Goal: Task Accomplishment & Management: Use online tool/utility

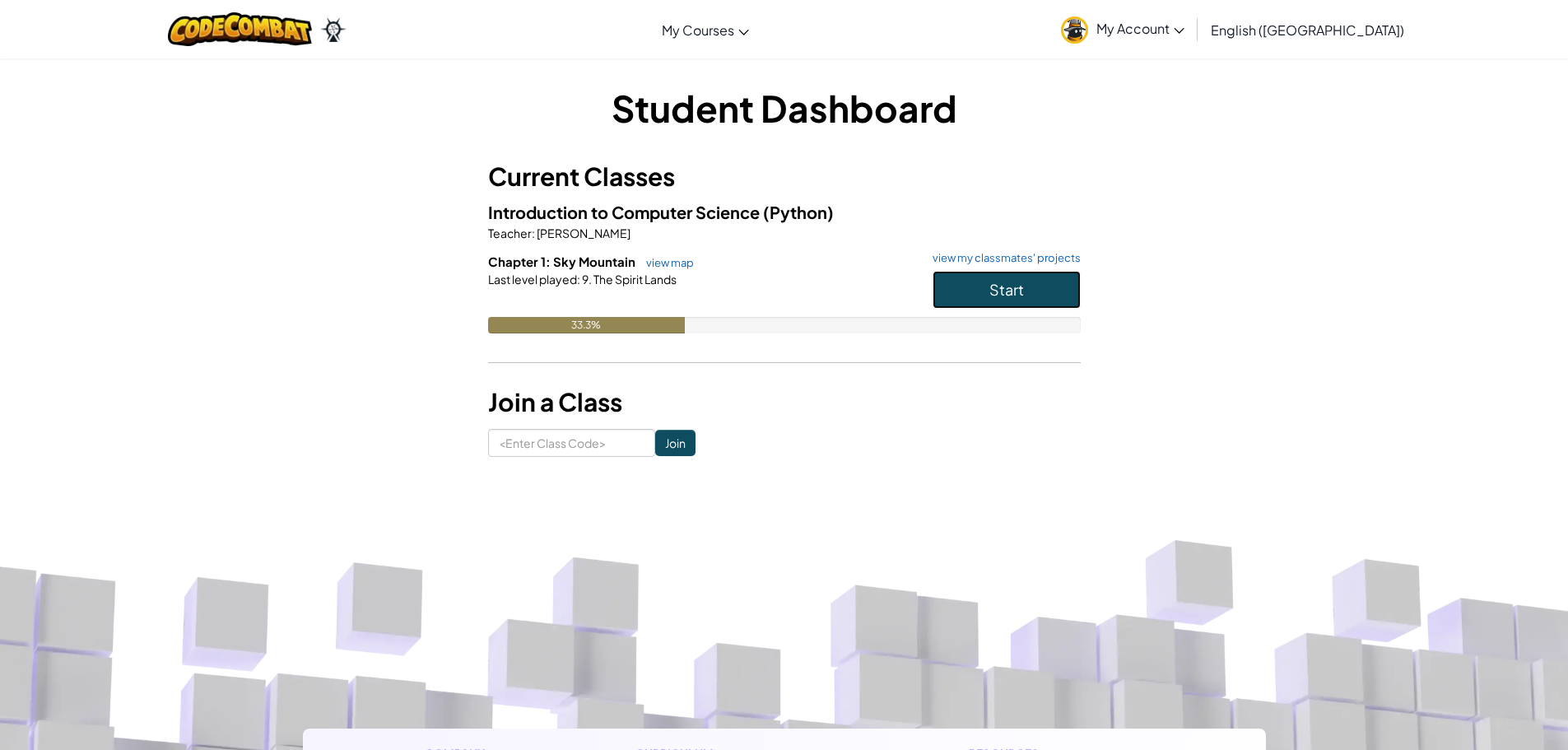
click at [999, 288] on span "Start" at bounding box center [1007, 290] width 35 height 19
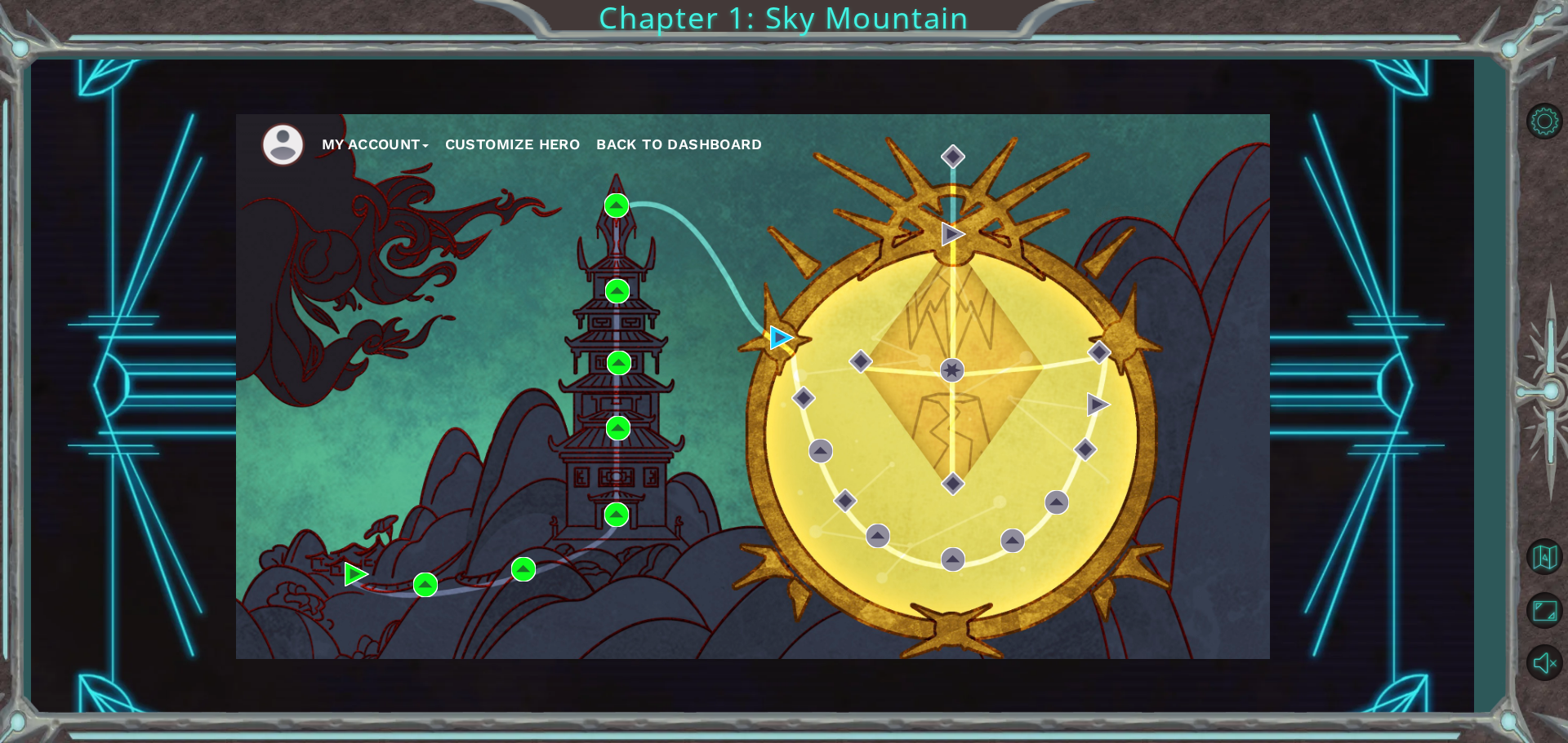
click at [392, 141] on button "My Account" at bounding box center [375, 144] width 107 height 24
drag, startPoint x: 395, startPoint y: 141, endPoint x: 458, endPoint y: 144, distance: 63.1
click at [397, 141] on button "My Account" at bounding box center [375, 144] width 107 height 24
click at [561, 133] on button "Customize Hero" at bounding box center [513, 144] width 135 height 24
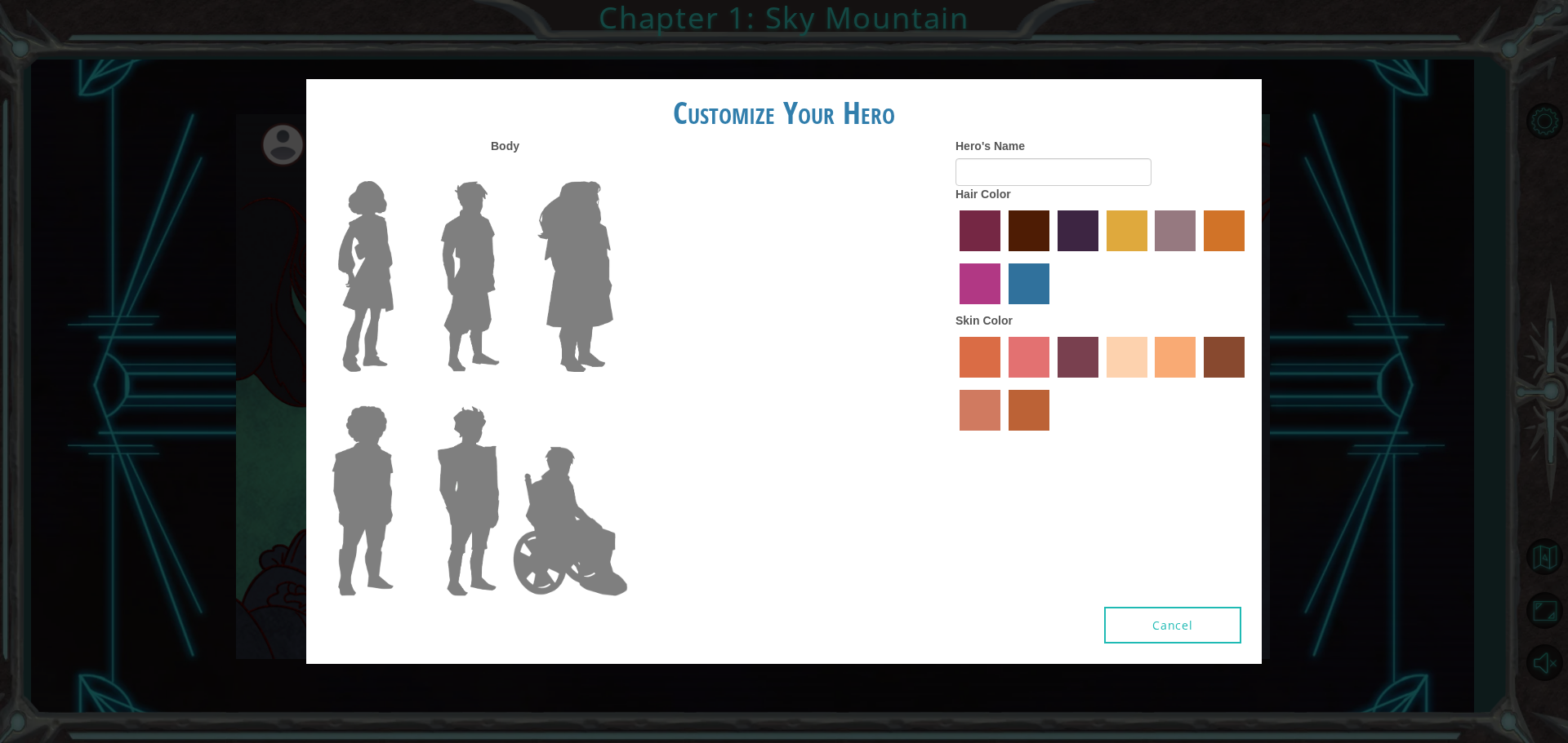
type input "Larry"
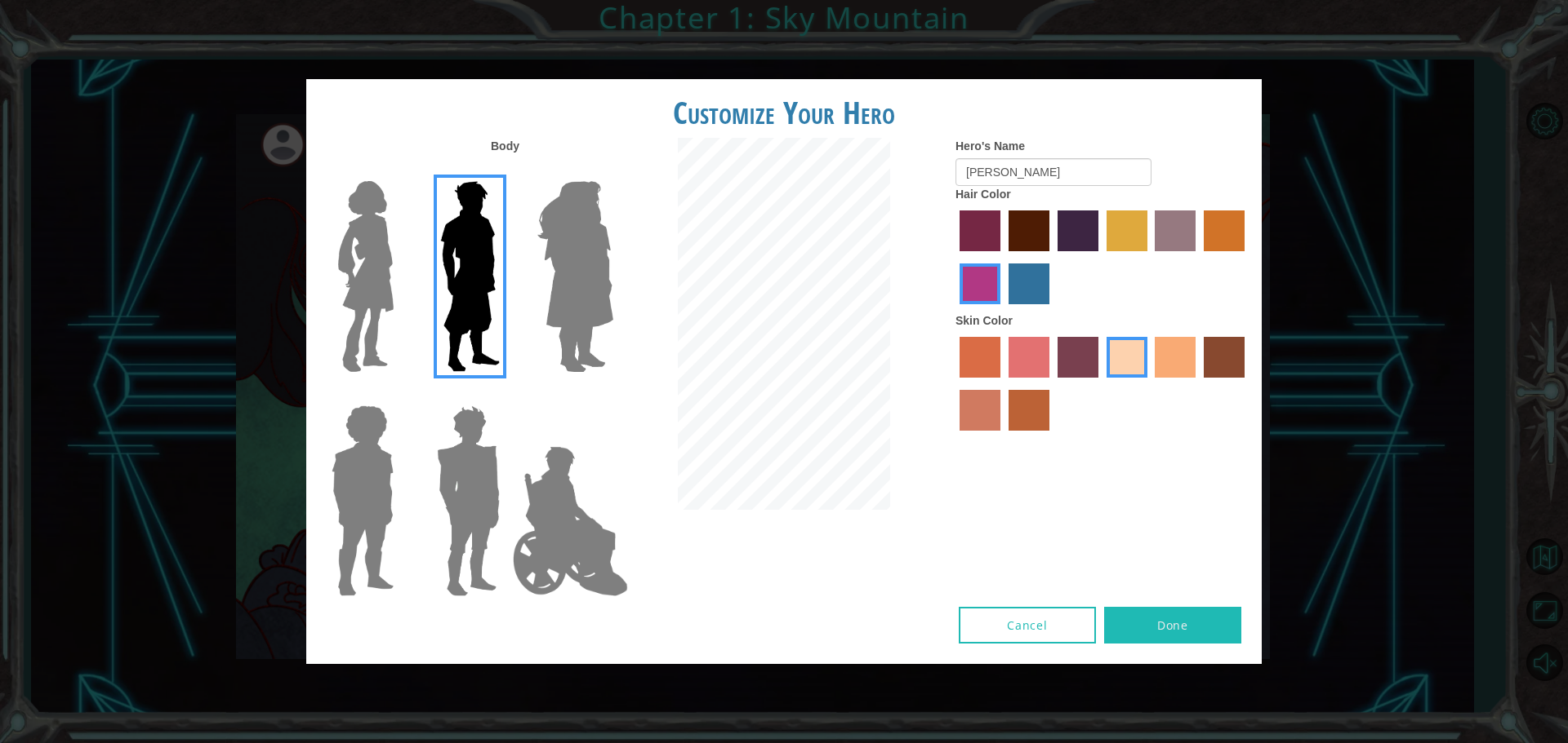
click at [1065, 619] on button "Cancel" at bounding box center [1027, 625] width 137 height 36
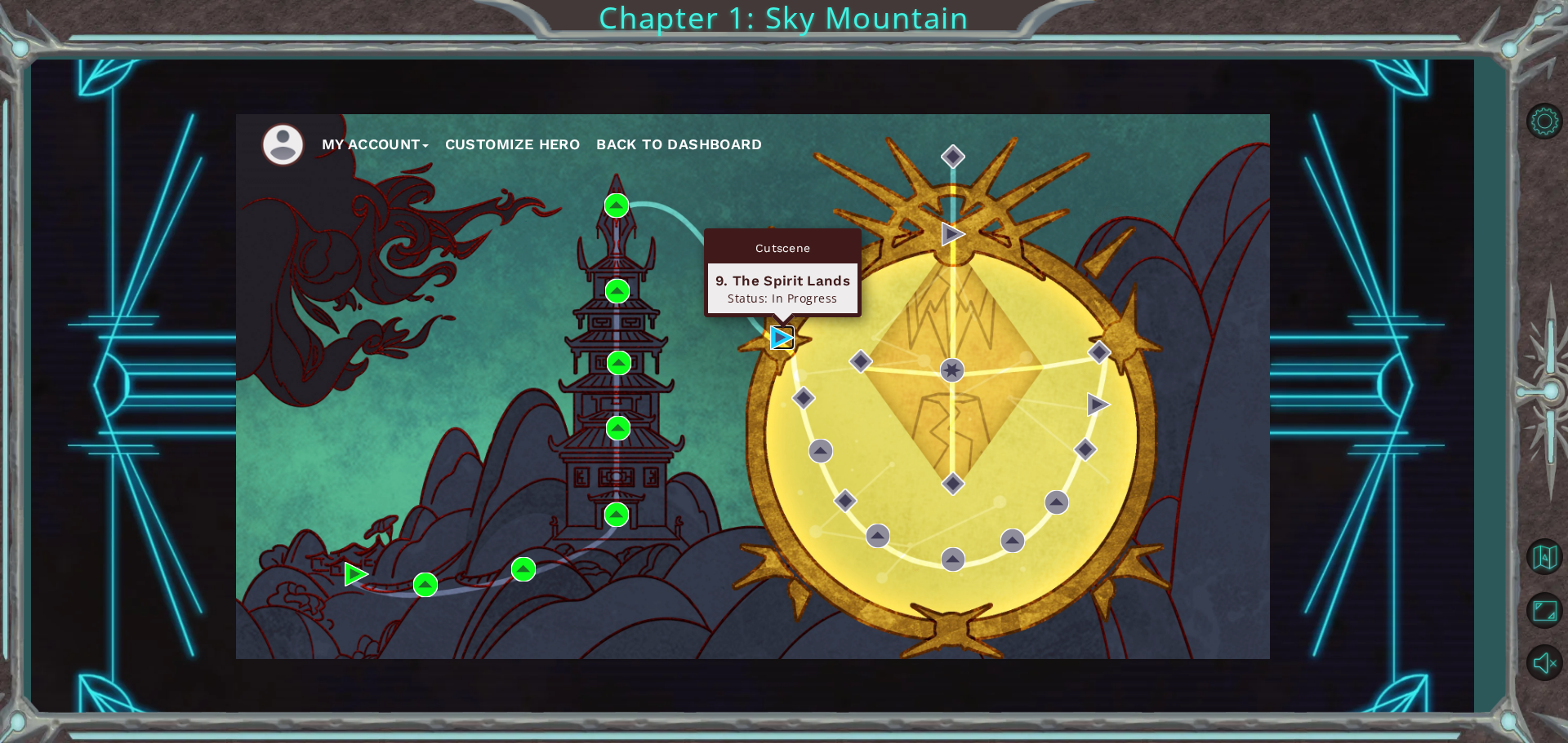
click at [776, 334] on img at bounding box center [781, 338] width 24 height 24
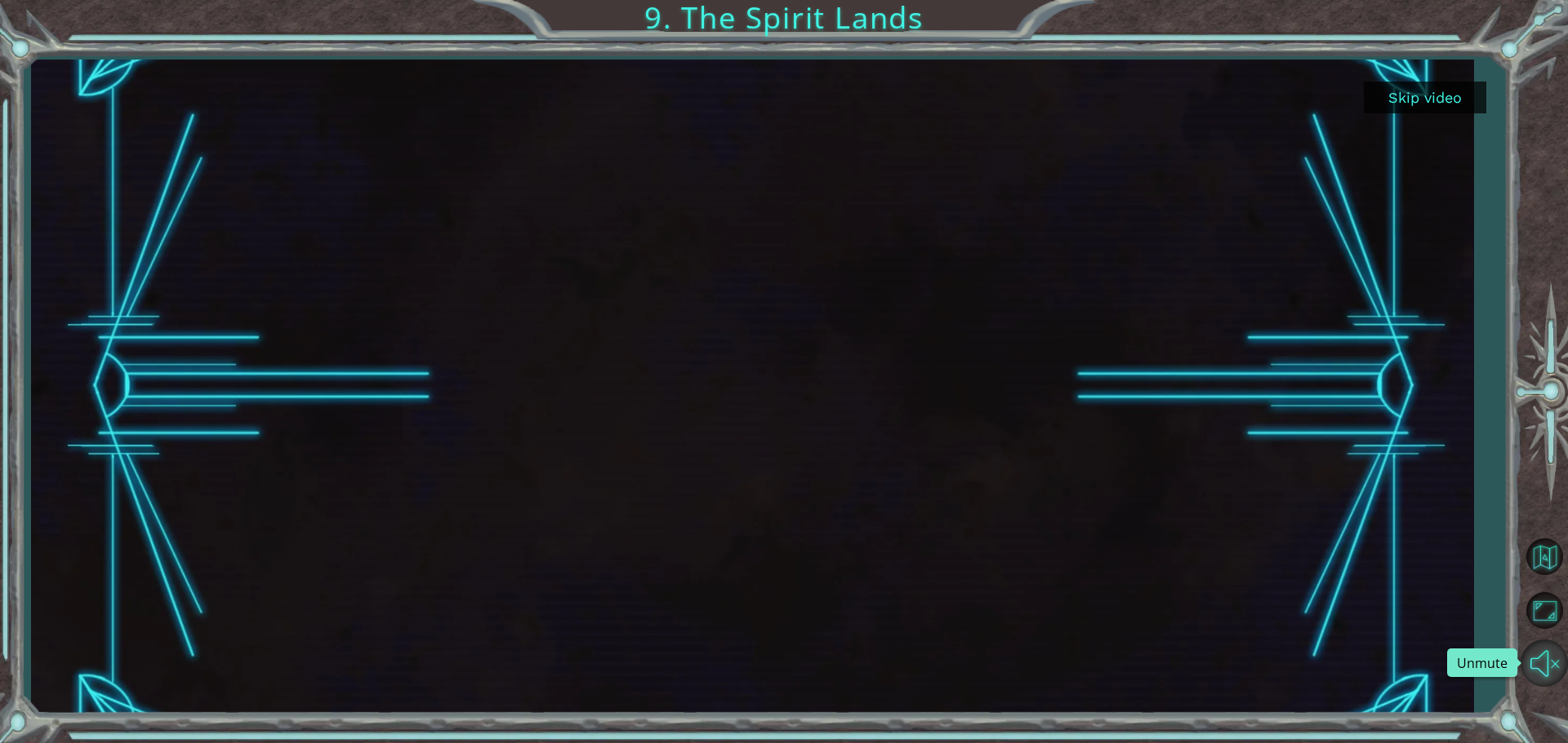
click at [1548, 656] on button "Unmute" at bounding box center [1544, 664] width 47 height 47
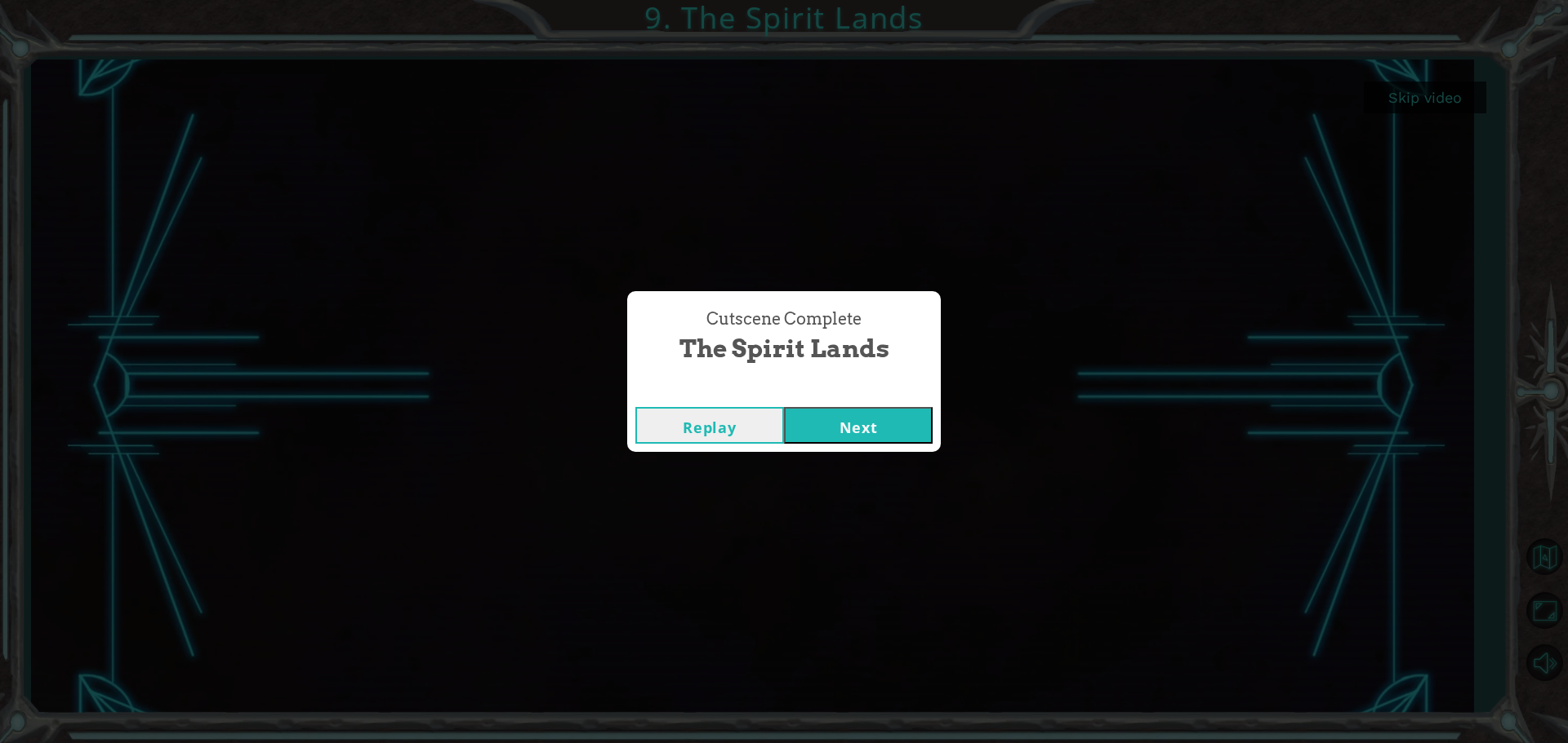
click at [864, 422] on button "Next" at bounding box center [858, 425] width 149 height 36
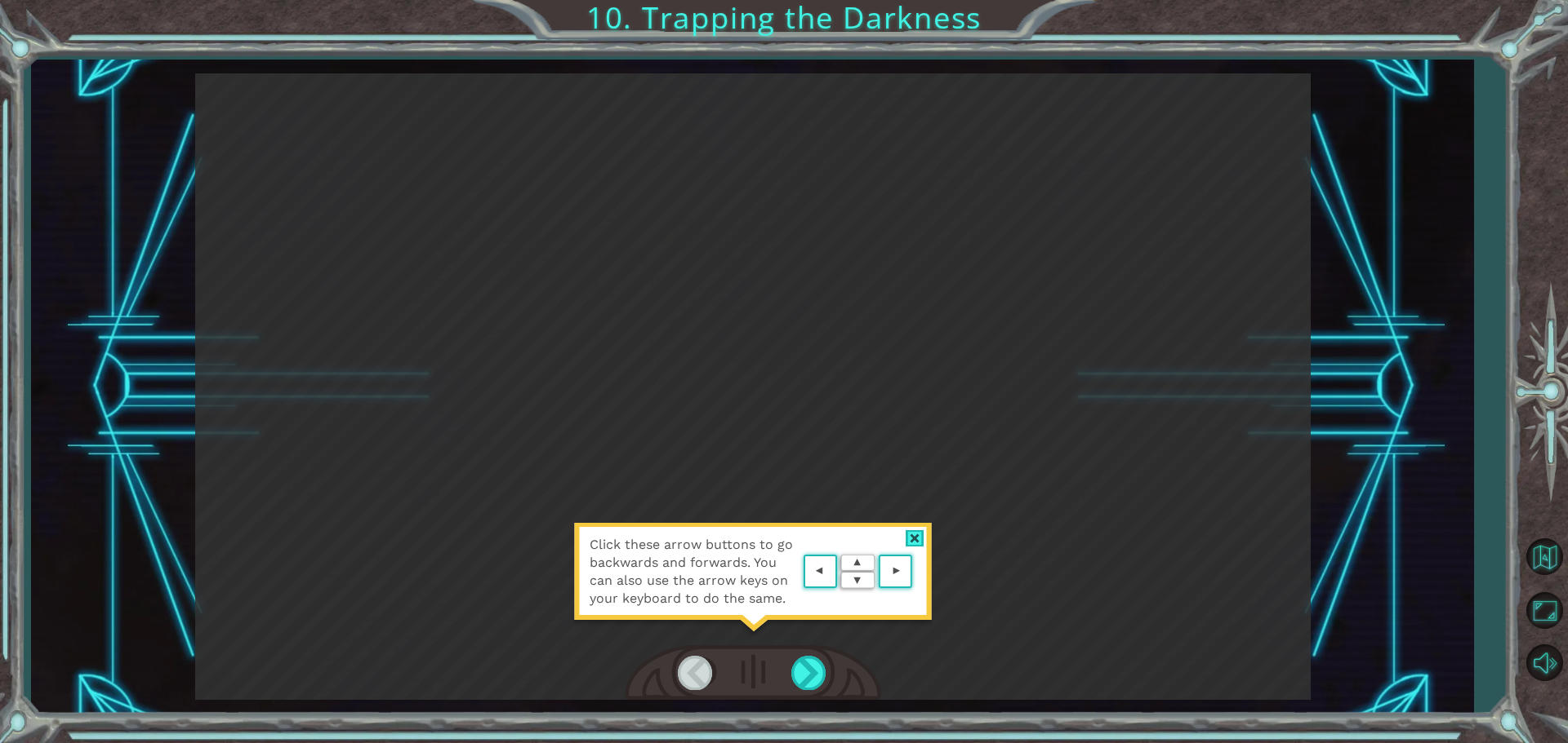
click at [907, 537] on div at bounding box center [915, 539] width 19 height 17
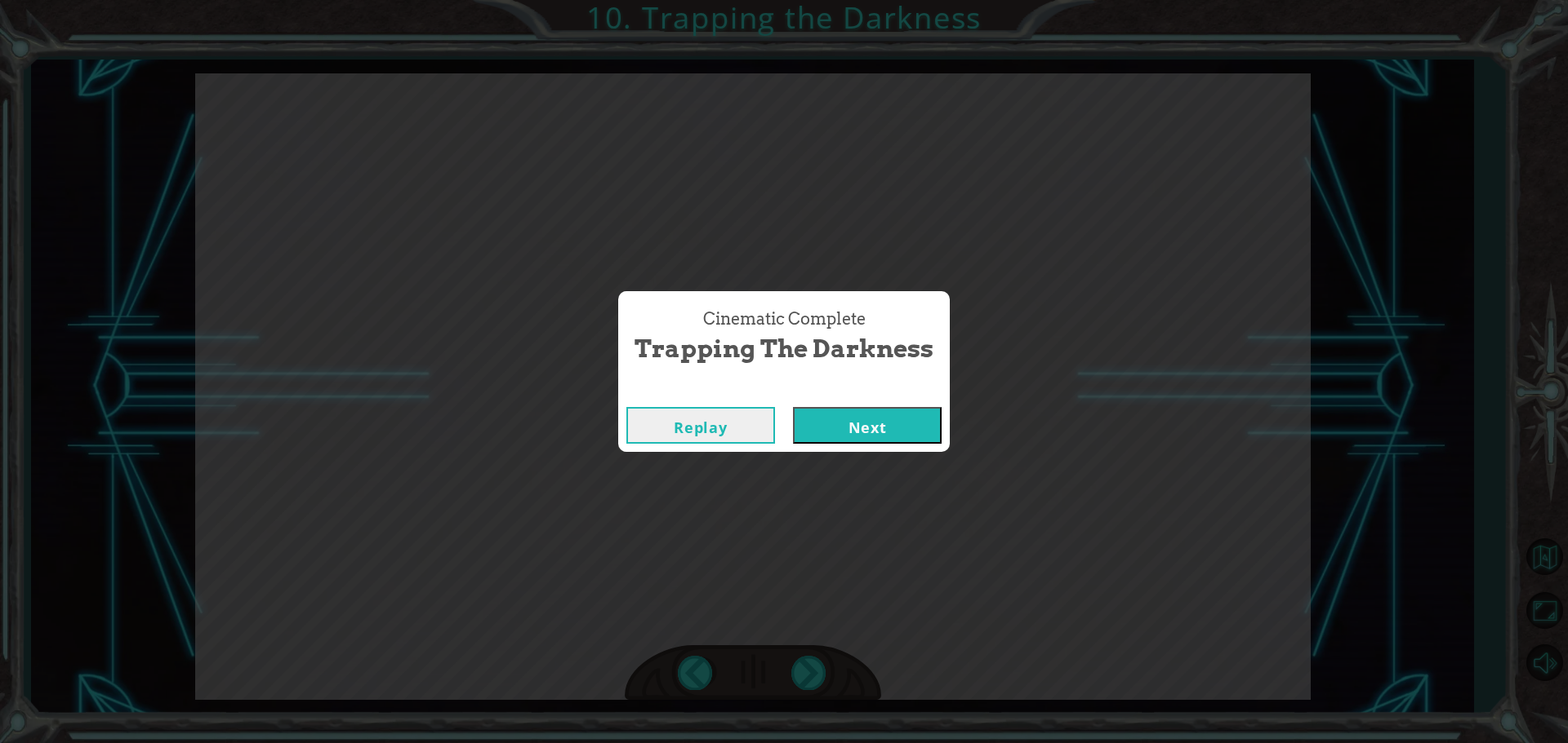
click at [870, 420] on button "Next" at bounding box center [867, 425] width 149 height 36
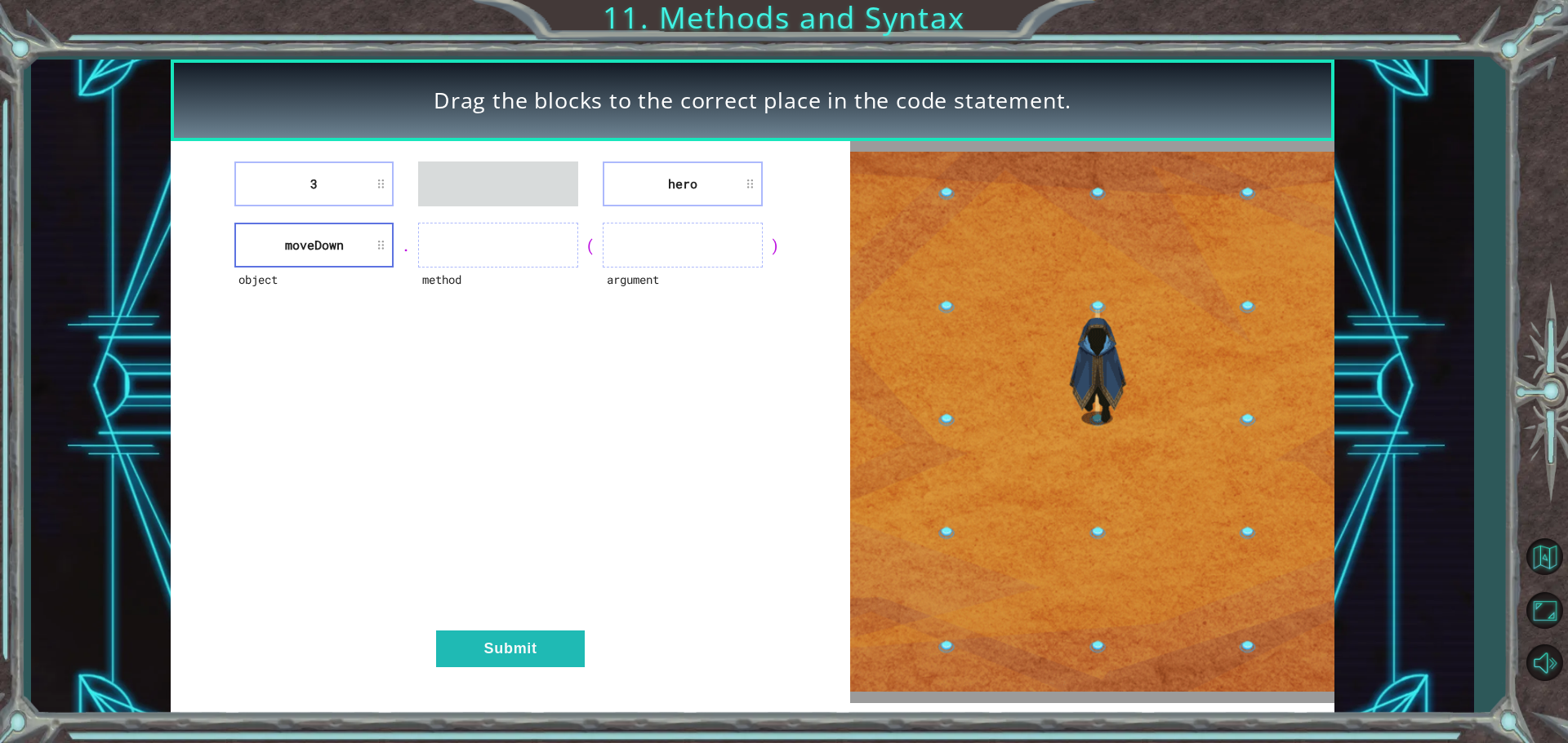
drag, startPoint x: 345, startPoint y: 221, endPoint x: 357, endPoint y: 239, distance: 21.6
click at [357, 239] on div "3 hero object moveDown . method ( argument ) Submit" at bounding box center [510, 422] width 679 height 562
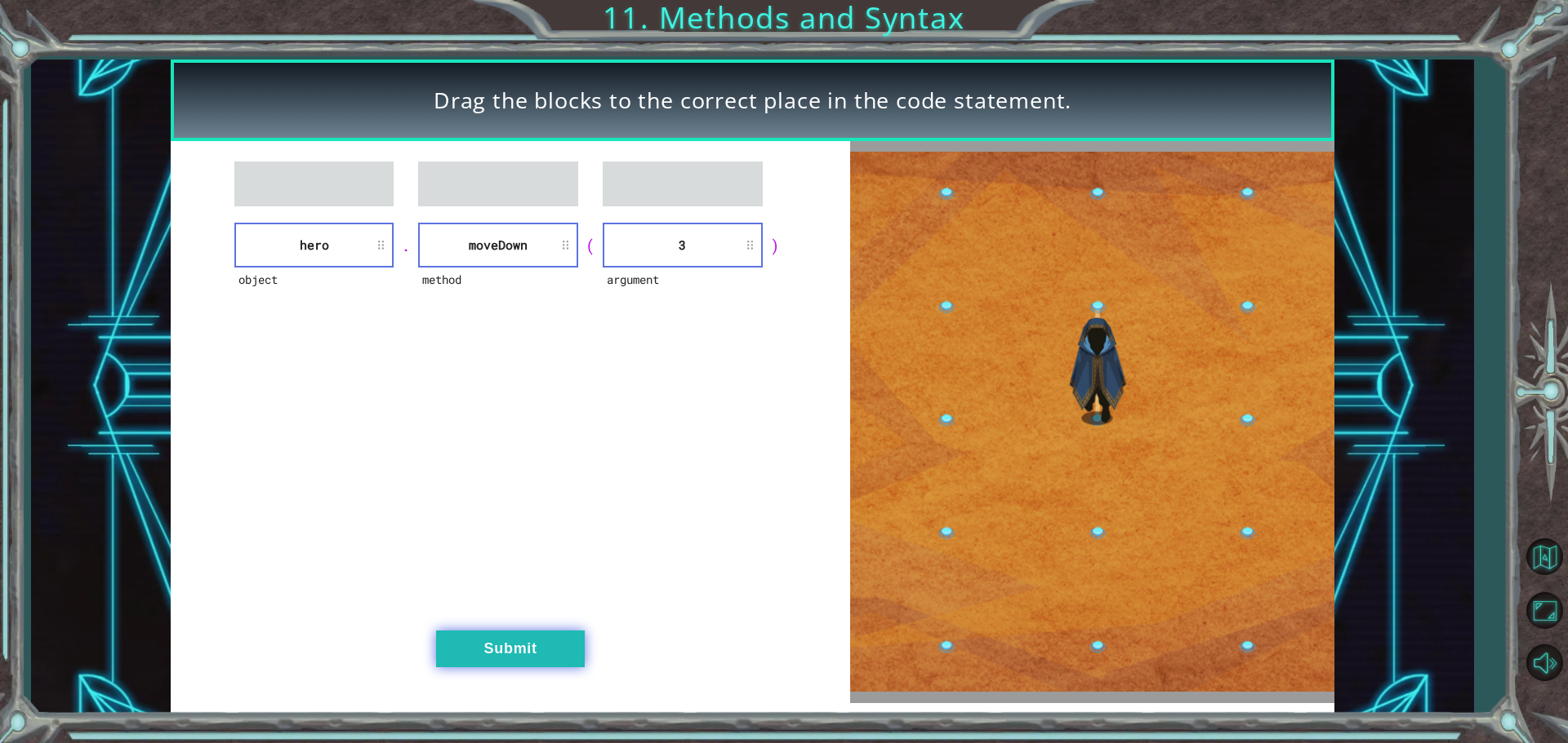
drag, startPoint x: 542, startPoint y: 653, endPoint x: 547, endPoint y: 644, distance: 10.3
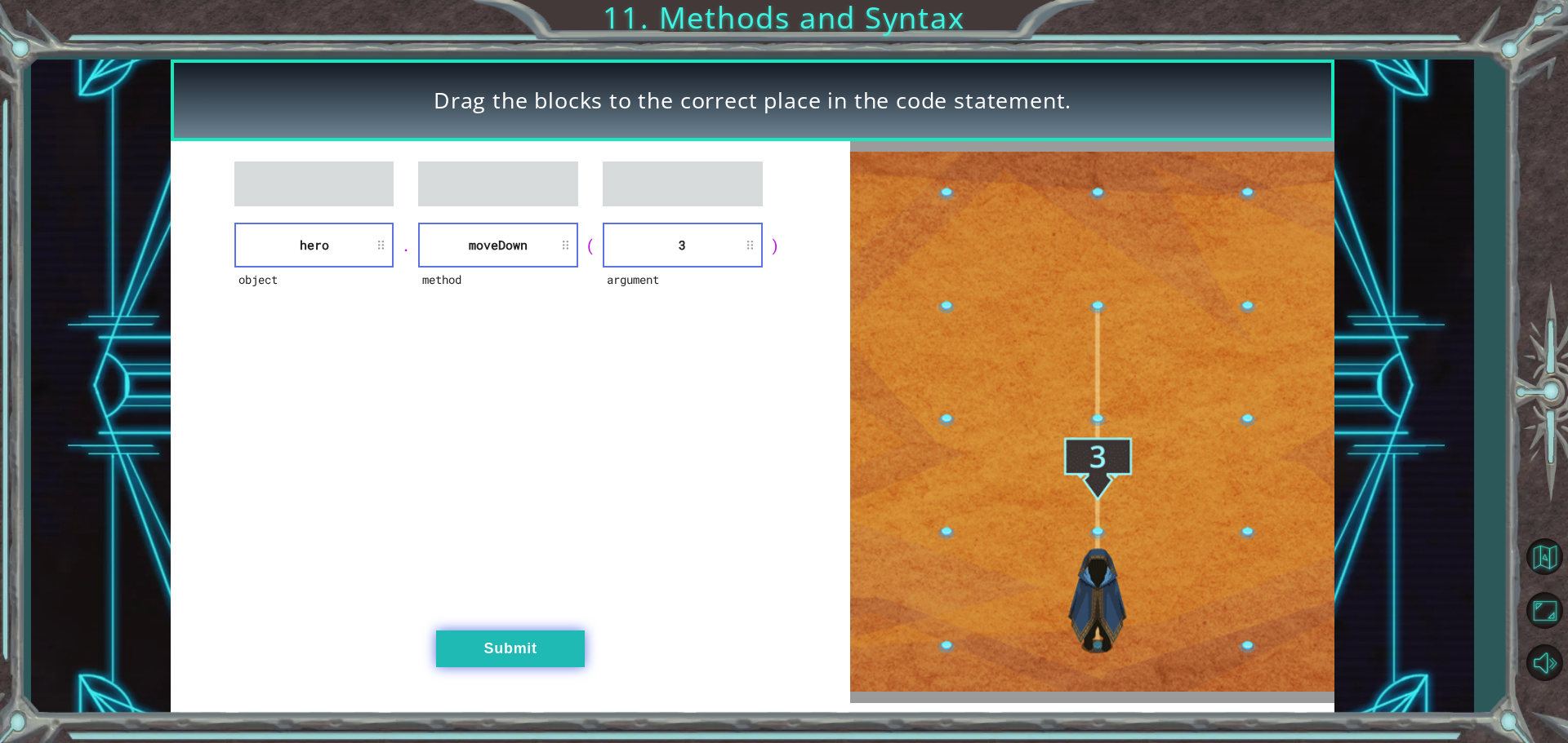
click at [544, 650] on button "Submit" at bounding box center [510, 648] width 149 height 36
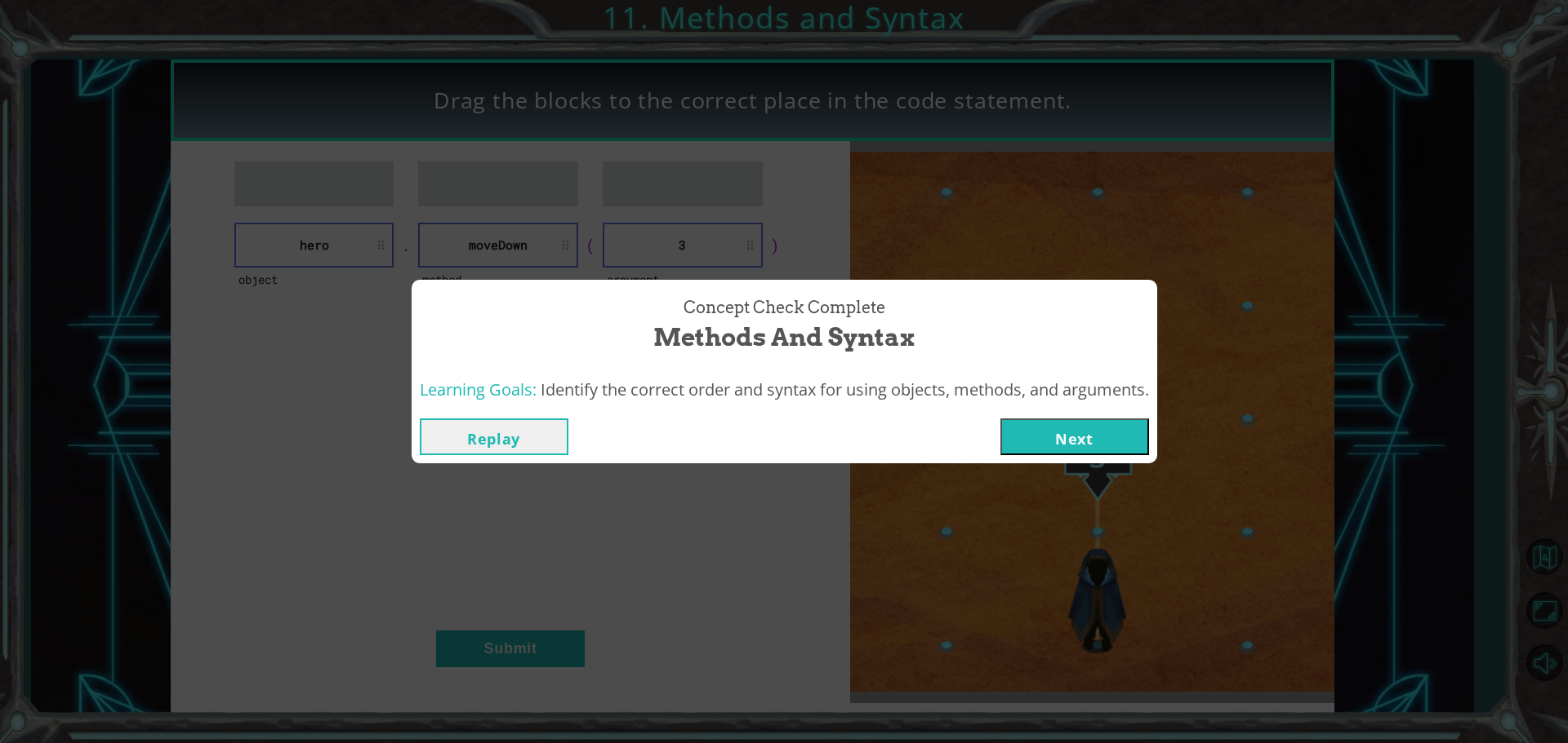
click at [1044, 437] on button "Next" at bounding box center [1075, 437] width 149 height 36
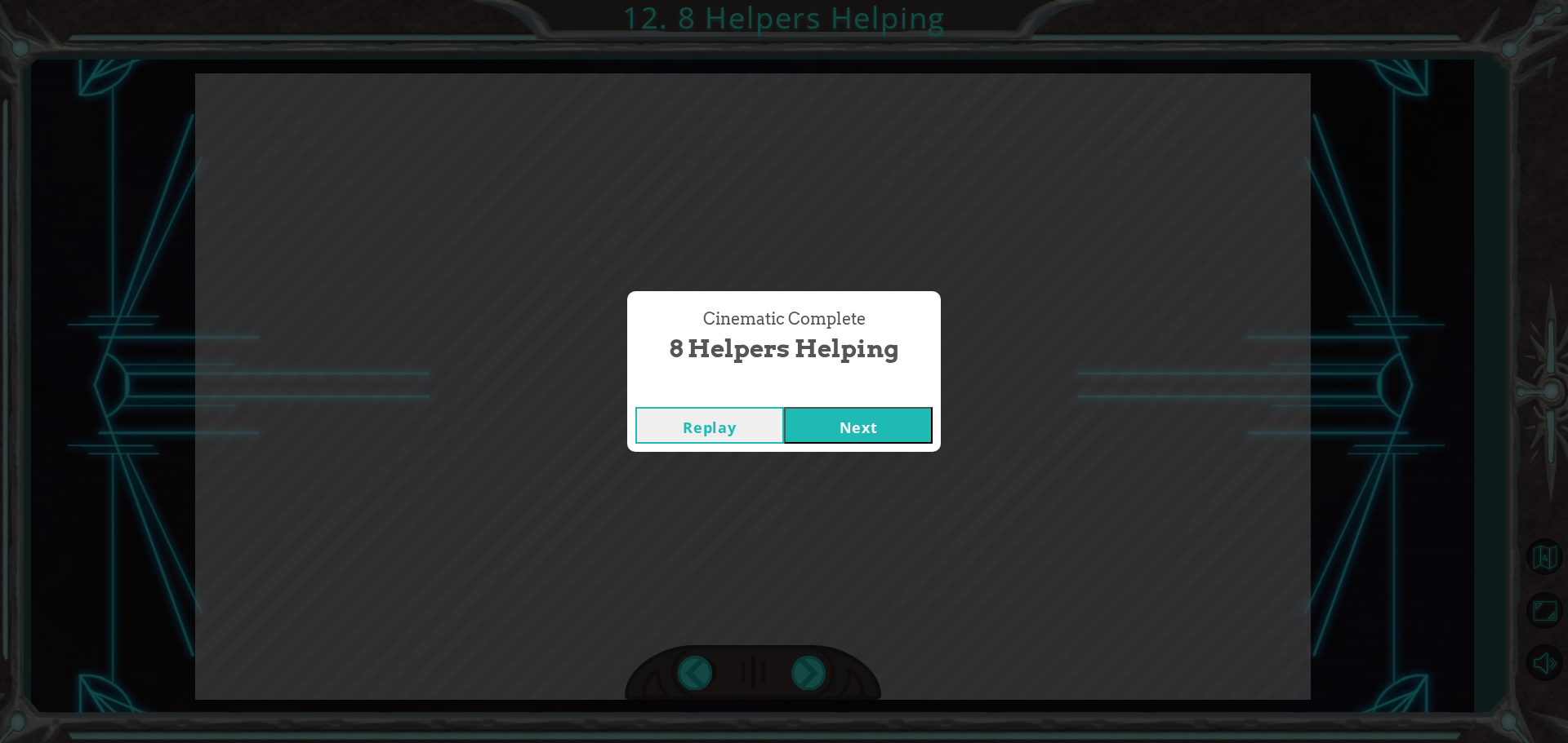
click at [784, 440] on button "Next" at bounding box center [858, 425] width 149 height 36
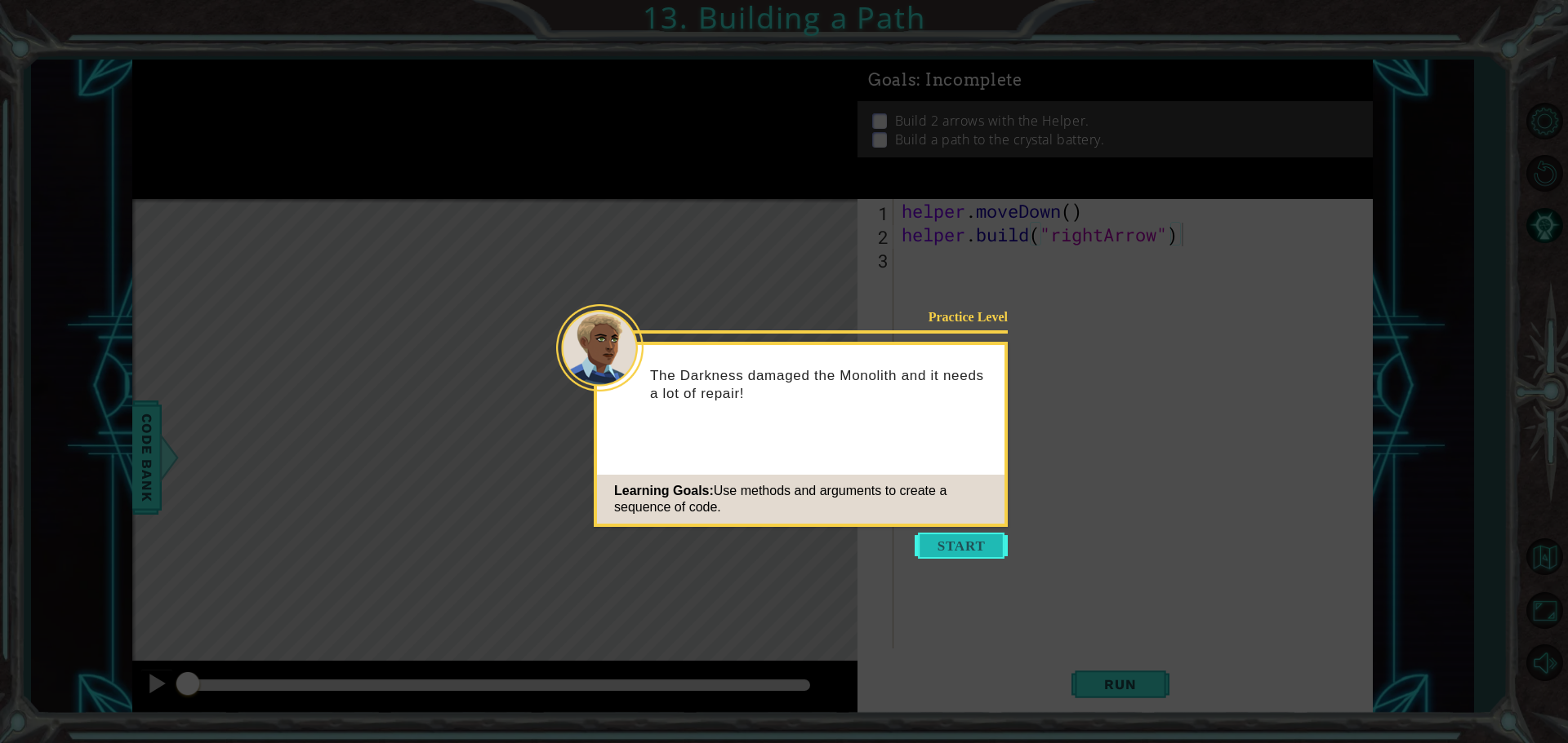
click at [991, 539] on button "Start" at bounding box center [961, 545] width 93 height 26
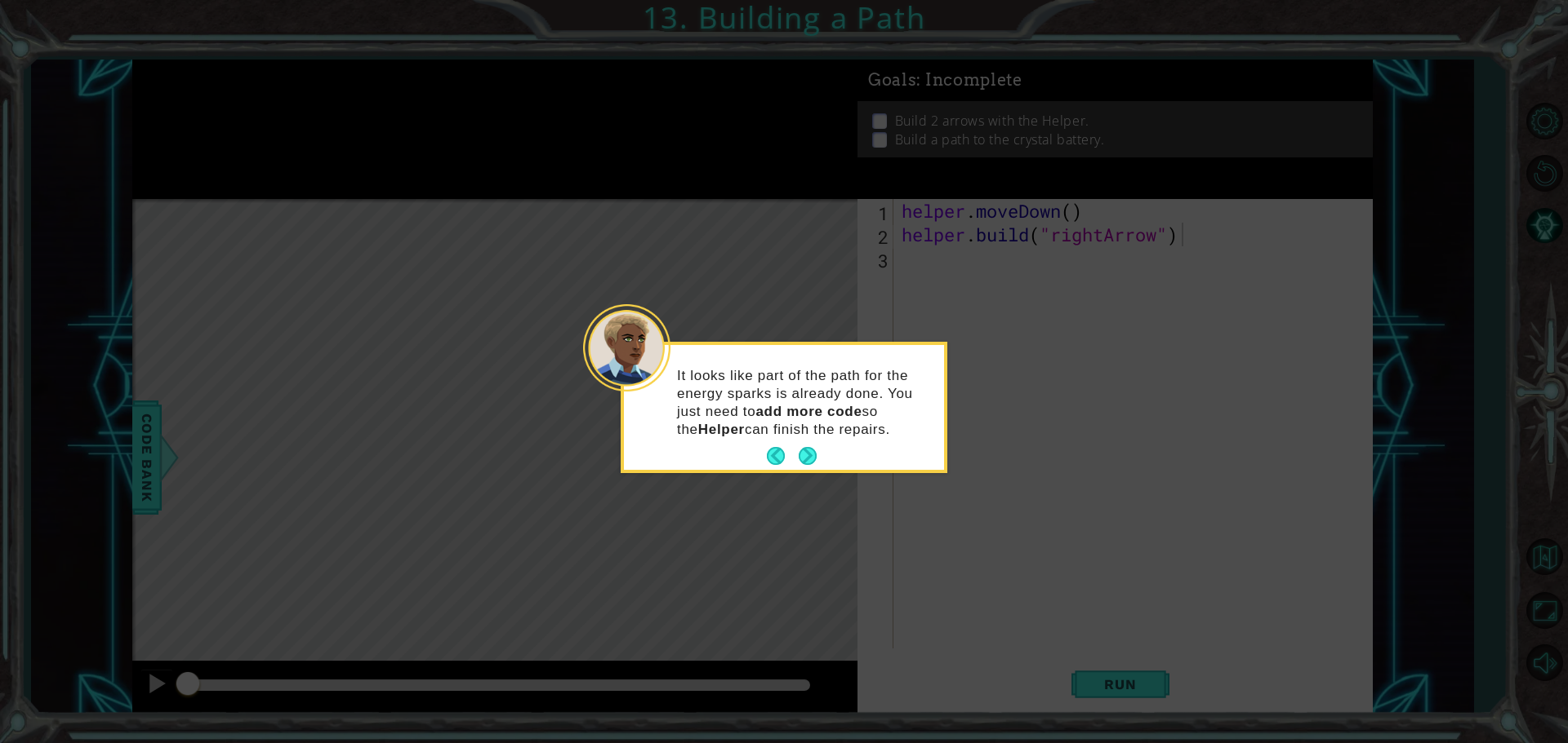
click at [814, 452] on button "Next" at bounding box center [807, 456] width 19 height 19
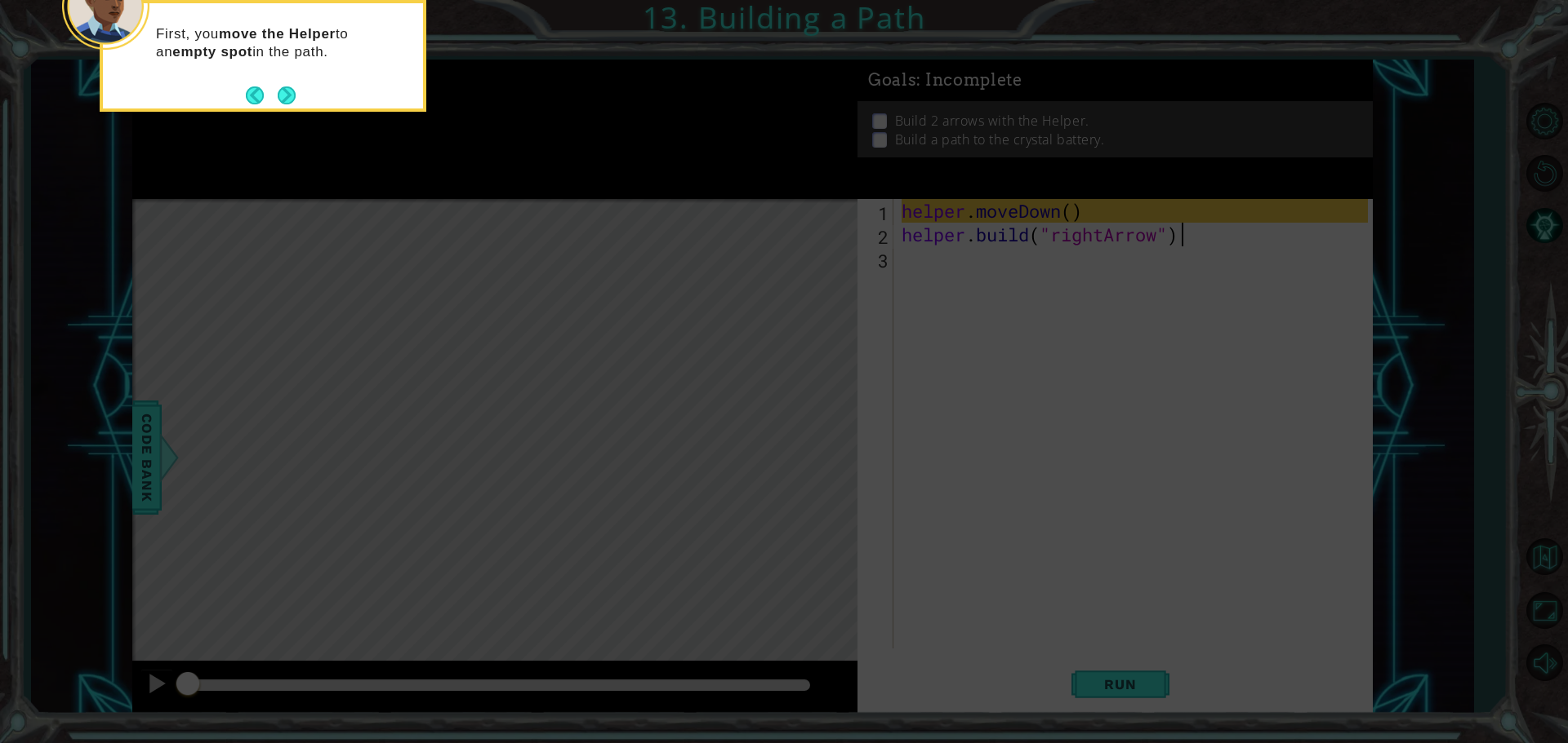
click at [290, 100] on button "Next" at bounding box center [286, 95] width 19 height 19
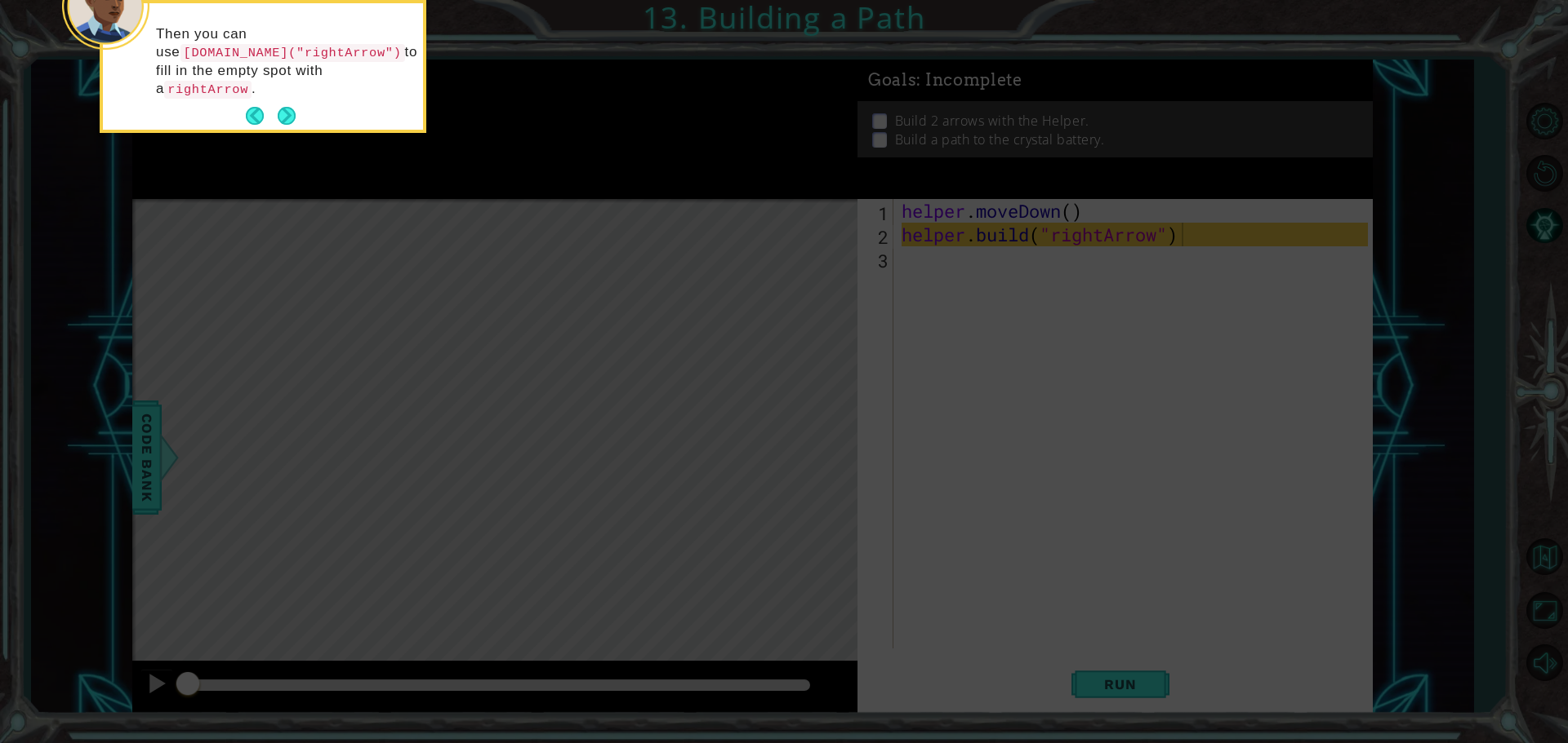
click at [278, 105] on button "Next" at bounding box center [286, 116] width 23 height 23
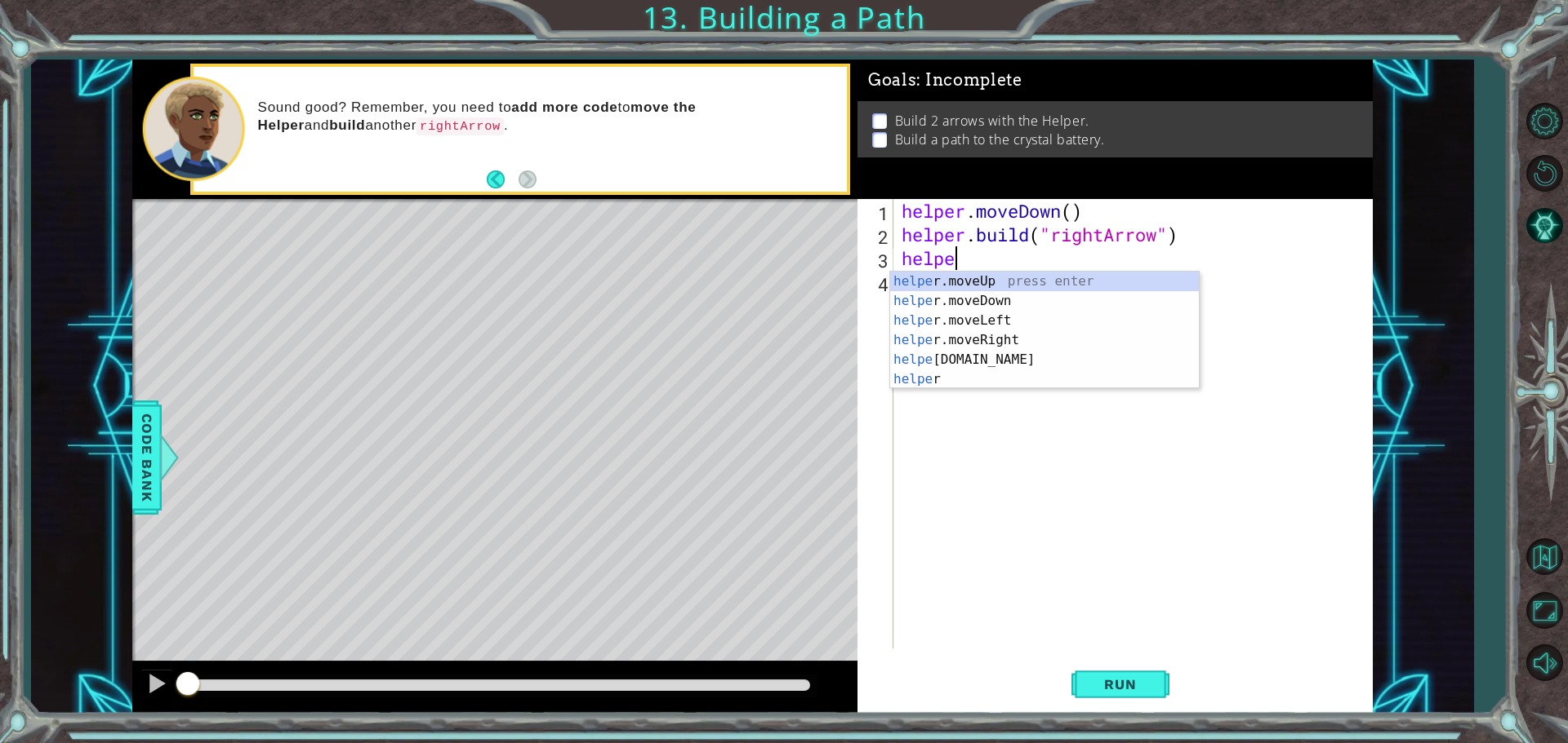
scroll to position [0, 2]
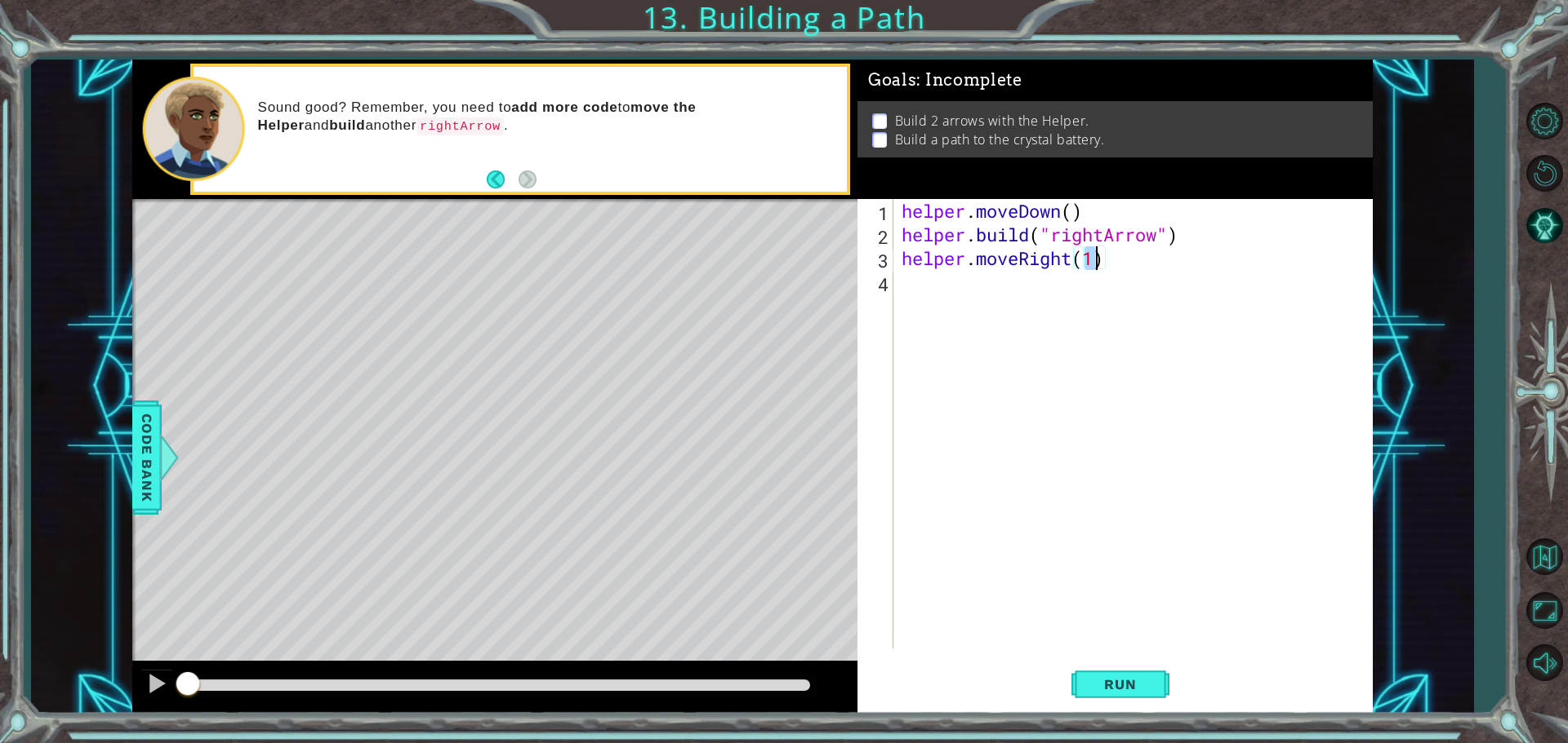
type textarea "helper.moveRight(2)"
click at [1157, 685] on button "Run" at bounding box center [1120, 684] width 98 height 52
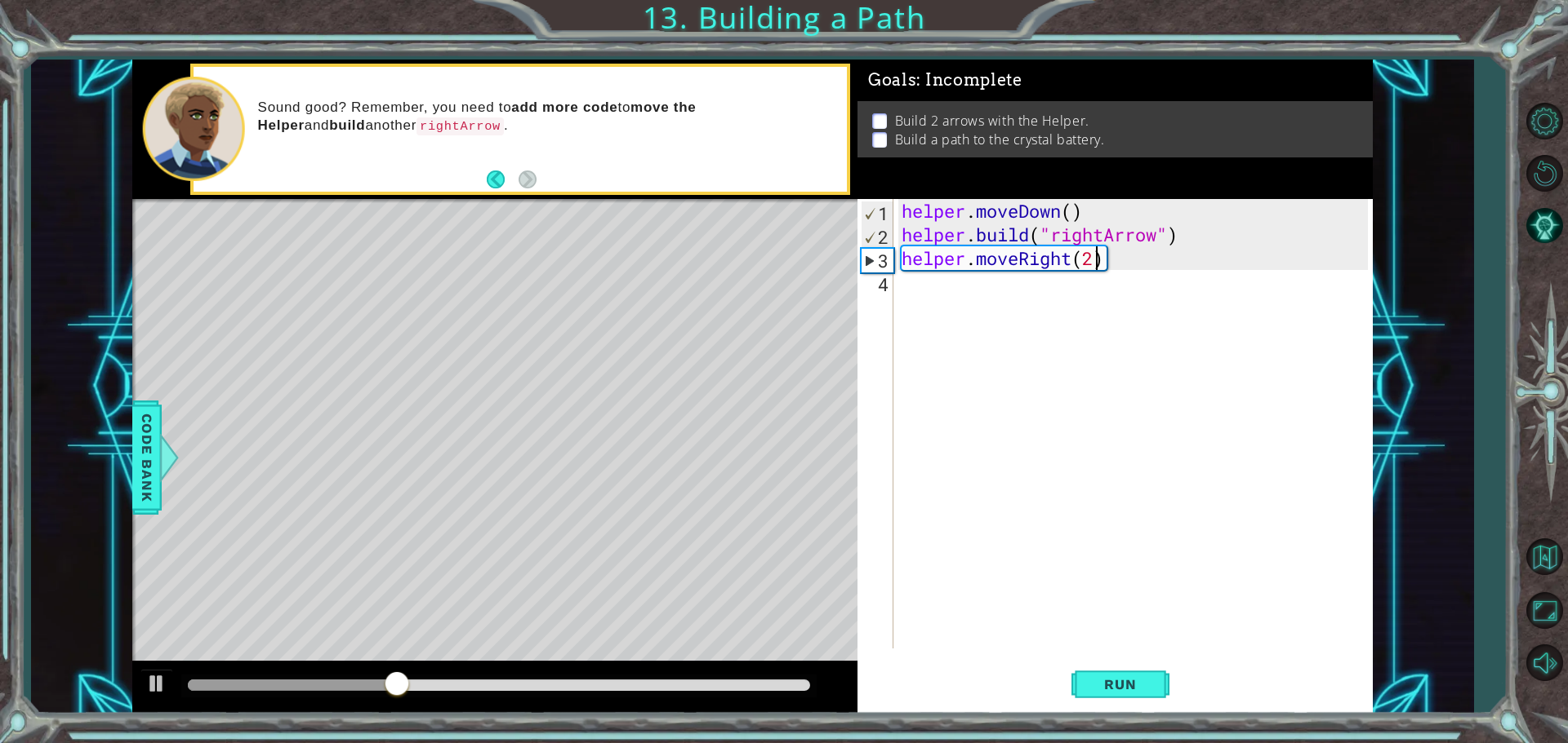
click at [1096, 264] on div "helper . moveDown ( ) helper . build ( "rightArrow" ) helper . moveRight ( 2 )" at bounding box center [1136, 447] width 477 height 497
type textarea "helper.moveRight(3)"
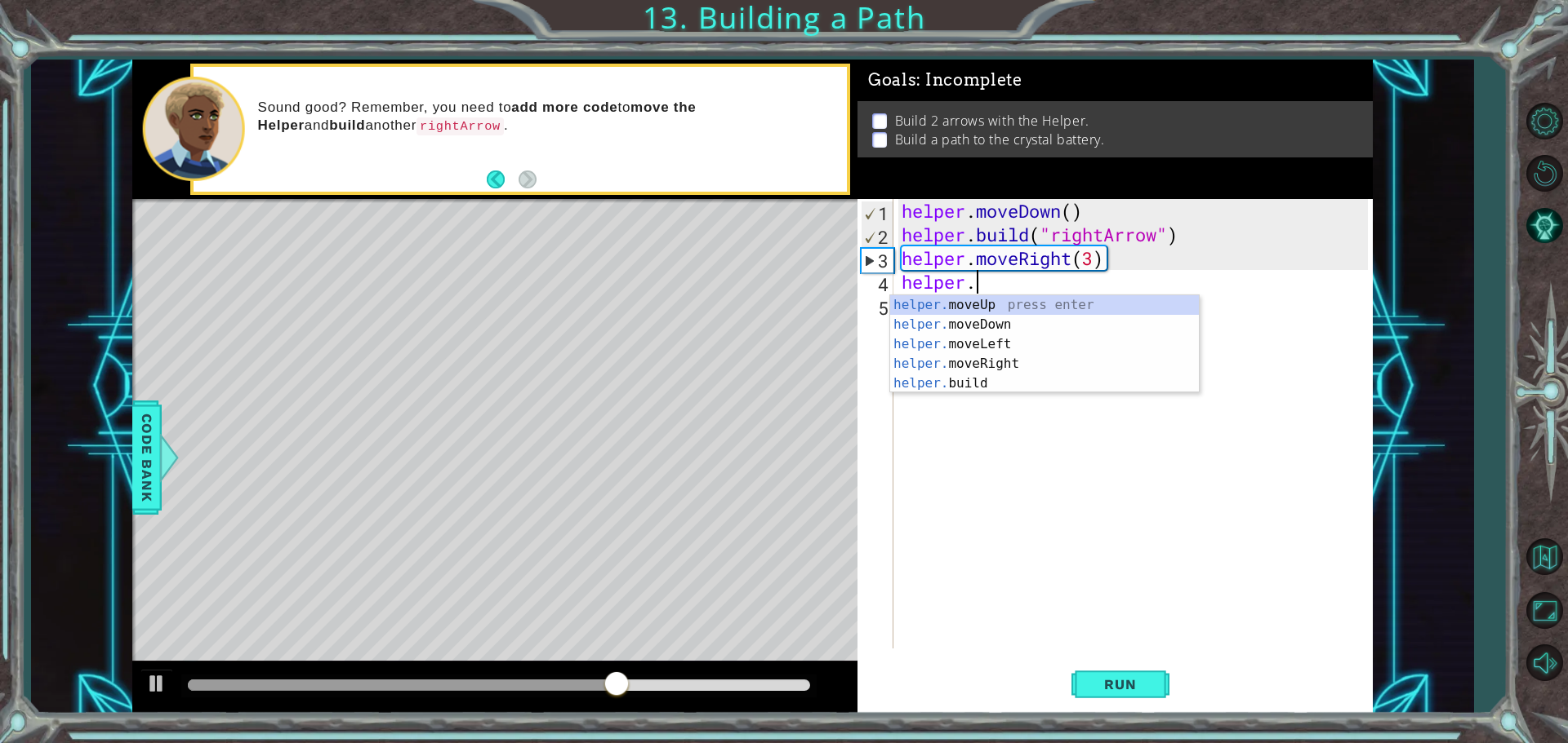
scroll to position [0, 3]
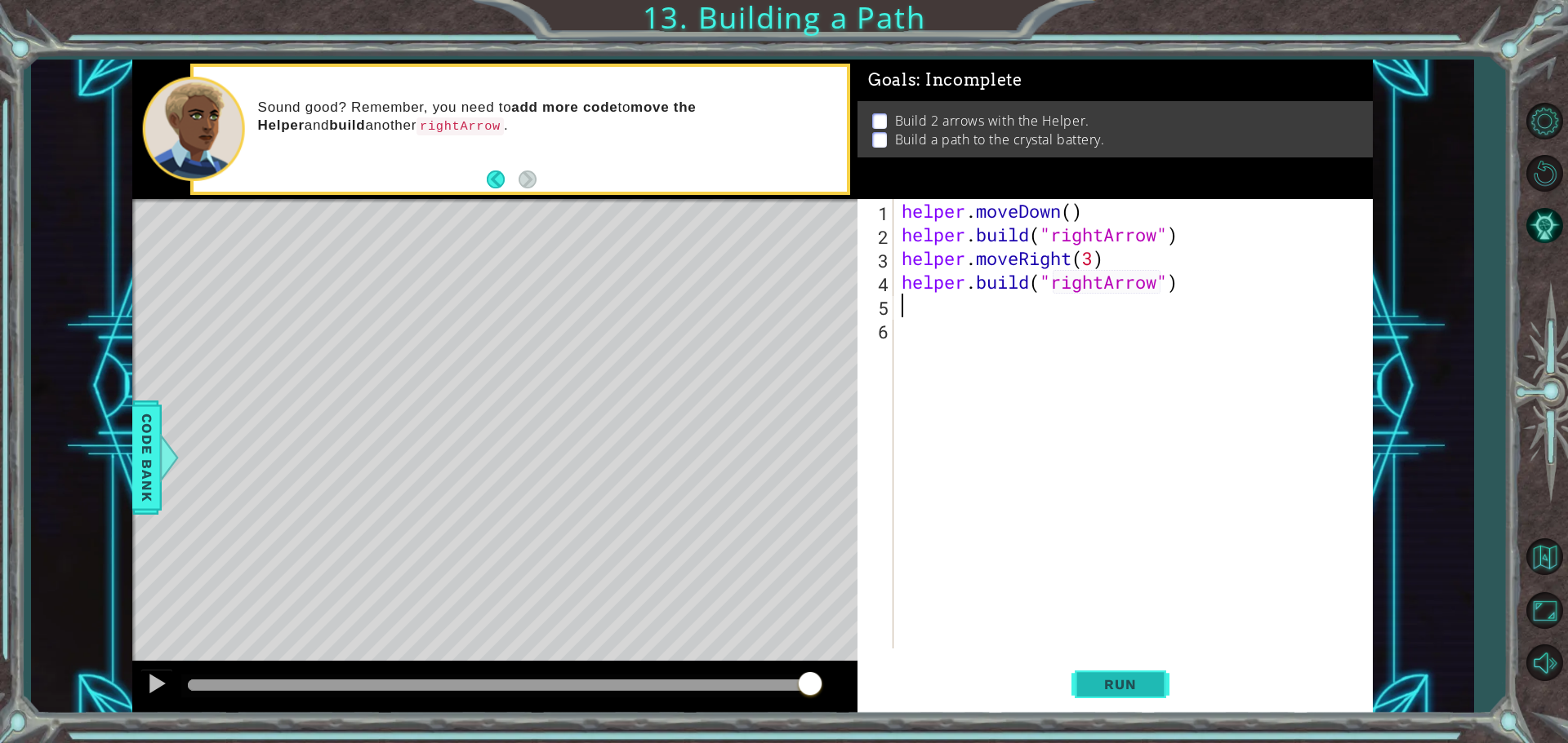
type textarea "[DOMAIN_NAME]("rightArrow")"
click at [1125, 675] on button "Run" at bounding box center [1120, 684] width 98 height 52
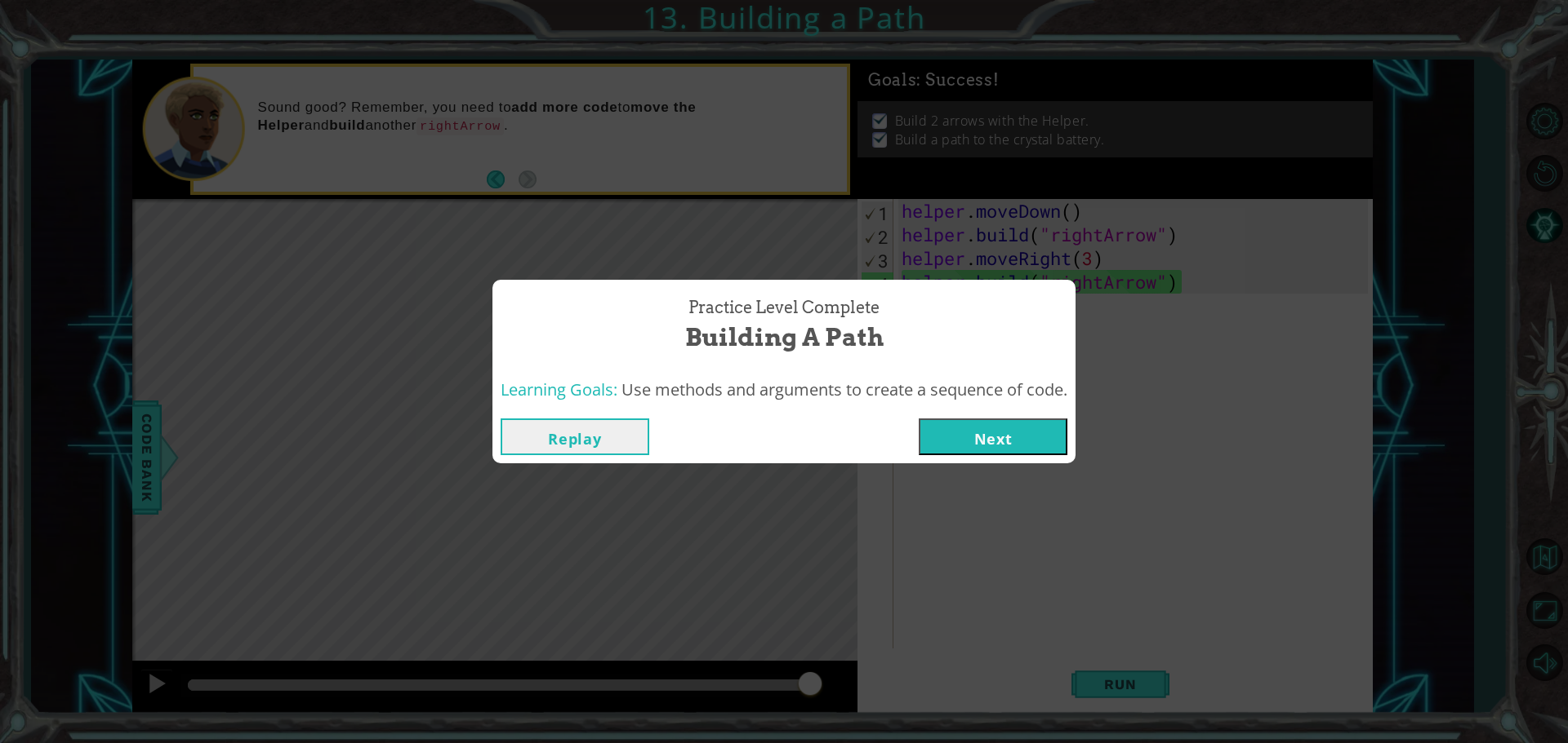
click at [963, 438] on button "Next" at bounding box center [993, 437] width 149 height 36
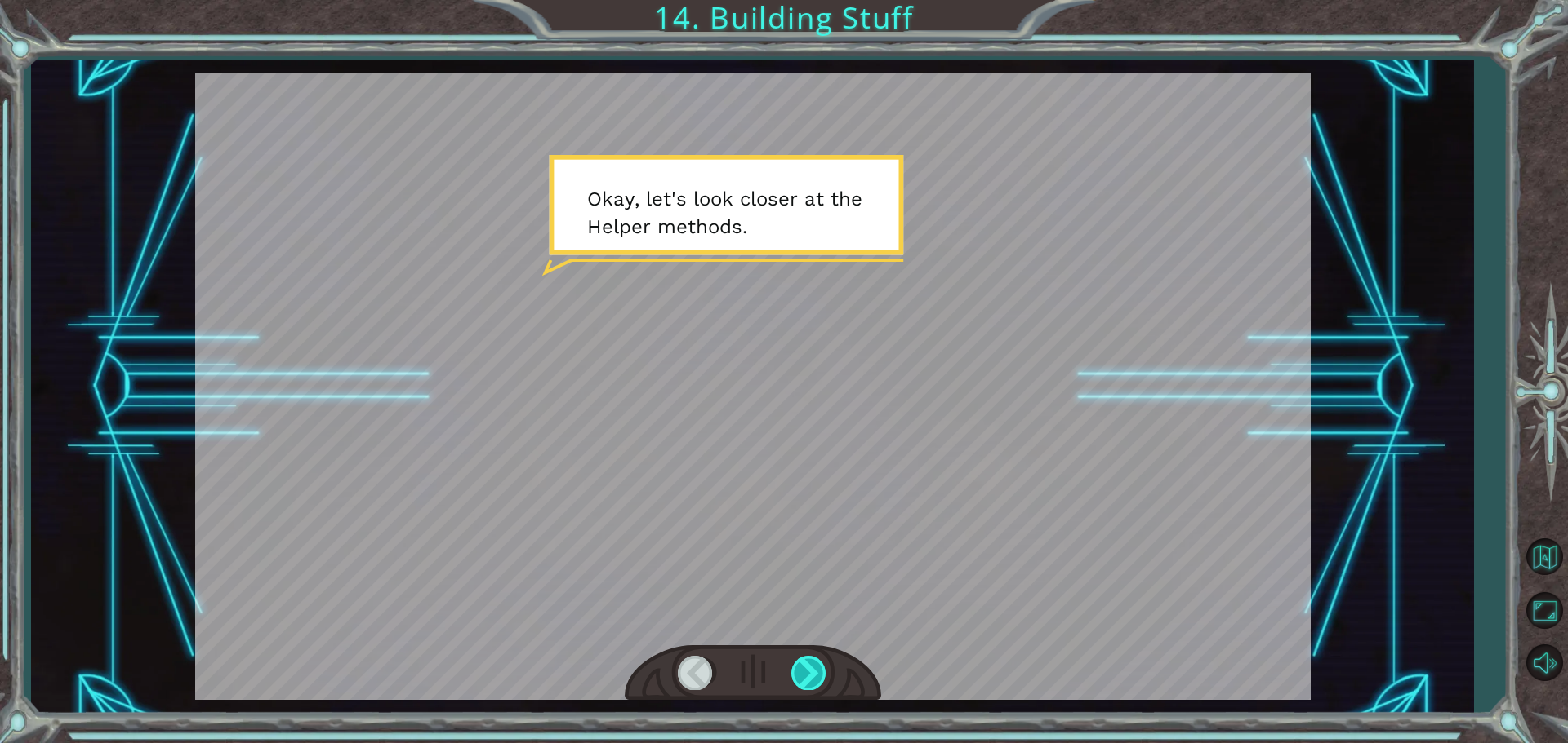
click at [814, 664] on div at bounding box center [808, 673] width 36 height 34
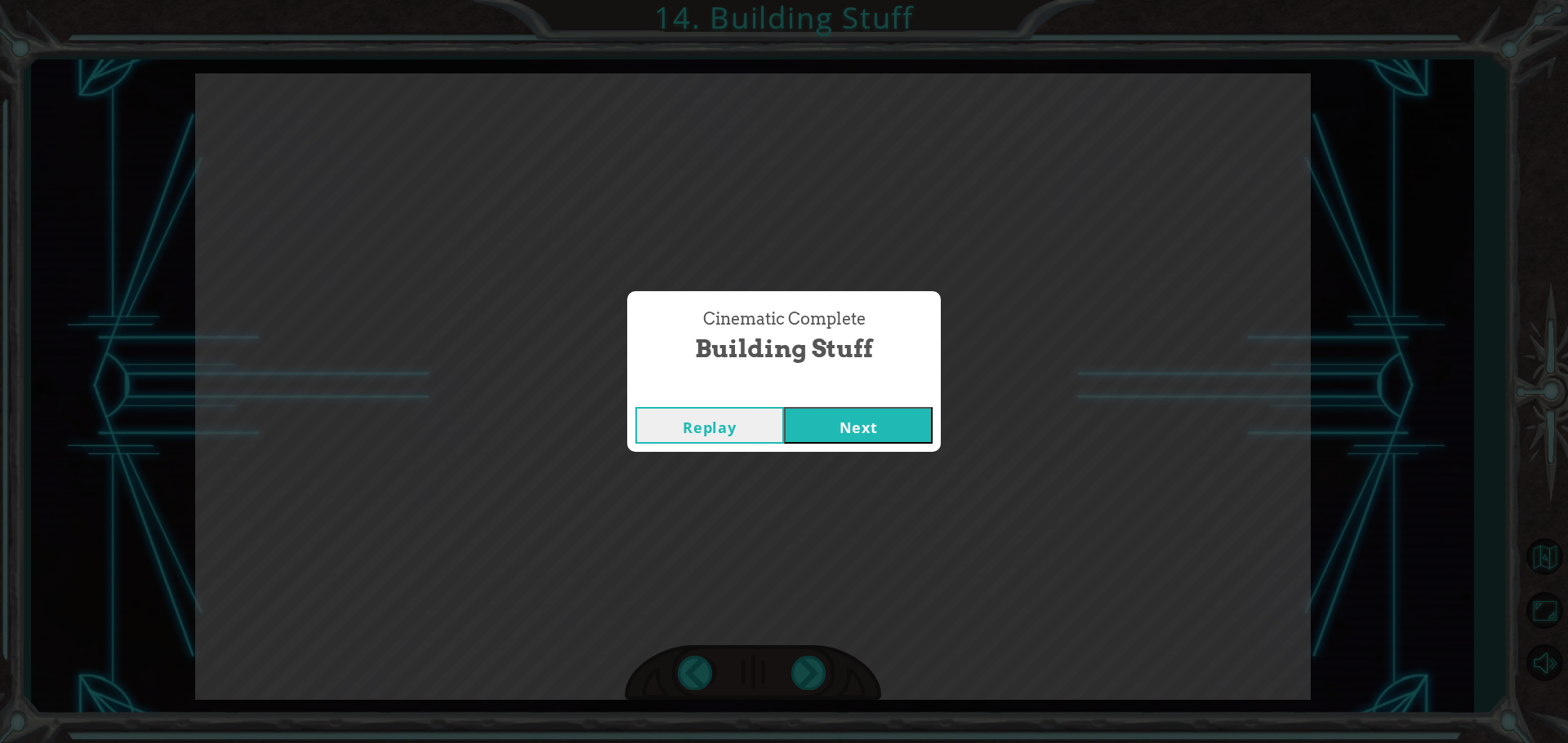
click at [784, 407] on button "Next" at bounding box center [858, 425] width 149 height 36
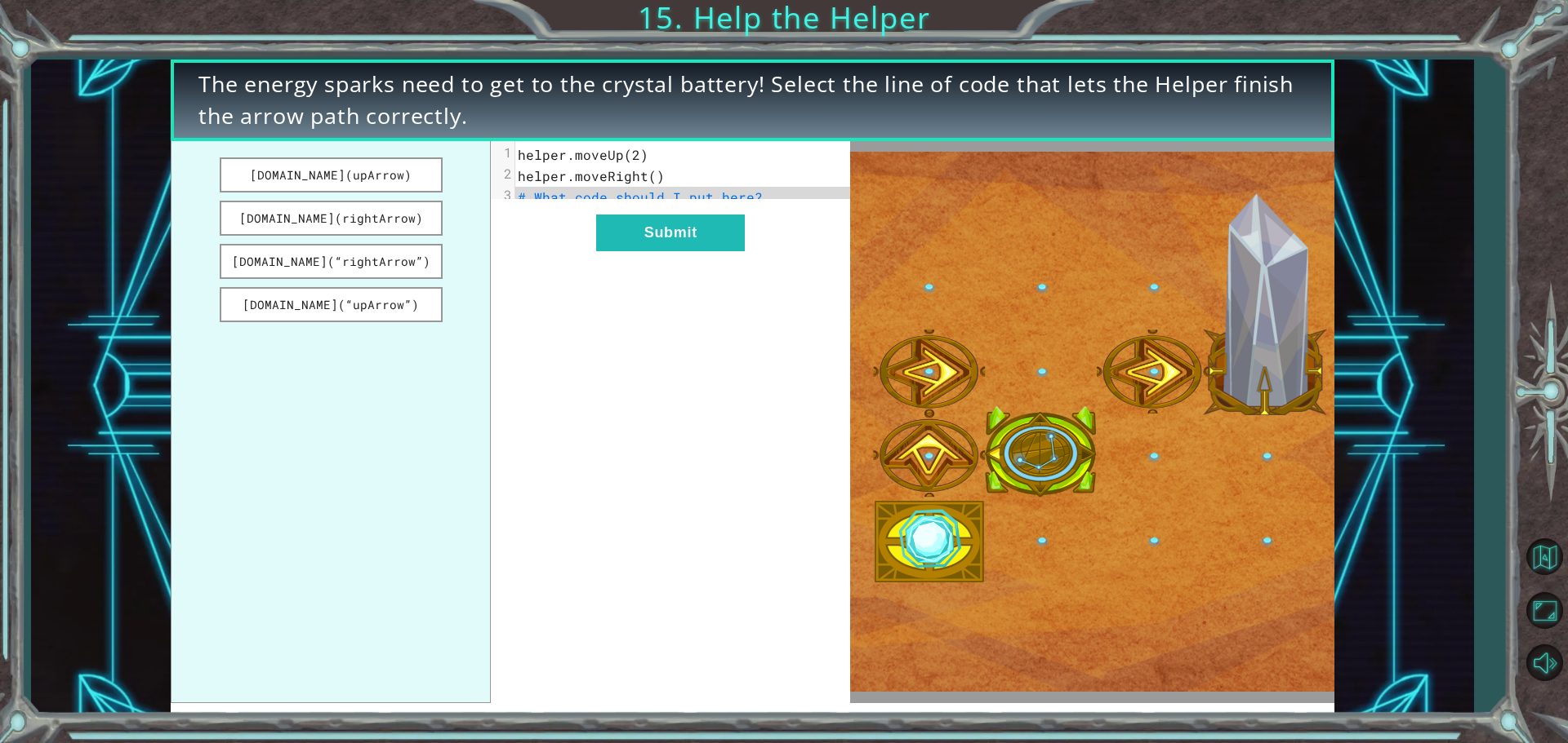
drag, startPoint x: 415, startPoint y: 184, endPoint x: 670, endPoint y: 457, distance: 373.6
click at [642, 469] on div "helper.build(upArrow) helper.build(rightArrow) helper.build(“rightArrow”) helpe…" at bounding box center [510, 422] width 679 height 562
click at [375, 214] on button "[DOMAIN_NAME](rightArrow)" at bounding box center [331, 219] width 223 height 35
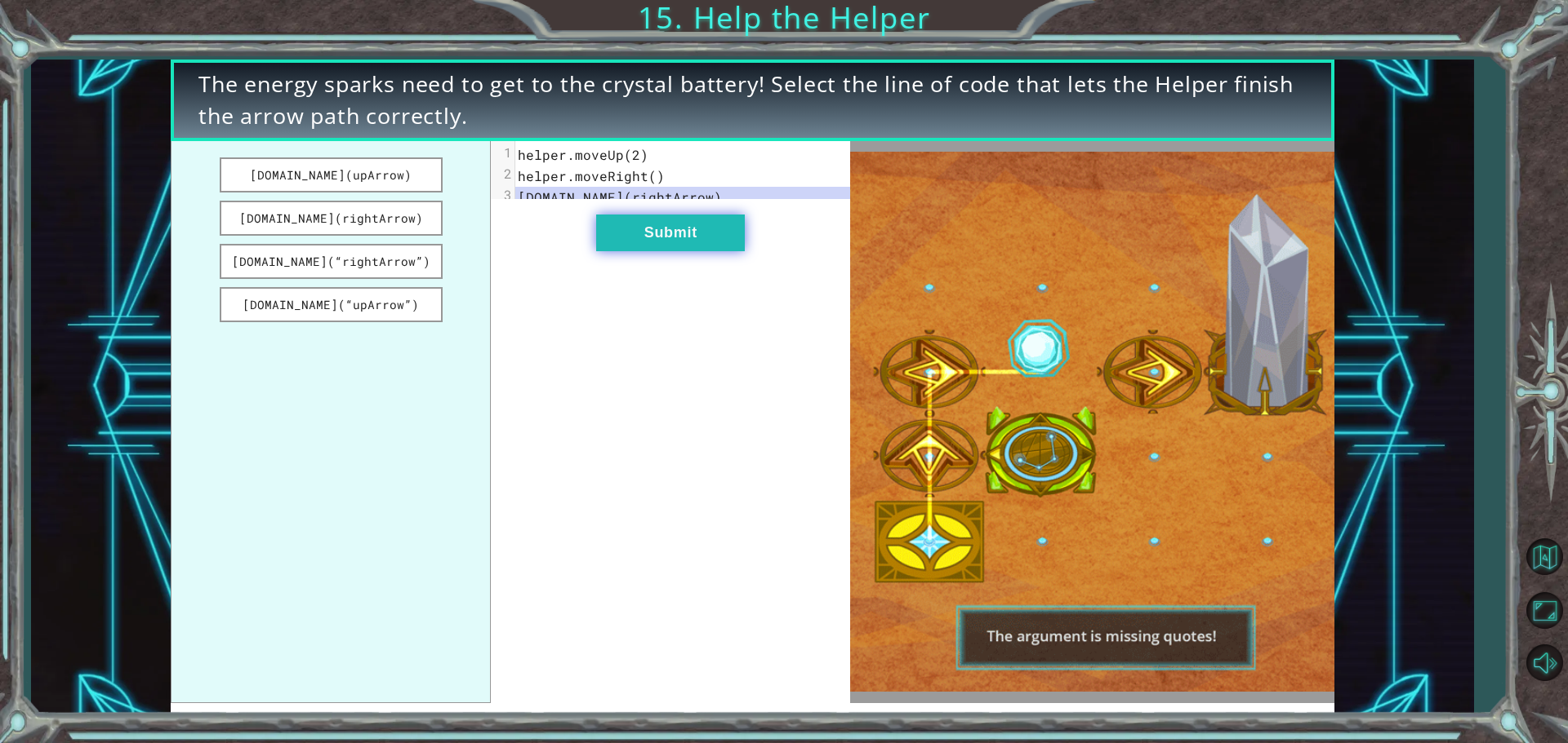
click at [621, 246] on button "Submit" at bounding box center [671, 232] width 149 height 36
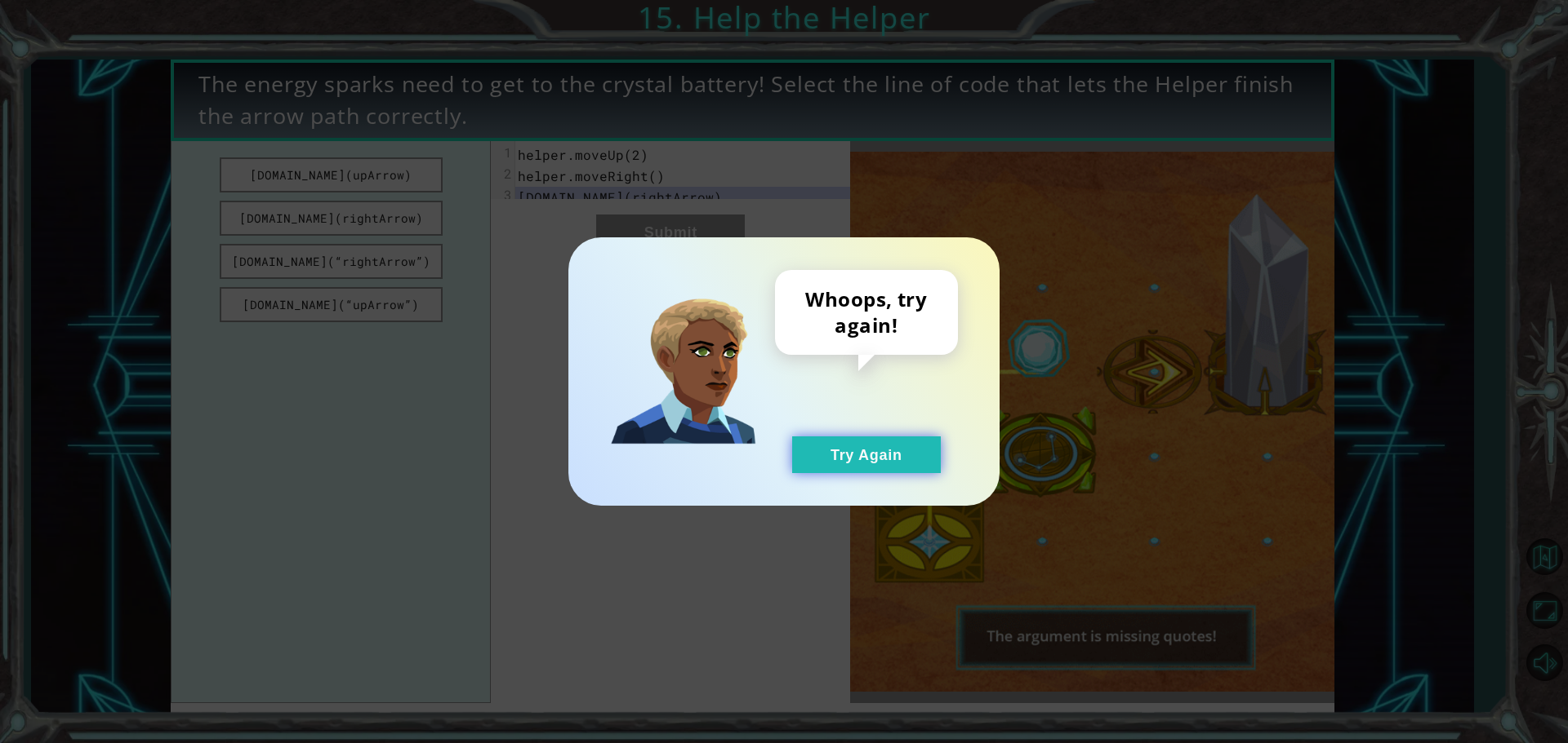
click at [849, 447] on button "Try Again" at bounding box center [866, 454] width 149 height 36
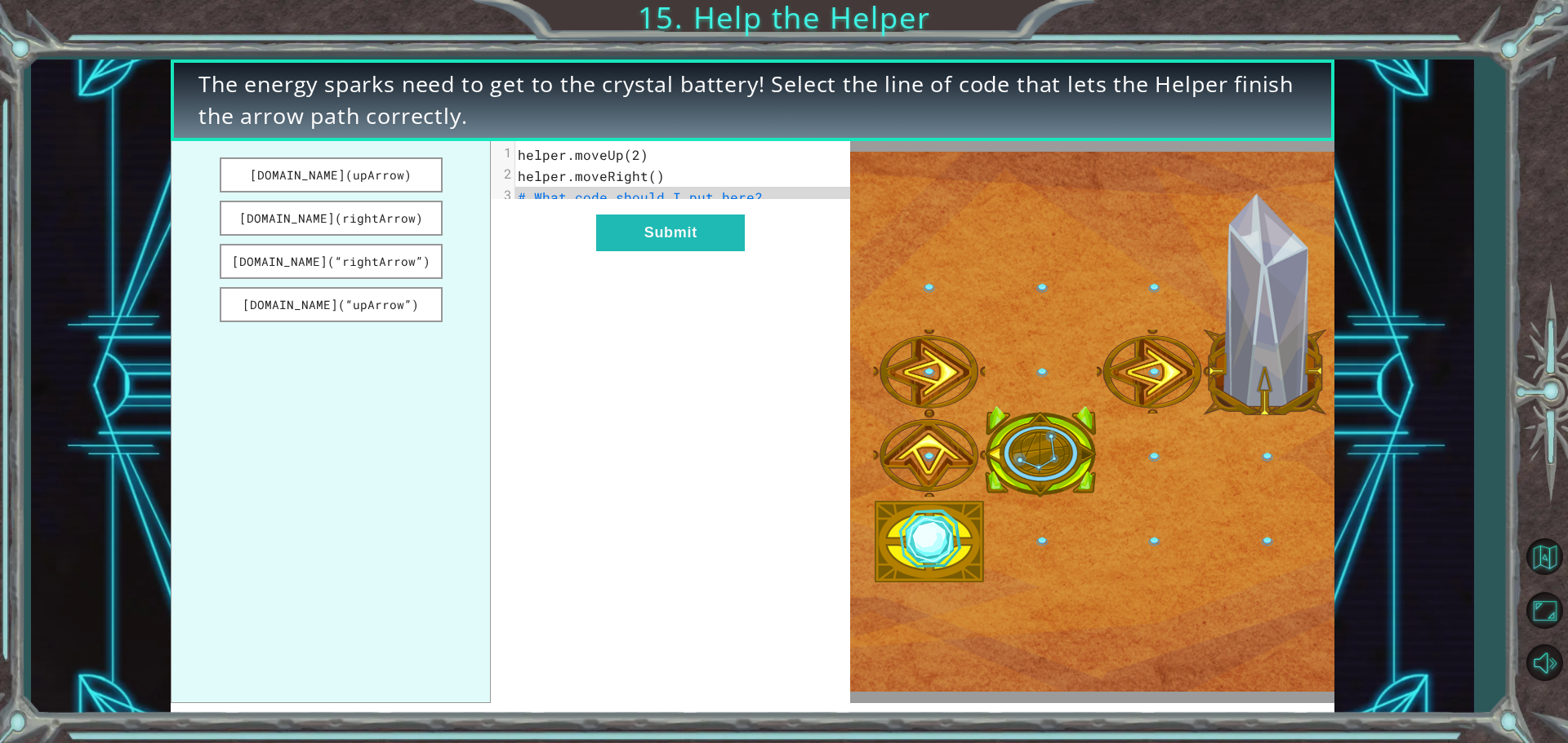
click at [652, 180] on span "helper.moveRight()" at bounding box center [591, 176] width 147 height 17
click at [408, 258] on button "[DOMAIN_NAME](“rightArrow”)" at bounding box center [331, 262] width 223 height 35
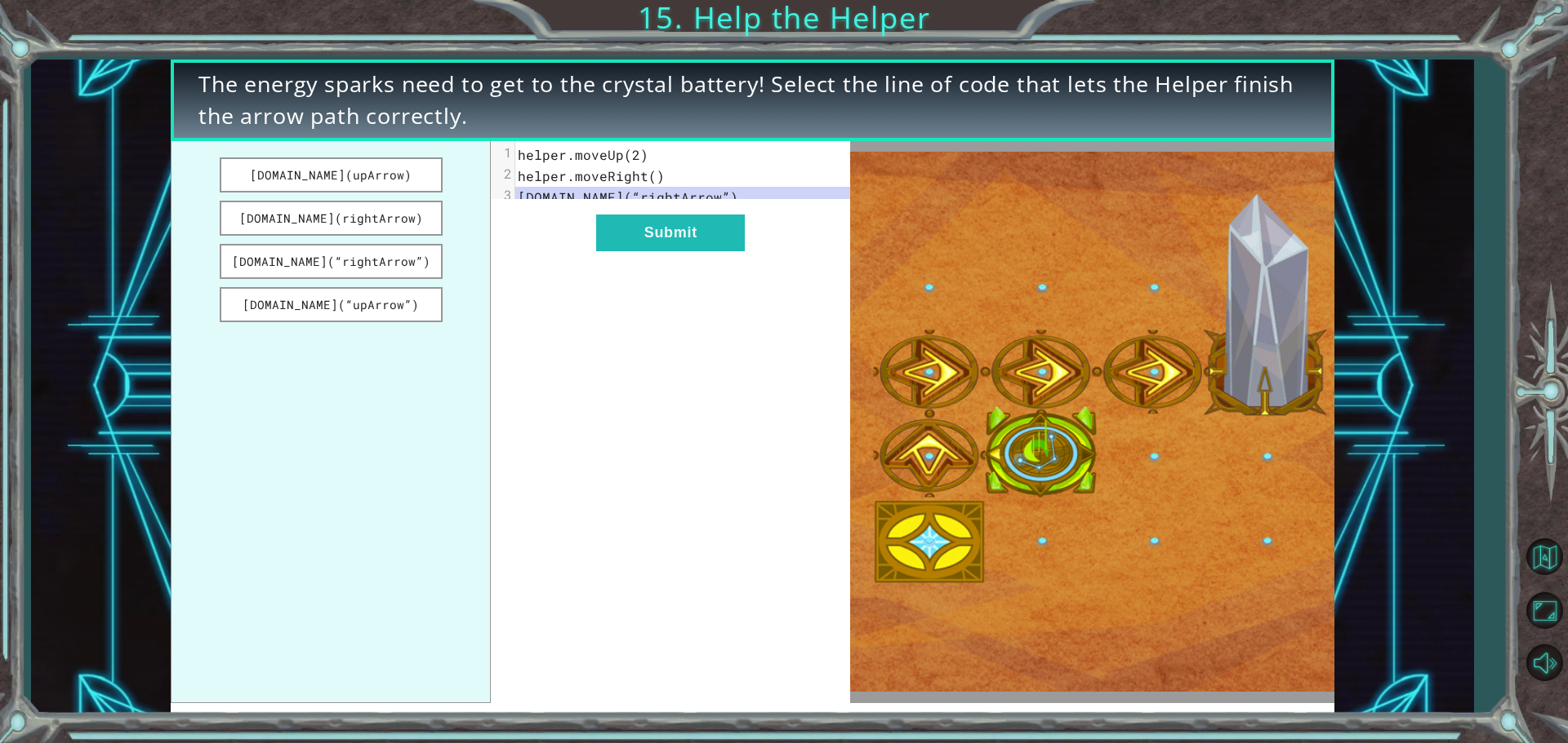
click at [653, 264] on div "xxxxxxxxxx 3 1 helper.moveUp(2) 2 helper.moveRight() 3 helper.build(“rightArrow…" at bounding box center [670, 422] width 359 height 562
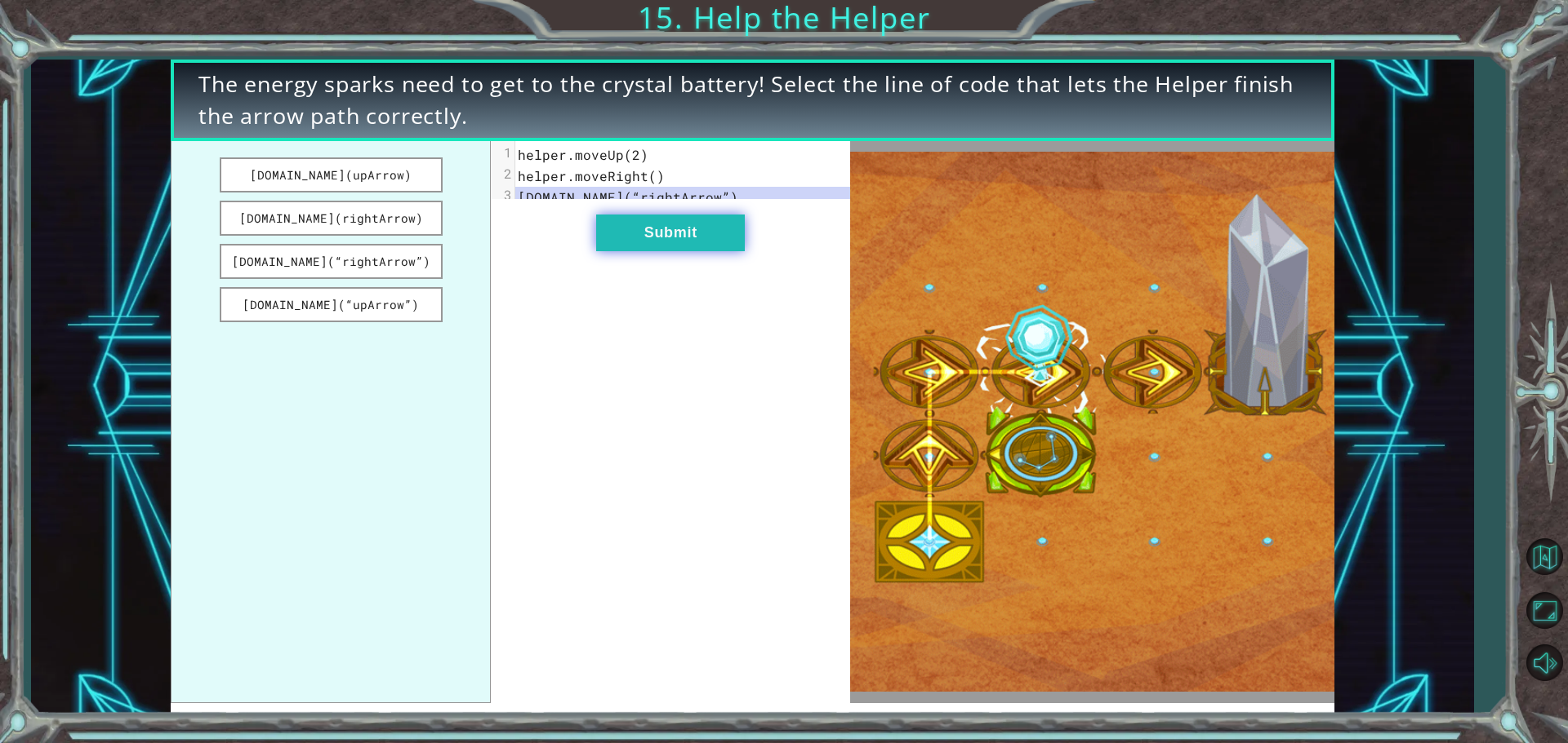
click at [655, 247] on button "Submit" at bounding box center [671, 232] width 149 height 36
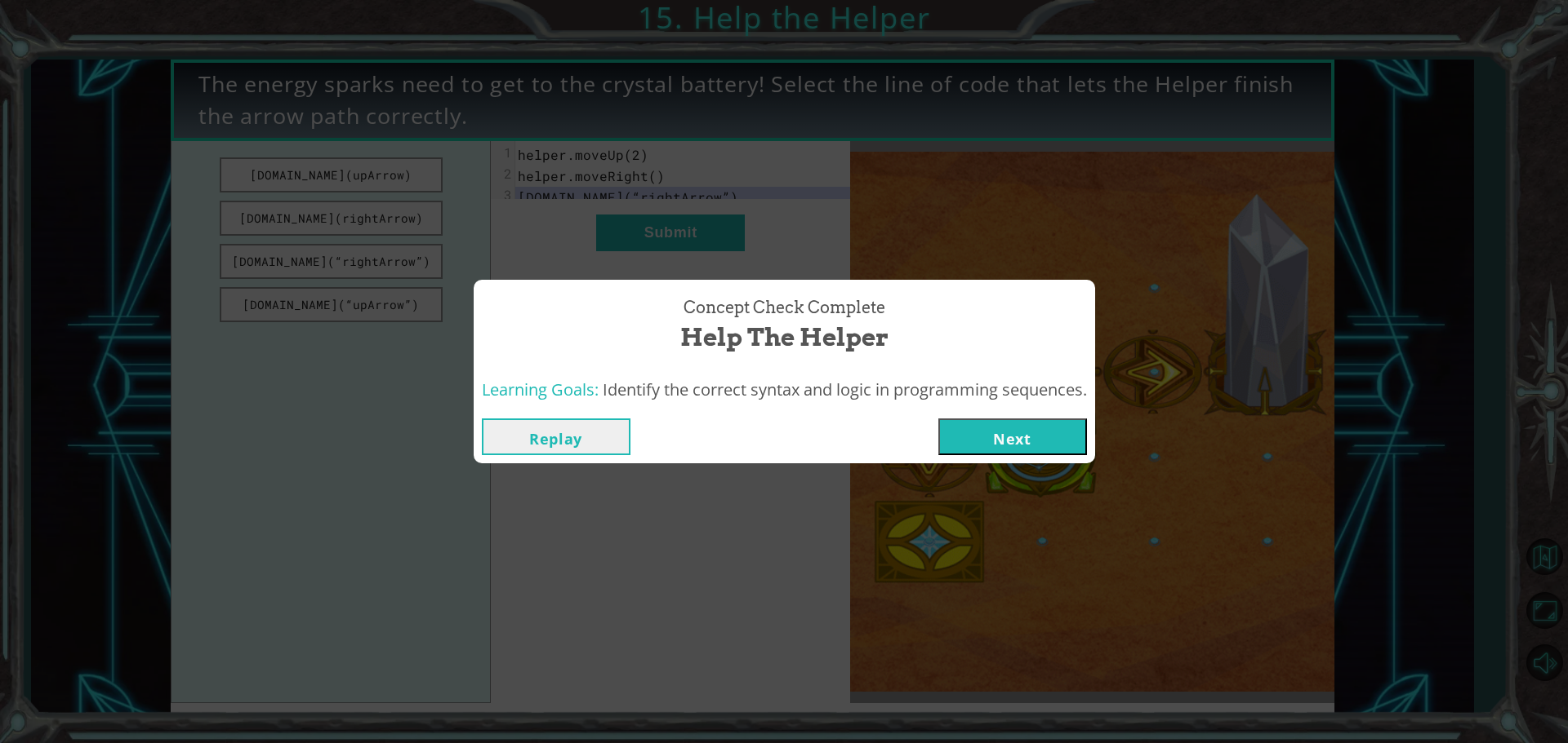
click at [1013, 428] on button "Next" at bounding box center [1012, 437] width 149 height 36
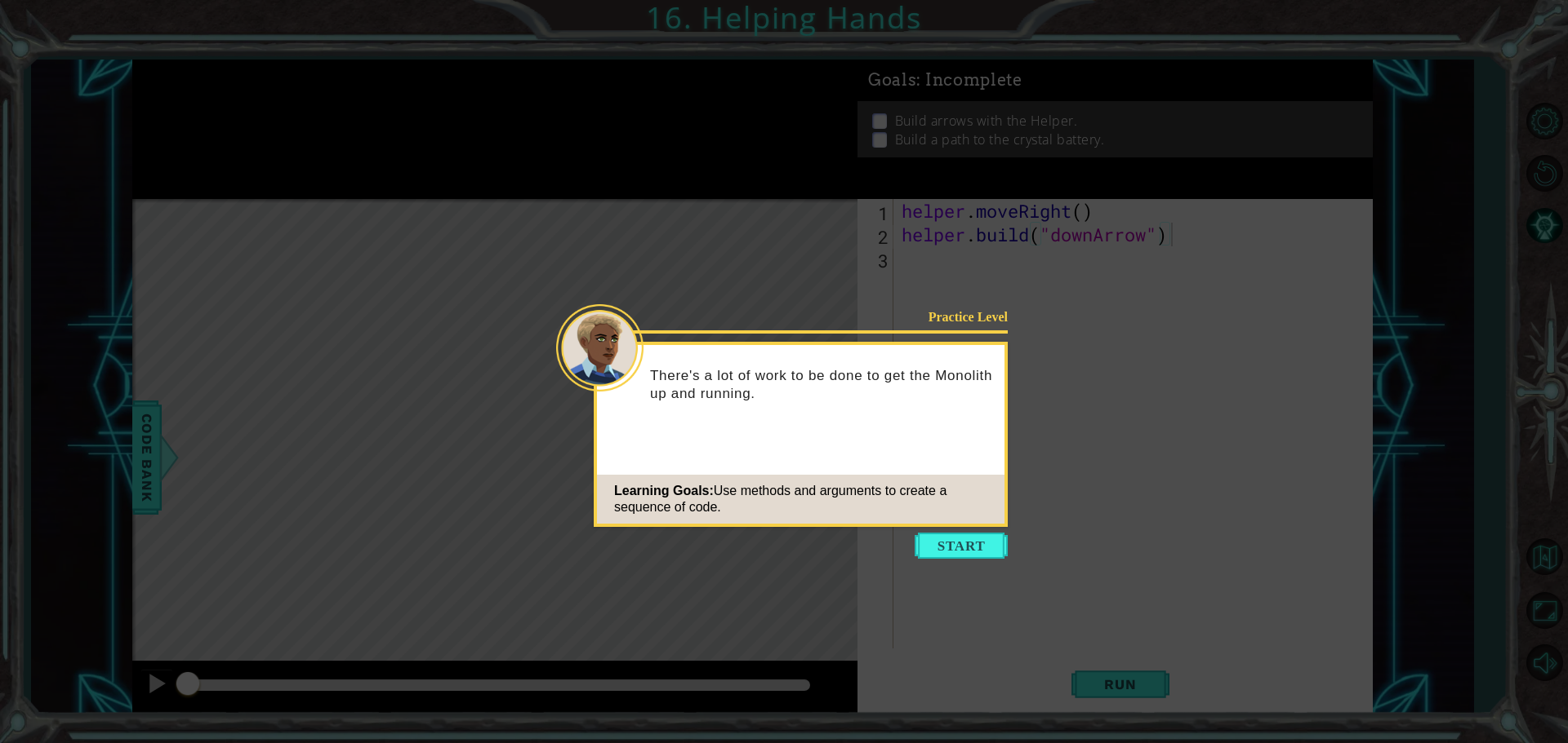
click at [984, 541] on button "Start" at bounding box center [961, 545] width 93 height 26
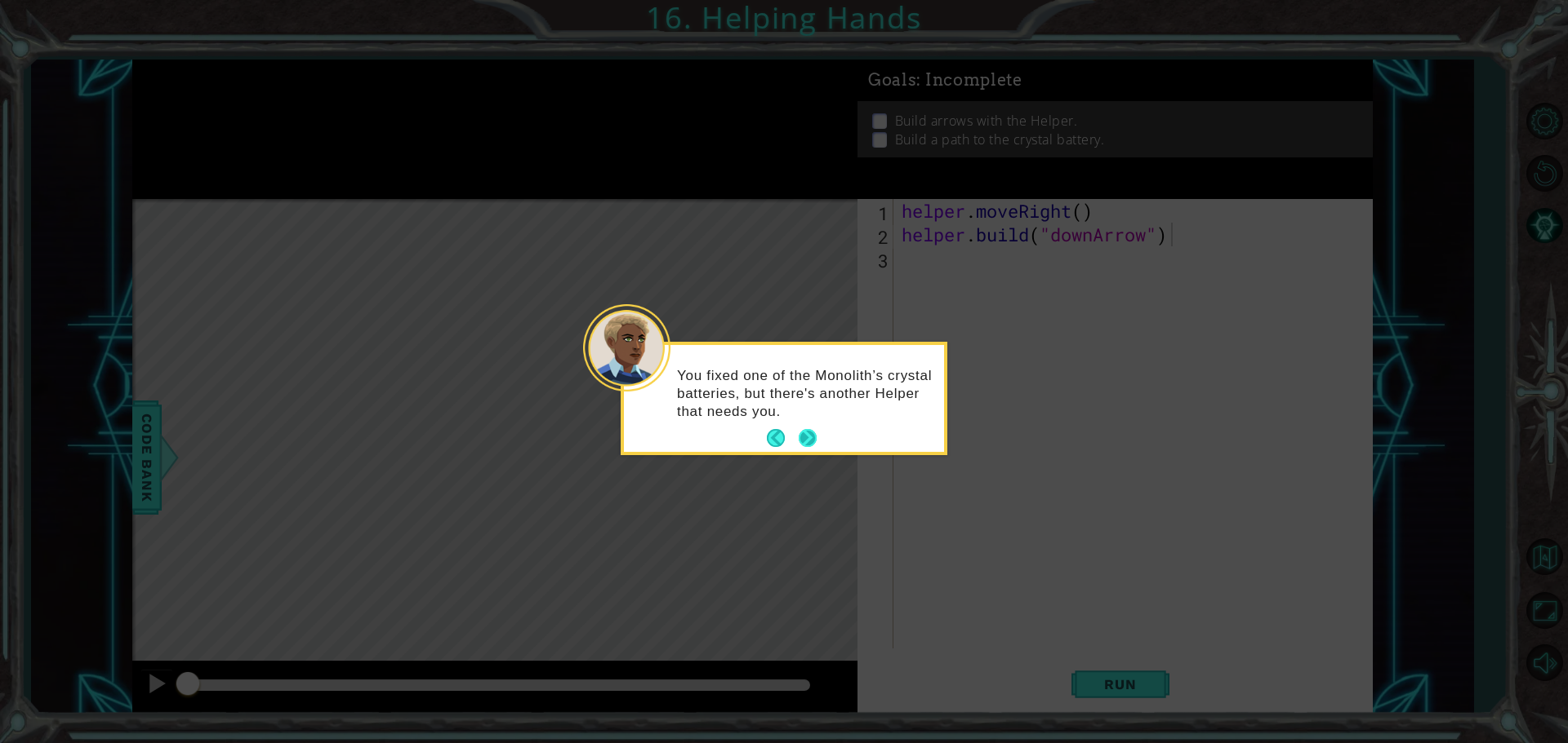
click at [811, 428] on button "Next" at bounding box center [807, 439] width 30 height 30
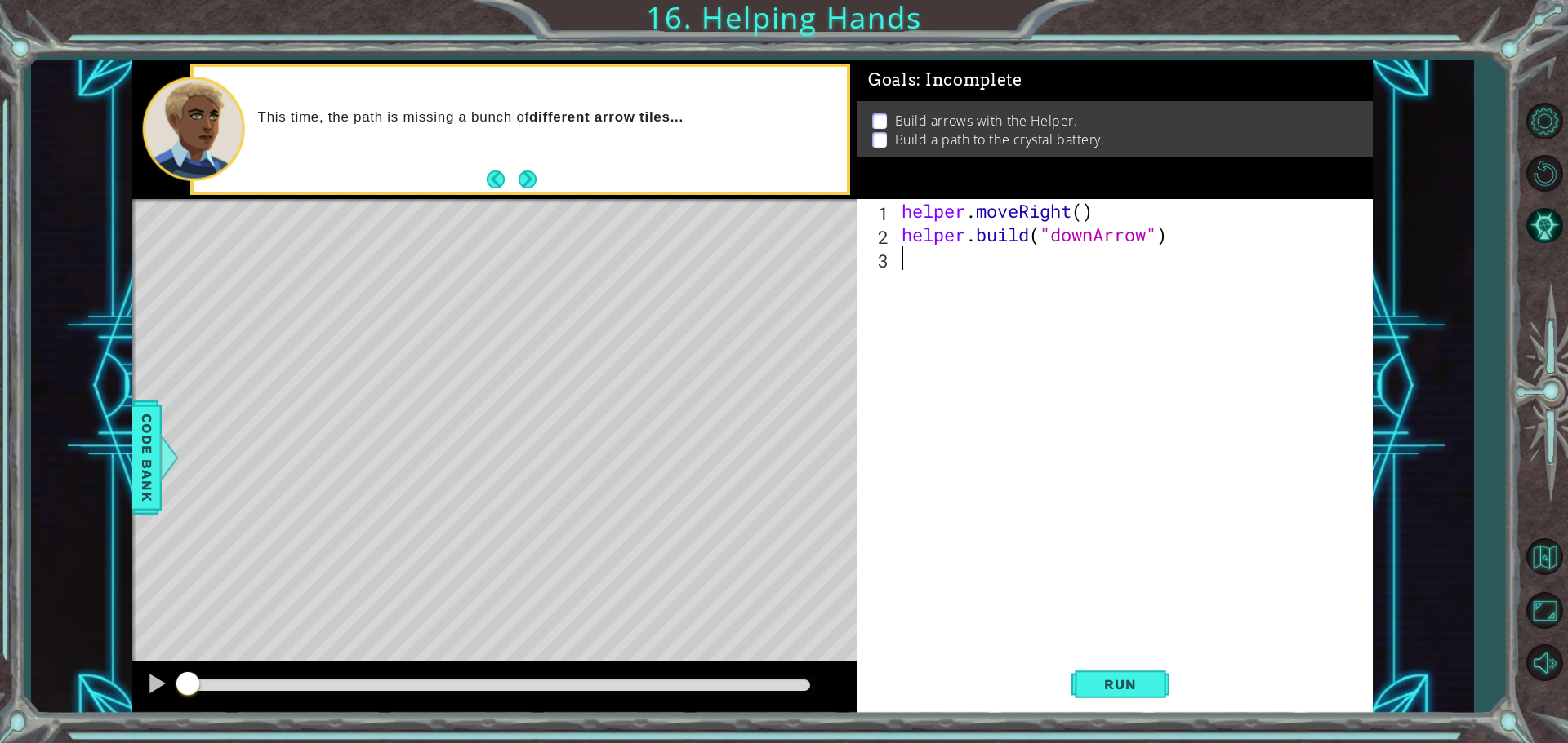
type textarea "m"
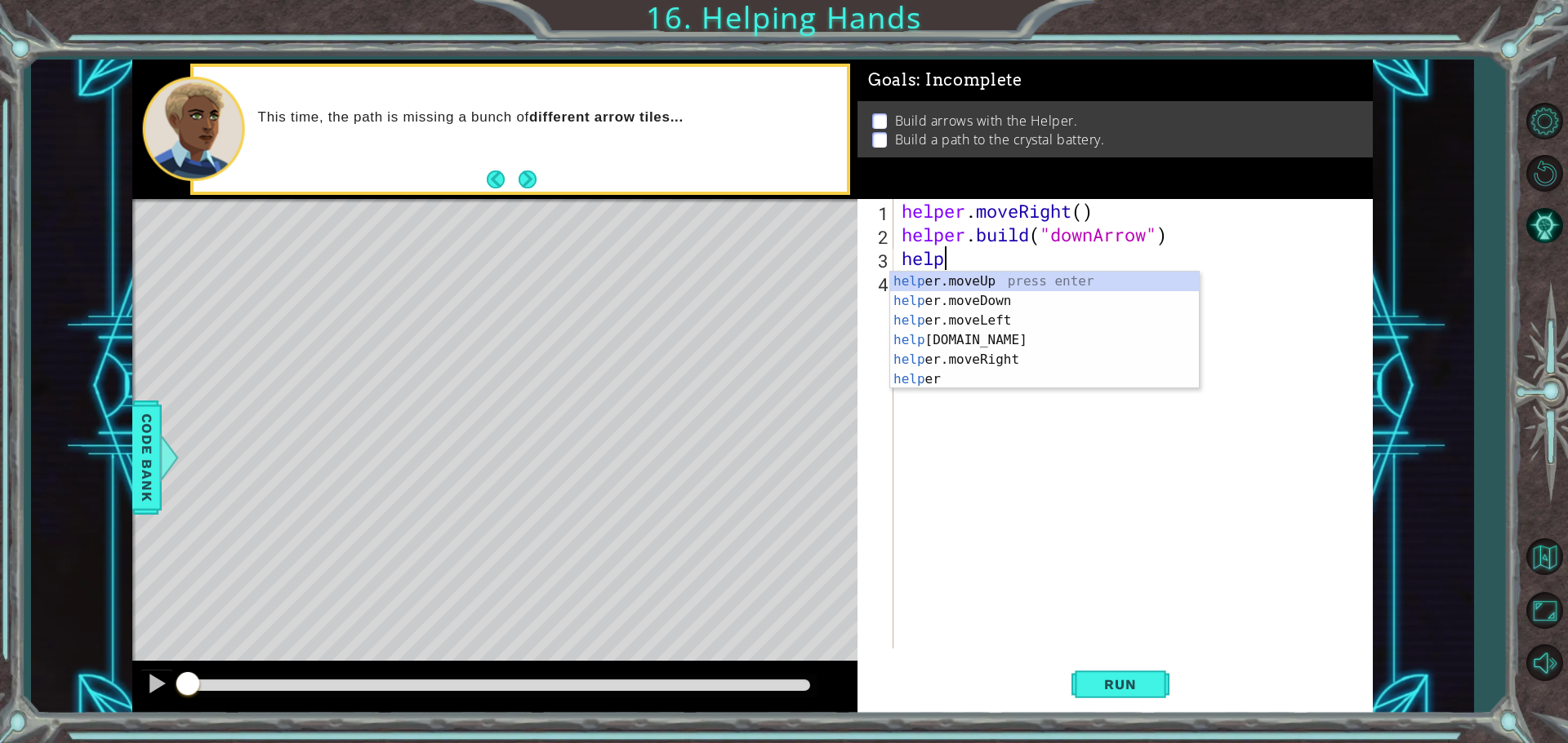
type textarea "helpe"
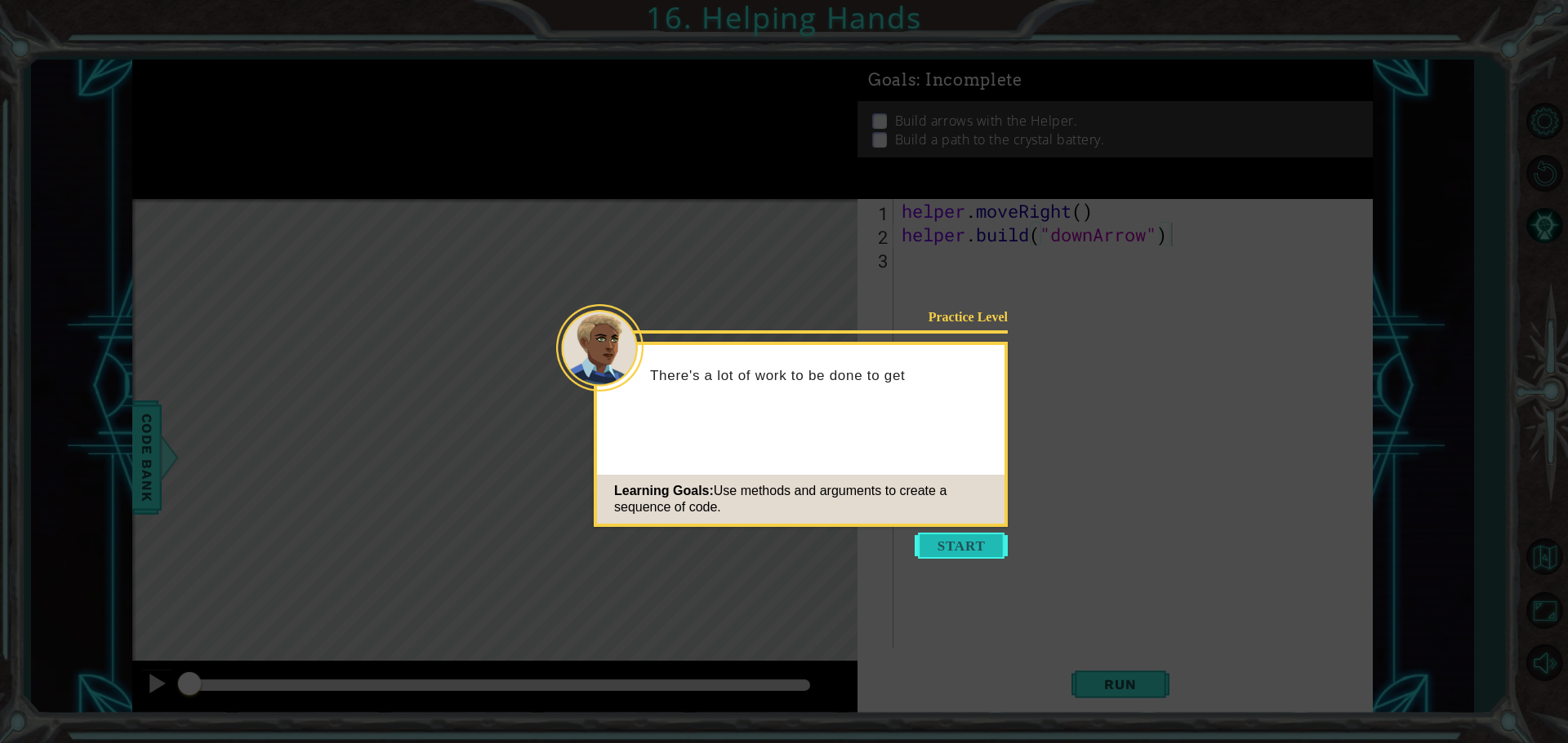
click at [978, 544] on button "Start" at bounding box center [961, 545] width 93 height 26
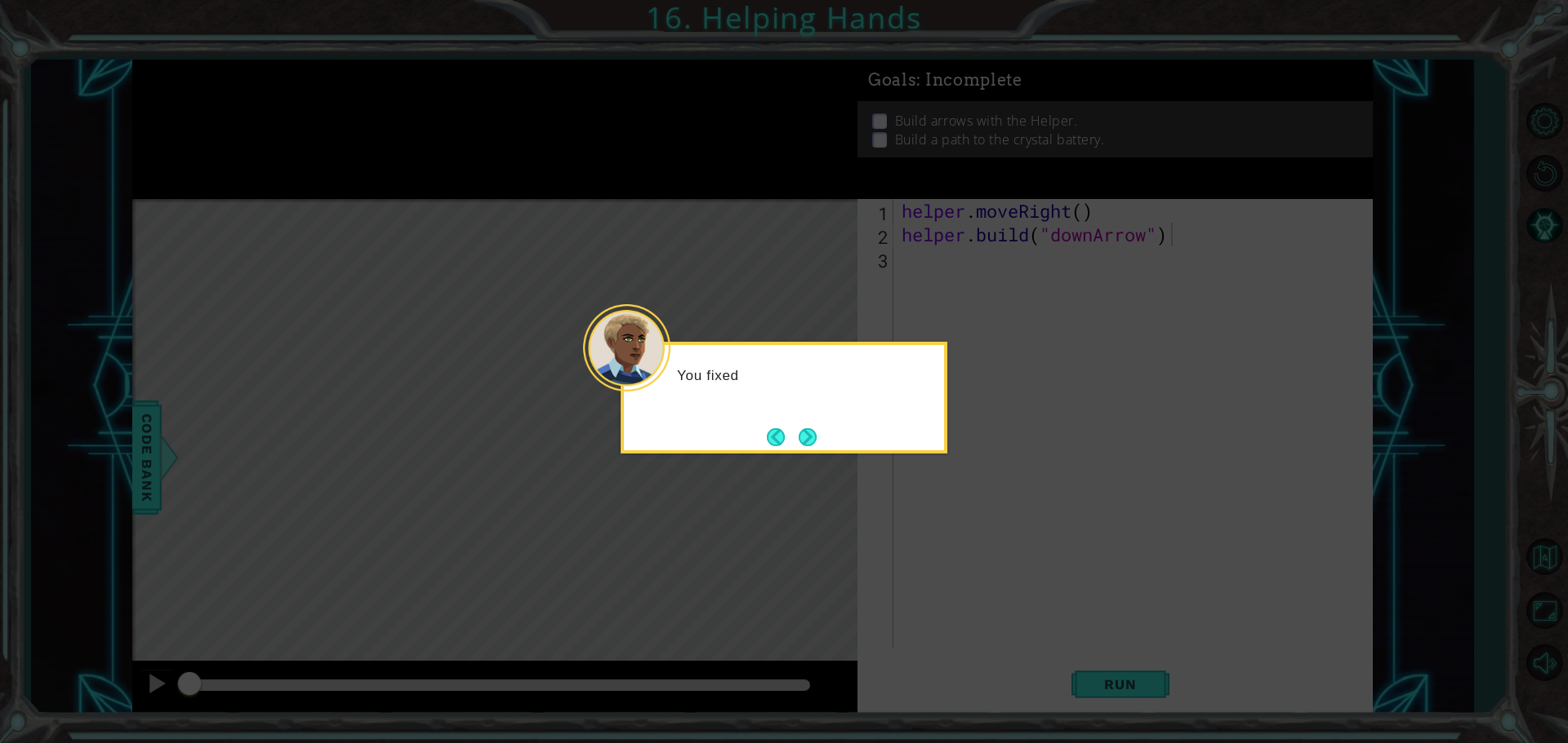
click at [804, 422] on div "You fixed" at bounding box center [784, 398] width 327 height 111
click at [804, 422] on div "You fixed one of" at bounding box center [784, 398] width 327 height 111
click at [808, 431] on button "Next" at bounding box center [807, 437] width 20 height 20
click at [808, 431] on div "Level Map" at bounding box center [509, 439] width 754 height 480
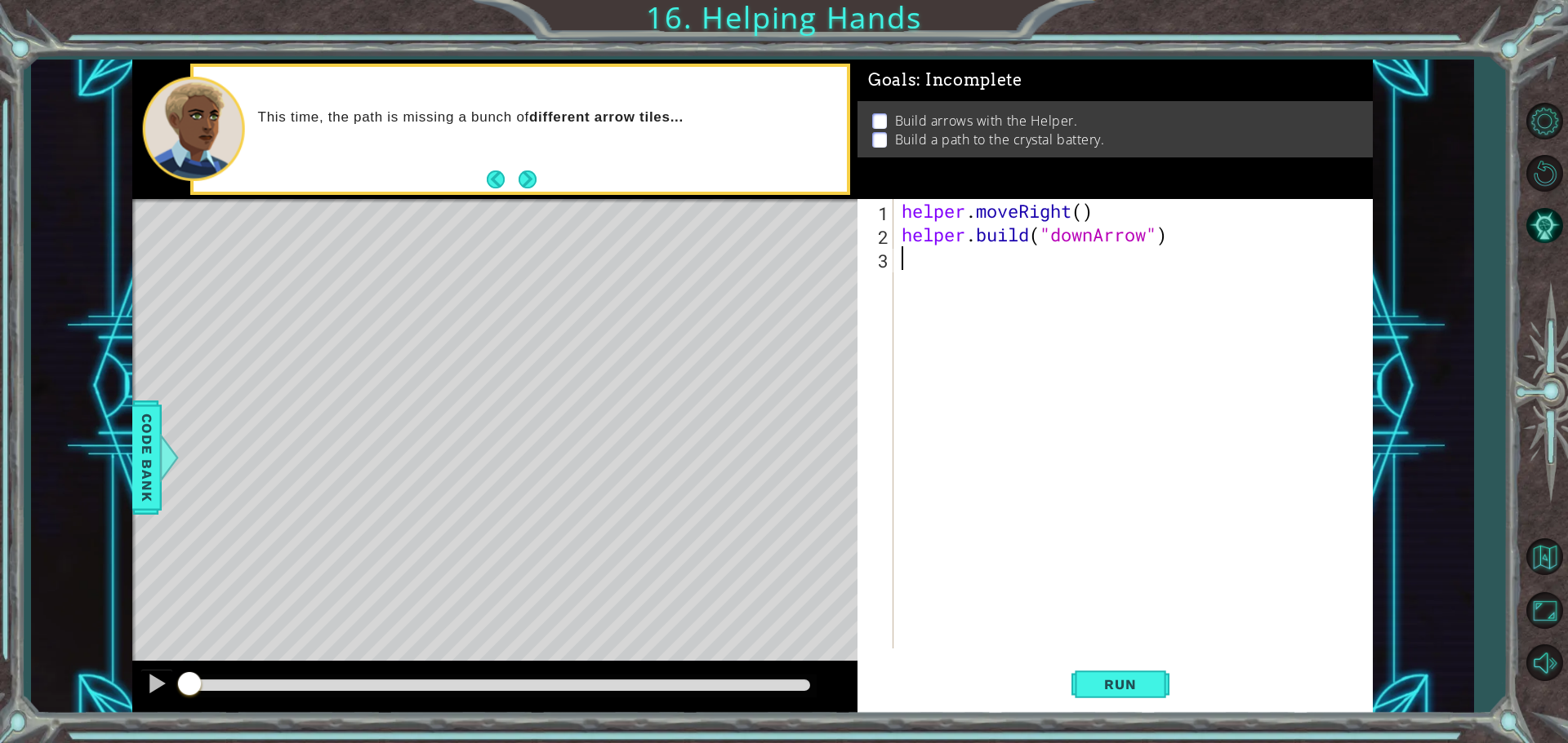
click at [949, 271] on div "helper . moveRight ( ) helper . build ( "downArrow" )" at bounding box center [1136, 447] width 477 height 497
type textarea "helper.mbulid"
click at [992, 290] on div "helper . moveRight ( ) helper . build ( "downArrow" ) helper . moveDown ( 1 ) h…" at bounding box center [1136, 447] width 477 height 497
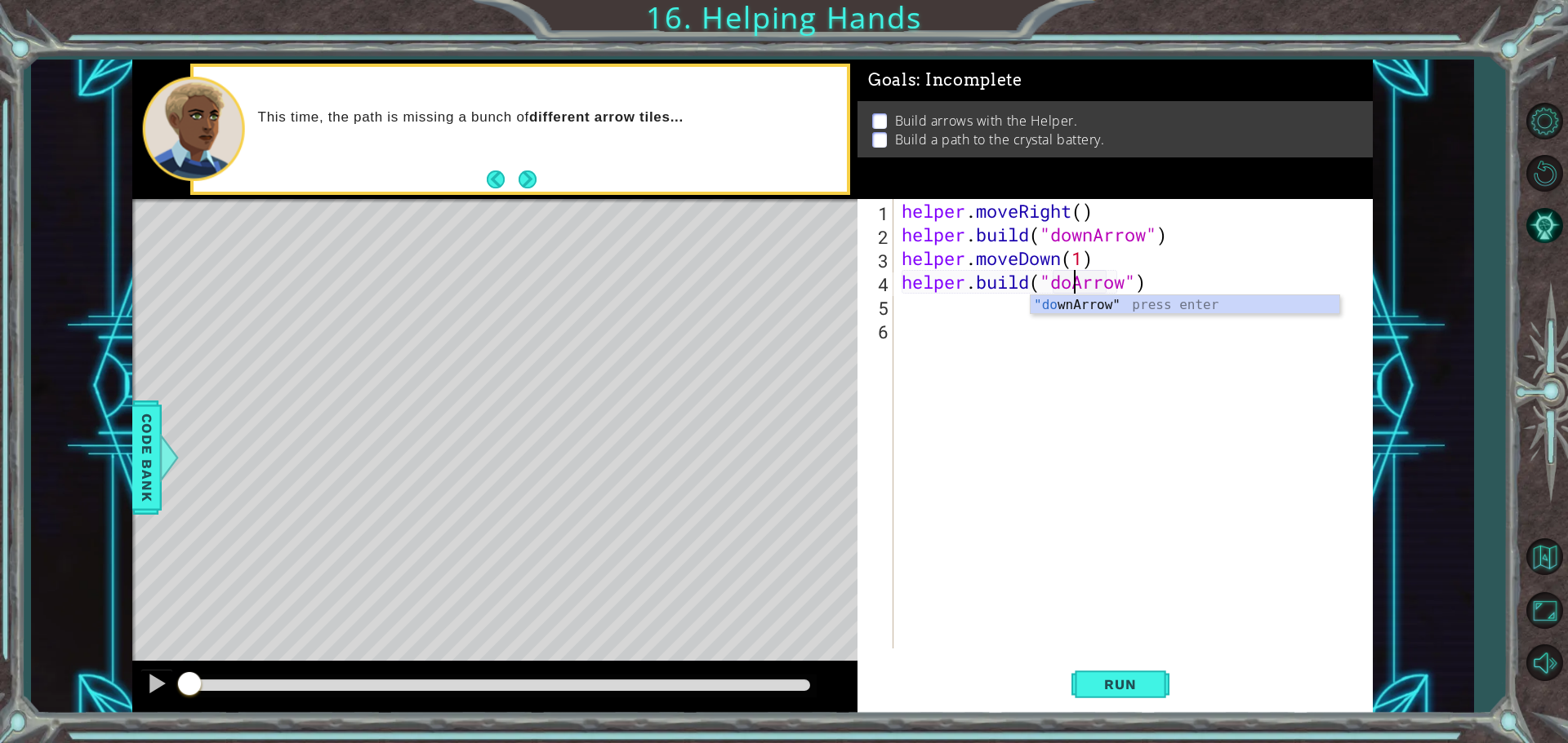
scroll to position [0, 8]
type textarea "[DOMAIN_NAME]("downArrow")"
click at [1089, 284] on div "helper . moveRight ( ) helper . build ( "downArrow" ) helper . moveDown ( 1 ) h…" at bounding box center [1136, 447] width 477 height 497
click at [1093, 284] on div "helper . moveRight ( ) helper . build ( "downArrow" ) helper . moveDown ( 1 ) h…" at bounding box center [1136, 447] width 477 height 497
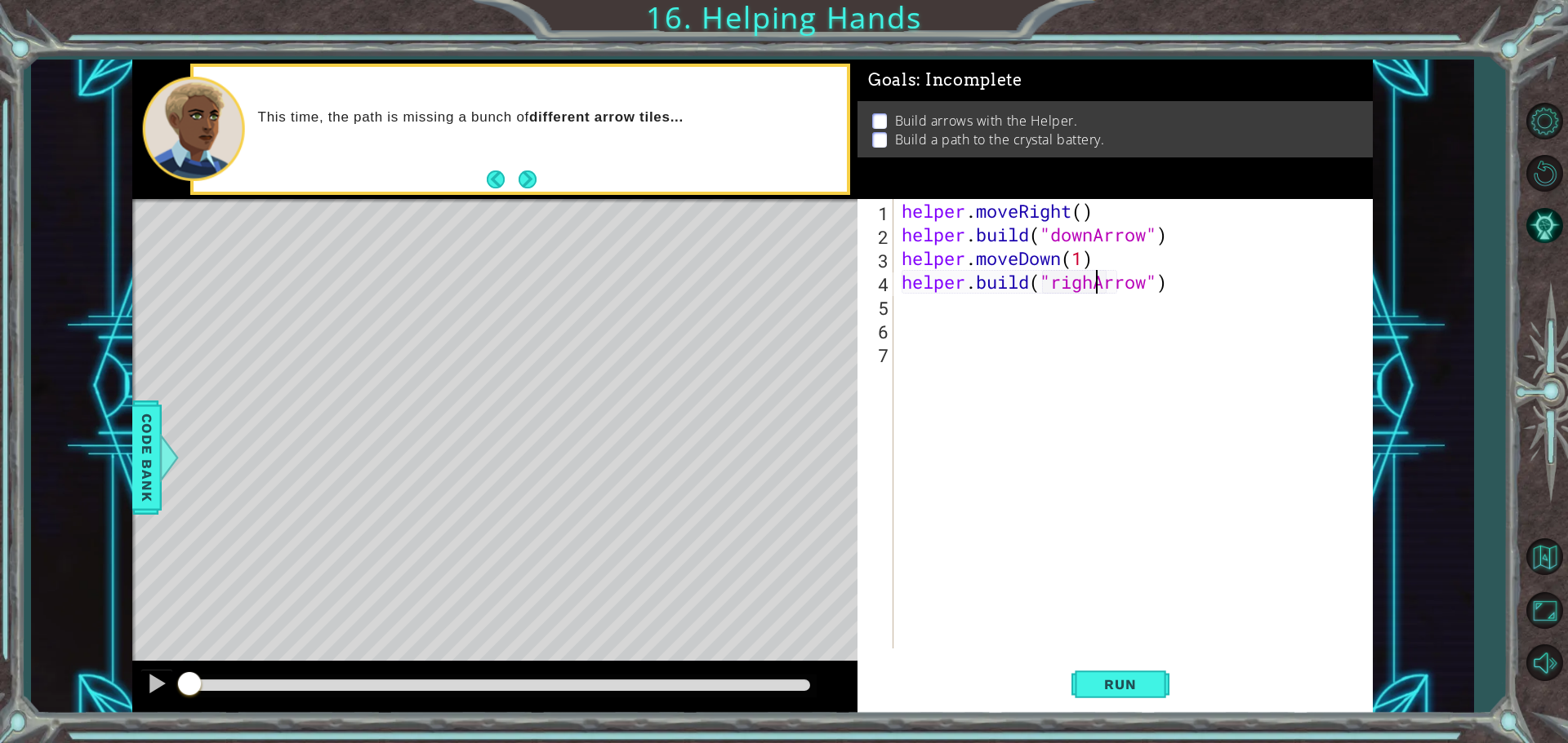
type textarea "[DOMAIN_NAME]("rightArrow")"
click at [1033, 324] on div "helper . moveRight ( ) helper . build ( "downArrow" ) helper . moveDown ( 1 ) h…" at bounding box center [1136, 447] width 477 height 497
click at [1069, 279] on div "helper . moveRight ( ) helper . build ( "downArrow" ) helper . moveDown ( 1 ) h…" at bounding box center [1136, 447] width 477 height 497
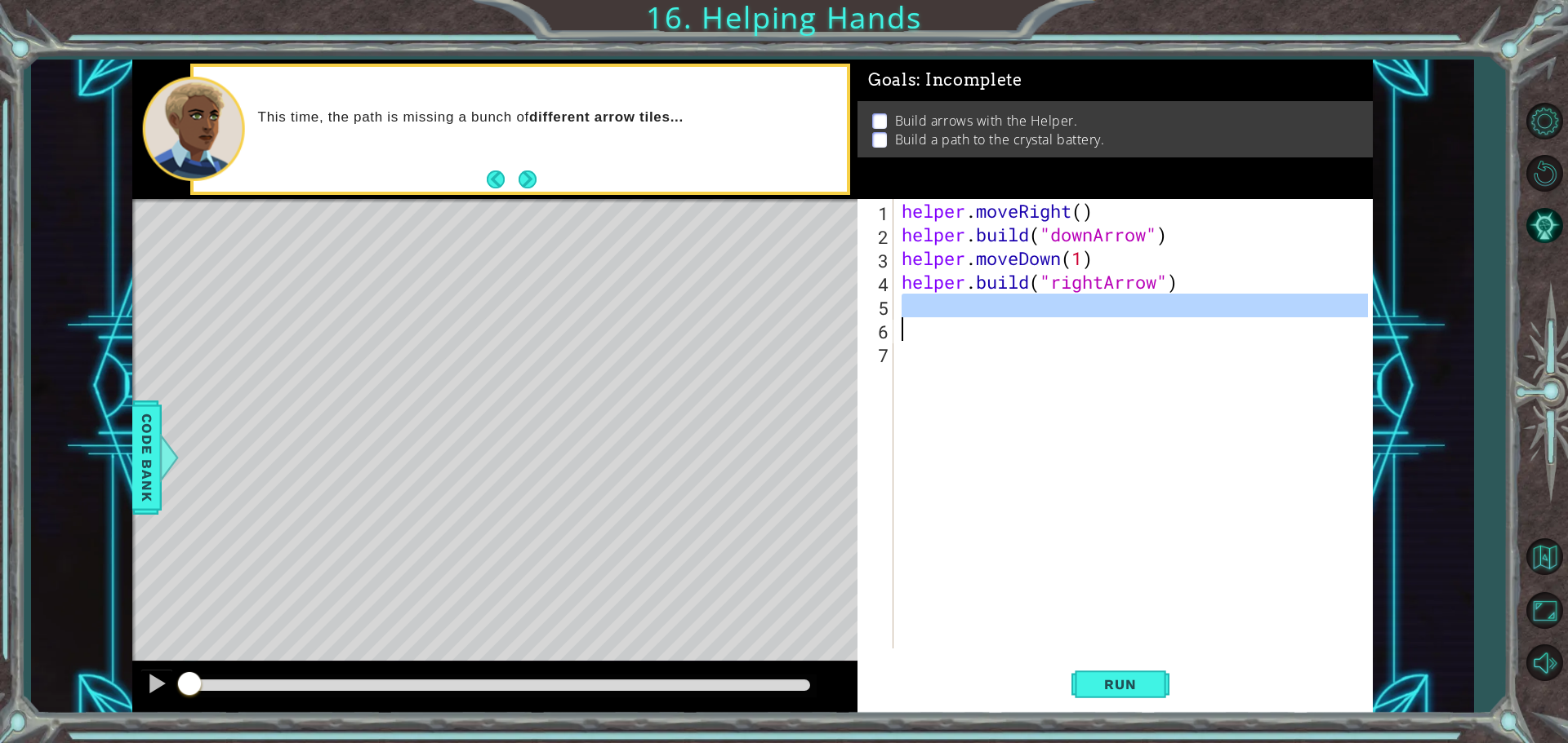
type textarea "[DOMAIN_NAME]("rightArrow")"
click at [1069, 279] on div "helper . moveRight ( ) helper . build ( "downArrow" ) helper . moveDown ( 1 ) h…" at bounding box center [1136, 447] width 477 height 497
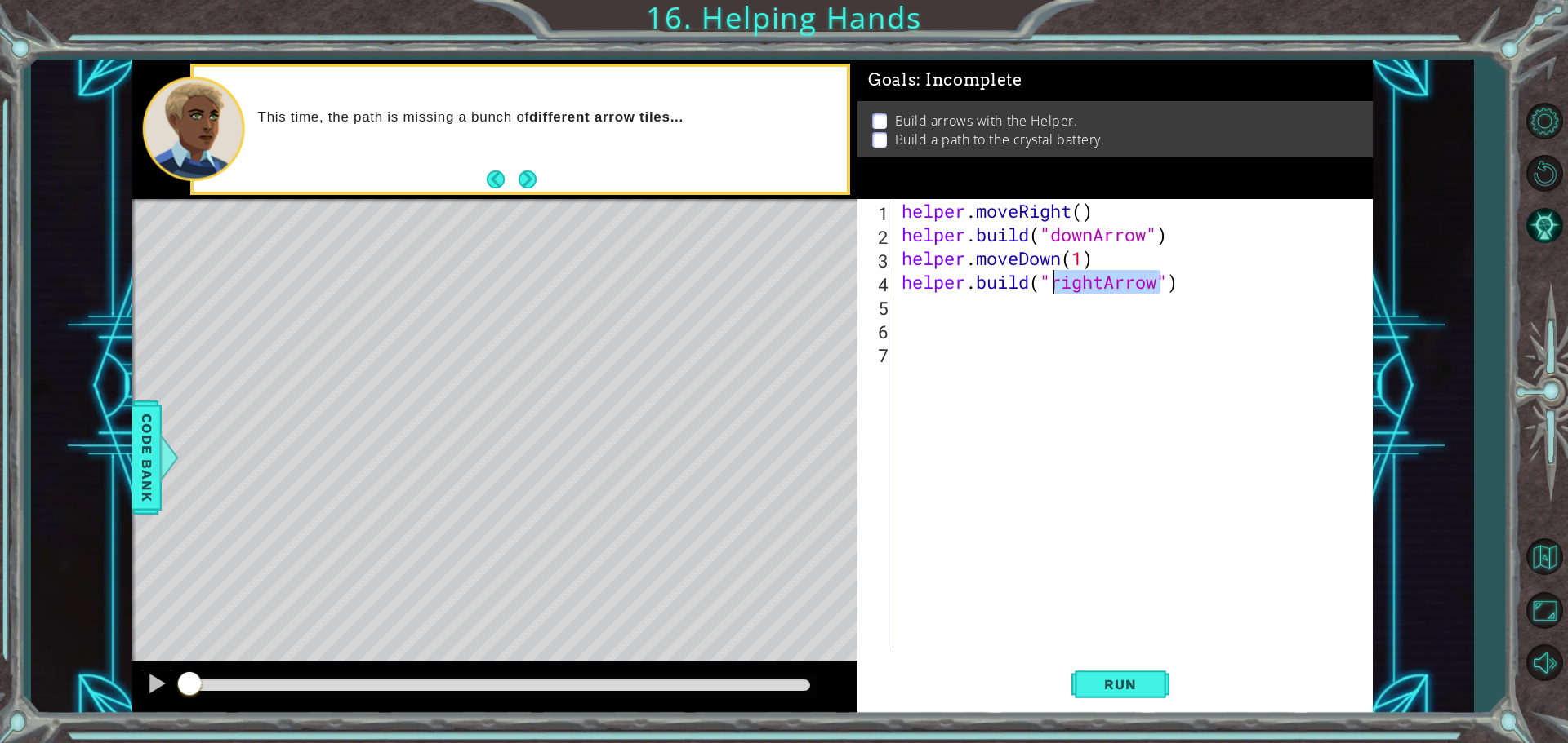
click at [995, 304] on div "helper . moveRight ( ) helper . build ( "downArrow" ) helper . moveDown ( 1 ) h…" at bounding box center [1136, 447] width 477 height 497
click at [1044, 285] on div "helper . moveRight ( ) helper . build ( "downArrow" ) helper . moveDown ( 1 ) h…" at bounding box center [1136, 447] width 477 height 497
type textarea "[DOMAIN_NAME]("rightArrow")"
drag, startPoint x: 1044, startPoint y: 285, endPoint x: 1567, endPoint y: 18, distance: 587.2
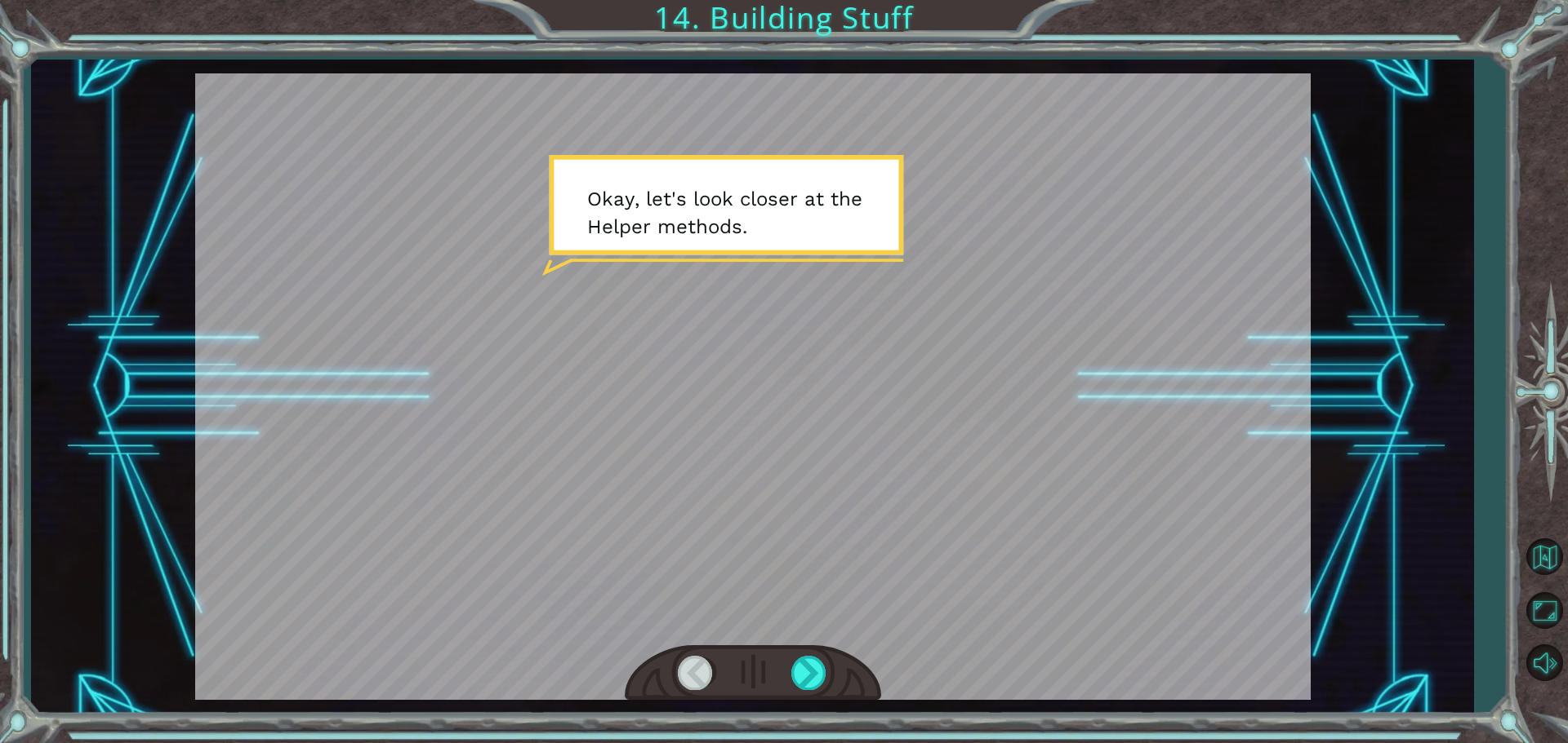
drag, startPoint x: 795, startPoint y: 657, endPoint x: 804, endPoint y: 654, distance: 9.5
click at [798, 656] on div at bounding box center [808, 673] width 36 height 34
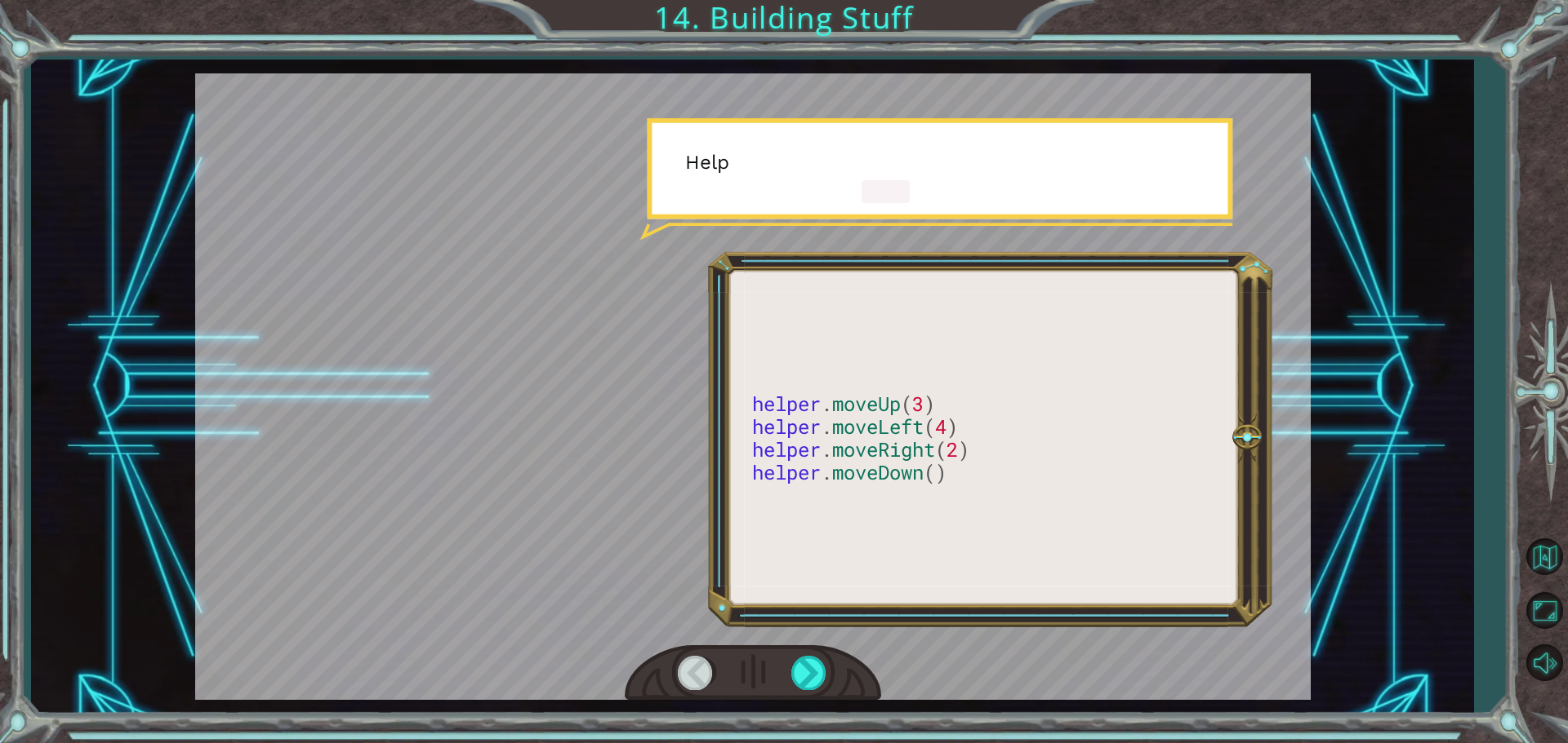
click at [804, 654] on div at bounding box center [752, 673] width 256 height 57
click at [804, 655] on div at bounding box center [752, 673] width 256 height 57
click at [803, 663] on div at bounding box center [808, 673] width 36 height 34
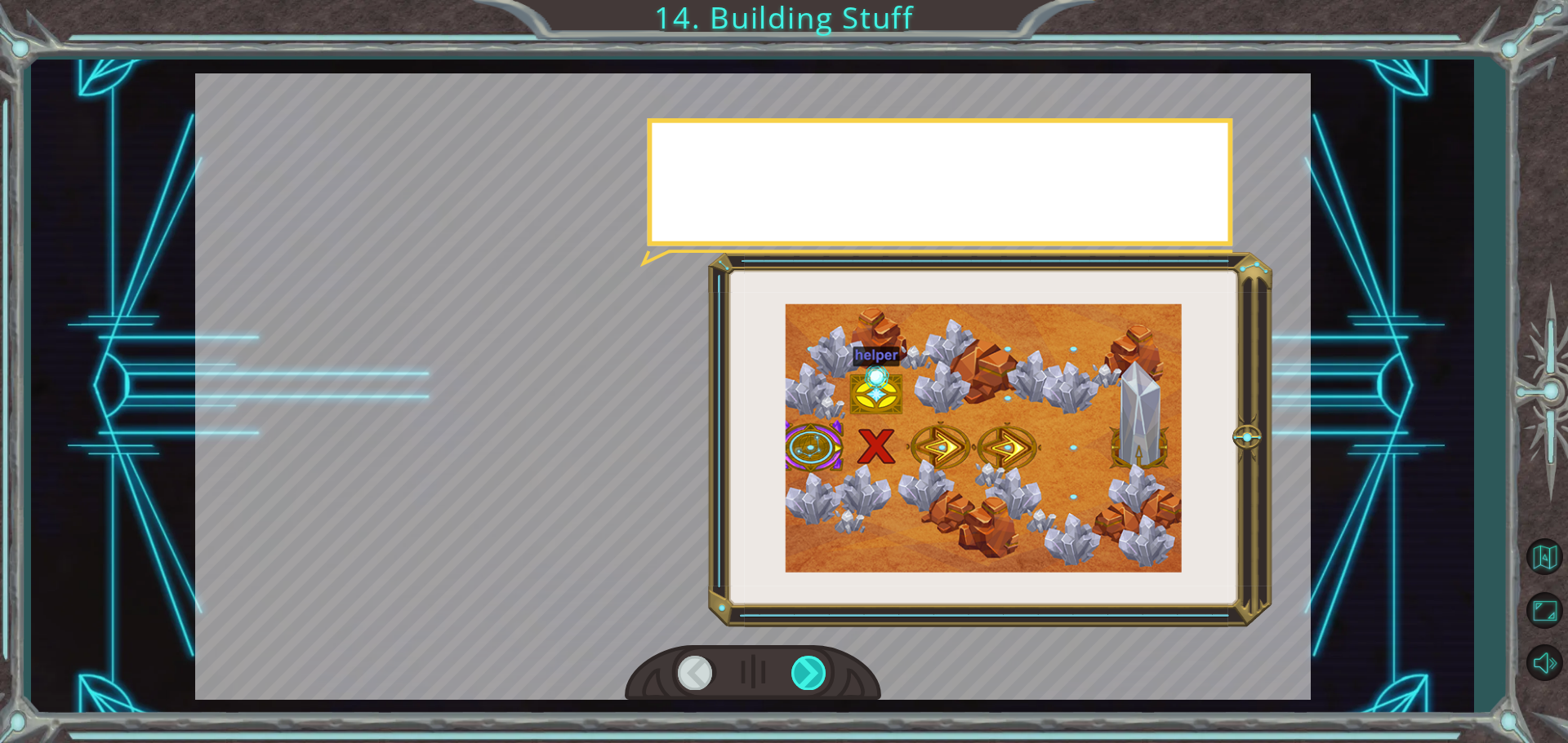
click at [803, 663] on div at bounding box center [808, 673] width 36 height 34
click at [803, 664] on div at bounding box center [808, 673] width 36 height 34
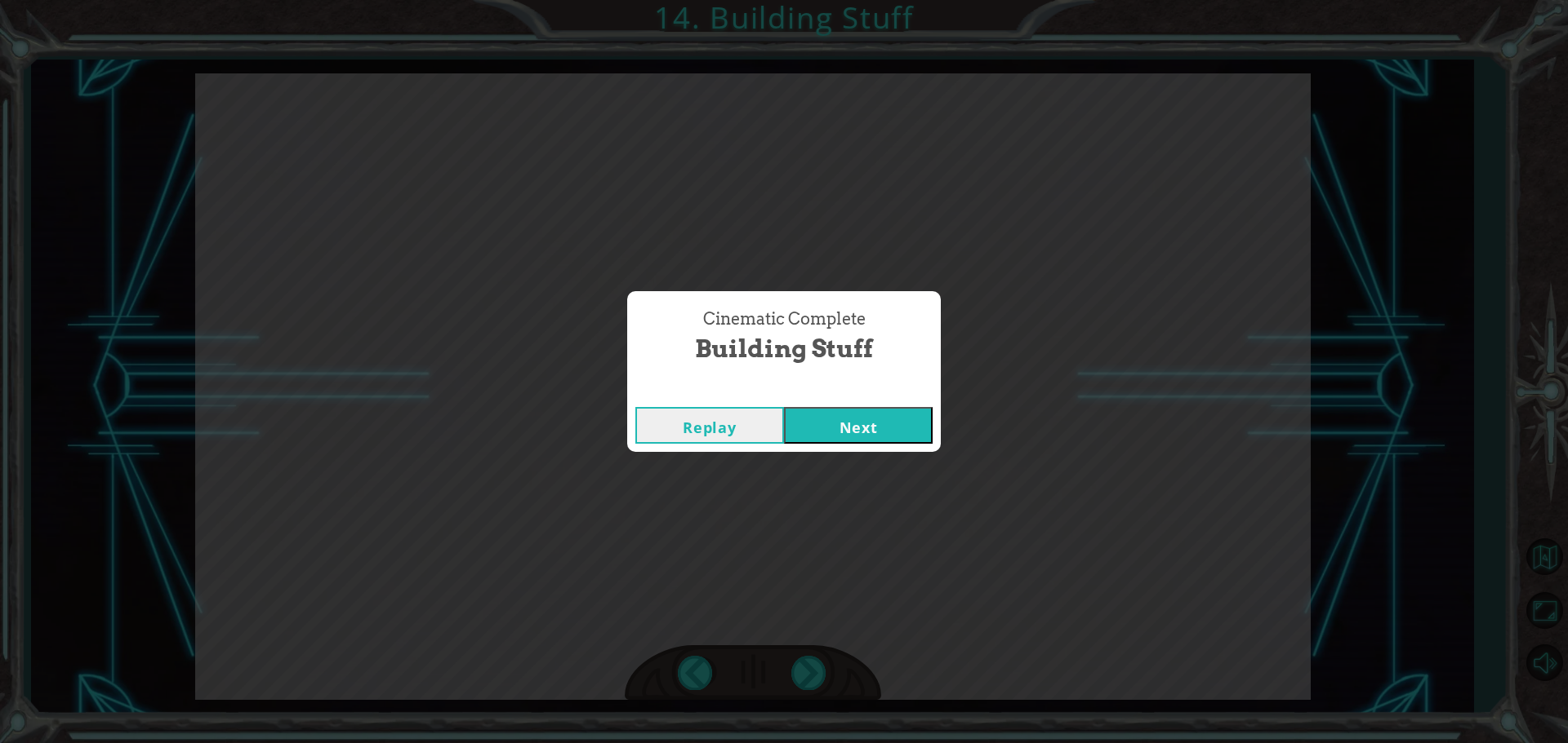
click at [840, 414] on button "Next" at bounding box center [858, 425] width 149 height 36
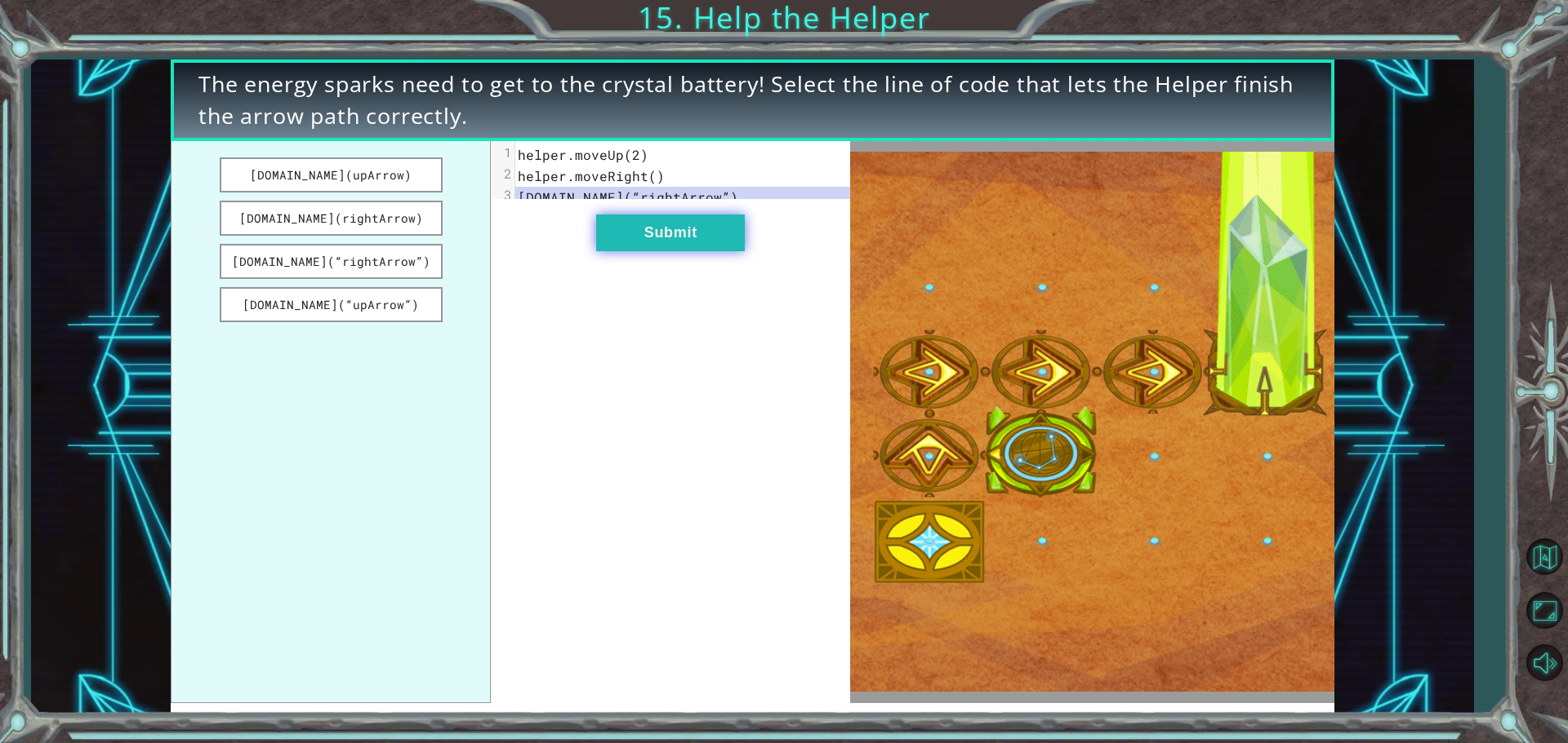
click at [641, 252] on button "Submit" at bounding box center [671, 232] width 149 height 36
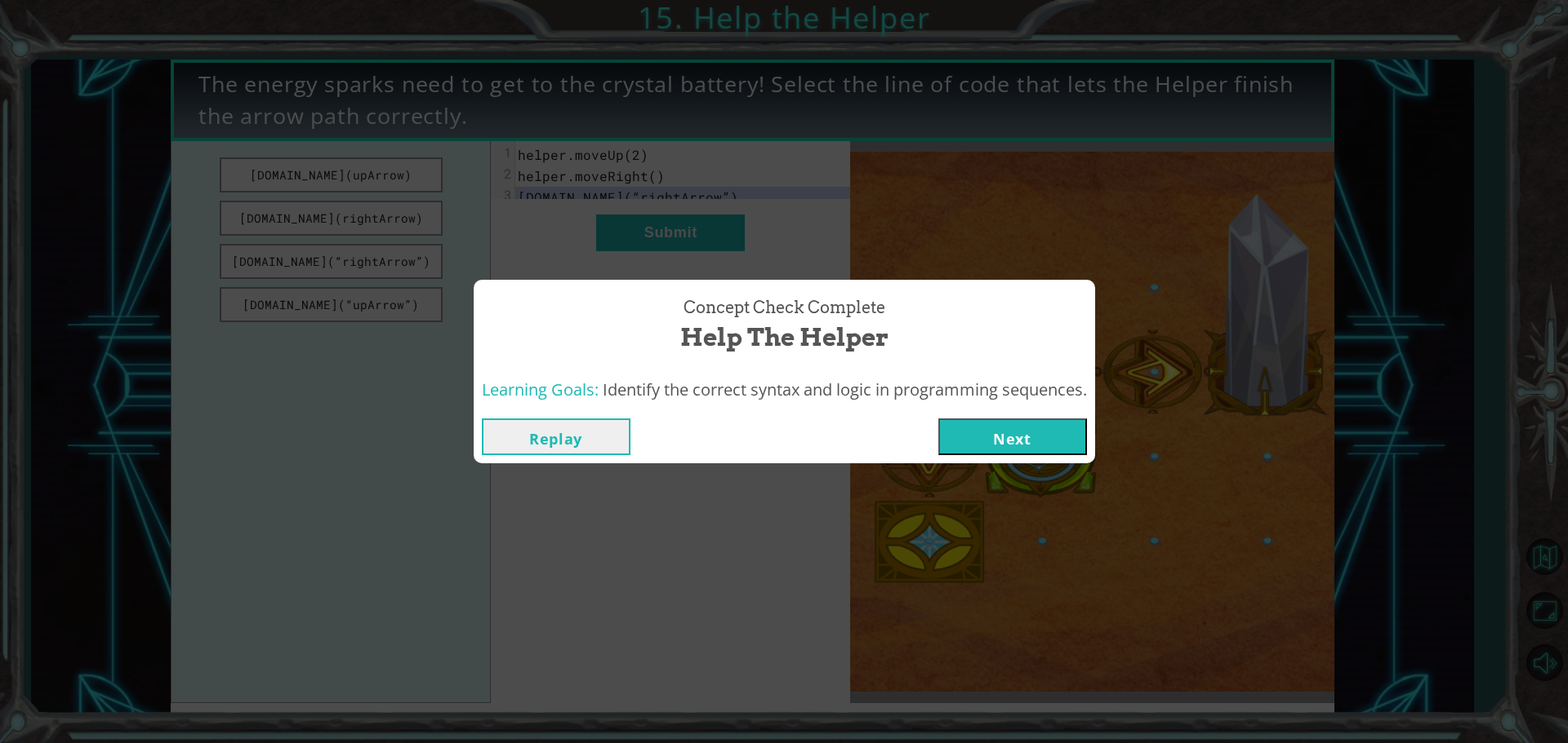
click at [997, 426] on button "Next" at bounding box center [1012, 437] width 149 height 36
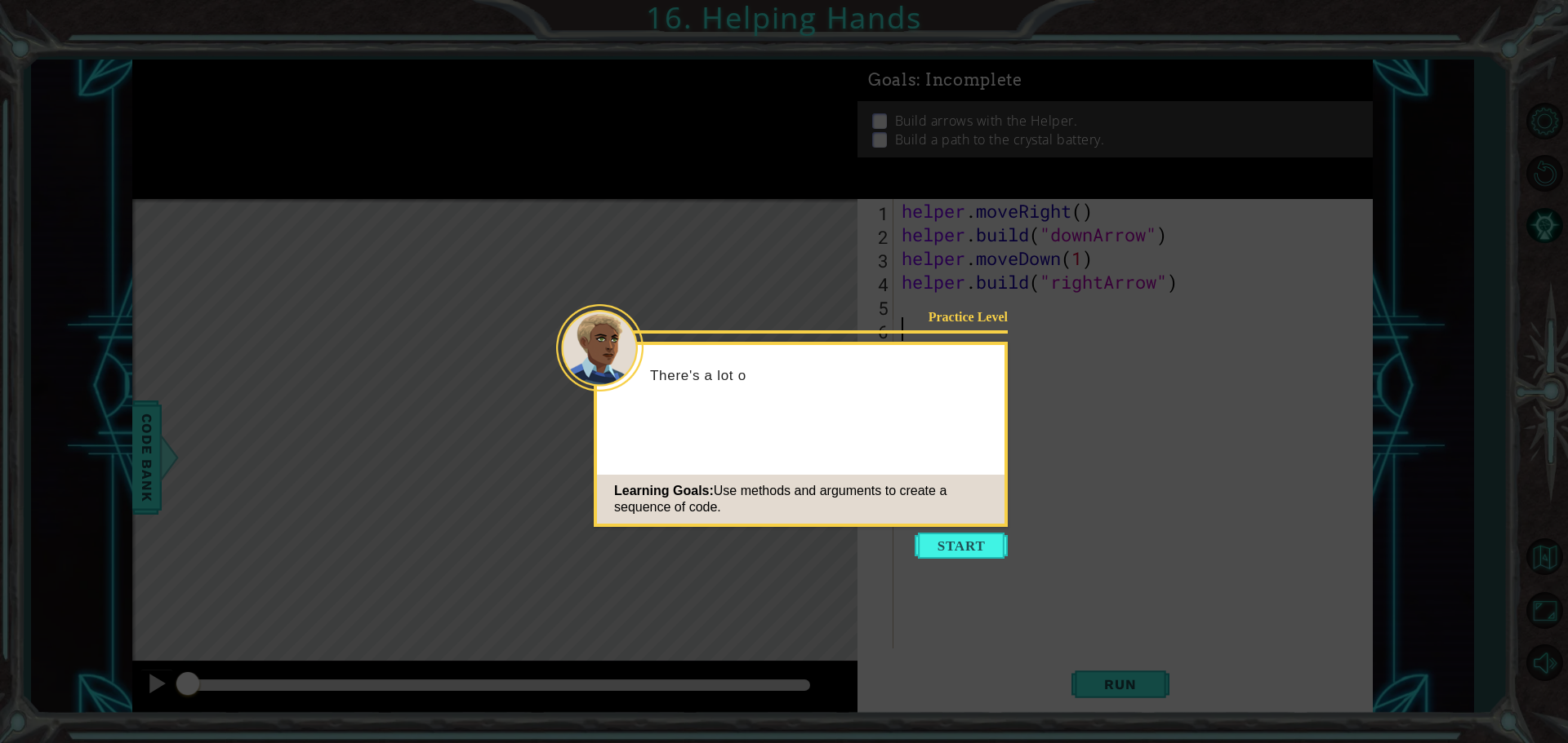
click at [951, 548] on button "Start" at bounding box center [961, 545] width 93 height 26
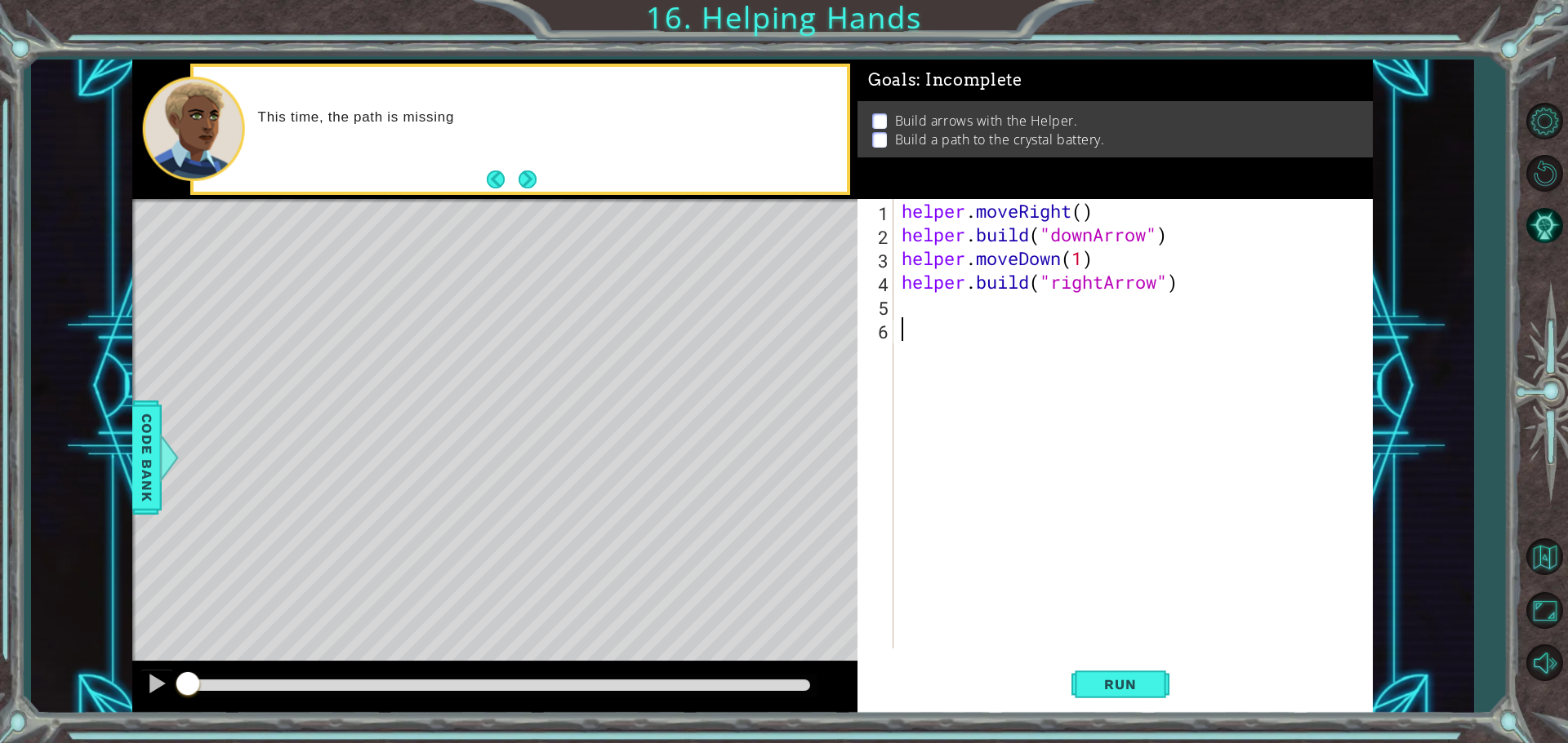
click at [943, 296] on div "helper . moveRight ( ) helper . build ( "downArrow" ) helper . moveDown ( 1 ) h…" at bounding box center [1136, 447] width 477 height 497
click at [541, 182] on div "This time, the path is missing a bunch of different arrow tiles..." at bounding box center [520, 129] width 653 height 125
click at [533, 180] on button "Next" at bounding box center [528, 180] width 25 height 25
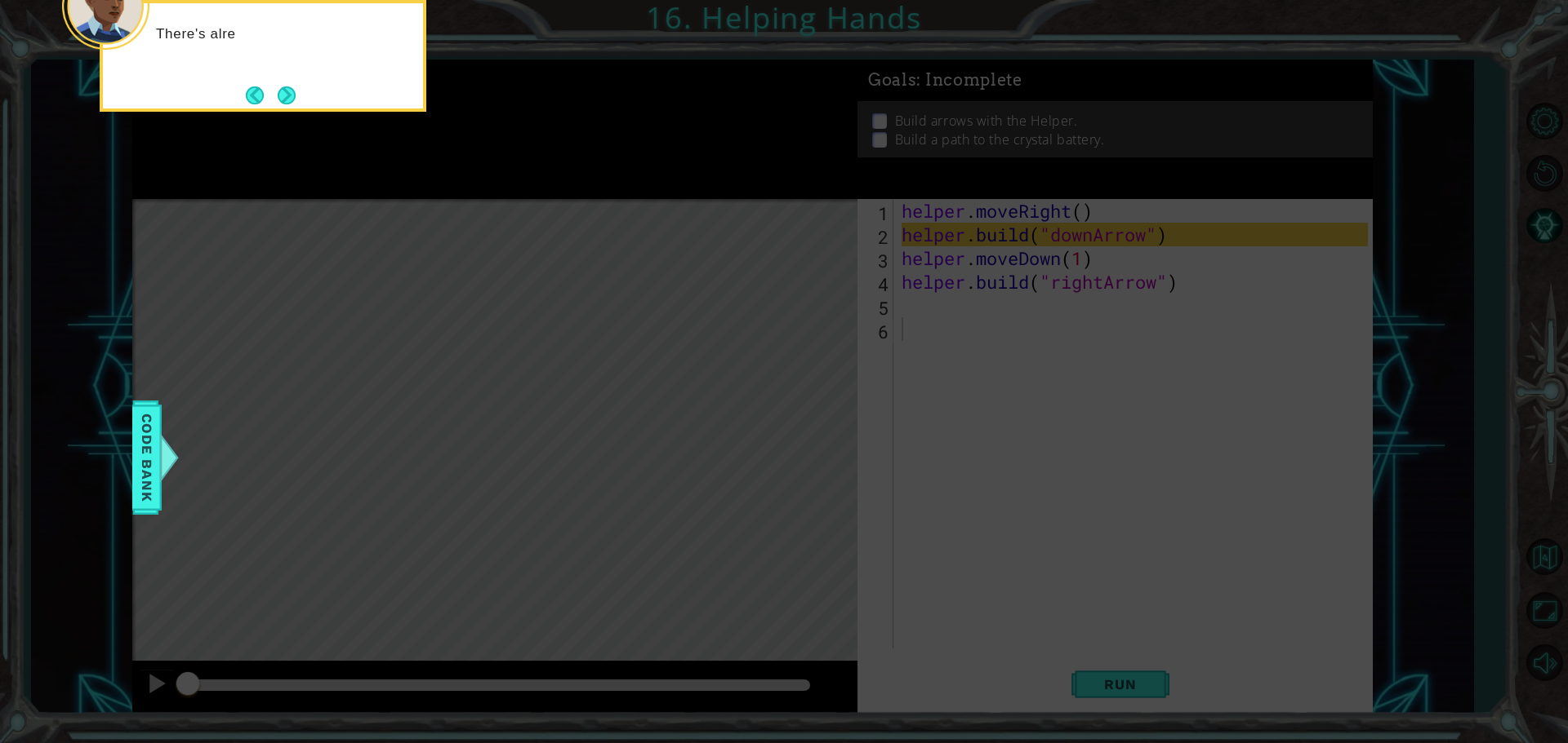
click at [294, 96] on button "Next" at bounding box center [286, 95] width 21 height 21
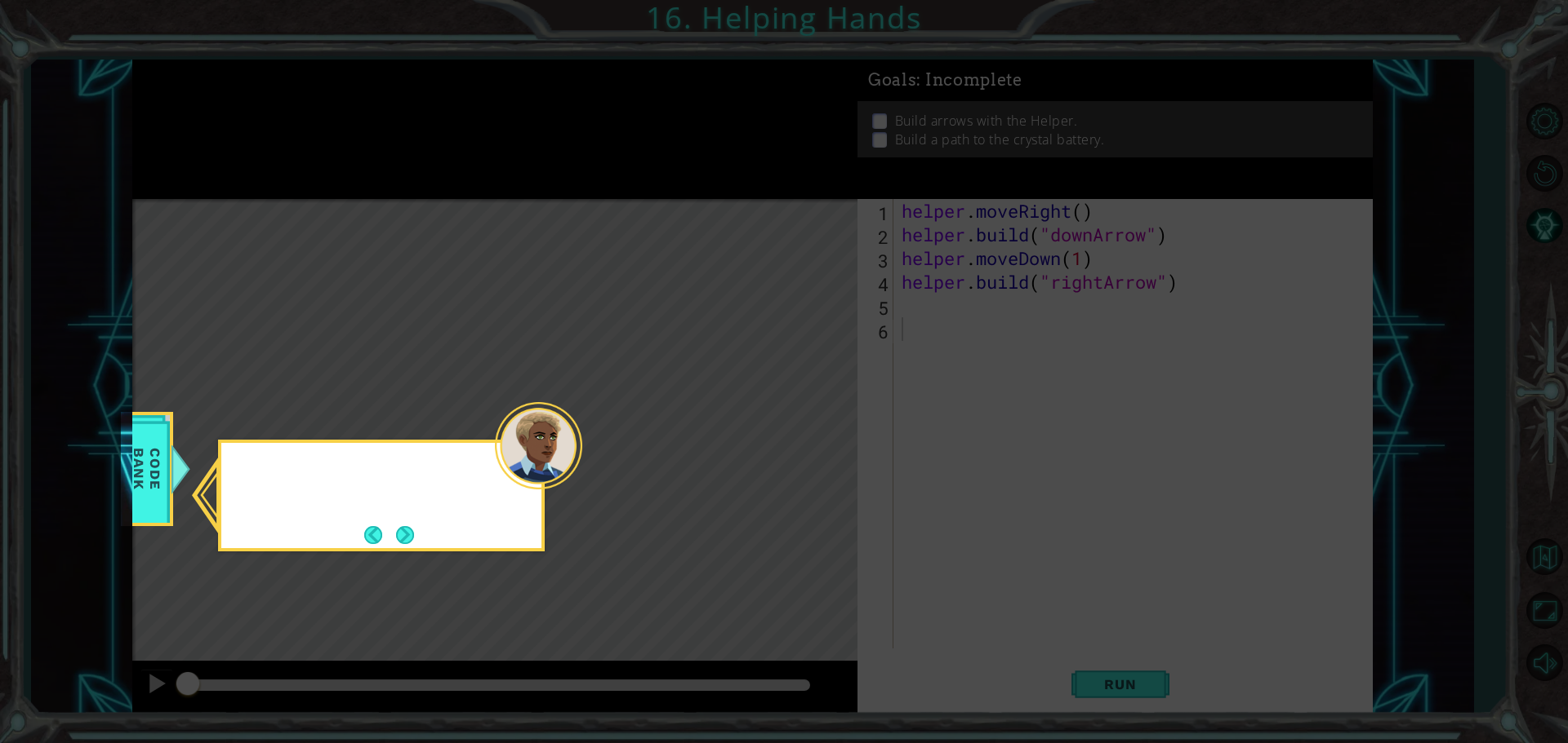
click at [293, 95] on icon at bounding box center [784, 372] width 1568 height 743
click at [402, 535] on button "Next" at bounding box center [406, 534] width 22 height 22
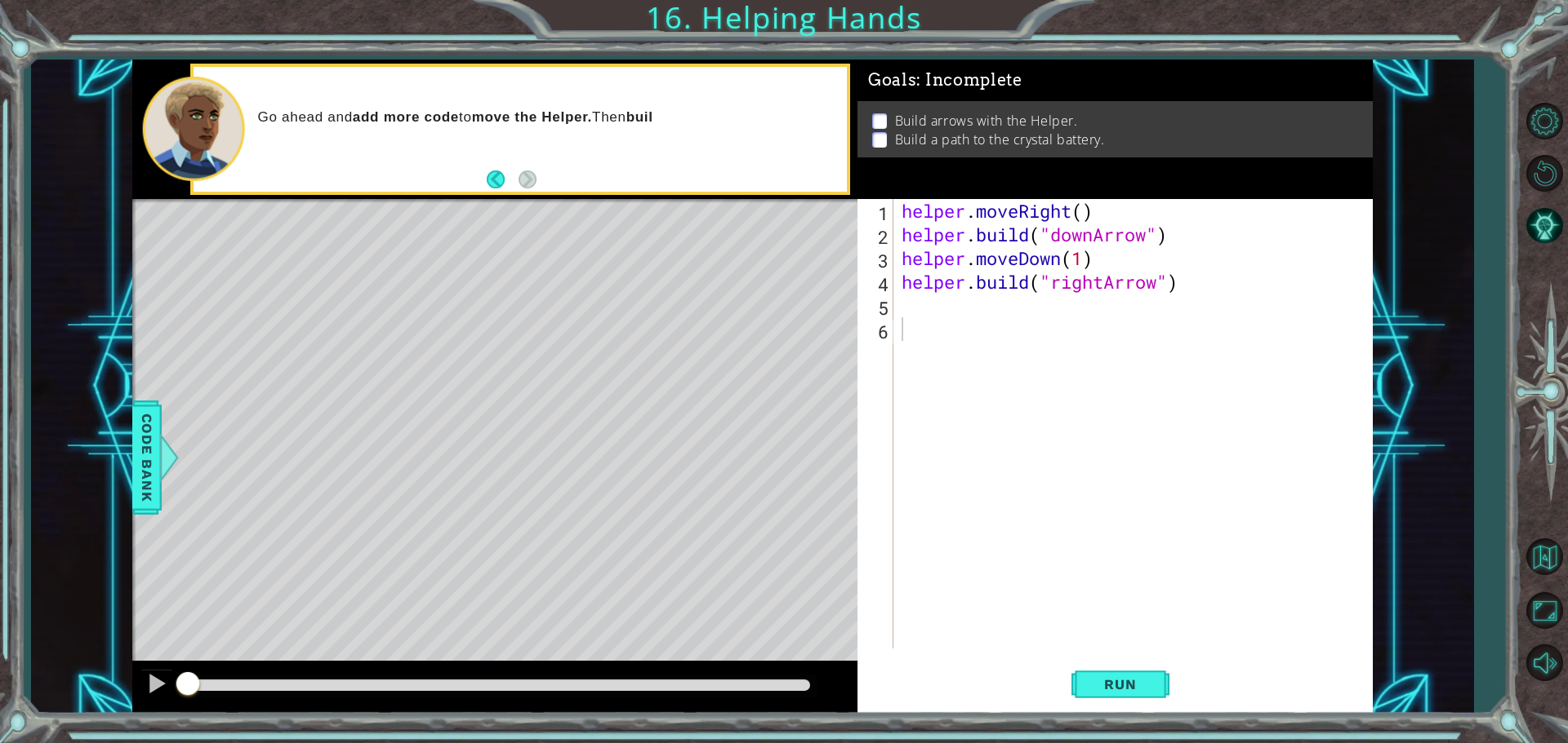
click at [961, 301] on div "helper . moveRight ( ) helper . build ( "downArrow" ) helper . moveDown ( 1 ) h…" at bounding box center [1136, 447] width 477 height 497
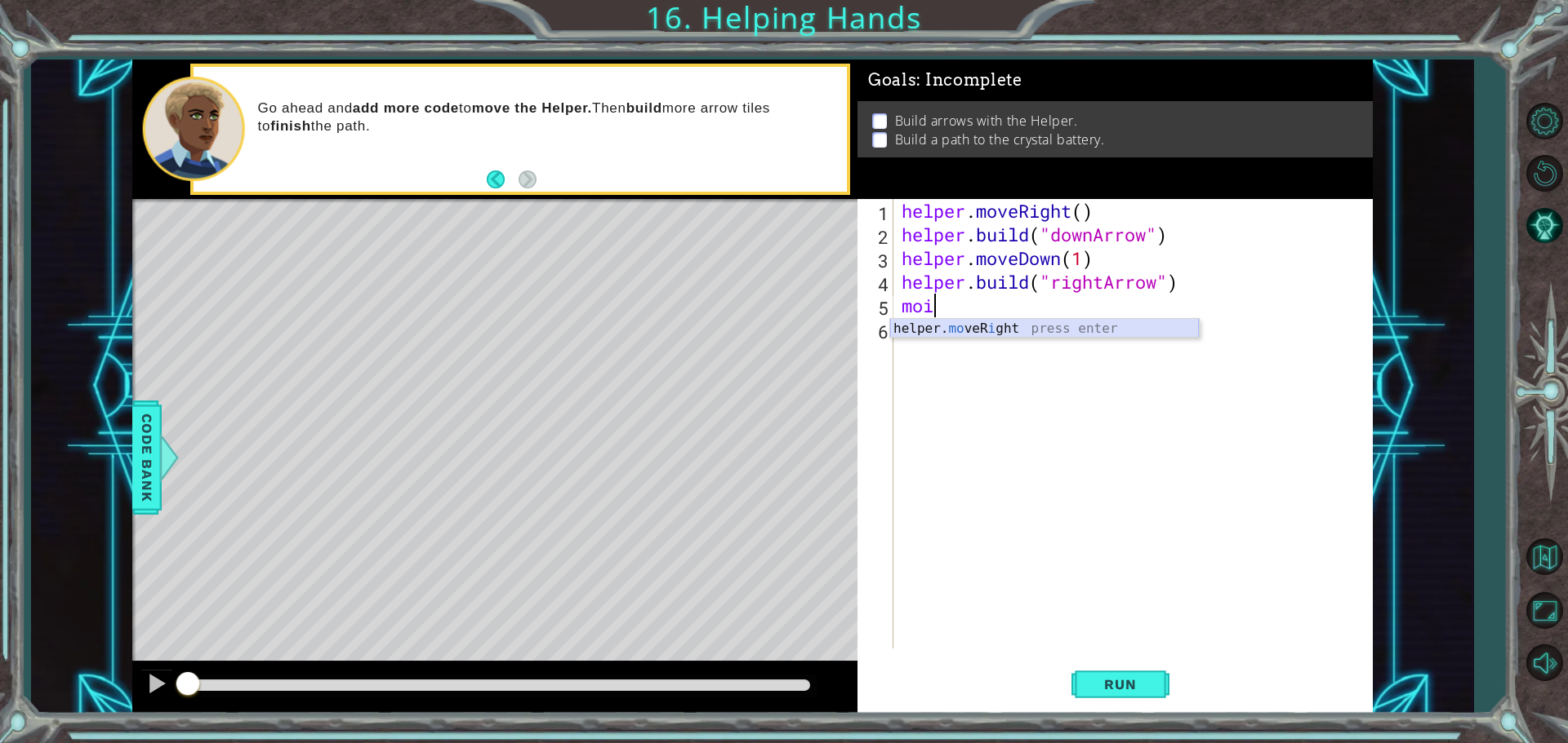
click at [1002, 325] on div "helper. mo veR i ght press enter" at bounding box center [1043, 349] width 308 height 59
type textarea "helper.moveRight(1)"
click at [1037, 338] on div "helper . moveRight ( ) helper . build ( "downArrow" ) helper . moveDown ( 1 ) h…" at bounding box center [1136, 447] width 477 height 497
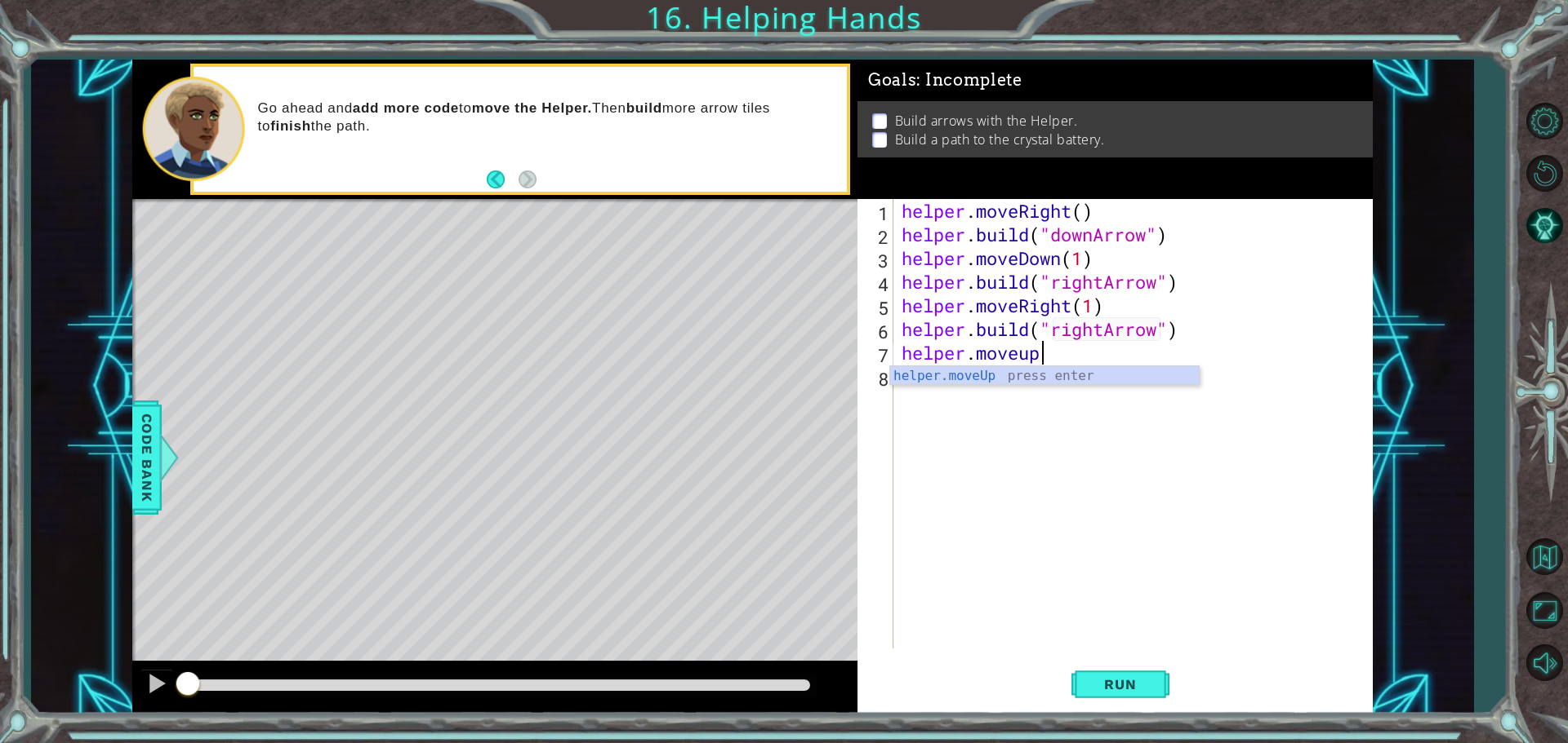
scroll to position [0, 8]
click at [1020, 352] on div "helper . moveRight ( ) helper . build ( "downArrow" ) helper . moveDown ( 1 ) h…" at bounding box center [1136, 447] width 477 height 497
click at [1021, 352] on div "helper . moveRight ( ) helper . build ( "downArrow" ) helper . moveDown ( 1 ) h…" at bounding box center [1136, 447] width 477 height 497
click at [1041, 352] on div "helper . moveRight ( ) helper . build ( "downArrow" ) helper . moveDown ( 1 ) h…" at bounding box center [1136, 447] width 477 height 497
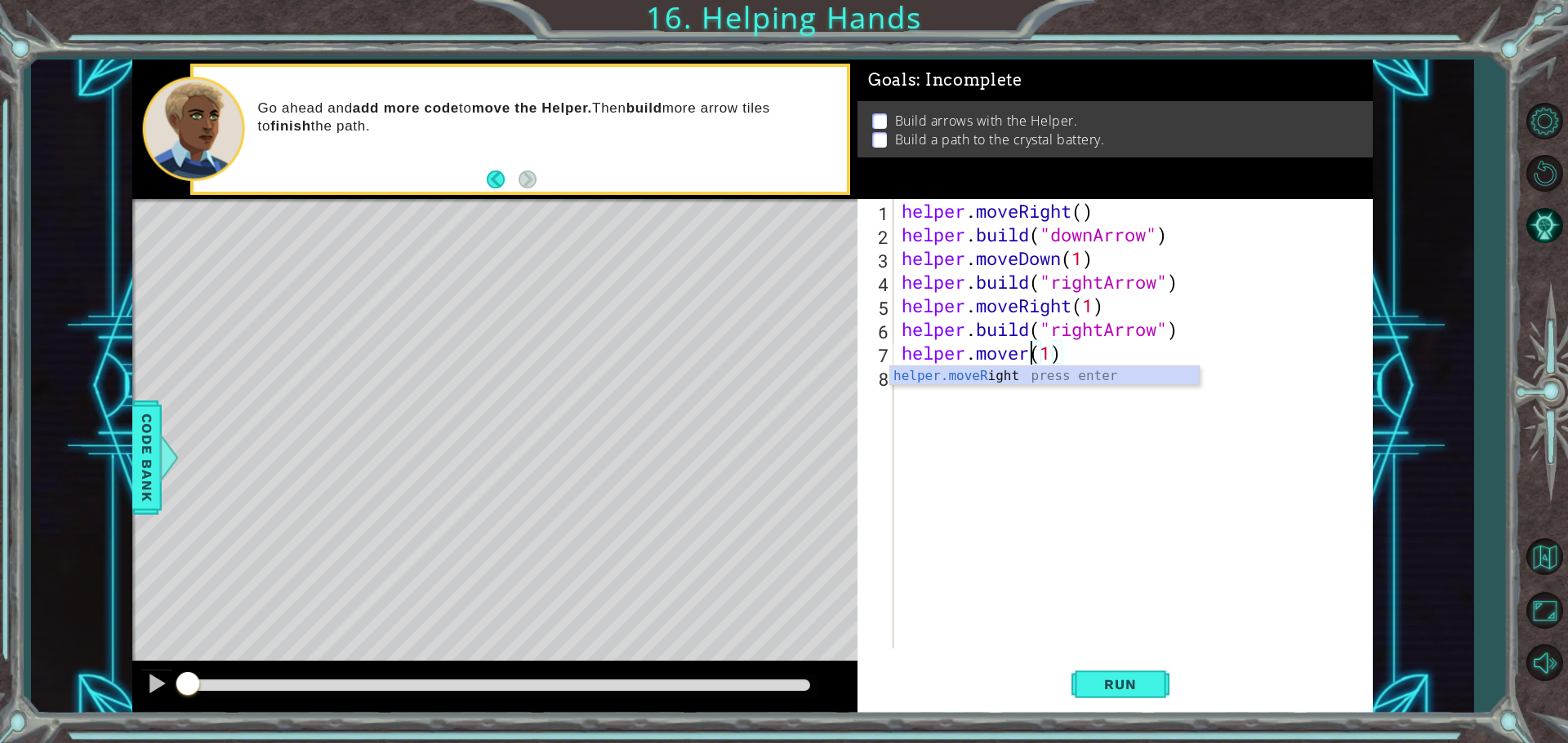
type textarea "helper.moveRight(1)(1)"
type textarea "helper.moveRight(1)"
type textarea "[DOMAIN_NAME]("uparrow")"
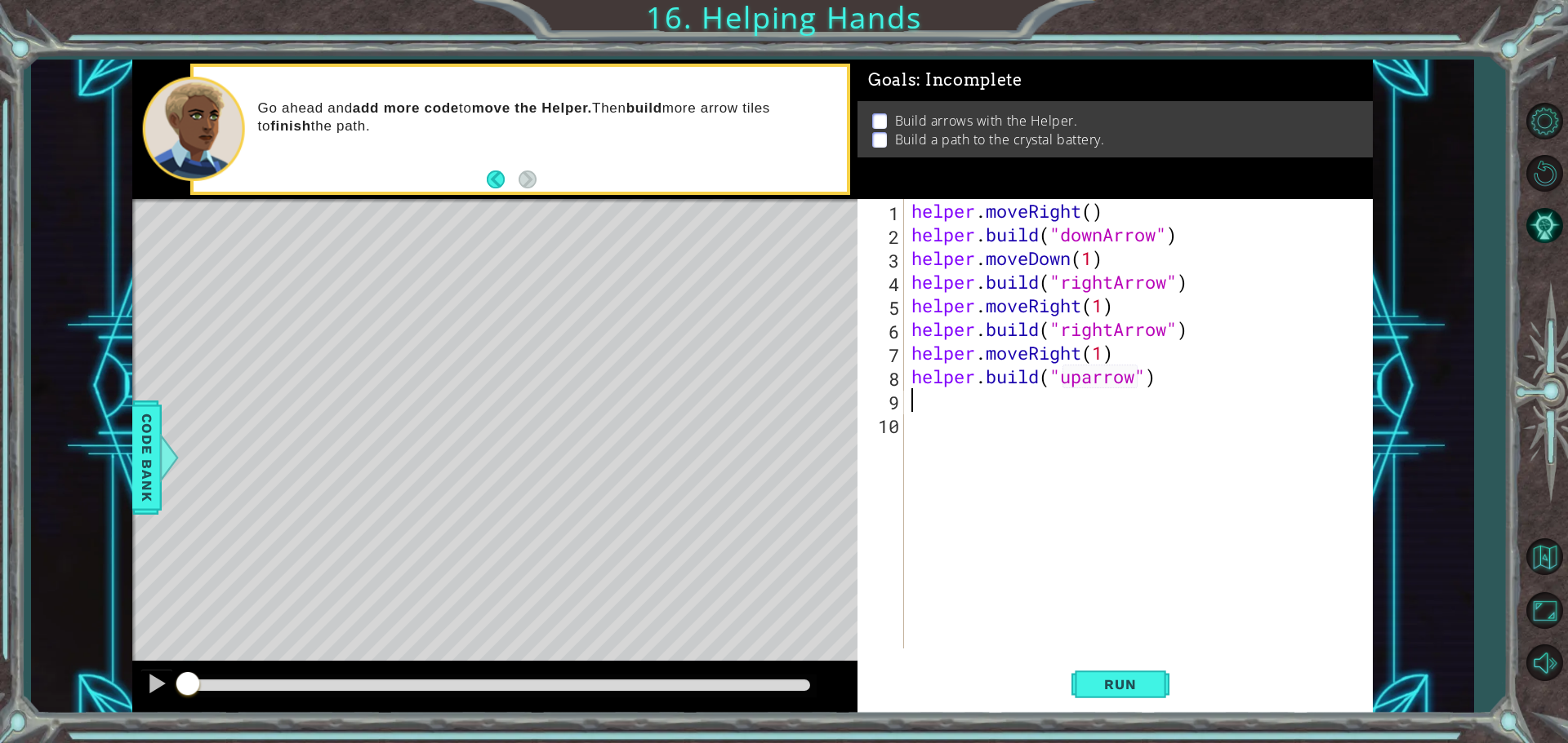
scroll to position [0, 0]
click at [1110, 678] on span "Run" at bounding box center [1119, 684] width 64 height 16
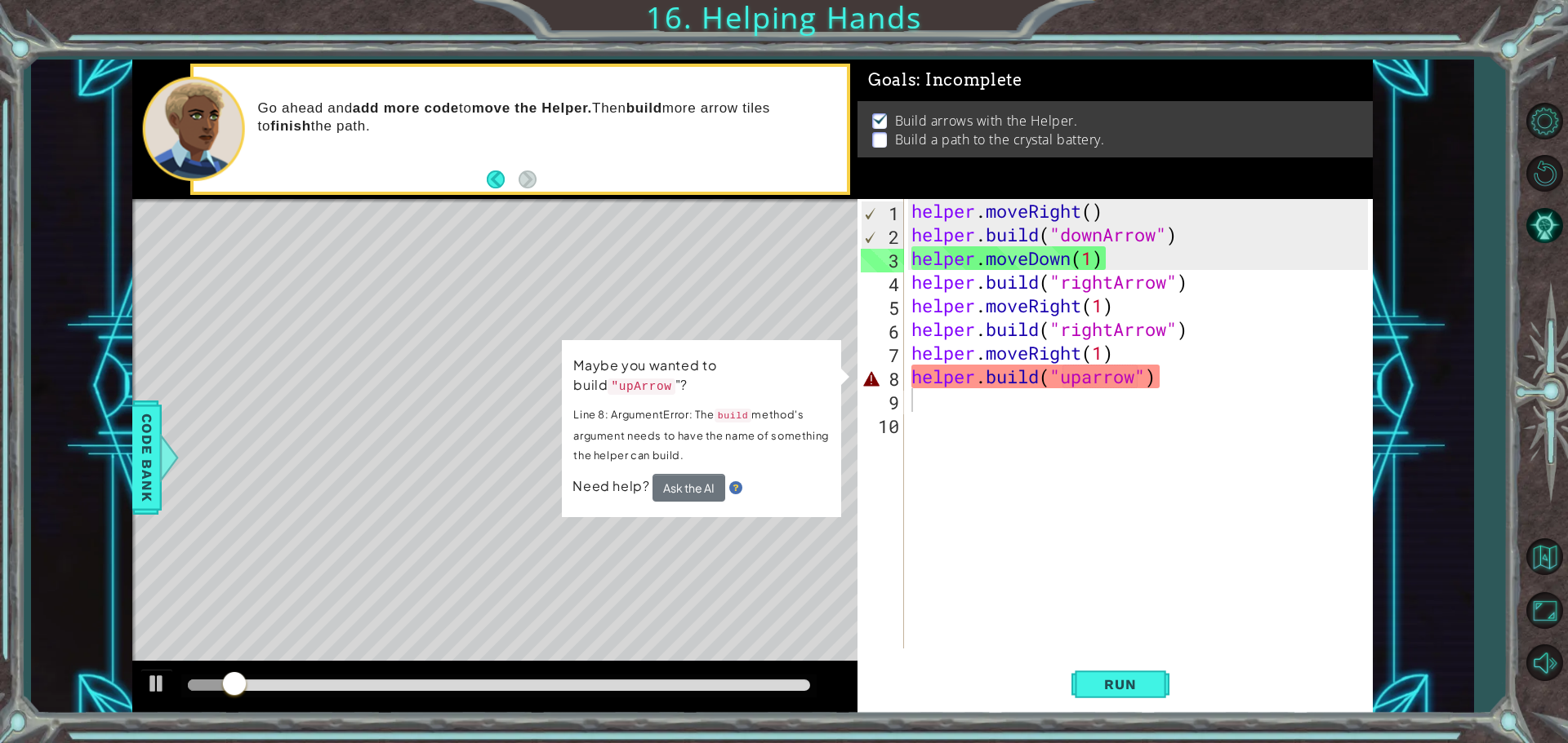
click at [674, 379] on code ""upArrow" at bounding box center [640, 388] width 67 height 17
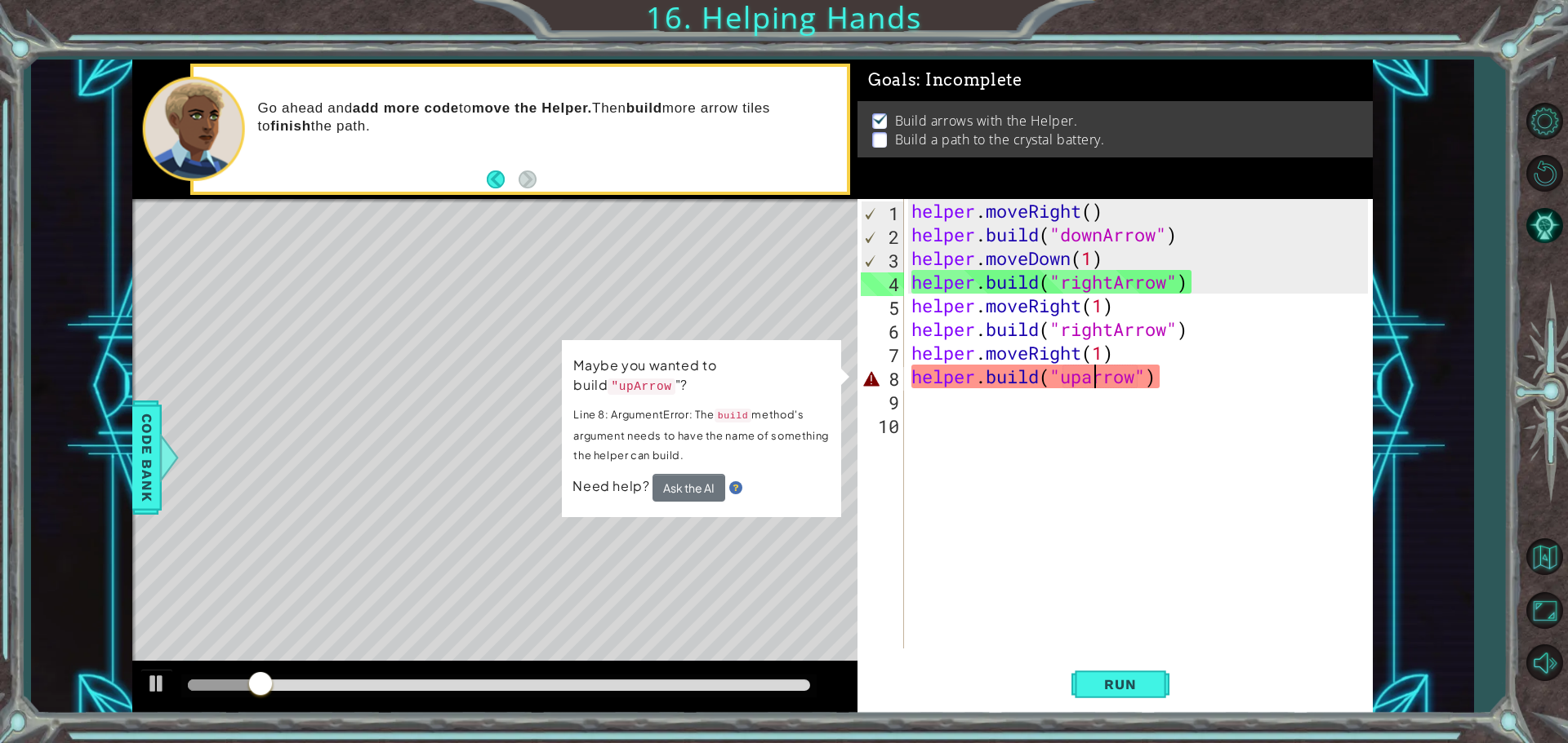
click at [1098, 386] on div "helper . moveRight ( ) helper . build ( "downArrow" ) helper . moveDown ( 1 ) h…" at bounding box center [1142, 447] width 468 height 497
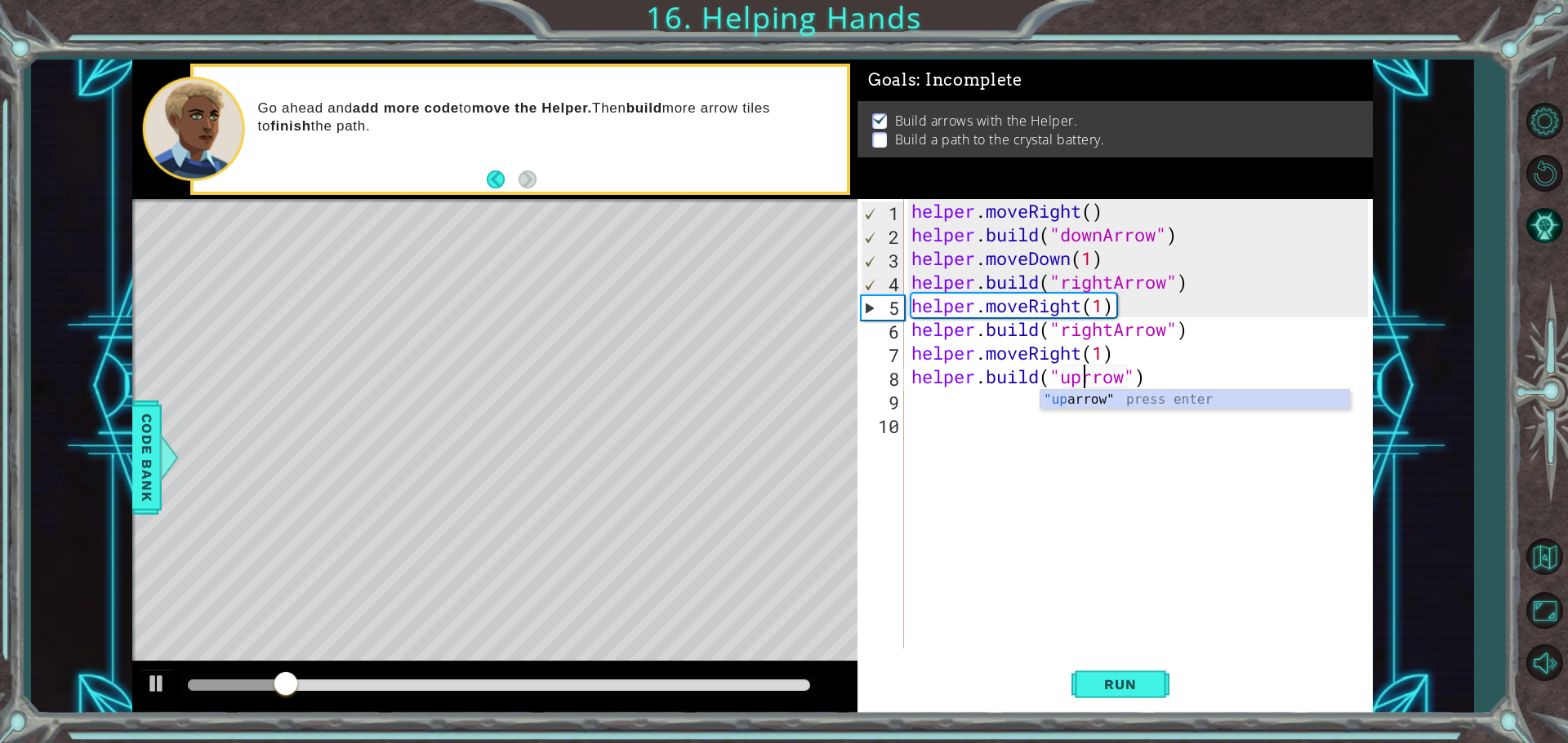
type textarea "[DOMAIN_NAME]("upArrow")"
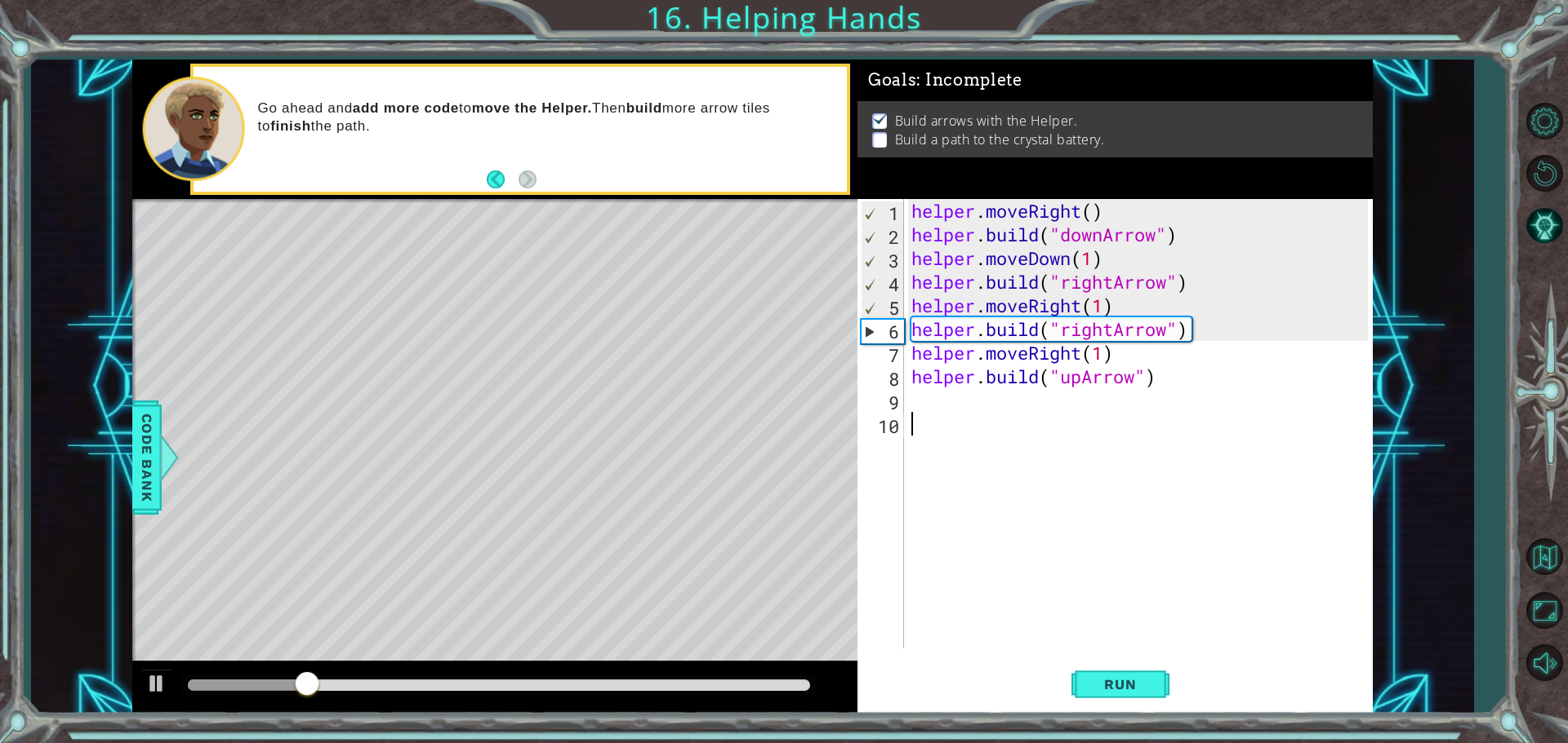
drag, startPoint x: 1040, startPoint y: 499, endPoint x: 1053, endPoint y: 508, distance: 15.8
click at [1042, 498] on div "helper . moveRight ( ) helper . build ( "downArrow" ) helper . moveDown ( 1 ) h…" at bounding box center [1142, 447] width 468 height 497
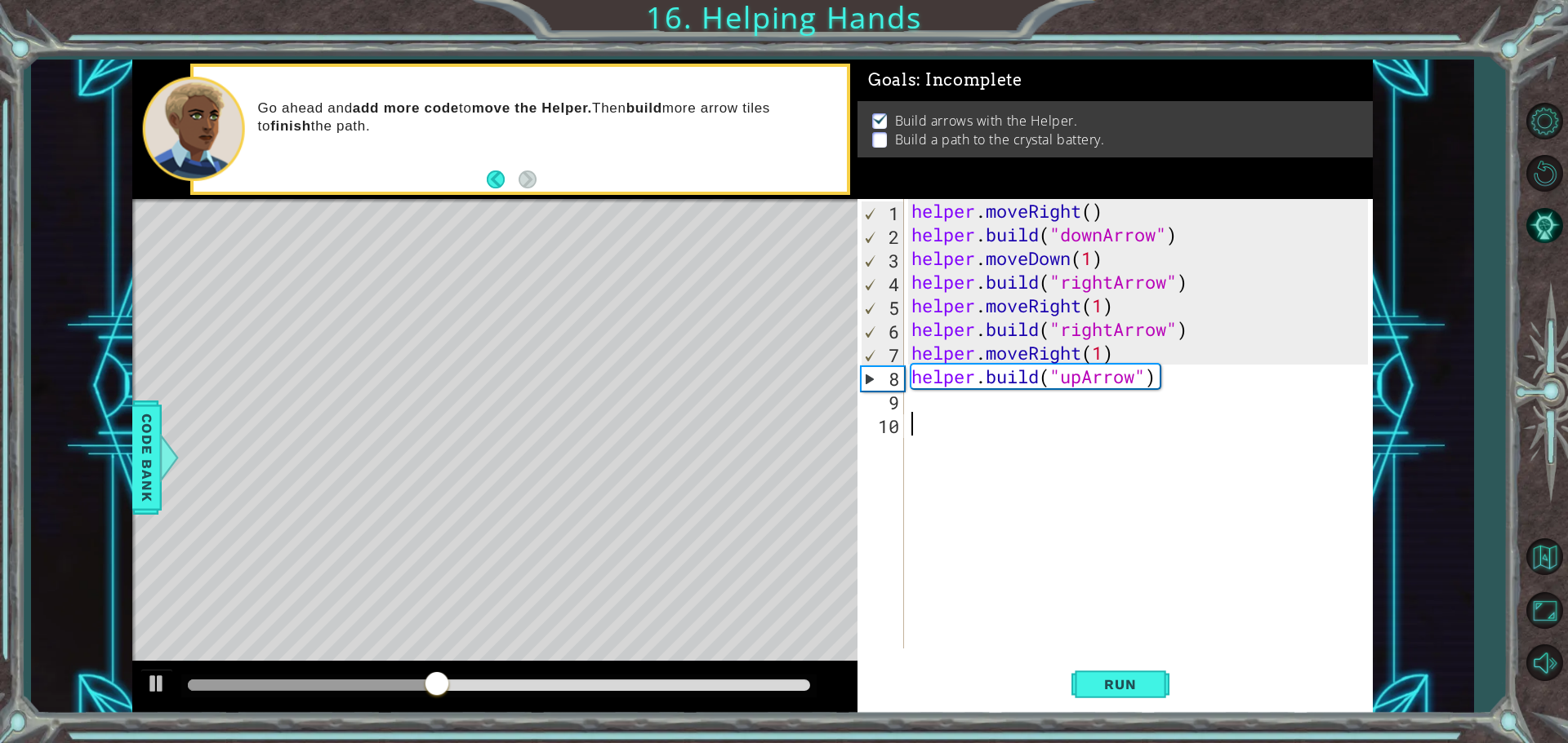
click at [986, 404] on div "helper . moveRight ( ) helper . build ( "downArrow" ) helper . moveDown ( 1 ) h…" at bounding box center [1142, 447] width 468 height 497
drag, startPoint x: 1118, startPoint y: 690, endPoint x: 1122, endPoint y: 679, distance: 11.7
click at [1116, 684] on span "Run" at bounding box center [1119, 684] width 64 height 16
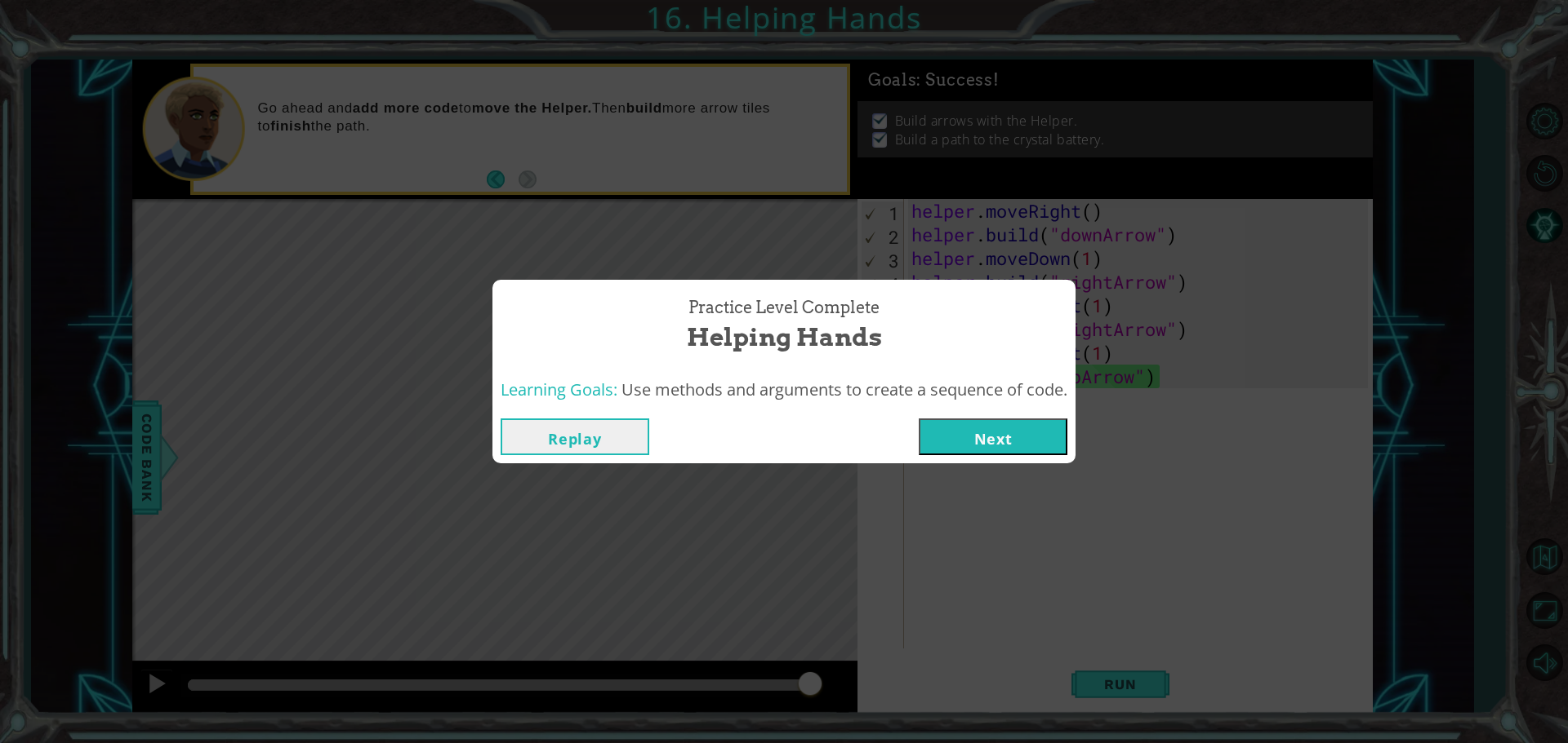
click at [977, 437] on button "Next" at bounding box center [993, 437] width 149 height 36
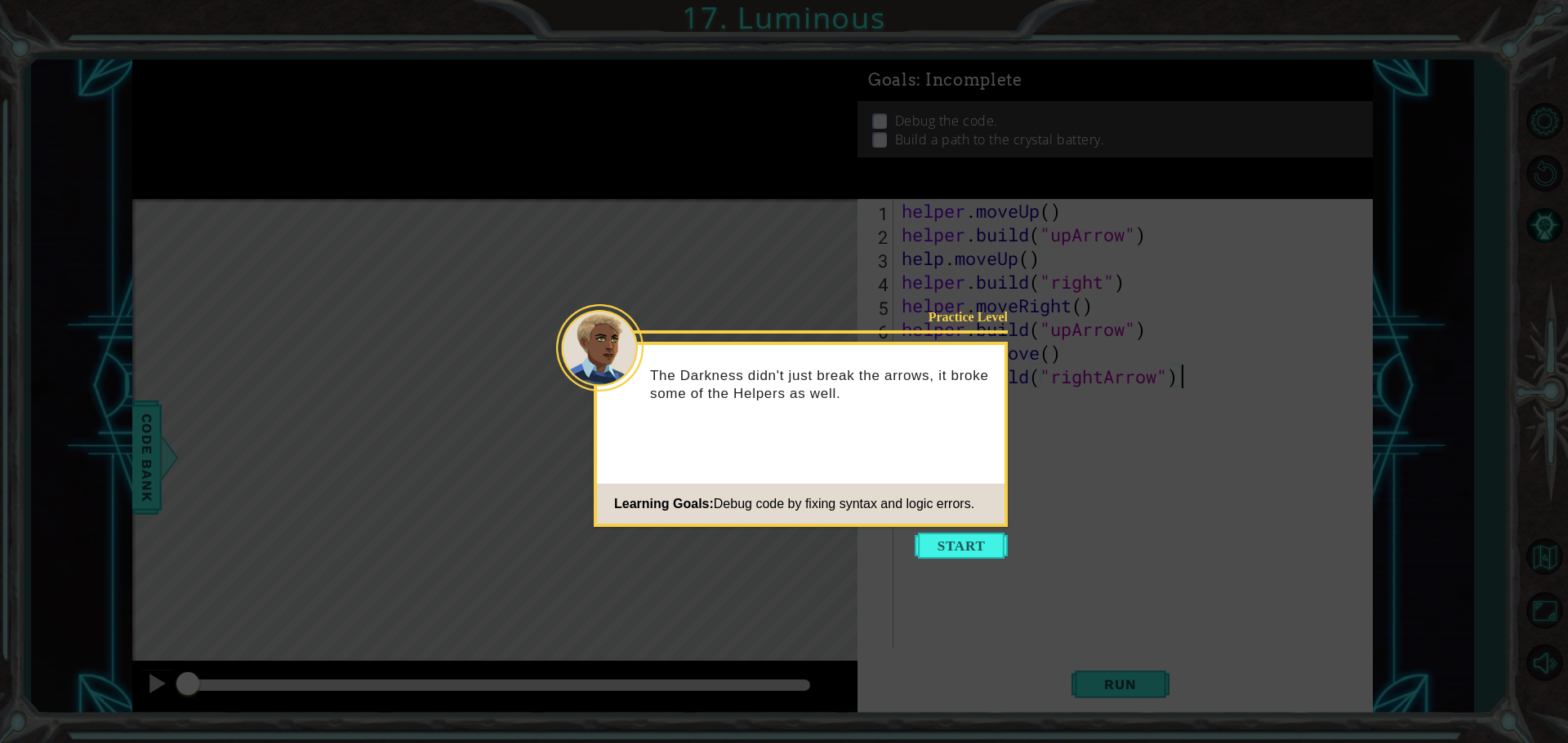
click at [971, 535] on button "Start" at bounding box center [961, 545] width 93 height 26
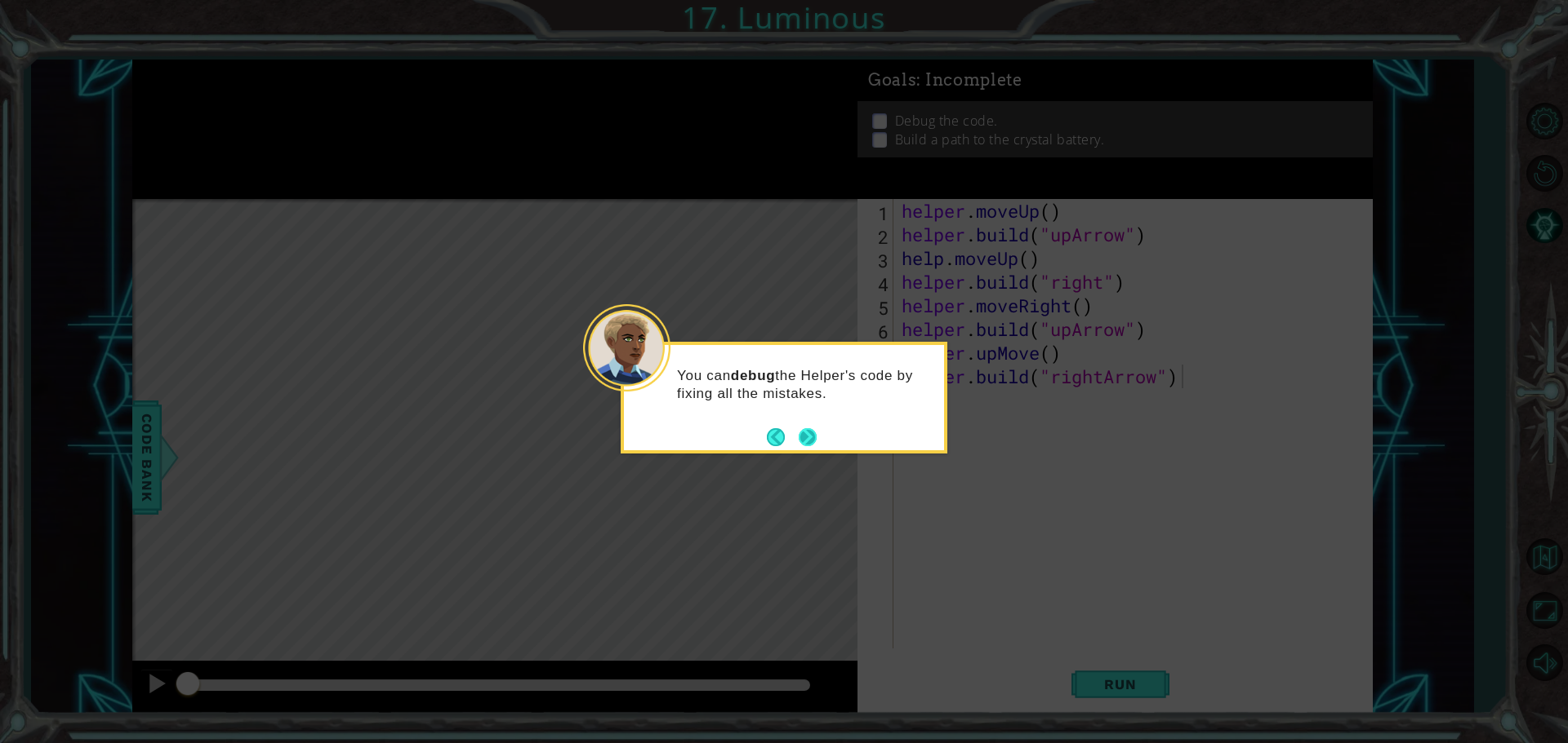
click at [802, 432] on button "Next" at bounding box center [807, 437] width 24 height 24
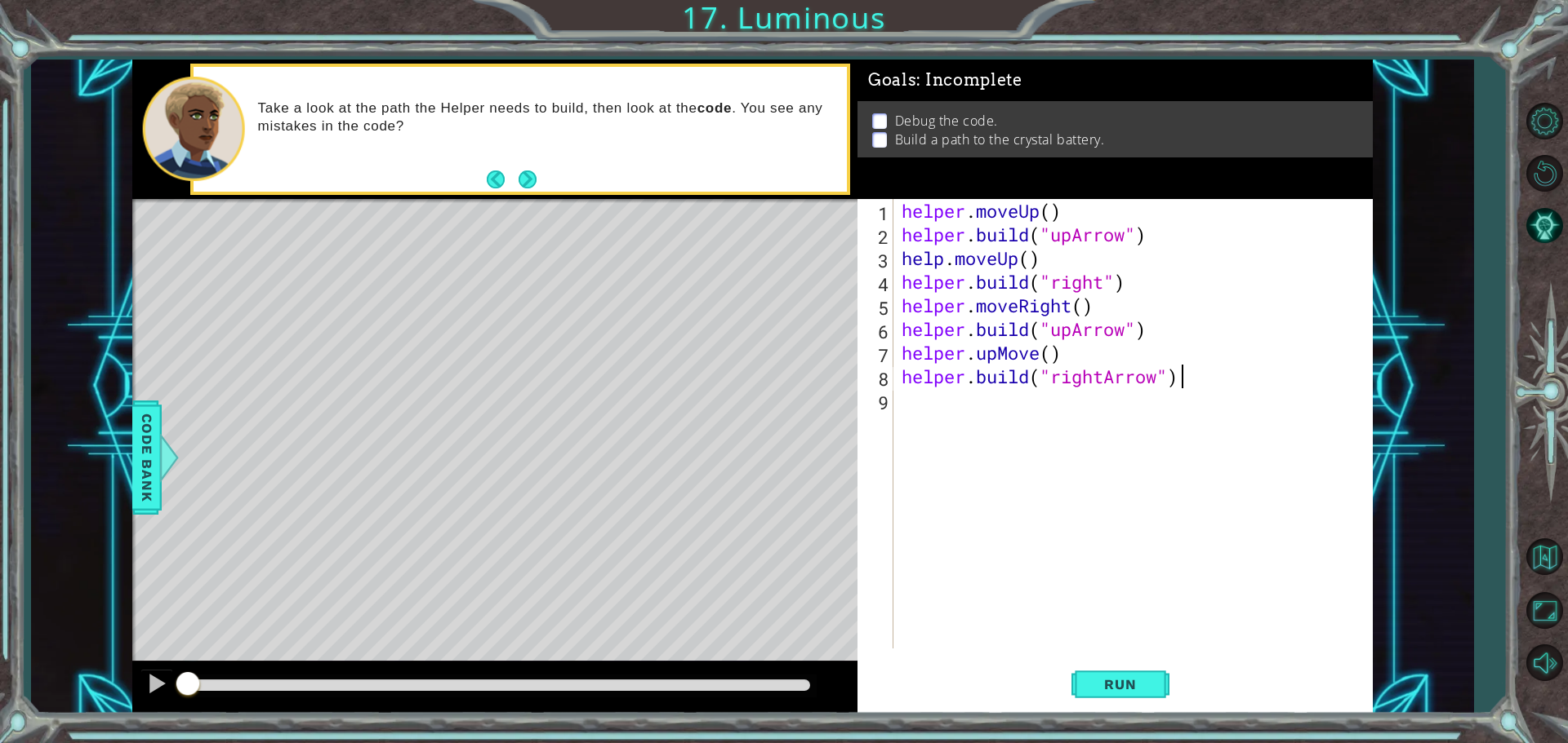
click at [1098, 287] on div "helper . moveUp ( ) helper . build ( "upArrow" ) help . moveUp ( ) helper . bui…" at bounding box center [1136, 447] width 477 height 497
click at [1116, 303] on div ""rightArr ow" press enter" at bounding box center [1184, 325] width 308 height 59
click at [1060, 328] on div "helper . moveUp ( ) helper . build ( "upArrow" ) help . moveUp ( ) helper . bui…" at bounding box center [1136, 447] width 477 height 497
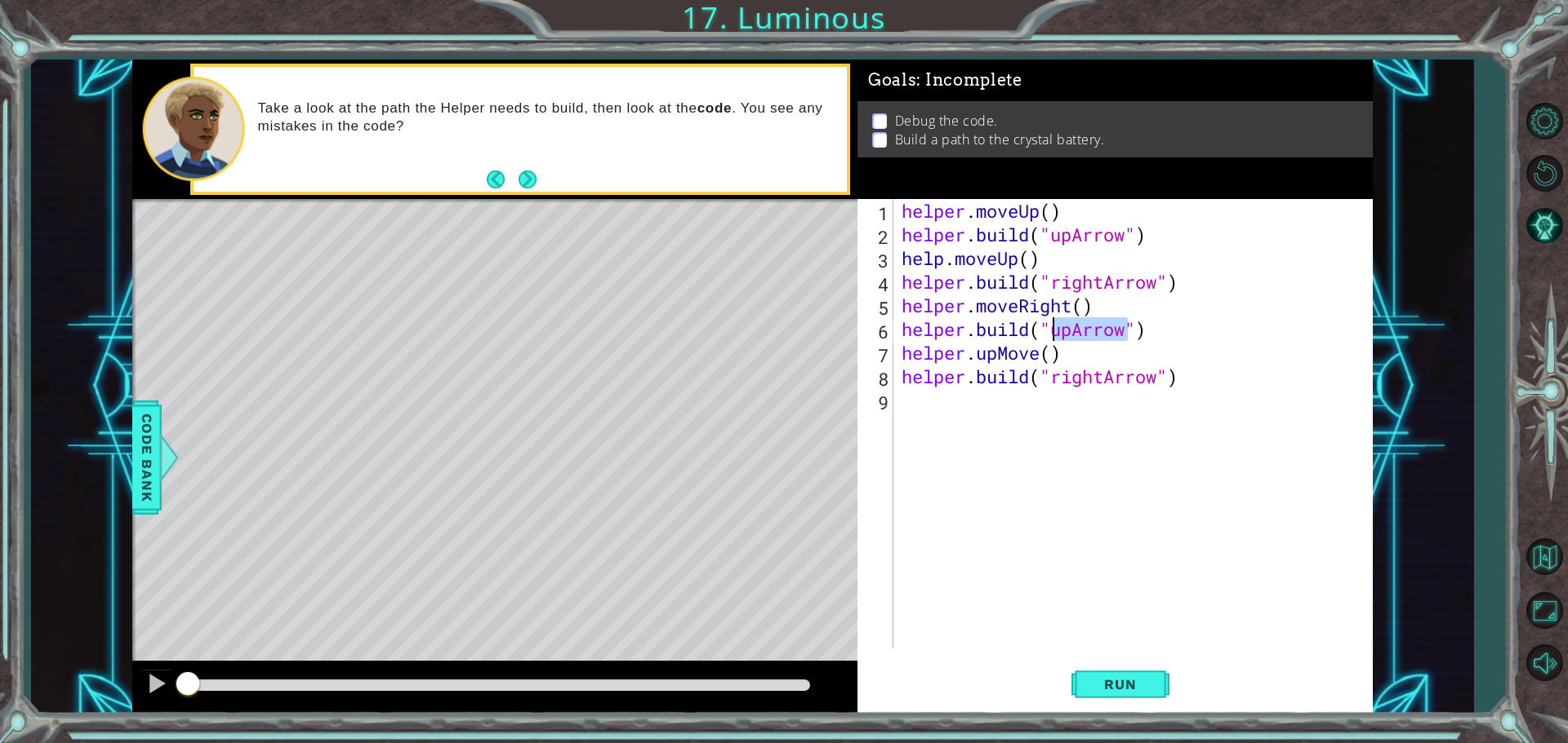
click at [1074, 329] on div "helper . moveUp ( ) helper . build ( "upArrow" ) help . moveUp ( ) helper . bui…" at bounding box center [1136, 447] width 477 height 497
click at [1107, 363] on div ""right " press enter "right Arrow" press enter" at bounding box center [1184, 382] width 308 height 79
click at [1099, 386] on div "helper . moveUp ( ) helper . build ( "upArrow" ) help . moveUp ( ) helper . bui…" at bounding box center [1136, 447] width 477 height 497
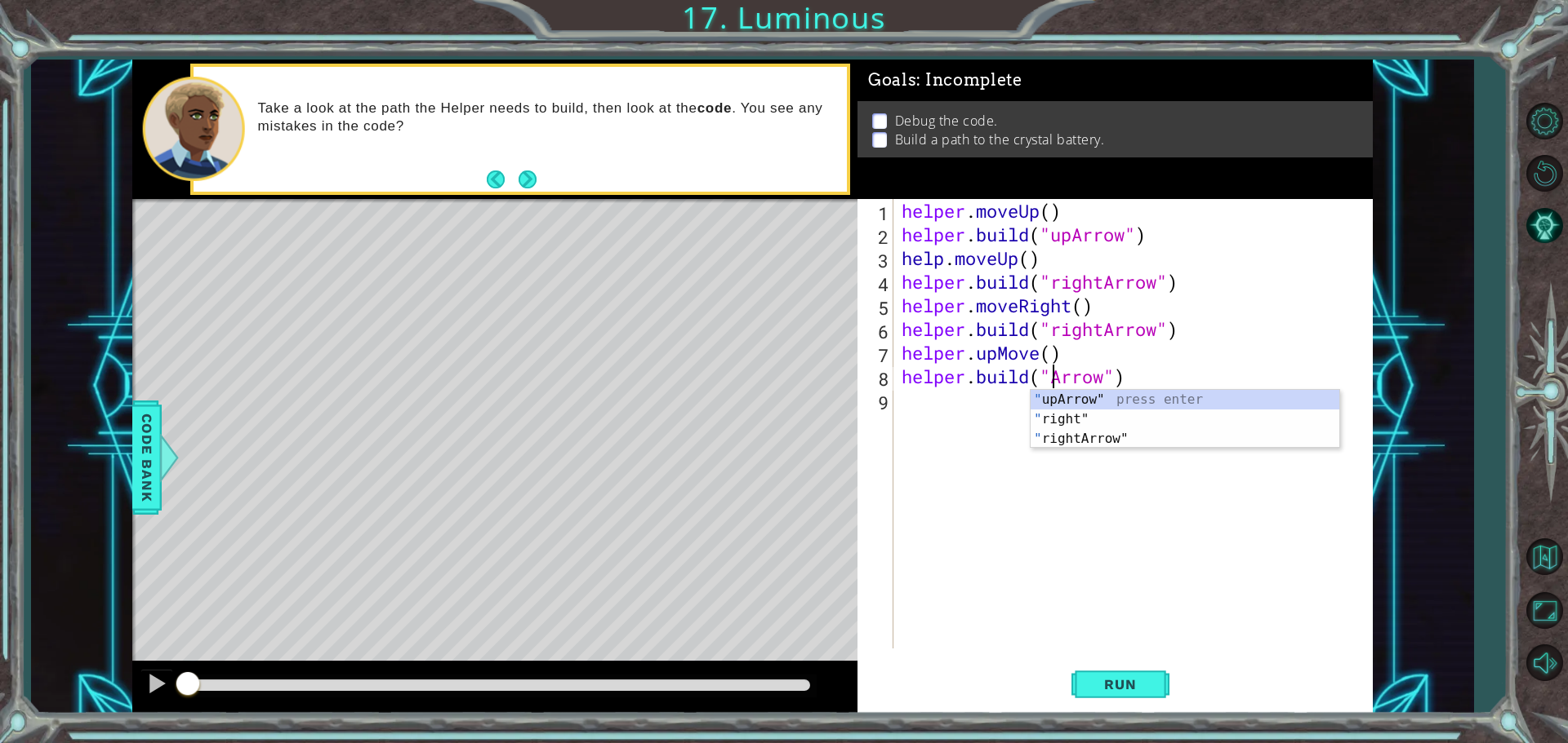
scroll to position [0, 8]
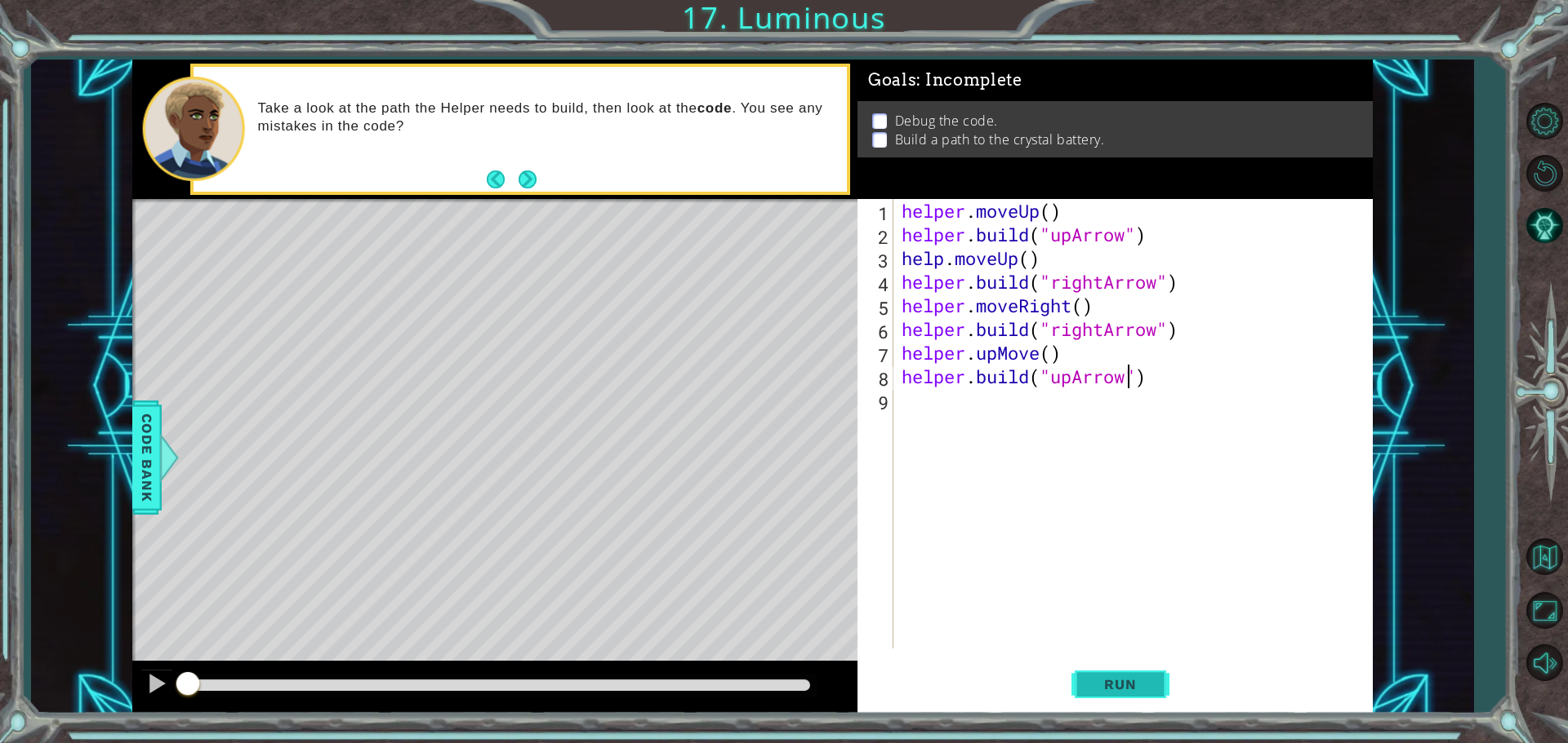
click at [1157, 677] on button "Run" at bounding box center [1120, 684] width 98 height 52
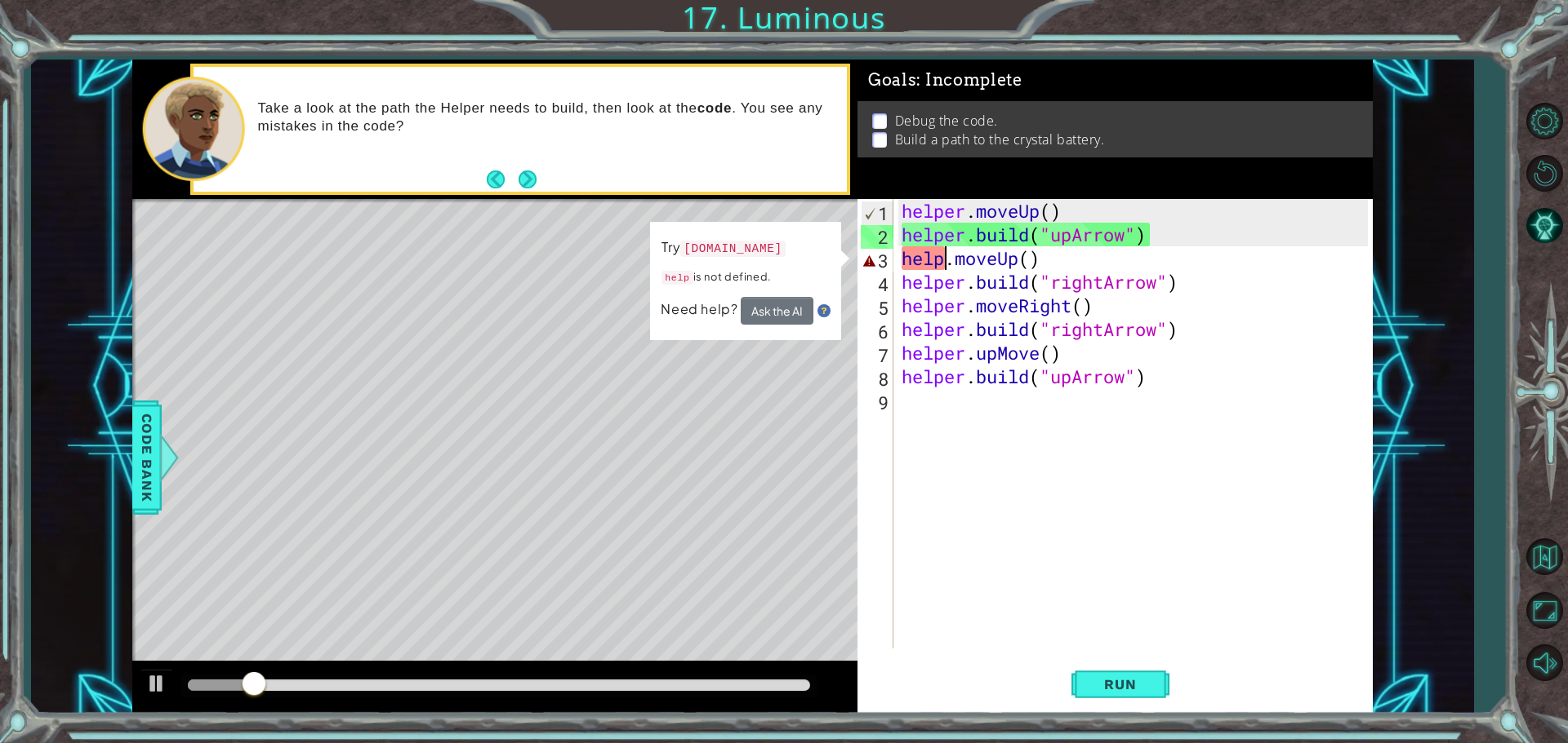
click at [950, 258] on div "helper . moveUp ( ) helper . build ( "upArrow" ) help . moveUp ( ) helper . bui…" at bounding box center [1136, 447] width 477 height 497
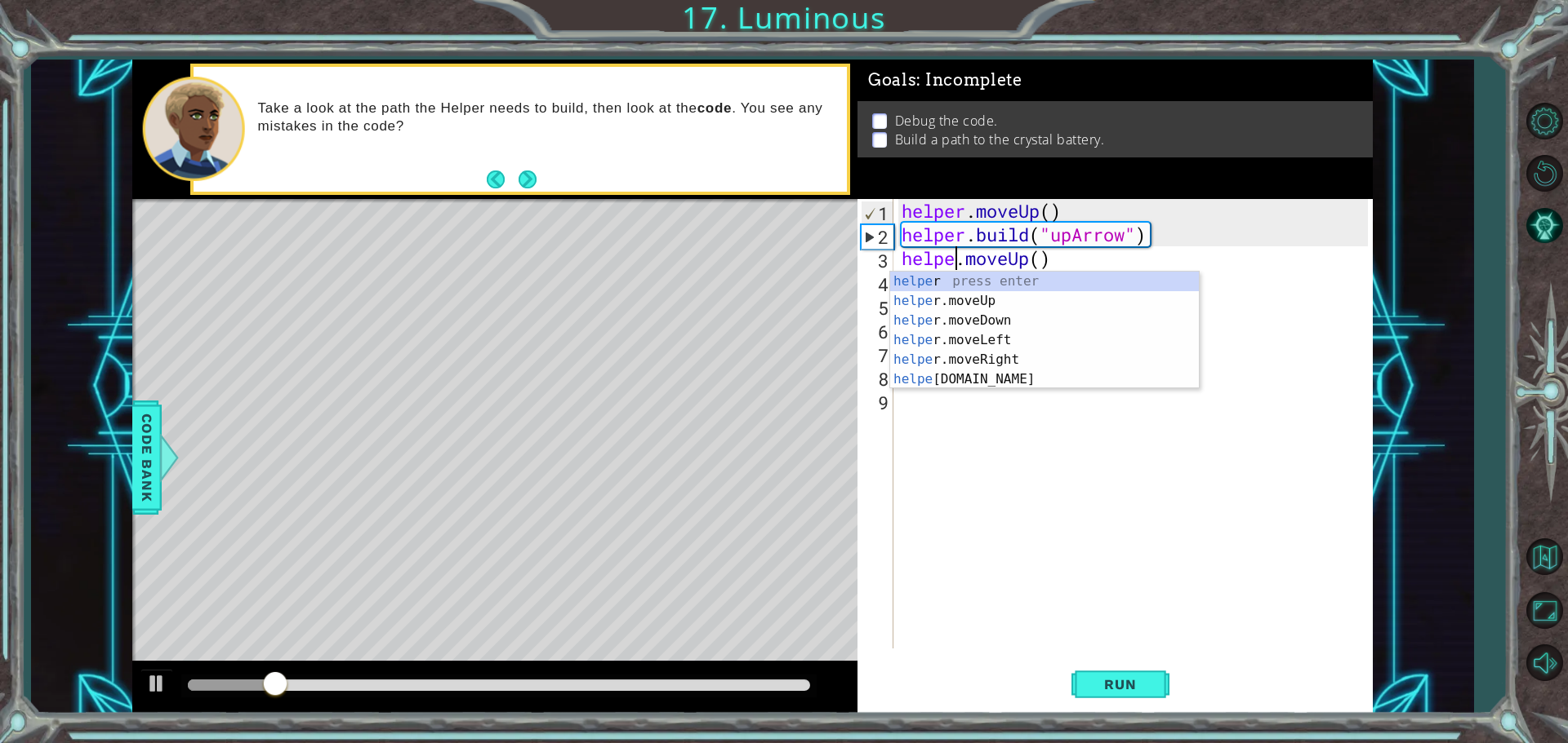
scroll to position [0, 3]
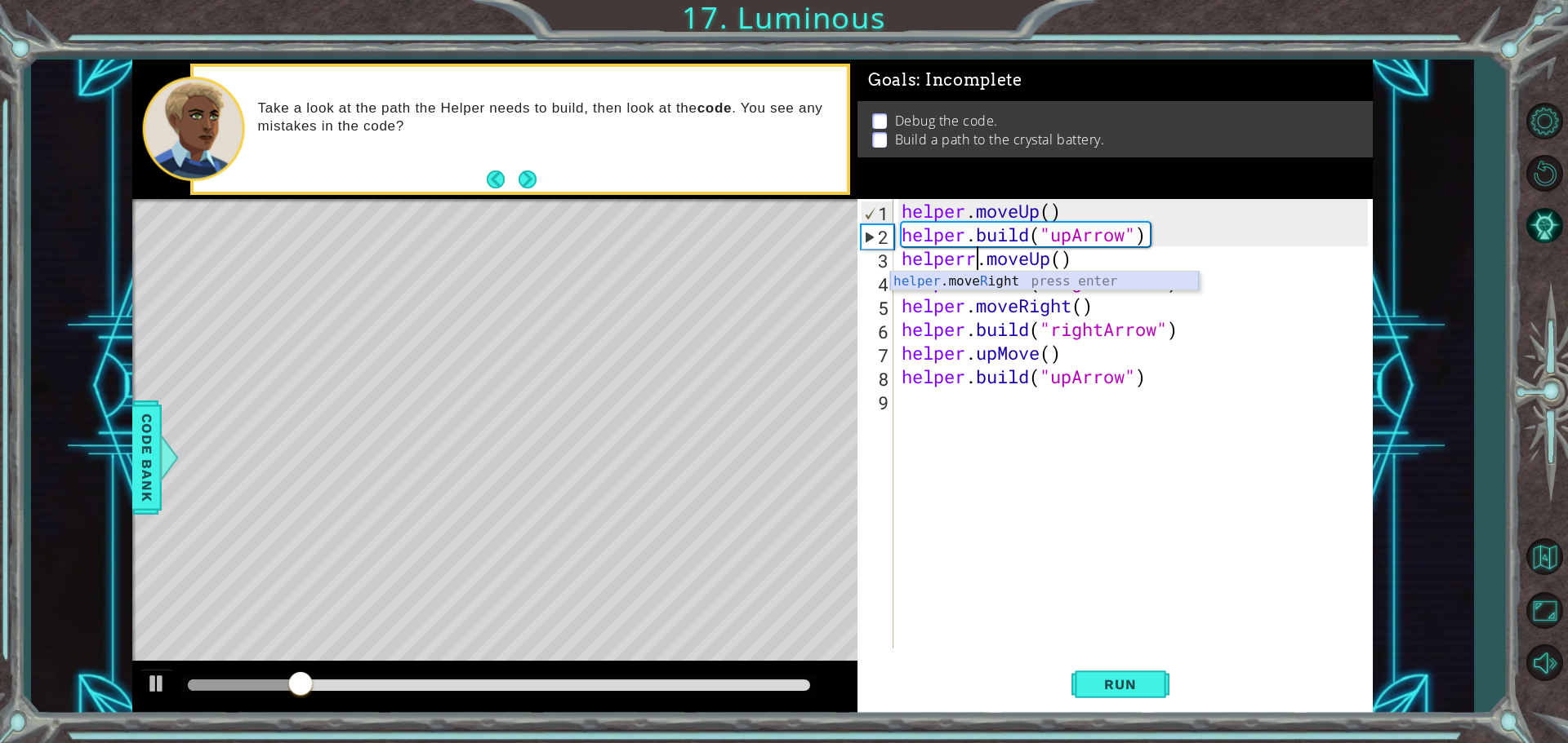
type textarea "helper.moveUp()"
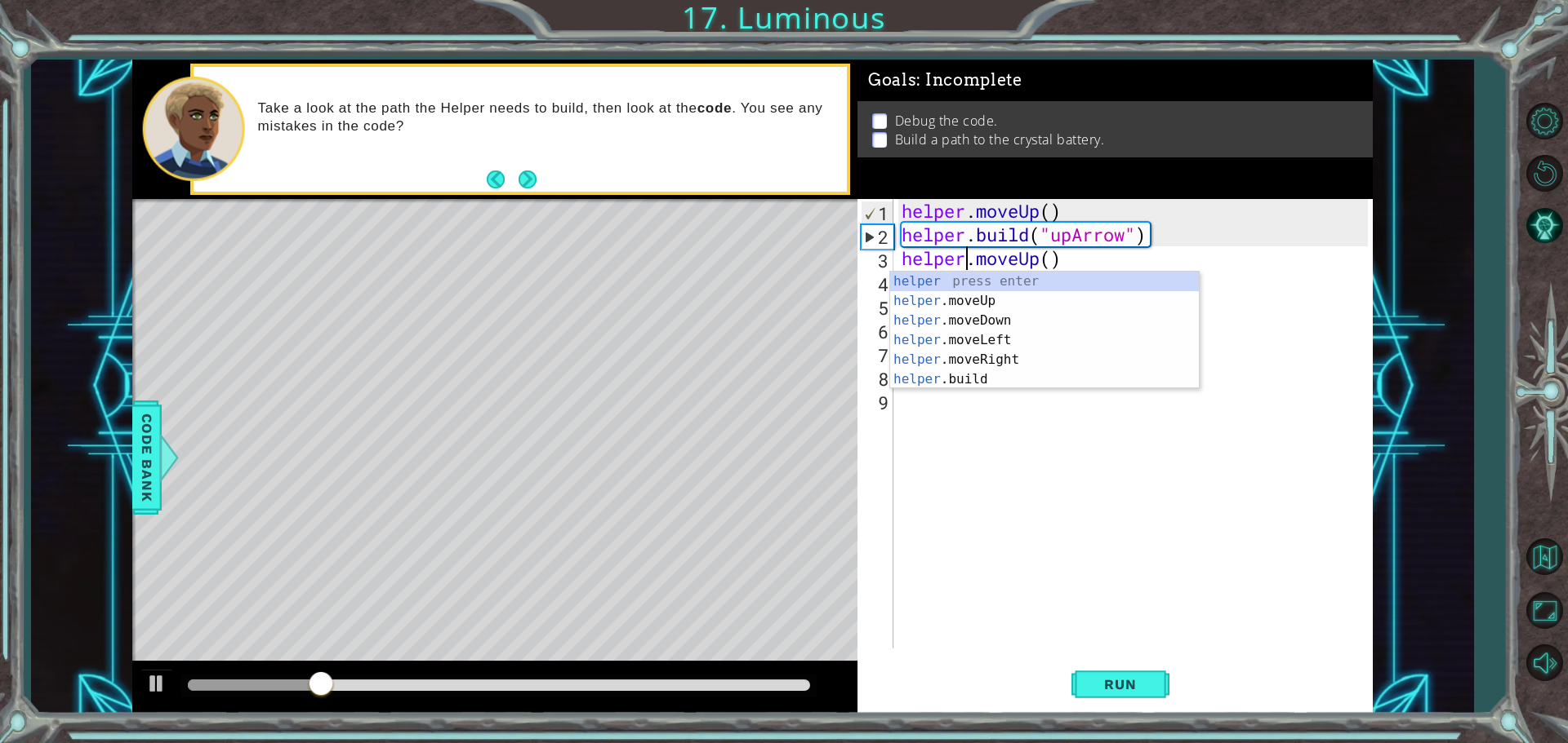
click at [1053, 467] on div "helper . moveUp ( ) helper . build ( "upArrow" ) helper . moveUp ( ) helper . b…" at bounding box center [1136, 447] width 477 height 497
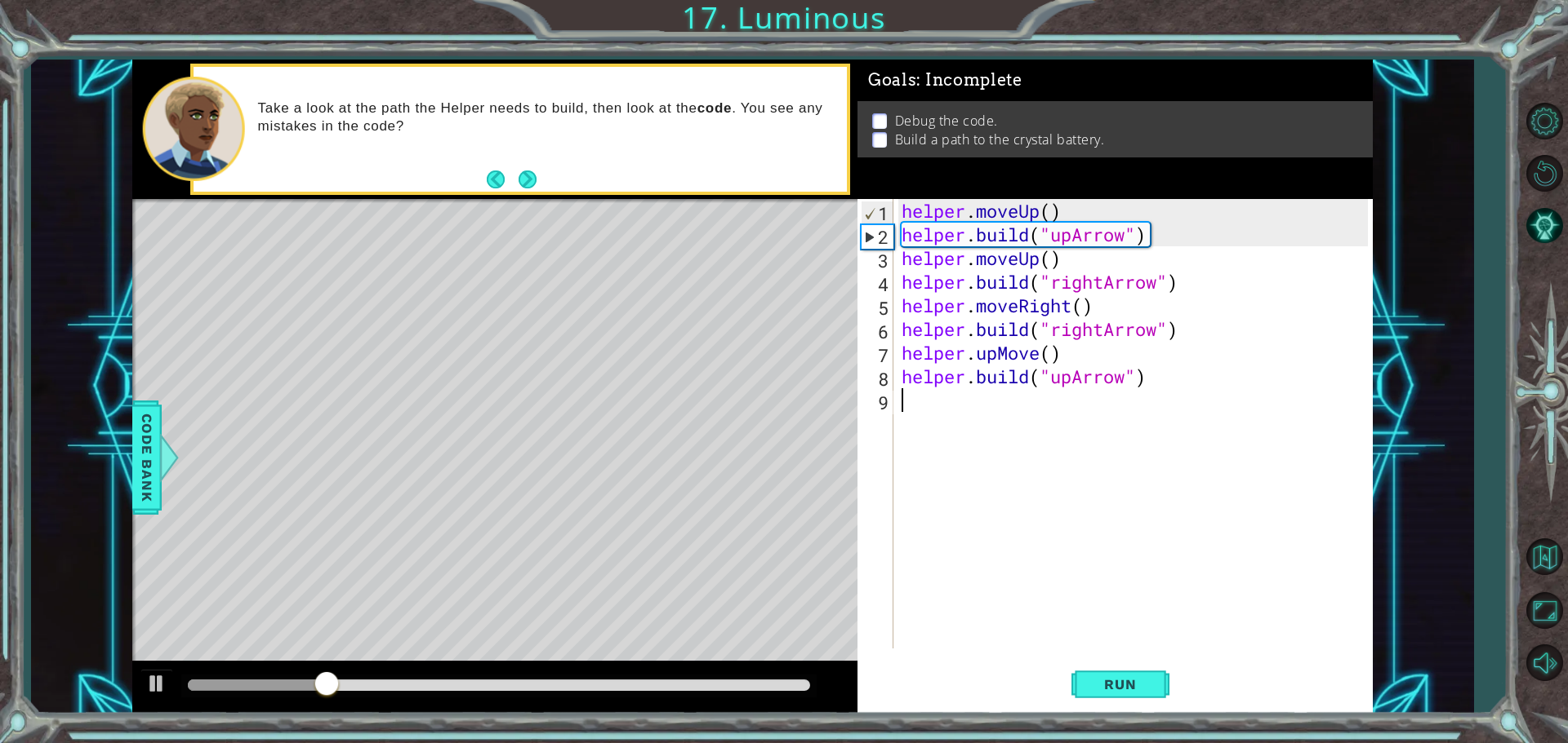
scroll to position [0, 0]
click at [1113, 668] on button "Run" at bounding box center [1120, 684] width 98 height 52
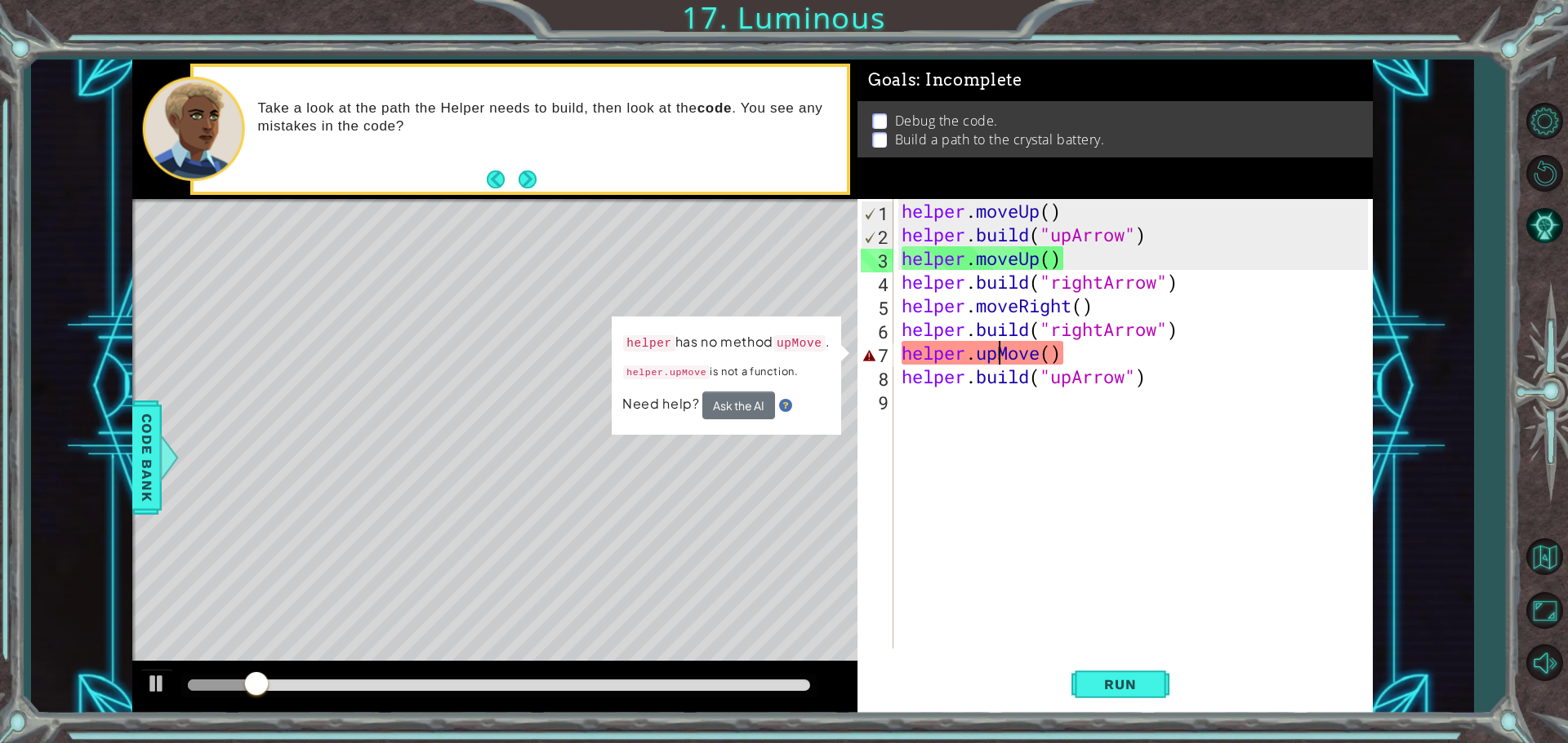
click at [994, 353] on div "helper . moveUp ( ) helper . build ( "upArrow" ) helper . moveUp ( ) helper . b…" at bounding box center [1136, 447] width 477 height 497
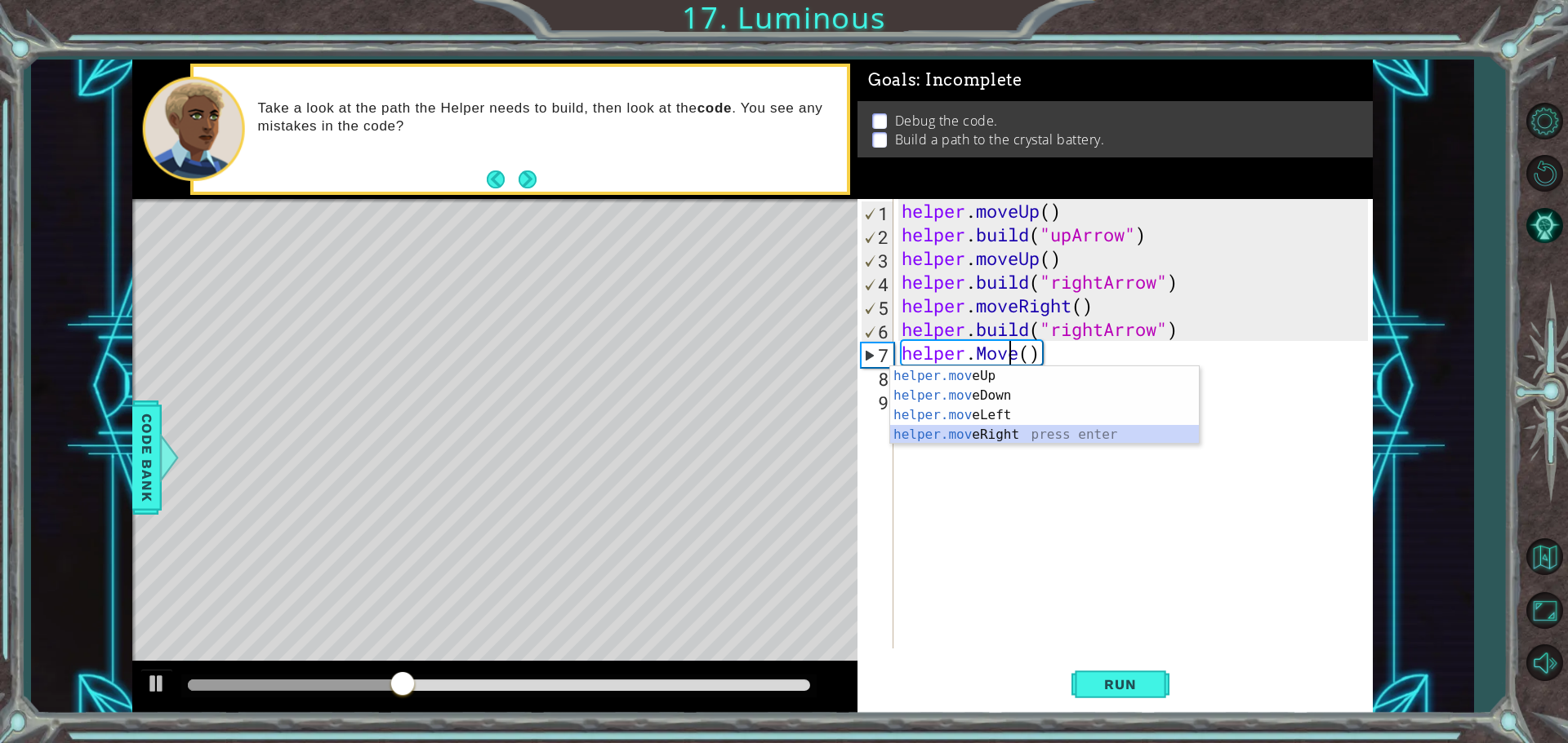
click at [965, 435] on div "helper.mov eUp press enter helper.mov eDown press enter helper.mov eLeft press …" at bounding box center [1043, 425] width 308 height 117
type textarea "helper.moveRight(1)"
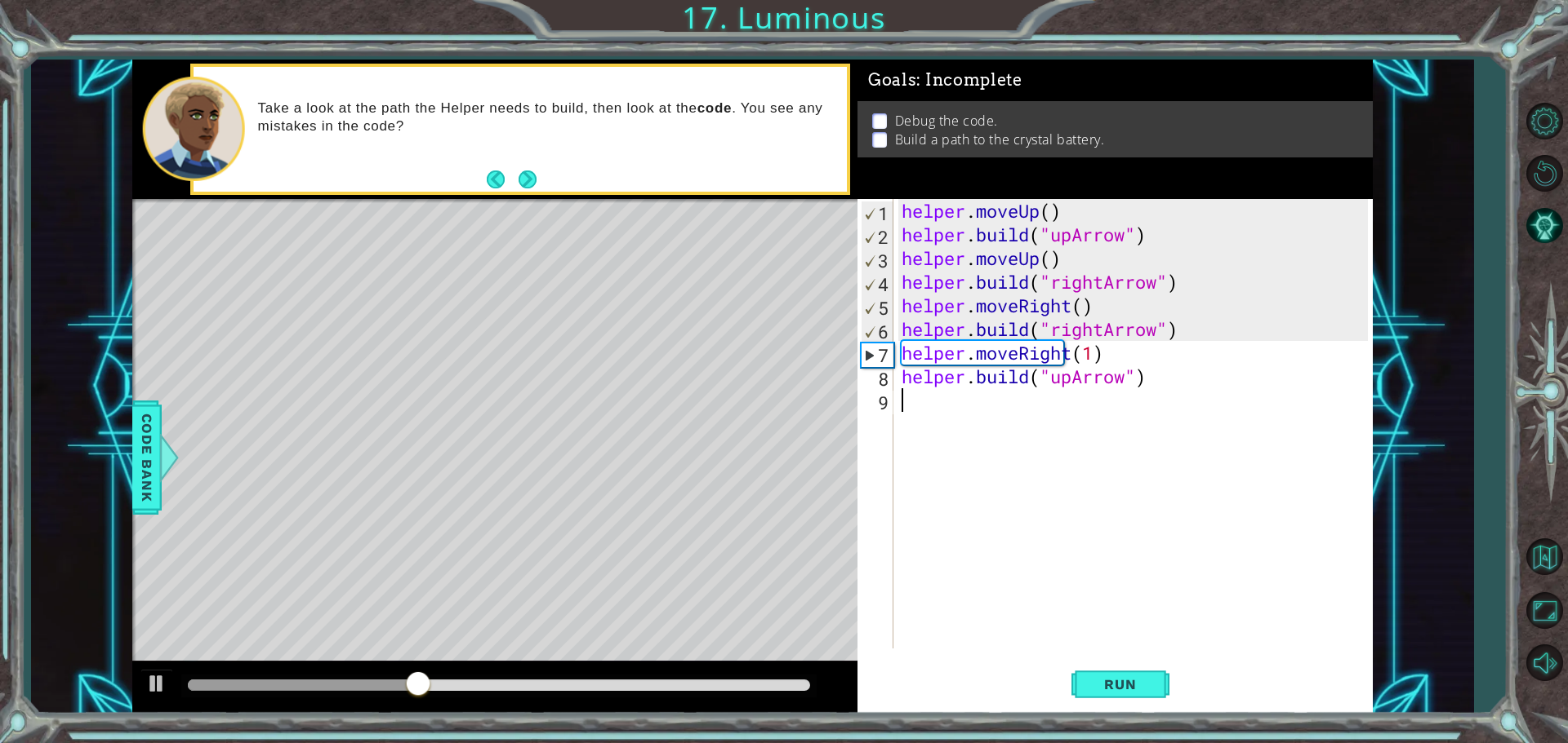
click at [1033, 480] on div "helper . moveUp ( ) helper . build ( "upArrow" ) helper . moveUp ( ) helper . b…" at bounding box center [1136, 447] width 477 height 497
drag, startPoint x: 1115, startPoint y: 683, endPoint x: 1127, endPoint y: 680, distance: 12.4
click at [1116, 682] on span "Run" at bounding box center [1119, 684] width 64 height 16
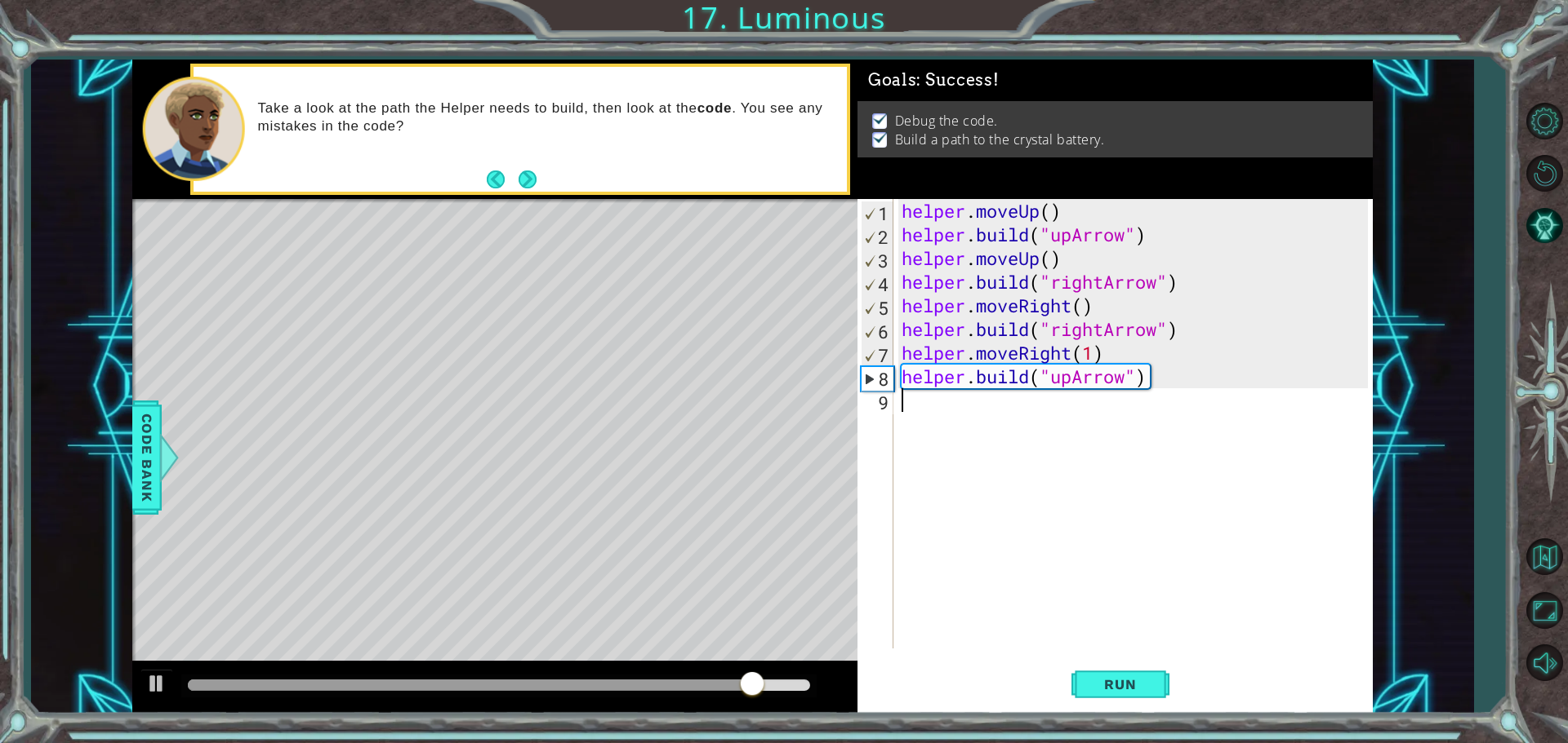
click at [1079, 586] on div "helper . moveUp ( ) helper . build ( "upArrow" ) helper . moveUp ( ) helper . b…" at bounding box center [1136, 447] width 477 height 497
click at [1073, 581] on div "helper . moveUp ( ) helper . build ( "upArrow" ) helper . moveUp ( ) helper . b…" at bounding box center [1136, 447] width 477 height 497
click at [1079, 592] on div "helper . moveUp ( ) helper . build ( "upArrow" ) helper . moveUp ( ) helper . b…" at bounding box center [1136, 447] width 477 height 497
click at [1078, 579] on div "helper . moveUp ( ) helper . build ( "upArrow" ) helper . moveUp ( ) helper . b…" at bounding box center [1136, 447] width 477 height 497
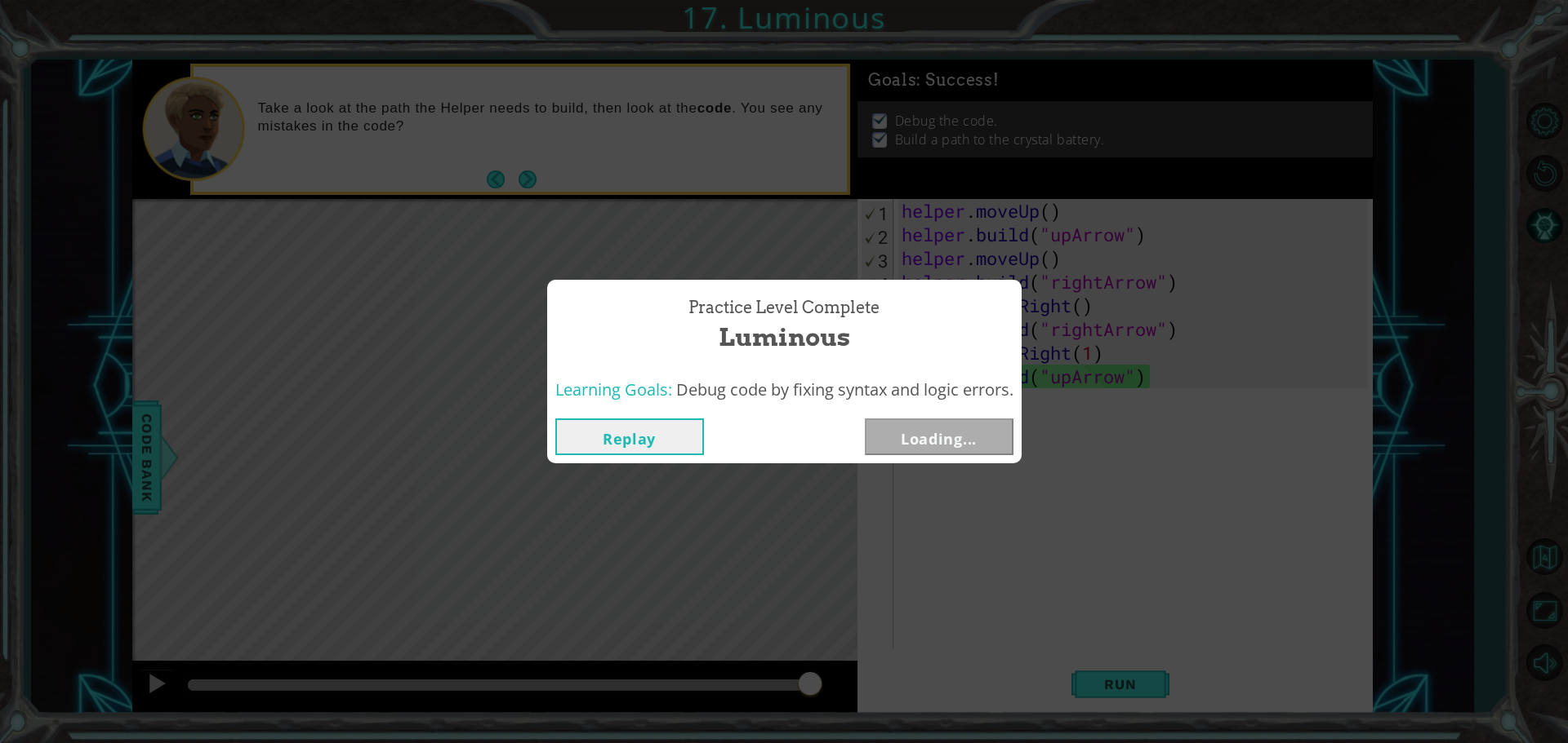
drag, startPoint x: 840, startPoint y: 423, endPoint x: 830, endPoint y: 425, distance: 10.2
click at [835, 423] on div "Replay Loading..." at bounding box center [784, 437] width 458 height 36
drag, startPoint x: 1064, startPoint y: 447, endPoint x: 1068, endPoint y: 526, distance: 79.1
click at [1068, 526] on div "Practice Level Complete Luminous Learning Goals: Debug code by fixing syntax an…" at bounding box center [784, 372] width 1568 height 743
drag, startPoint x: 993, startPoint y: 503, endPoint x: 1015, endPoint y: 555, distance: 56.5
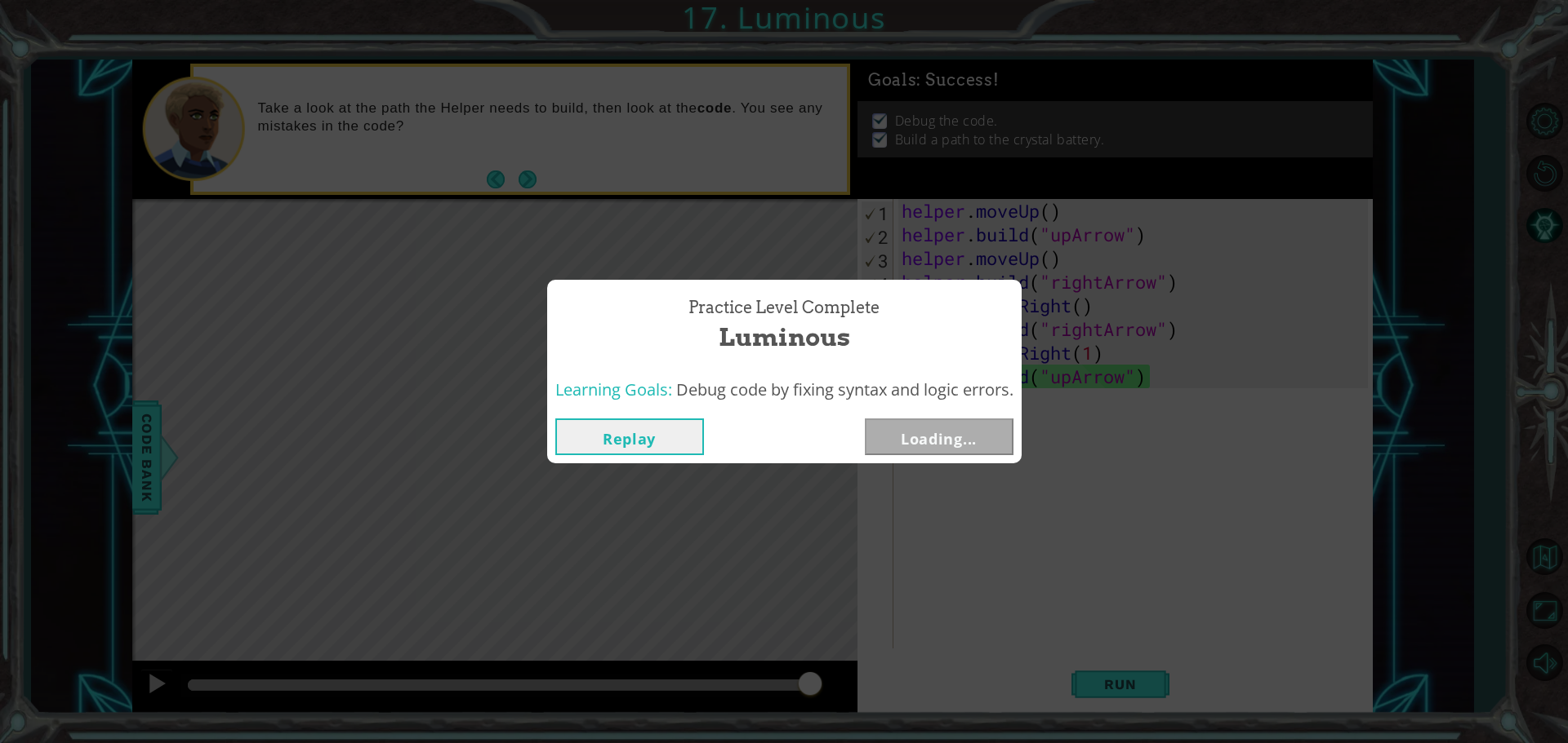
drag, startPoint x: 1015, startPoint y: 555, endPoint x: 823, endPoint y: 444, distance: 221.8
click at [823, 444] on div "Replay Loading..." at bounding box center [784, 437] width 458 height 36
drag, startPoint x: 827, startPoint y: 431, endPoint x: 828, endPoint y: 418, distance: 13.0
click at [826, 427] on div "Replay Loading..." at bounding box center [784, 437] width 458 height 36
drag, startPoint x: 994, startPoint y: 433, endPoint x: 977, endPoint y: 432, distance: 17.0
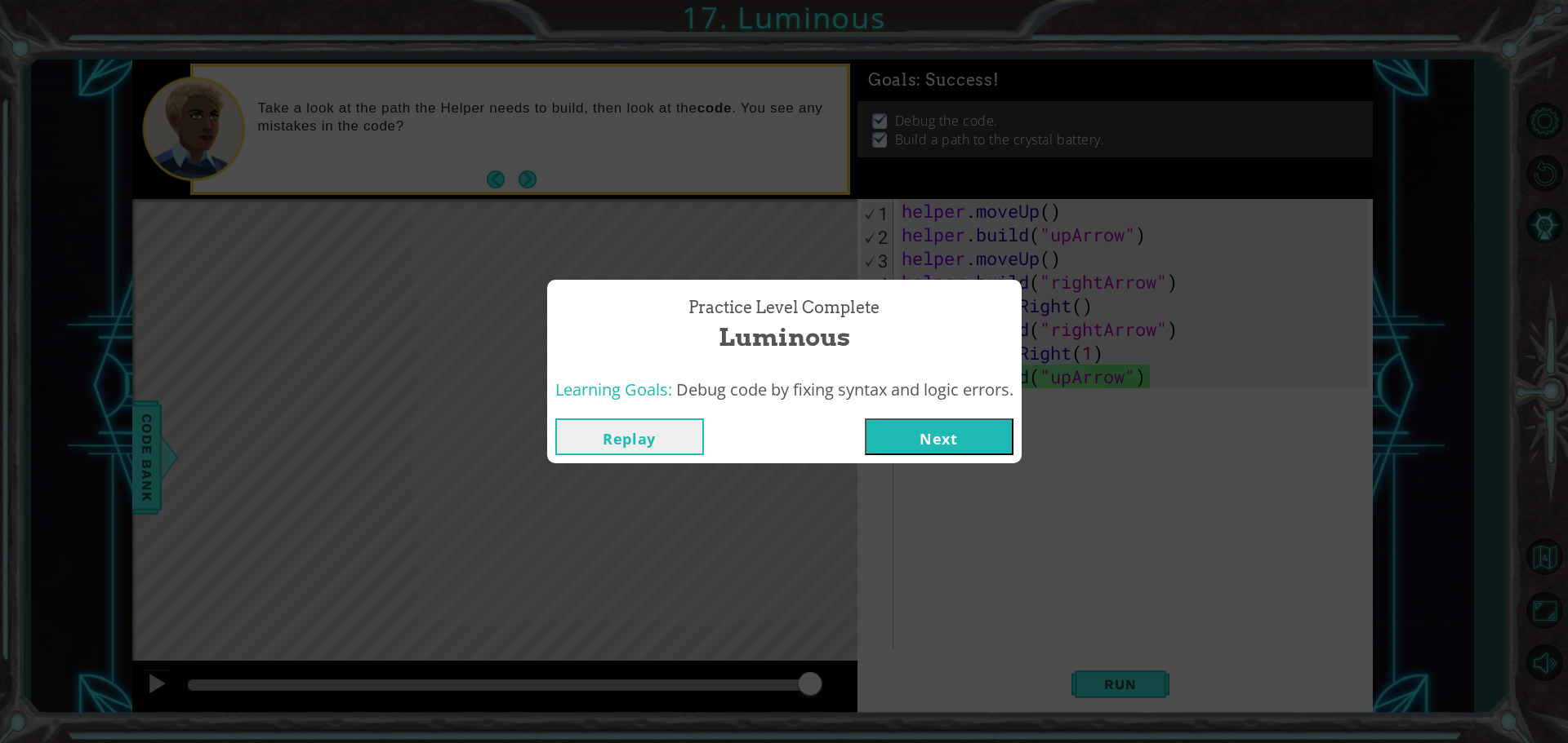
click at [977, 432] on button "Next" at bounding box center [939, 437] width 149 height 36
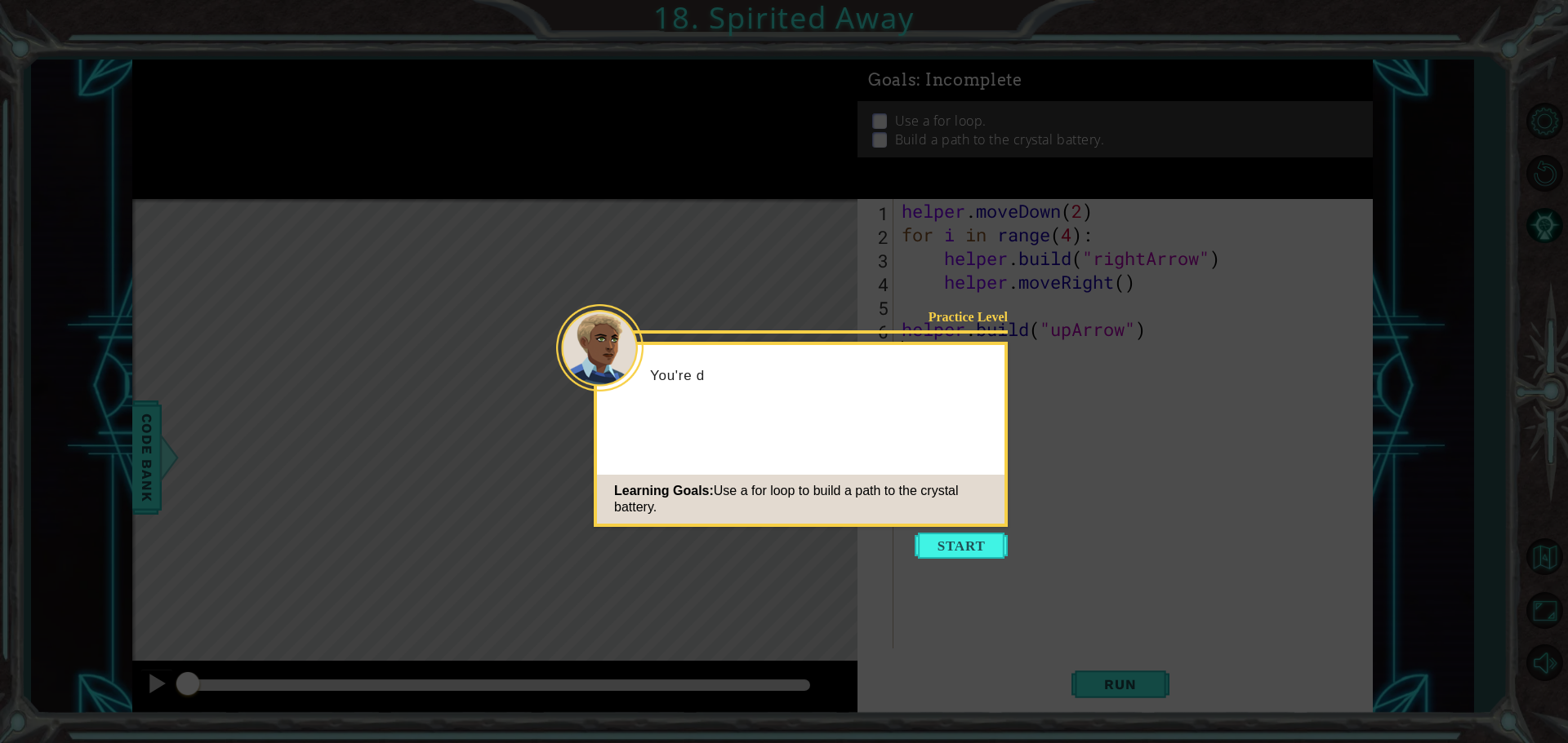
drag, startPoint x: 1115, startPoint y: 0, endPoint x: 1037, endPoint y: 123, distance: 145.6
click at [1045, 123] on icon at bounding box center [784, 372] width 1568 height 743
drag, startPoint x: 977, startPoint y: 534, endPoint x: 984, endPoint y: 528, distance: 9.2
click at [978, 534] on button "Start" at bounding box center [961, 545] width 93 height 26
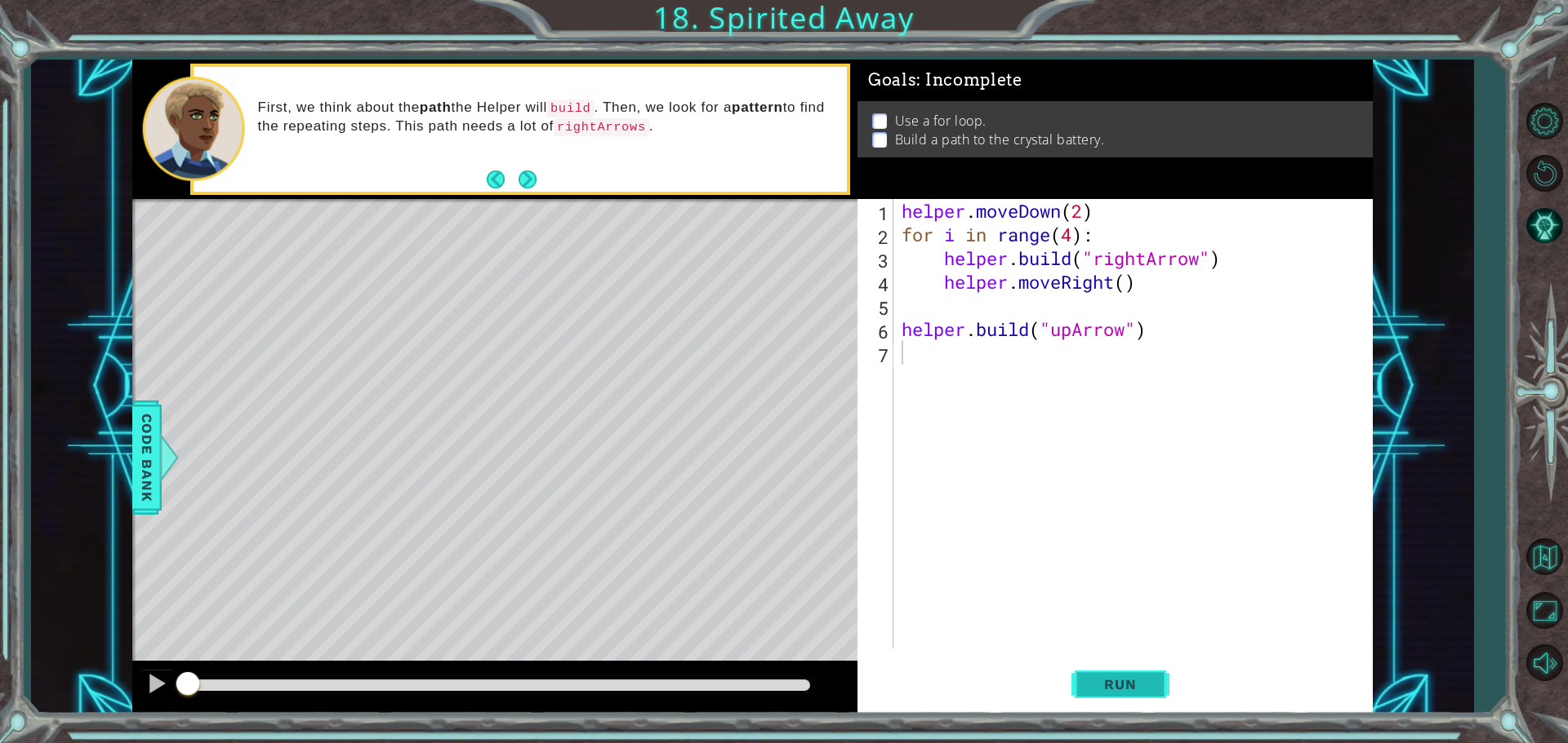
click at [1084, 680] on button "Run" at bounding box center [1120, 684] width 98 height 52
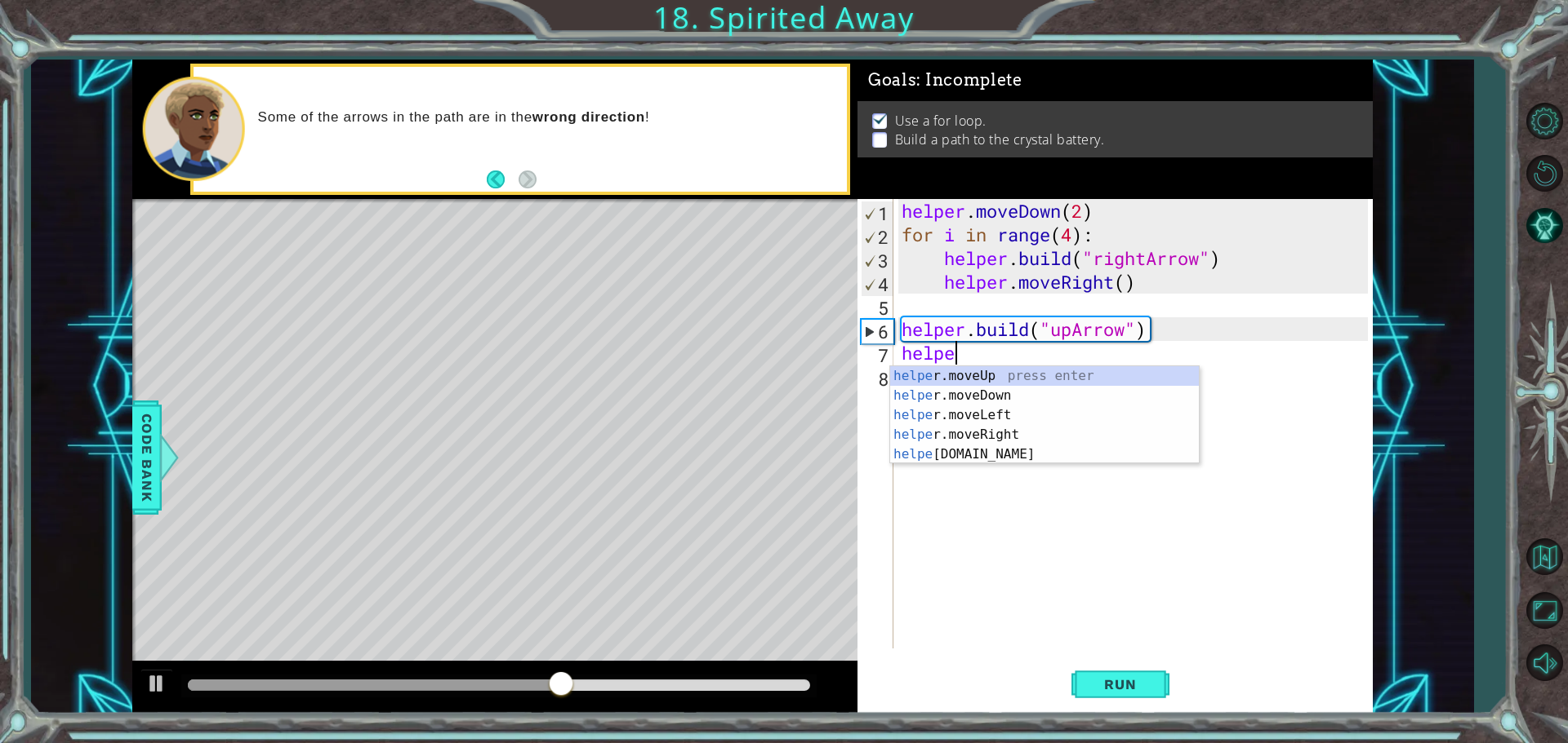
scroll to position [0, 2]
click at [972, 378] on div "helper .moveUp press enter helper .moveDown press enter helper .moveLeft press …" at bounding box center [1043, 435] width 308 height 137
type textarea "helper.moveUp(1)"
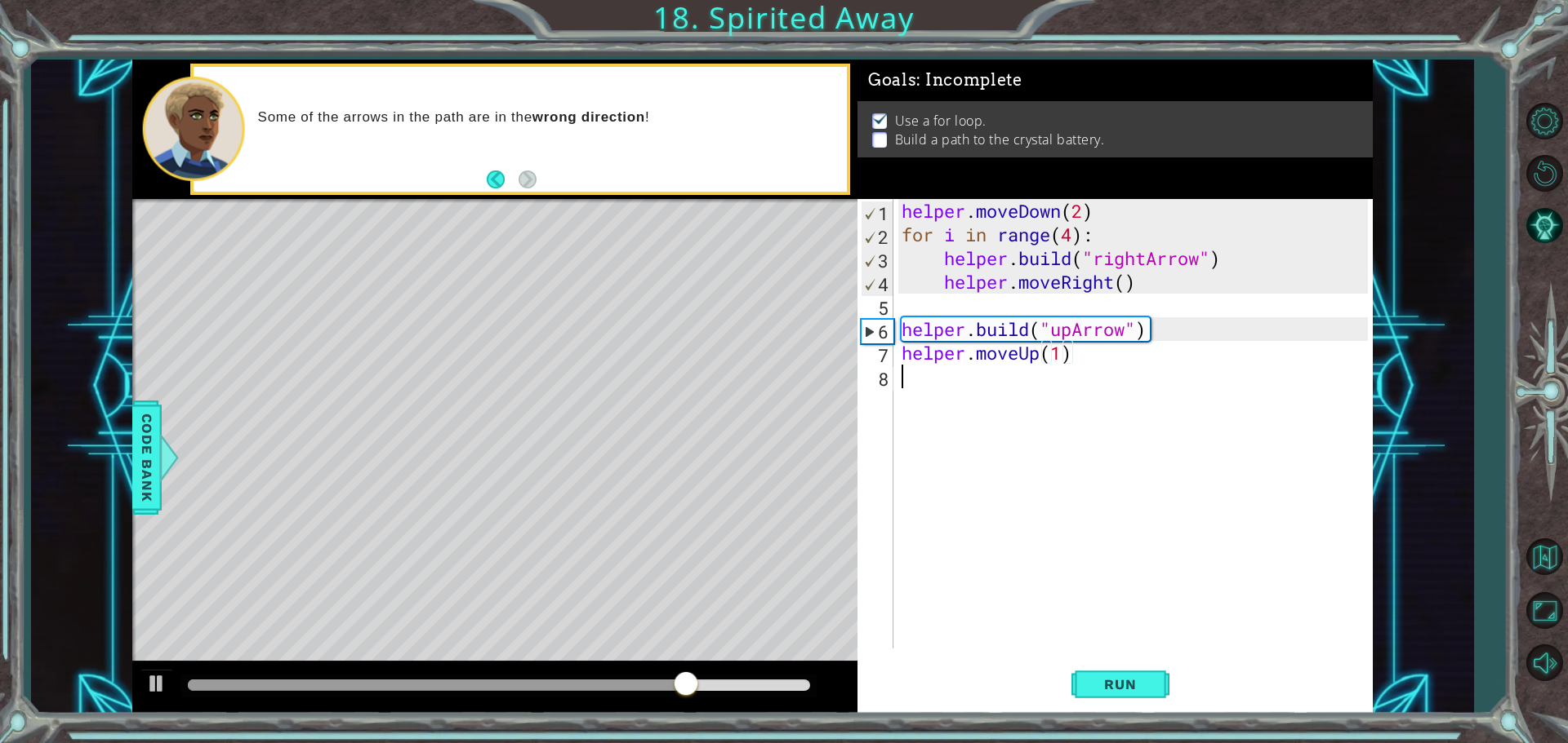
click at [971, 383] on div "helper . moveDown ( 2 ) for i in range ( 4 ) : helper . build ( "rightArrow" ) …" at bounding box center [1136, 447] width 477 height 497
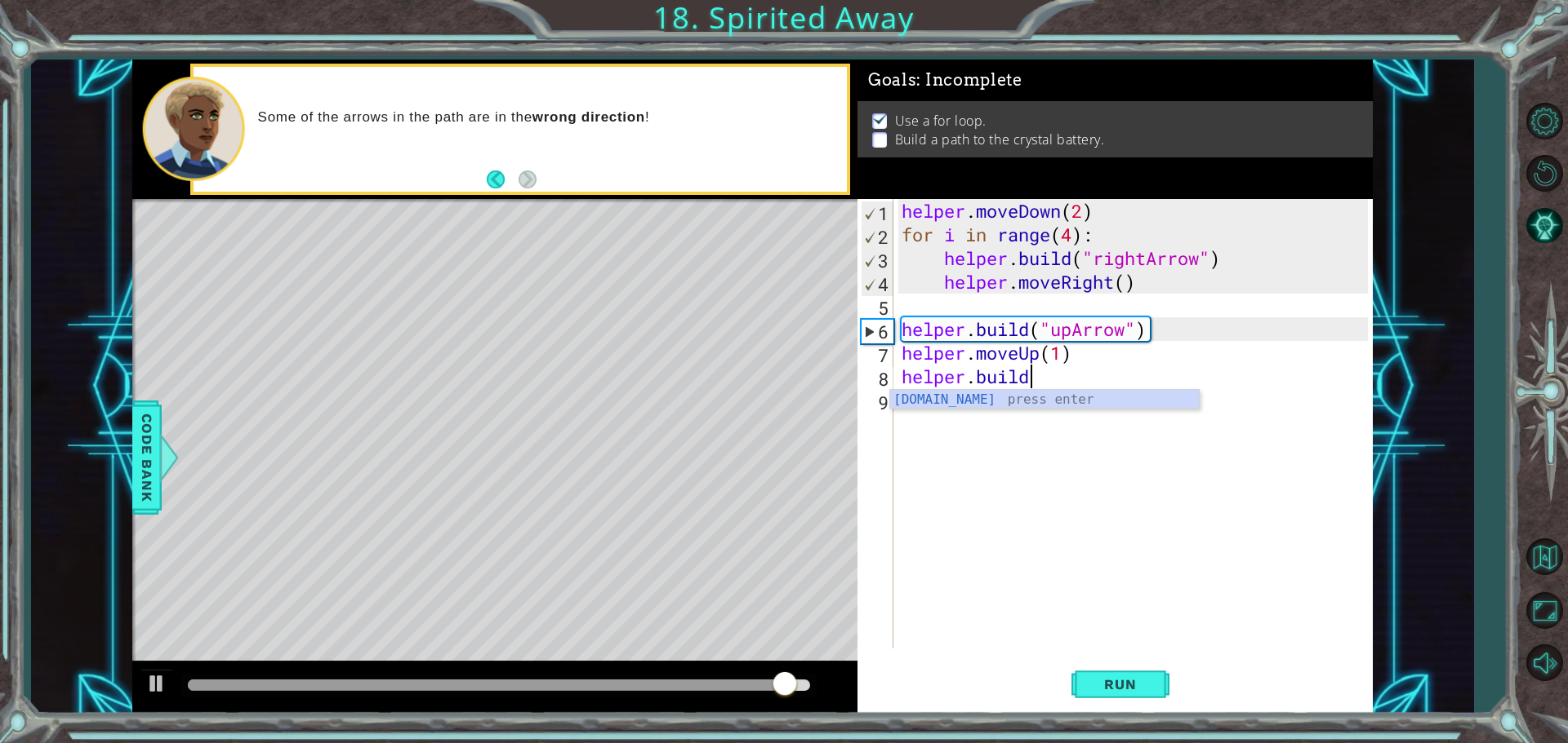
scroll to position [0, 5]
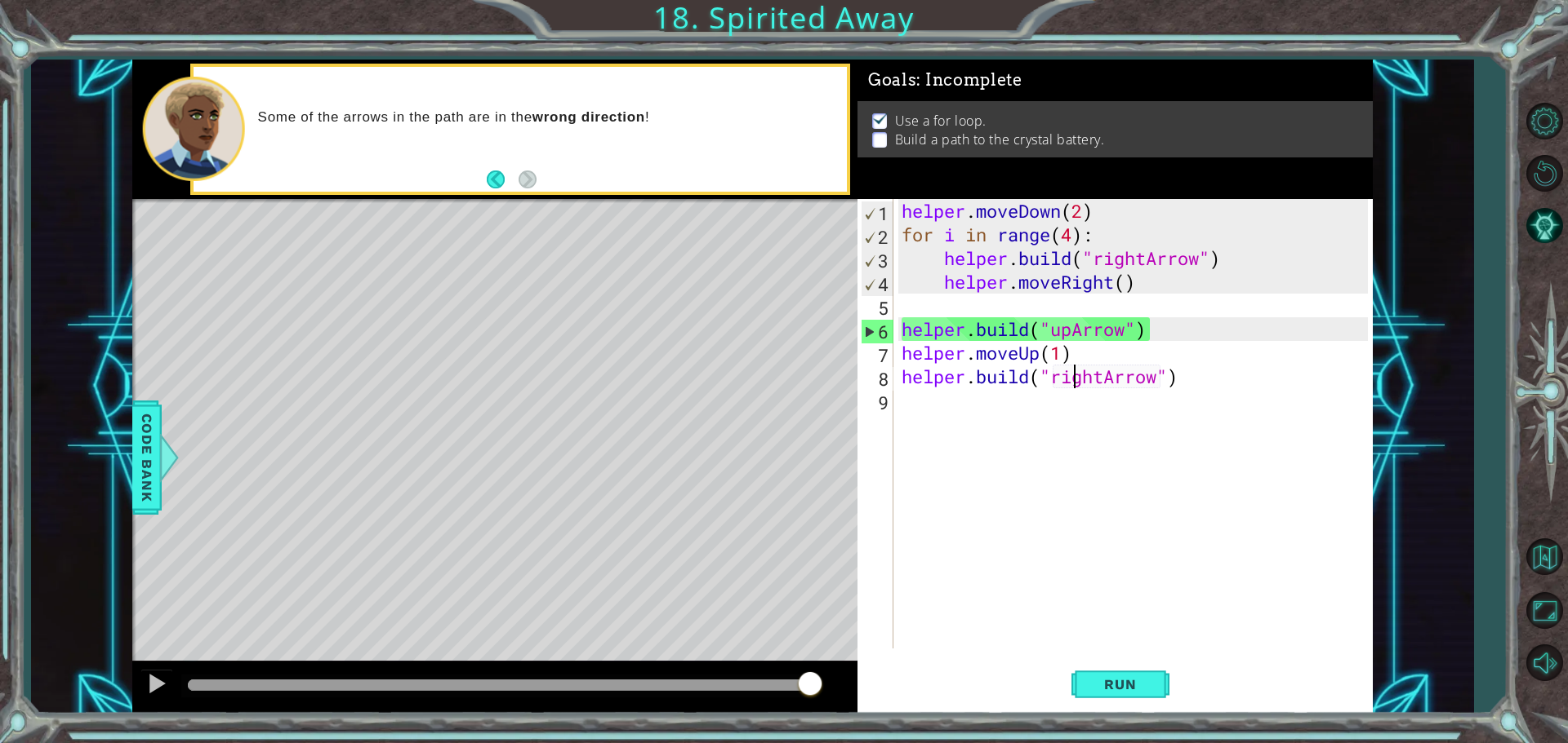
click at [1070, 378] on div "helper . moveDown ( 2 ) for i in range ( 4 ) : helper . build ( "rightArrow" ) …" at bounding box center [1136, 447] width 477 height 497
click at [1087, 379] on div "helper . moveDown ( 2 ) for i in range ( 4 ) : helper . build ( "rightArrow" ) …" at bounding box center [1136, 447] width 477 height 497
click at [1103, 381] on div "helper . moveDown ( 2 ) for i in range ( 4 ) : helper . build ( "rightArrow" ) …" at bounding box center [1136, 447] width 477 height 497
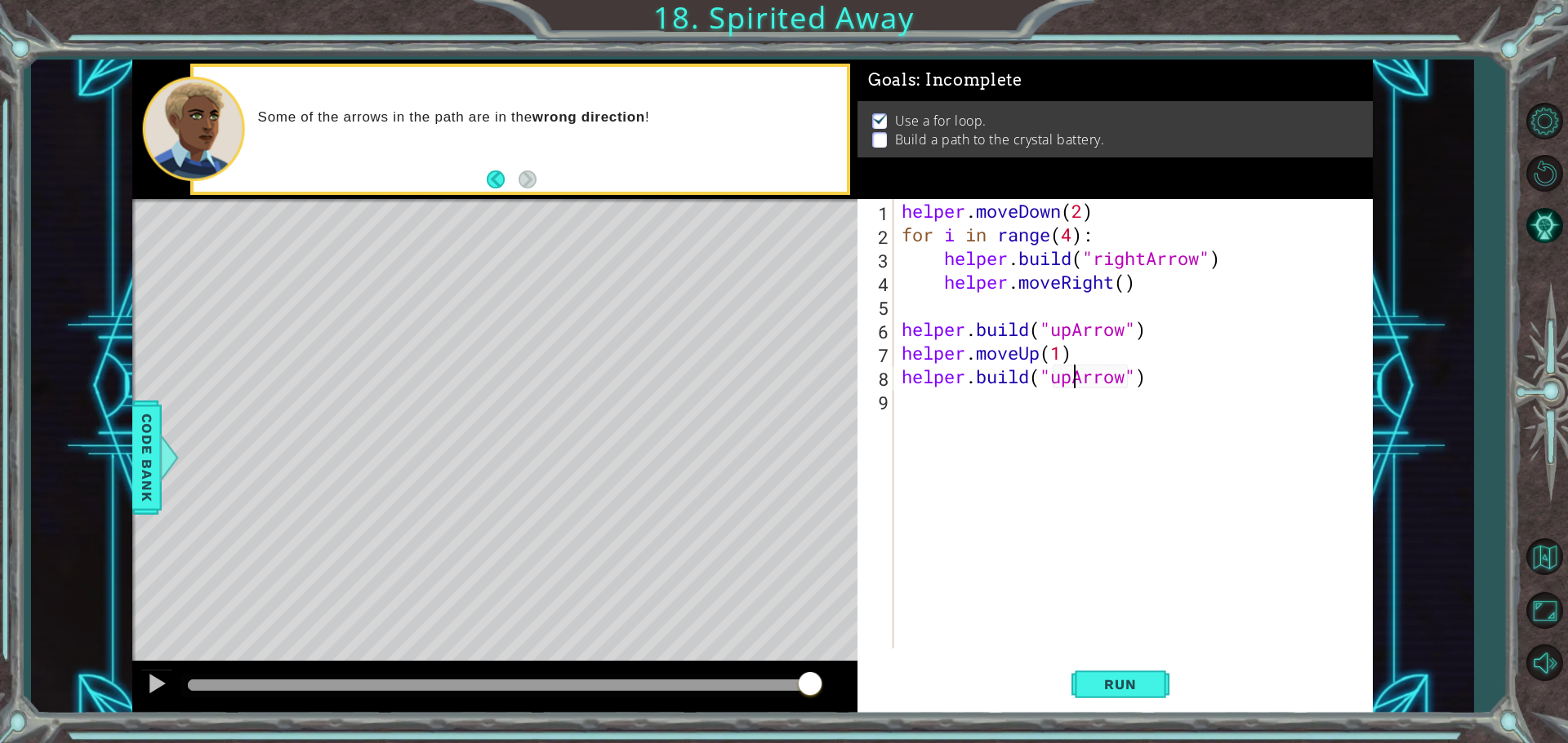
scroll to position [0, 3]
click at [1102, 416] on div ""up press enter "up Arrow" press enter" at bounding box center [1194, 429] width 308 height 79
type textarea "[DOMAIN_NAME]("upArrow")"
click at [1120, 688] on span "Run" at bounding box center [1119, 684] width 64 height 16
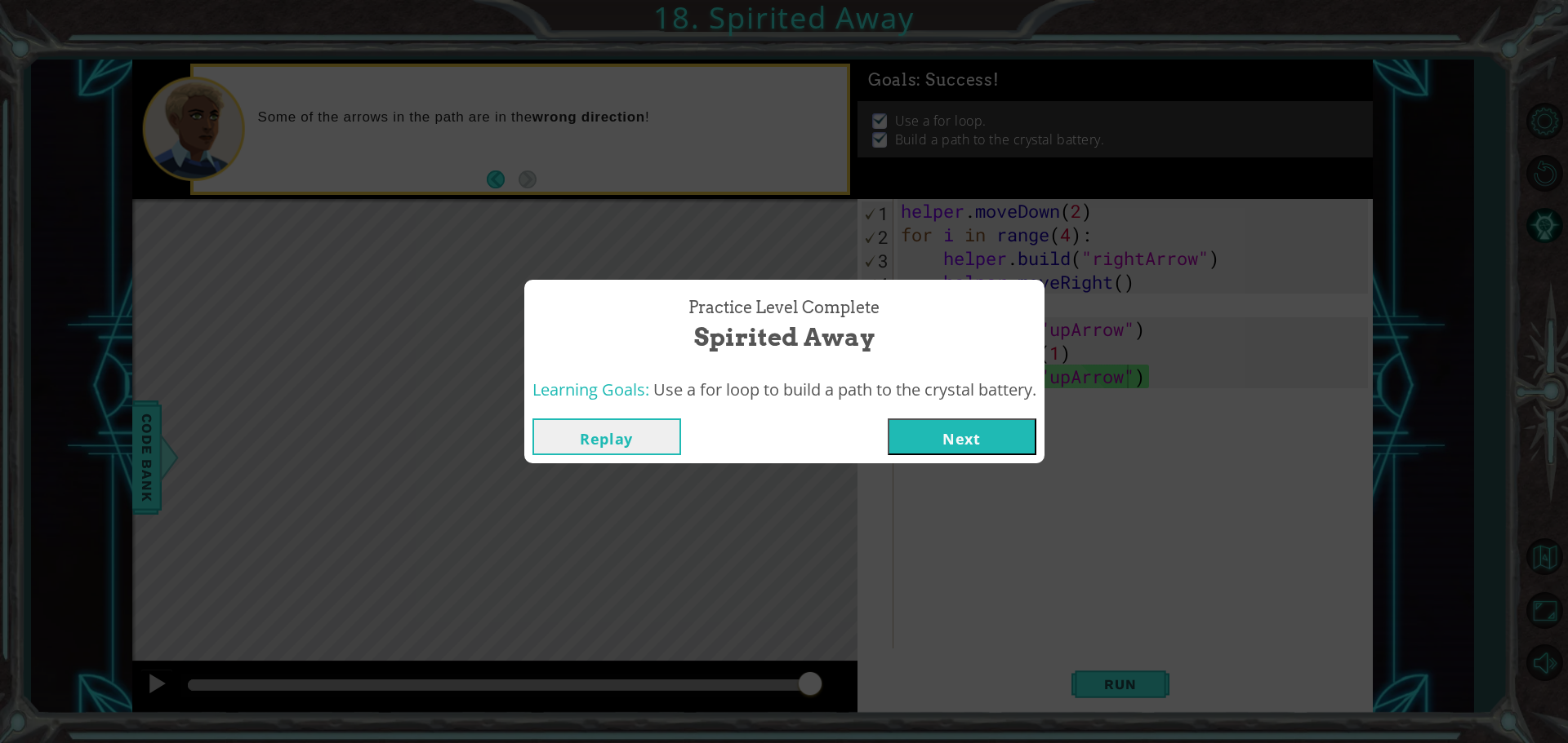
click at [987, 437] on button "Next" at bounding box center [962, 437] width 149 height 36
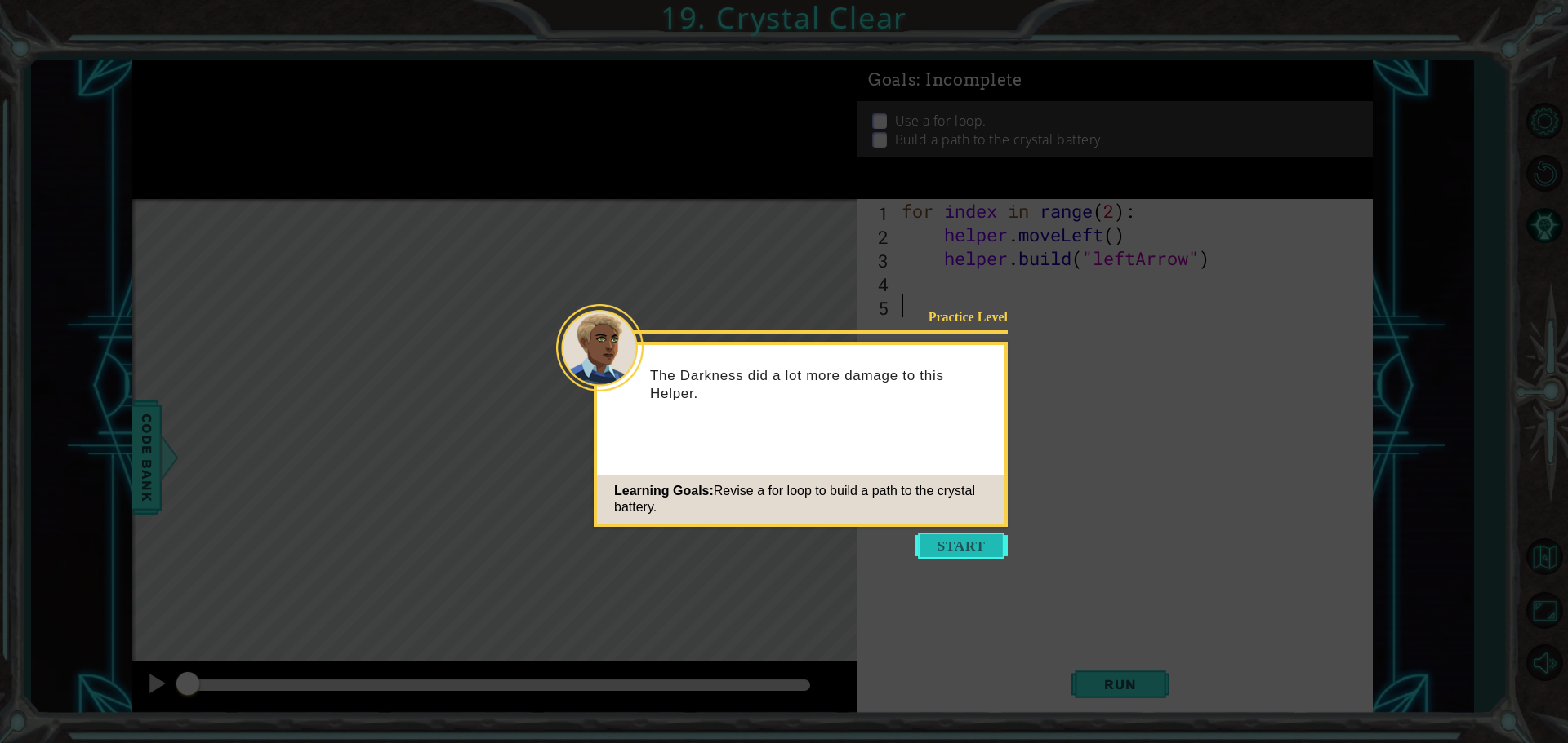
click at [945, 534] on button "Start" at bounding box center [961, 545] width 93 height 26
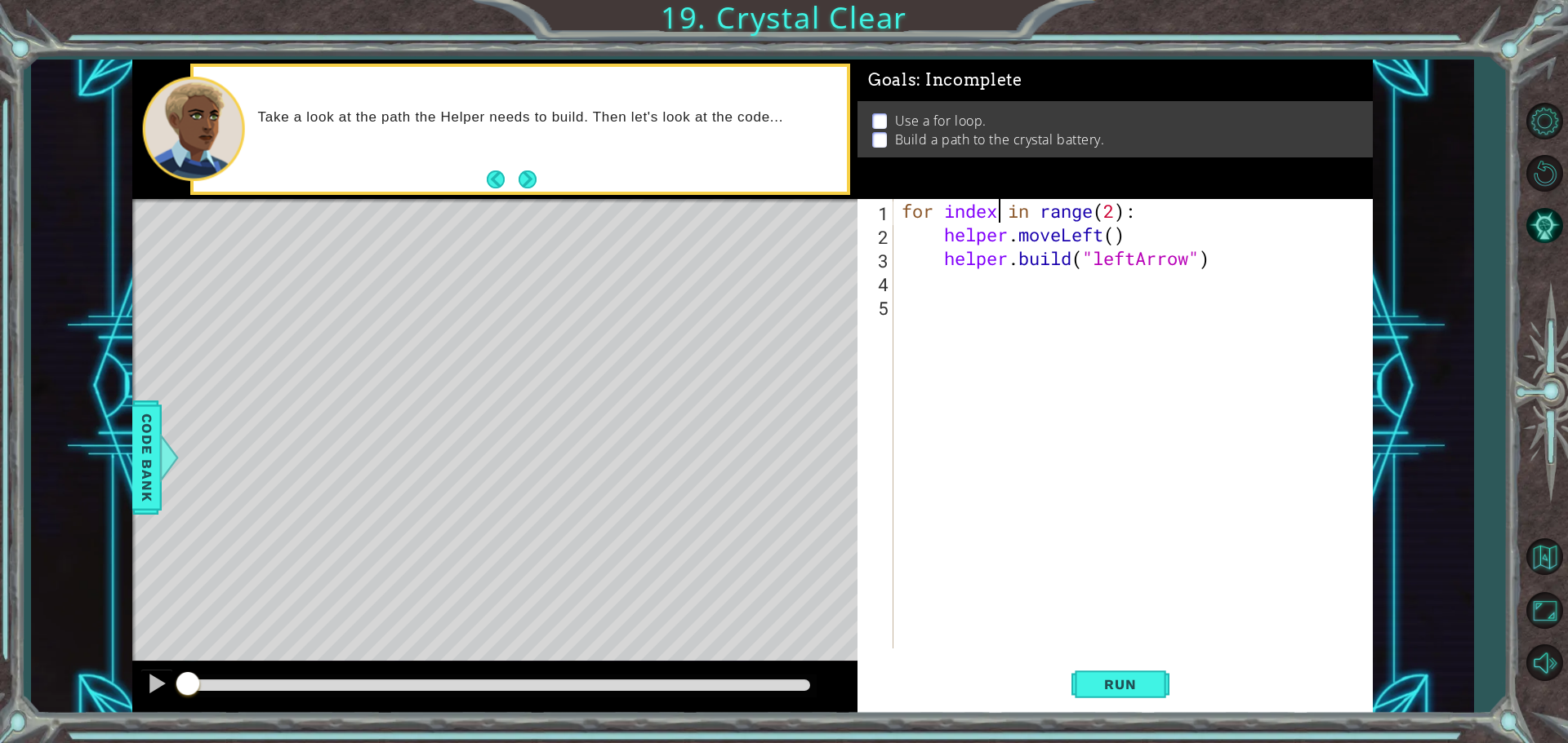
click at [995, 222] on div "for index in range ( 2 ) : helper . moveLeft ( ) helper . build ( "leftArrow" )" at bounding box center [1136, 447] width 477 height 497
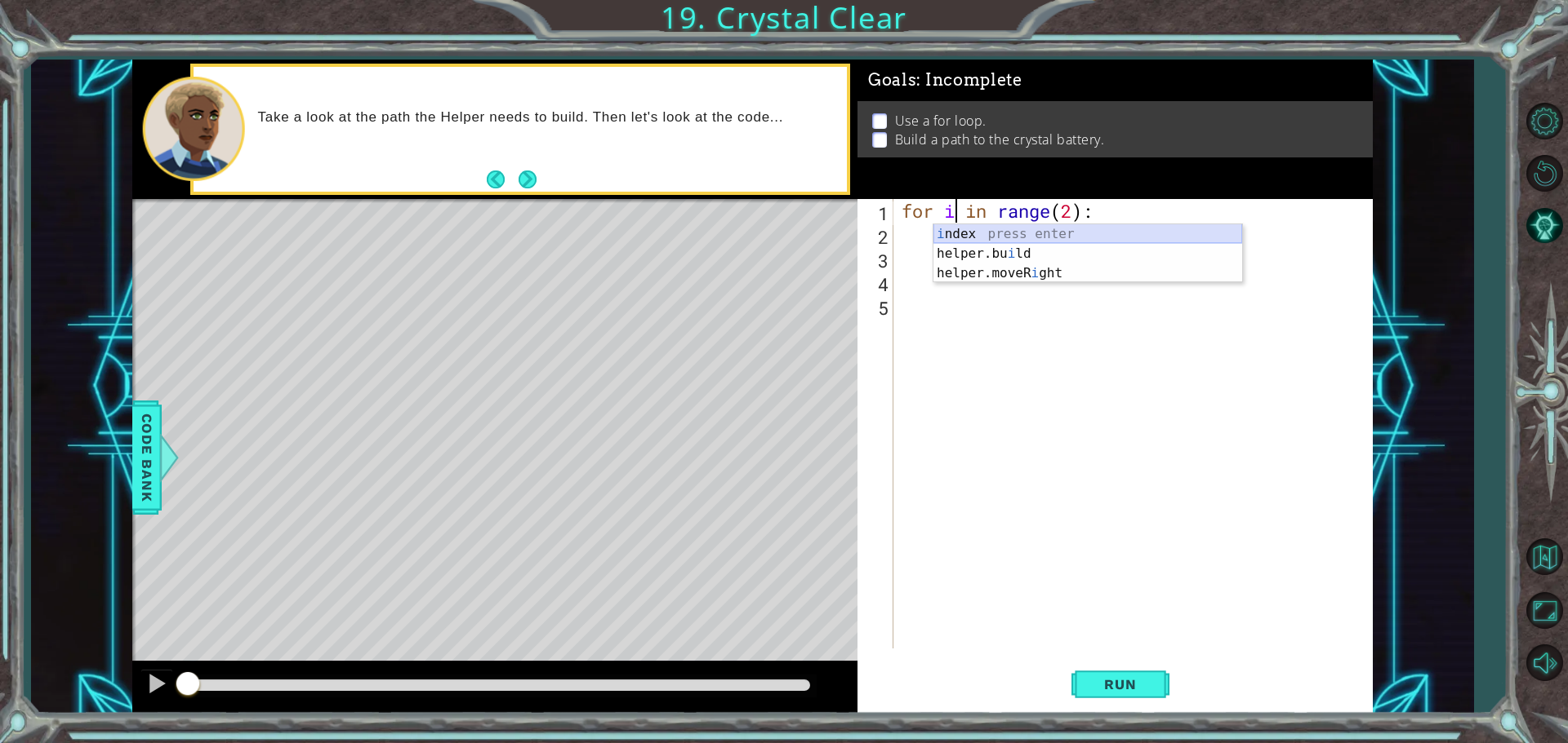
click at [953, 228] on div "i ndex press enter helper.bu i ld press enter helper.moveR i ght press enter" at bounding box center [1087, 274] width 308 height 98
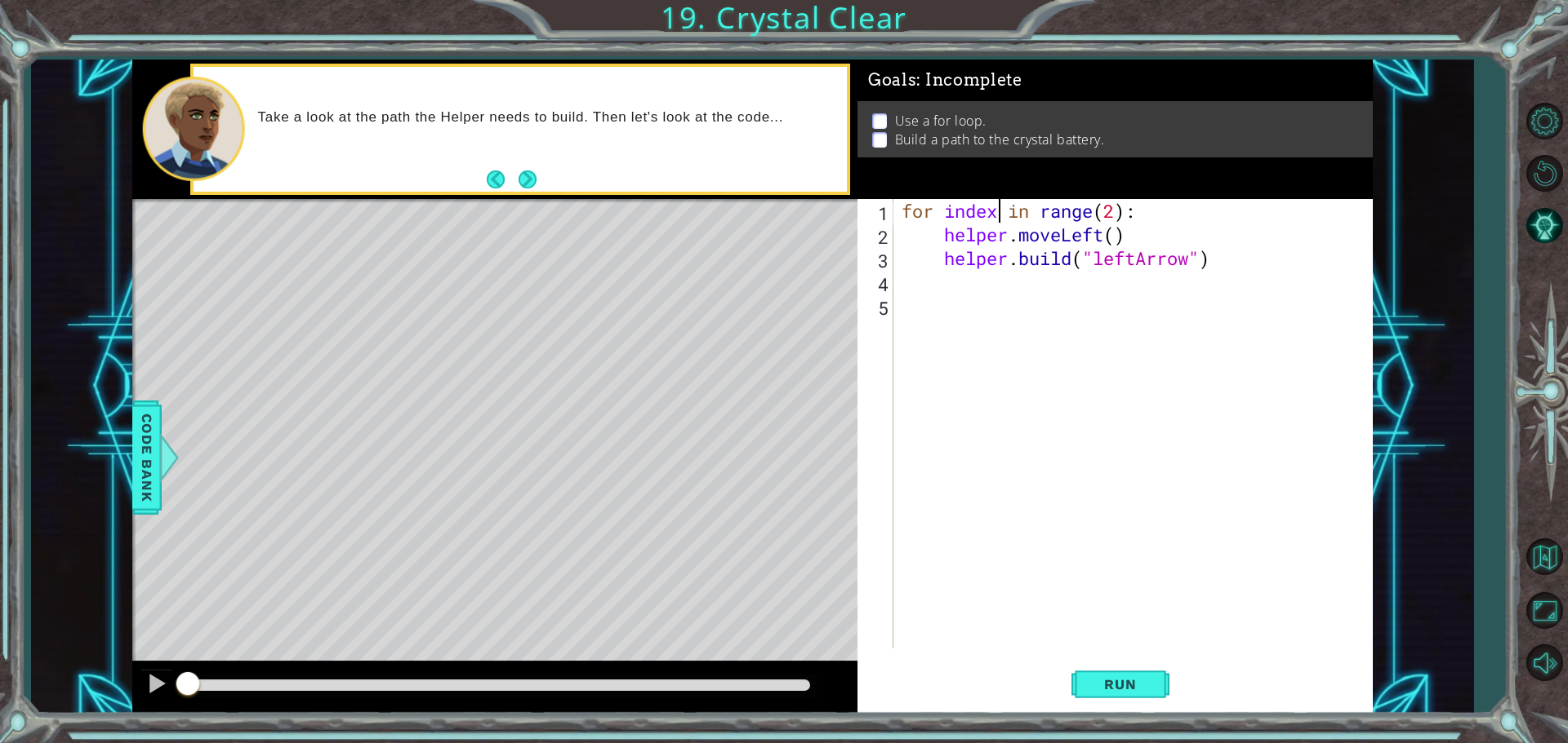
click at [1119, 209] on div "for index in range ( 2 ) : helper . moveLeft ( ) helper . build ( "leftArrow" )" at bounding box center [1136, 447] width 477 height 497
type textarea "for index in range(4):"
drag, startPoint x: 1132, startPoint y: 668, endPoint x: 1102, endPoint y: 659, distance: 31.3
click at [1119, 664] on button "Run" at bounding box center [1120, 684] width 98 height 52
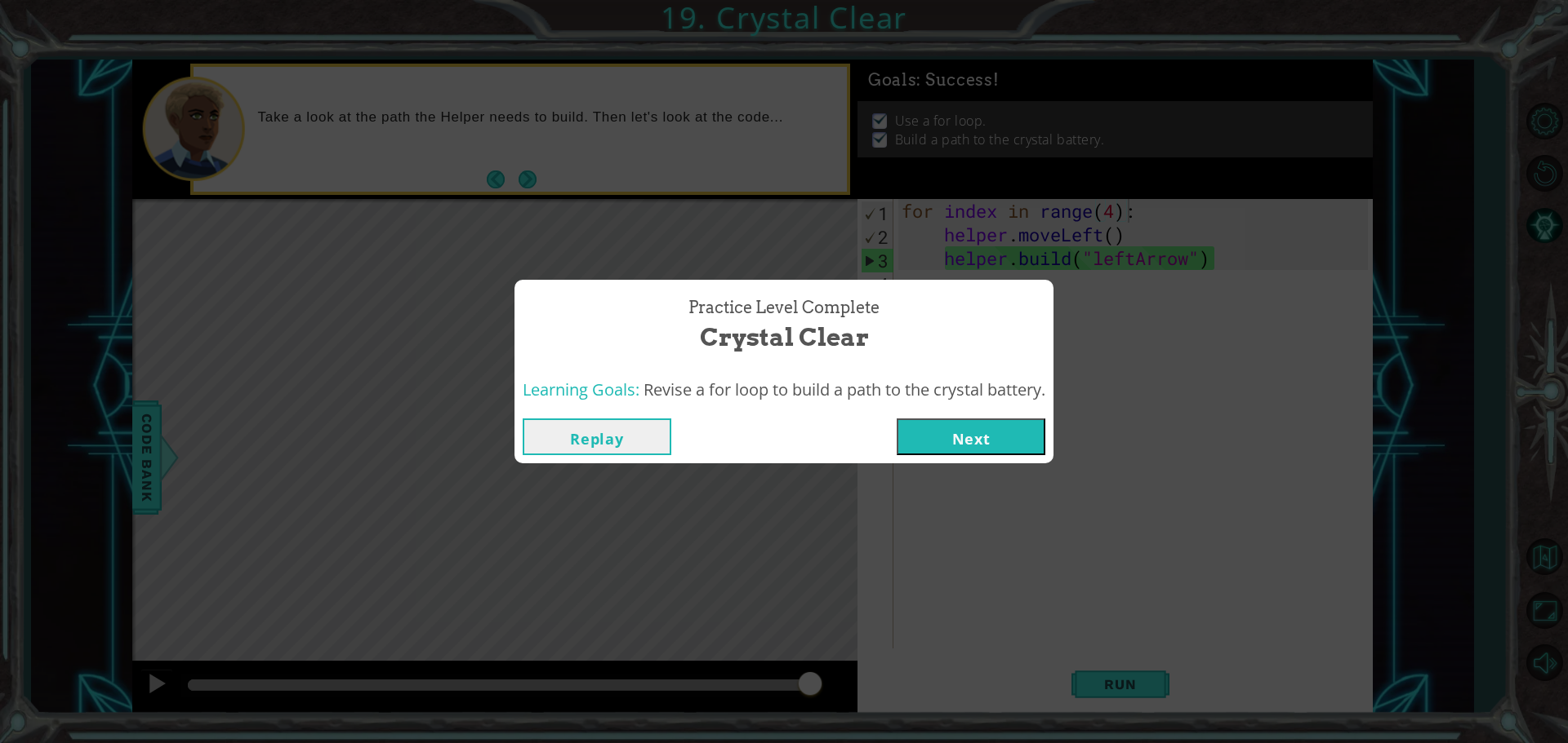
click at [1034, 416] on div "Replay Next" at bounding box center [784, 437] width 539 height 53
click at [1009, 426] on button "Next" at bounding box center [971, 437] width 149 height 36
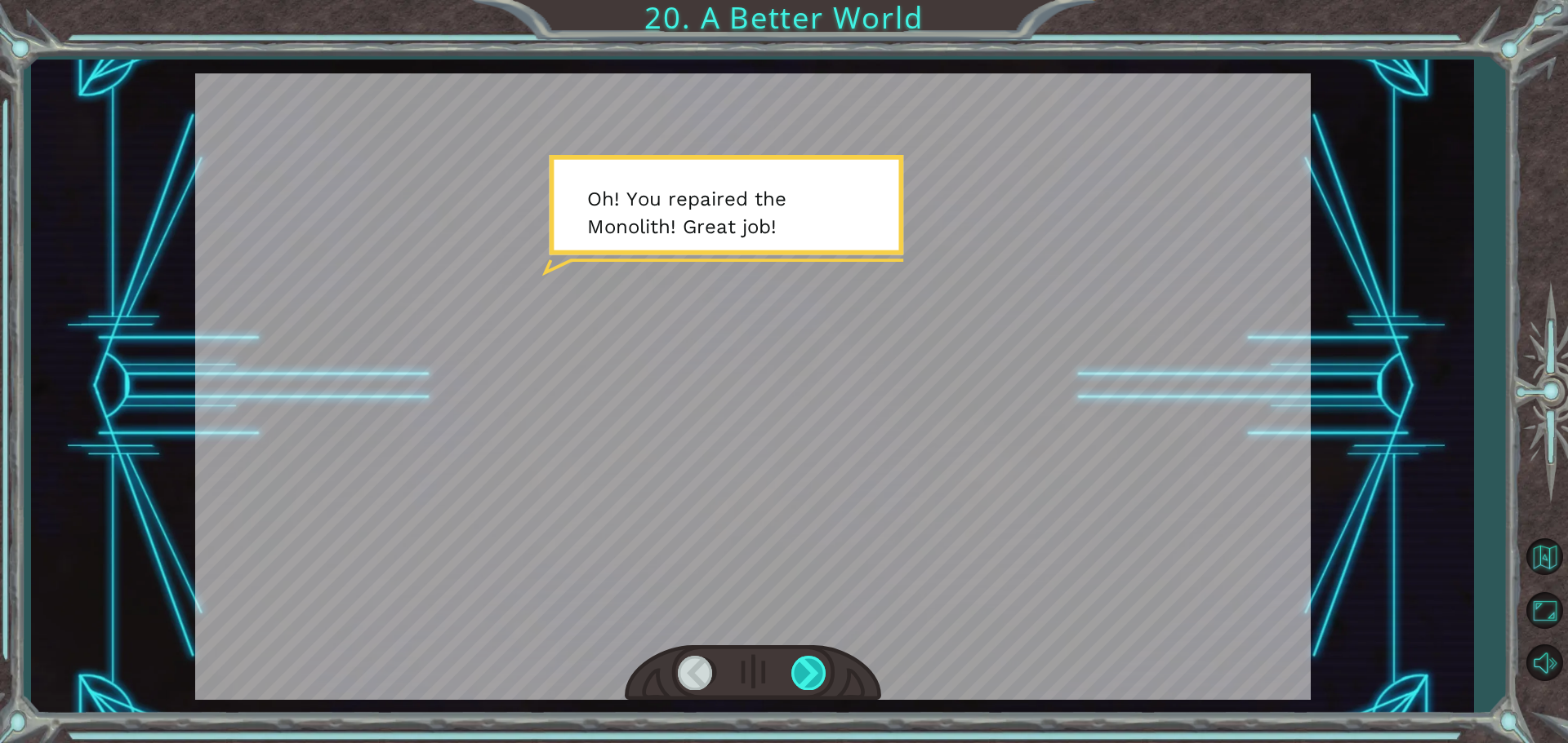
click at [819, 679] on div at bounding box center [808, 673] width 36 height 34
drag, startPoint x: 918, startPoint y: 585, endPoint x: 917, endPoint y: 572, distance: 13.0
drag, startPoint x: 917, startPoint y: 572, endPoint x: 917, endPoint y: 588, distance: 16.0
drag, startPoint x: 917, startPoint y: 588, endPoint x: 911, endPoint y: 599, distance: 12.5
drag, startPoint x: 911, startPoint y: 599, endPoint x: 890, endPoint y: 611, distance: 24.2
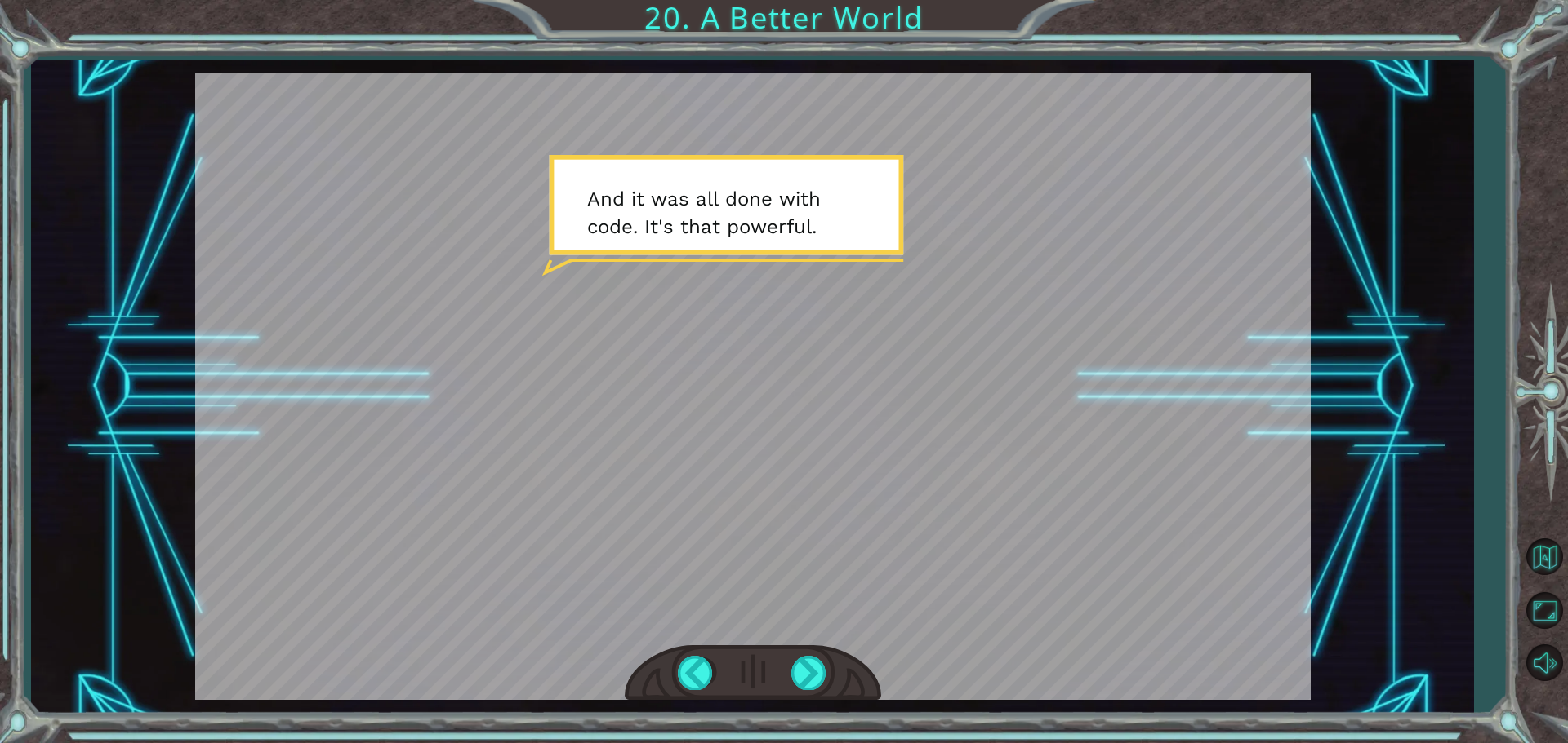
click at [890, 611] on div at bounding box center [753, 387] width 1115 height 626
drag, startPoint x: 908, startPoint y: 573, endPoint x: 909, endPoint y: 556, distance: 17.0
click at [902, 551] on div at bounding box center [753, 387] width 1115 height 626
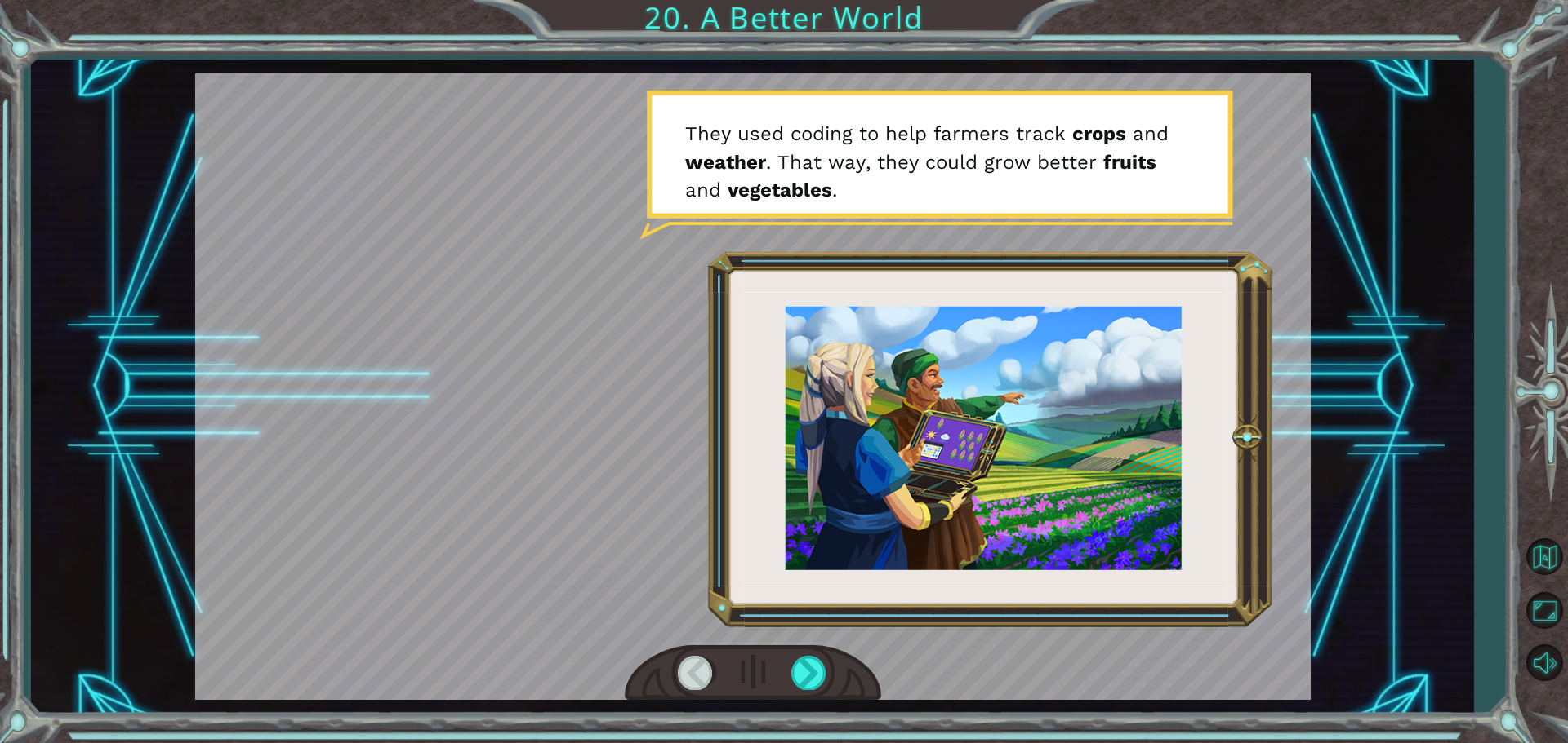
drag, startPoint x: 853, startPoint y: 530, endPoint x: 852, endPoint y: 488, distance: 42.0
drag, startPoint x: 852, startPoint y: 488, endPoint x: 771, endPoint y: 463, distance: 84.8
click at [768, 464] on div at bounding box center [753, 387] width 1115 height 626
drag, startPoint x: 1042, startPoint y: 466, endPoint x: 1017, endPoint y: 471, distance: 25.5
drag, startPoint x: 1017, startPoint y: 471, endPoint x: 798, endPoint y: 692, distance: 311.1
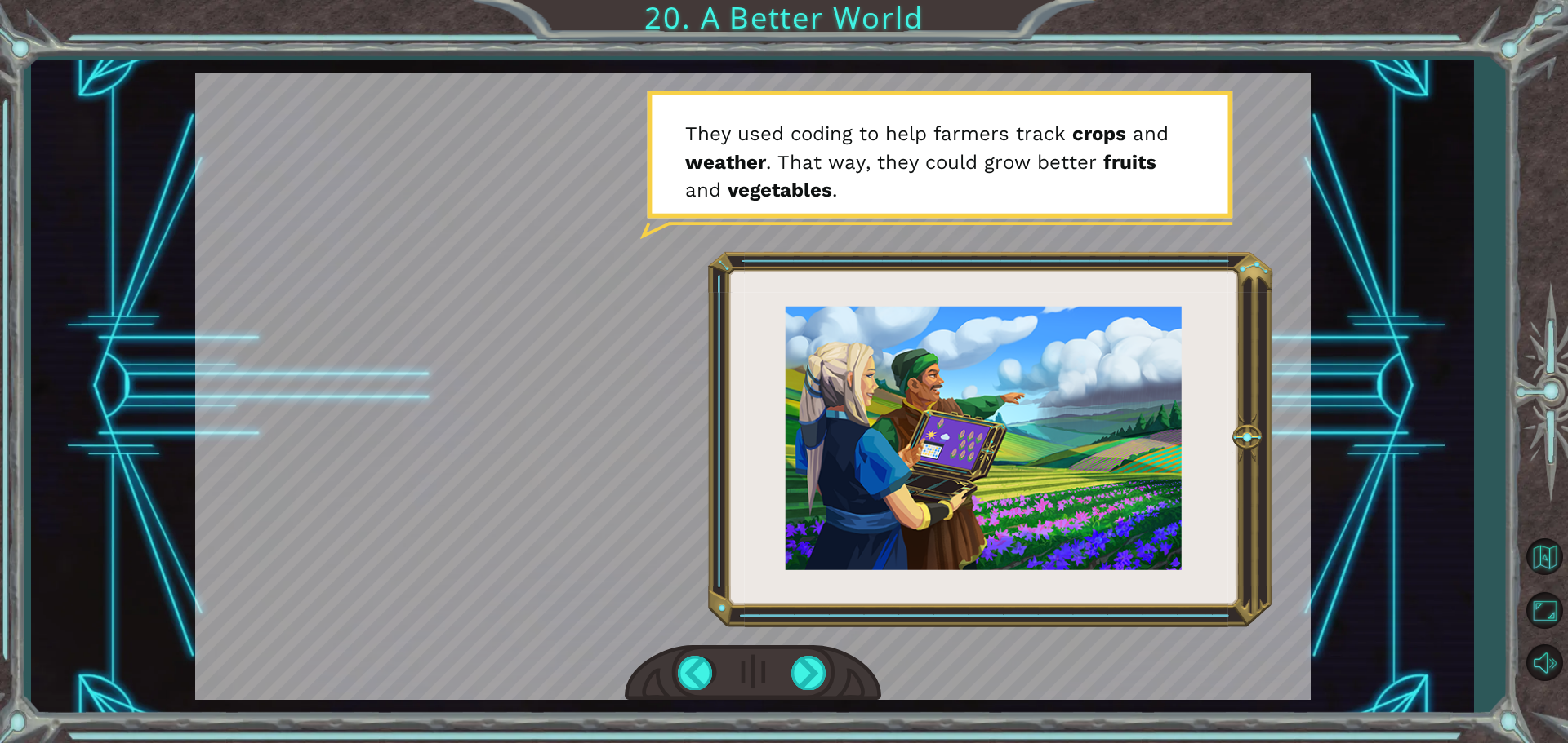
click at [798, 693] on div at bounding box center [752, 673] width 256 height 57
drag, startPoint x: 814, startPoint y: 671, endPoint x: 820, endPoint y: 654, distance: 18.0
click at [816, 668] on div at bounding box center [808, 673] width 36 height 34
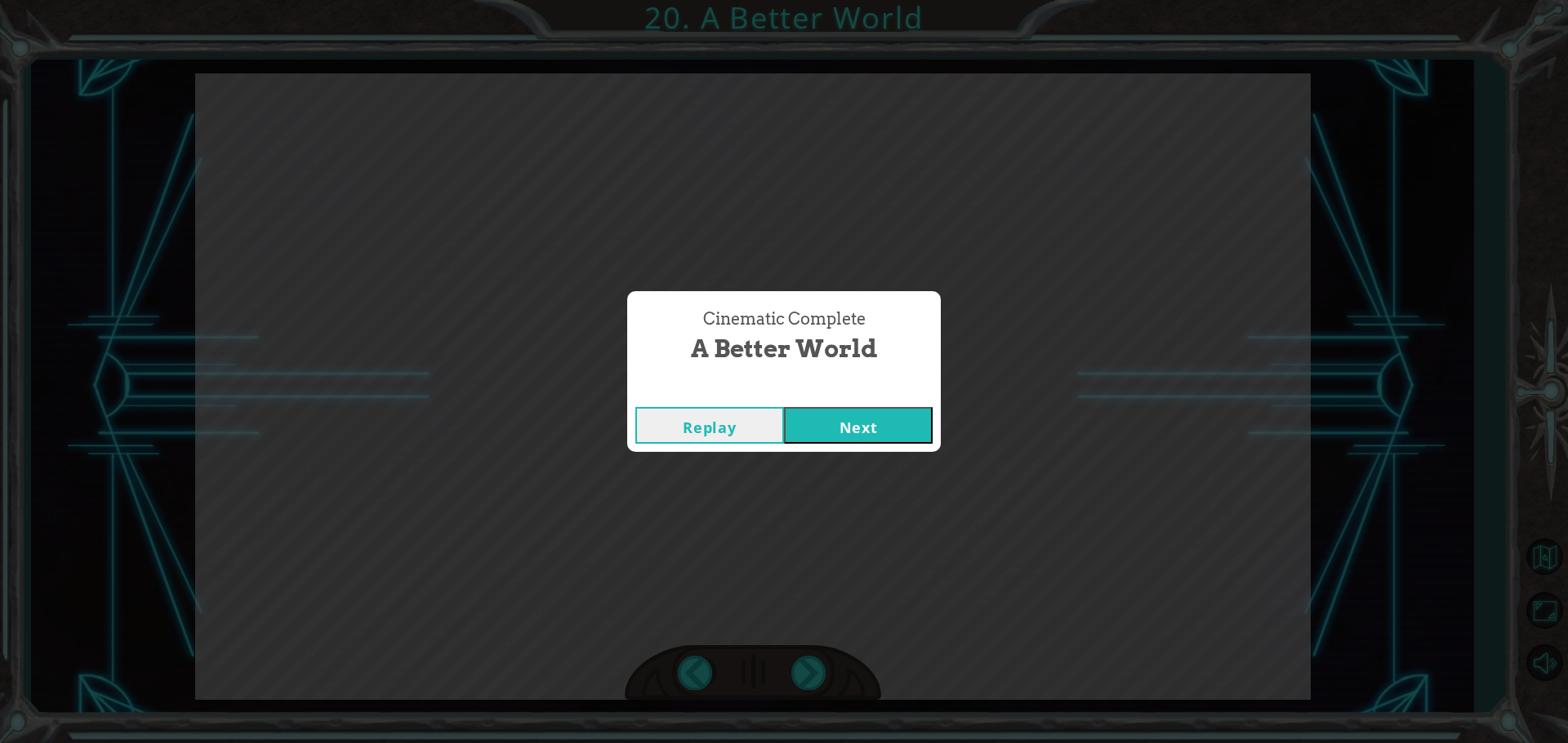
drag, startPoint x: 776, startPoint y: 596, endPoint x: 607, endPoint y: 406, distance: 254.3
click at [587, 409] on div "Cinematic Complete A Better World Replay Next" at bounding box center [784, 372] width 1568 height 743
click at [860, 452] on div "Cinematic Complete A Better World Replay Next" at bounding box center [784, 372] width 1568 height 743
drag, startPoint x: 874, startPoint y: 403, endPoint x: 874, endPoint y: 392, distance: 11.0
click at [874, 396] on div "Cinematic Complete A Better World Replay Next" at bounding box center [783, 371] width 313 height 160
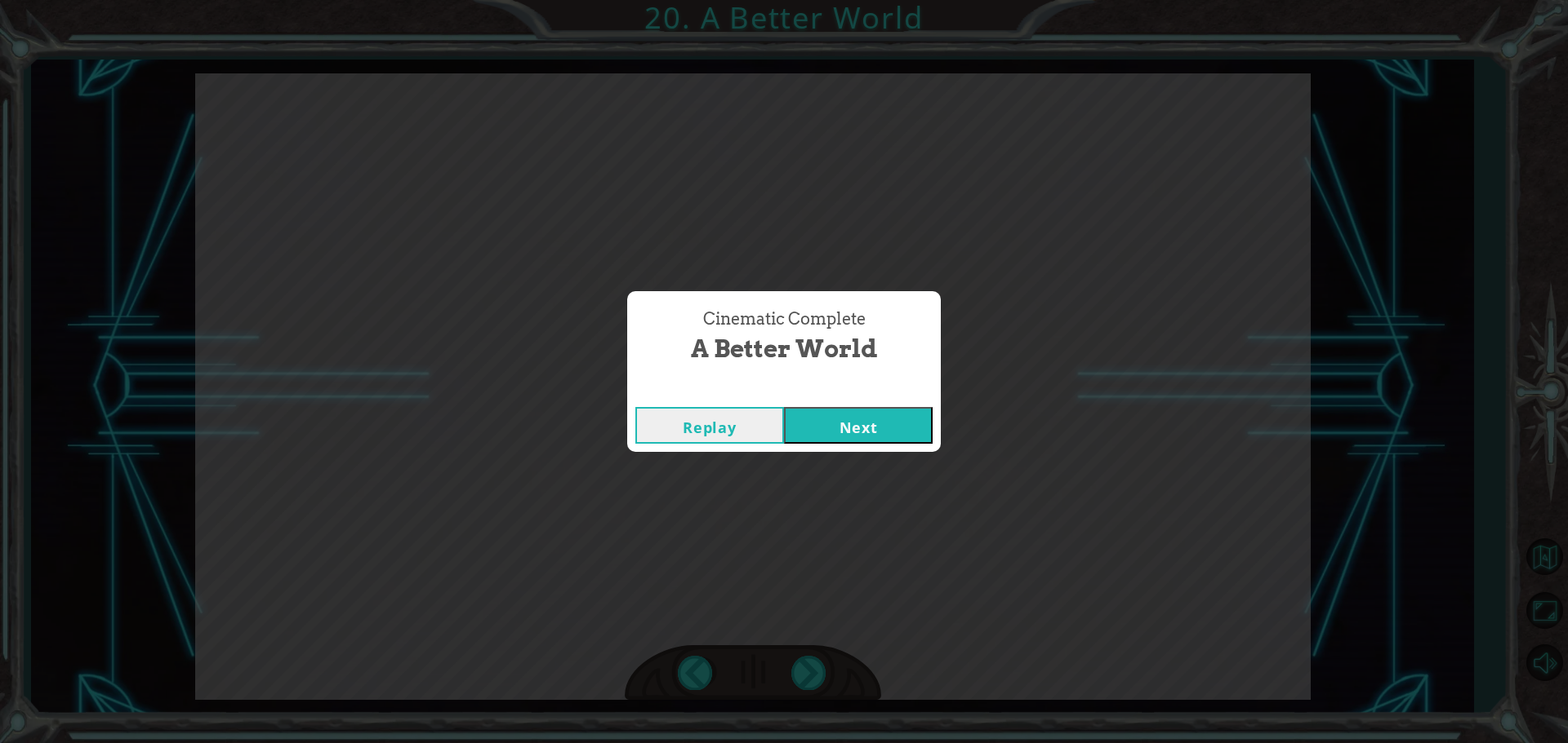
drag, startPoint x: 971, startPoint y: 426, endPoint x: 927, endPoint y: 384, distance: 60.8
click at [927, 386] on div "Cinematic Complete" at bounding box center [783, 390] width 313 height 16
click at [926, 384] on div "Cinematic Complete" at bounding box center [783, 390] width 313 height 16
drag, startPoint x: 889, startPoint y: 437, endPoint x: 894, endPoint y: 429, distance: 9.4
click at [889, 435] on button "Next" at bounding box center [858, 425] width 149 height 36
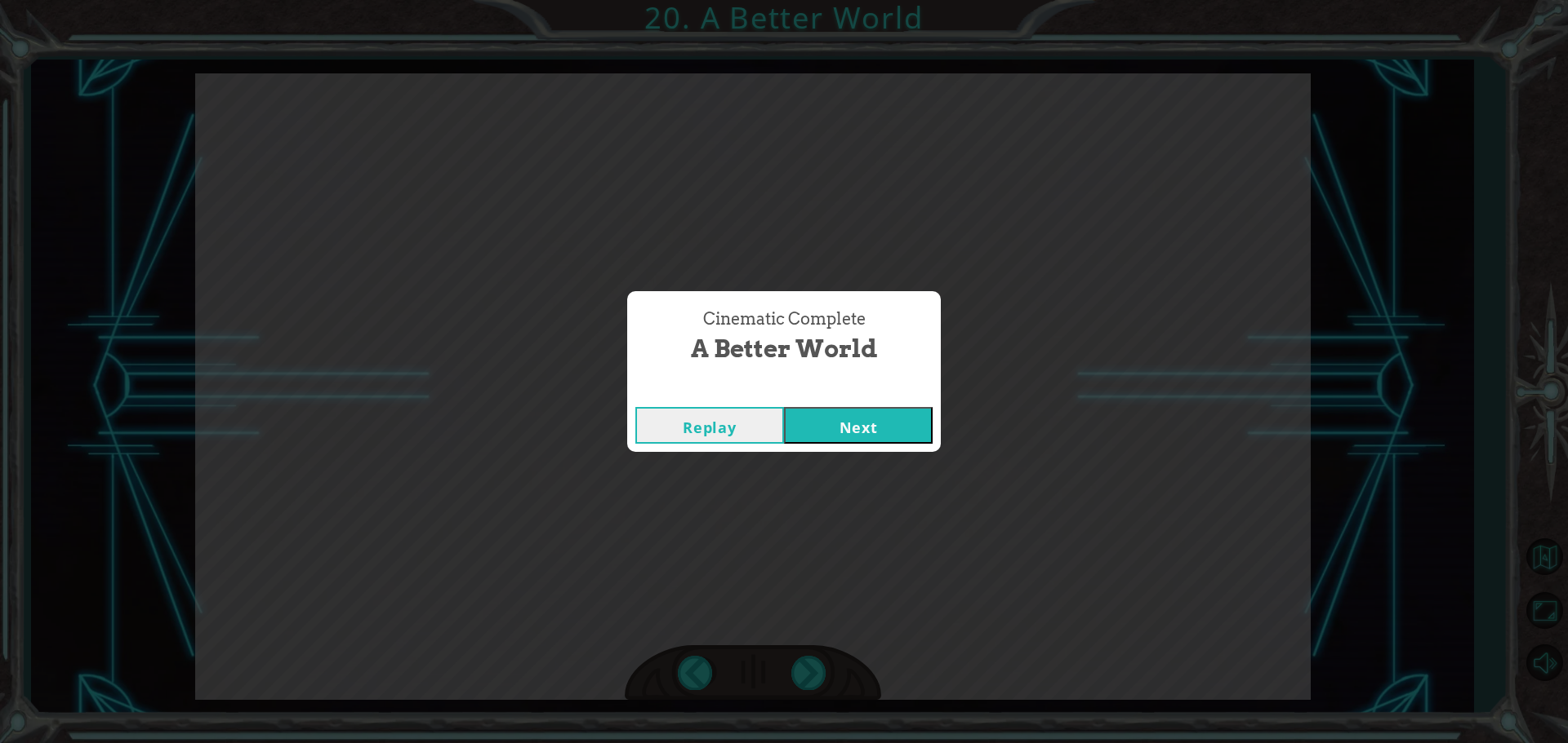
drag, startPoint x: 917, startPoint y: 437, endPoint x: 922, endPoint y: 426, distance: 12.1
click at [921, 426] on button "Next" at bounding box center [858, 425] width 149 height 36
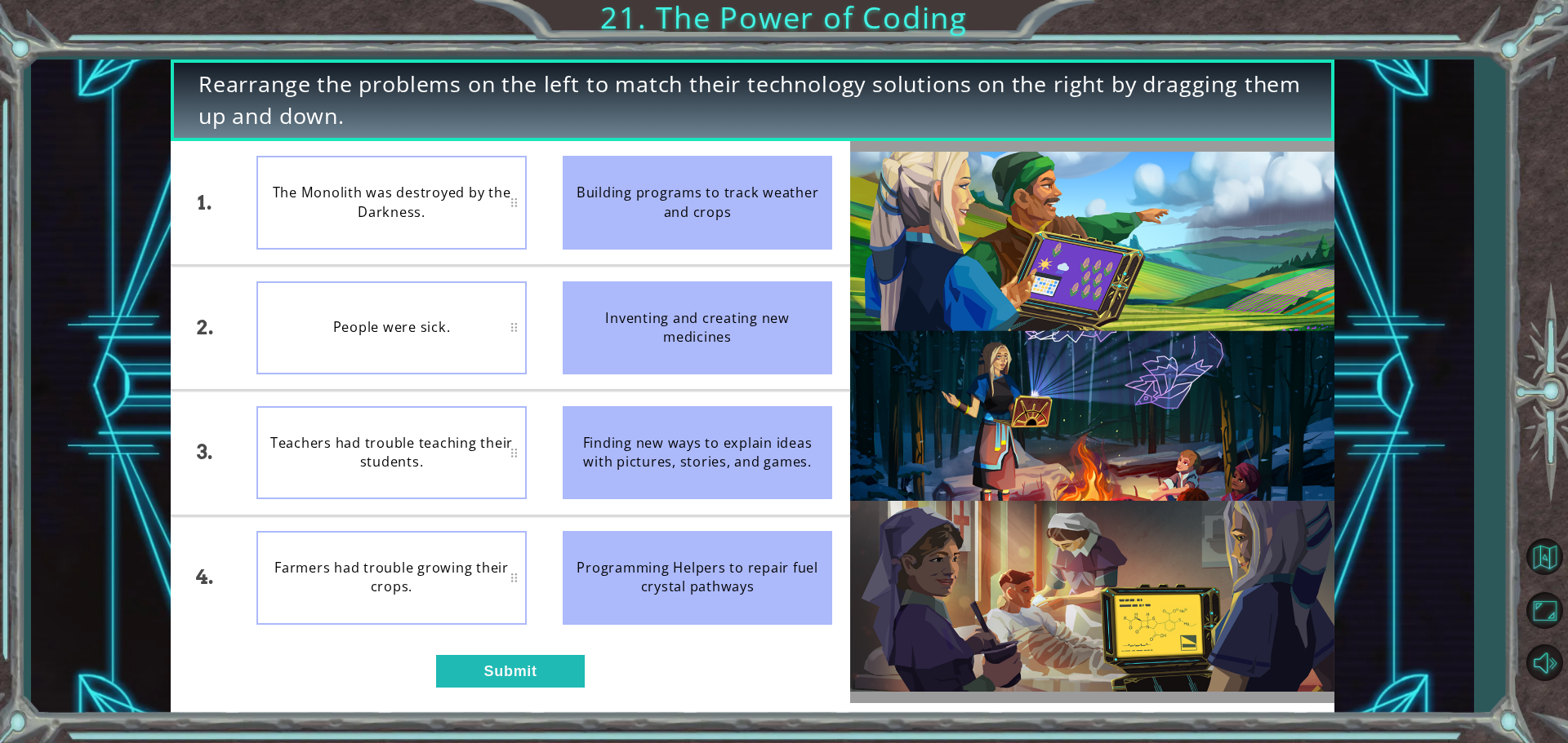
drag, startPoint x: 766, startPoint y: 202, endPoint x: 769, endPoint y: 291, distance: 89.1
click at [804, 428] on ul "Building programs to track weather and crops Inventing and creating new medicin…" at bounding box center [698, 390] width 306 height 499
drag, startPoint x: 674, startPoint y: 205, endPoint x: 574, endPoint y: 425, distance: 241.7
click at [653, 346] on ul "Building programs to track weather and crops Inventing and creating new medicin…" at bounding box center [698, 390] width 306 height 499
drag, startPoint x: 731, startPoint y: 225, endPoint x: 705, endPoint y: 247, distance: 34.1
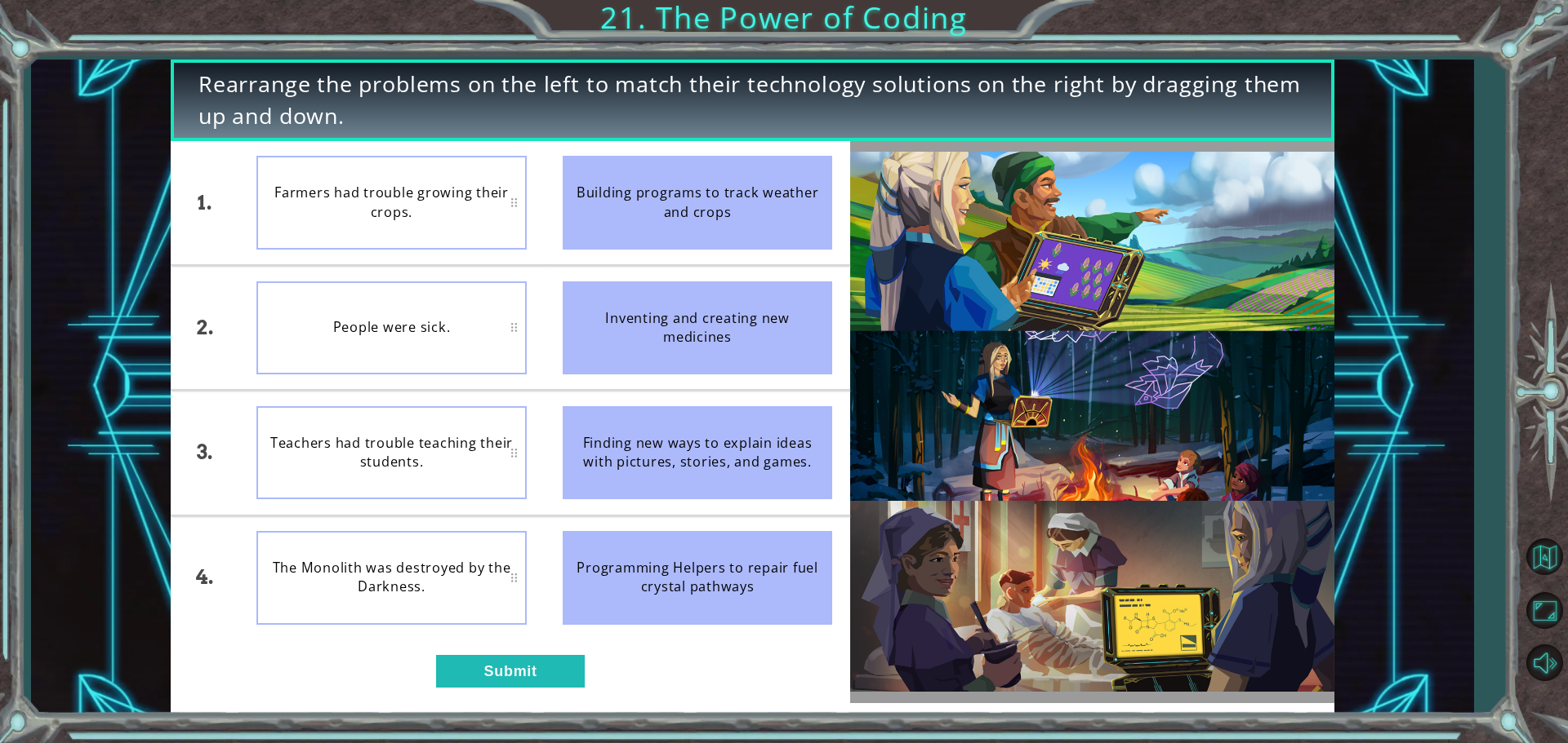
click at [721, 236] on div "Building programs to track weather and crops" at bounding box center [698, 203] width 270 height 93
click at [701, 363] on div "Inventing and creating new medicines" at bounding box center [698, 328] width 270 height 93
drag, startPoint x: 678, startPoint y: 197, endPoint x: 682, endPoint y: 208, distance: 11.7
drag, startPoint x: 682, startPoint y: 208, endPoint x: 595, endPoint y: 280, distance: 112.9
click at [603, 274] on li "Inventing and creating new medicines" at bounding box center [698, 328] width 306 height 123
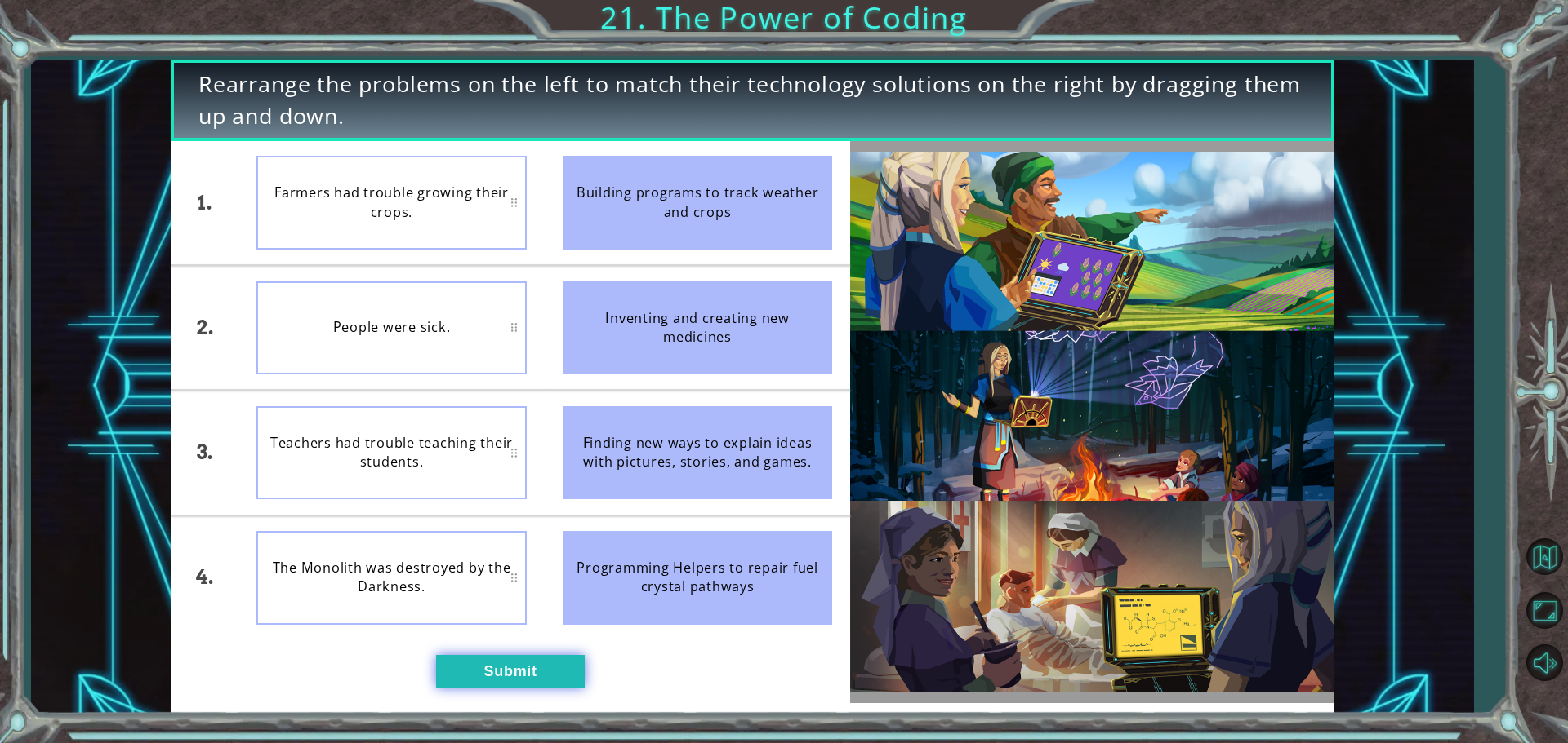
click at [539, 662] on button "Submit" at bounding box center [510, 671] width 149 height 33
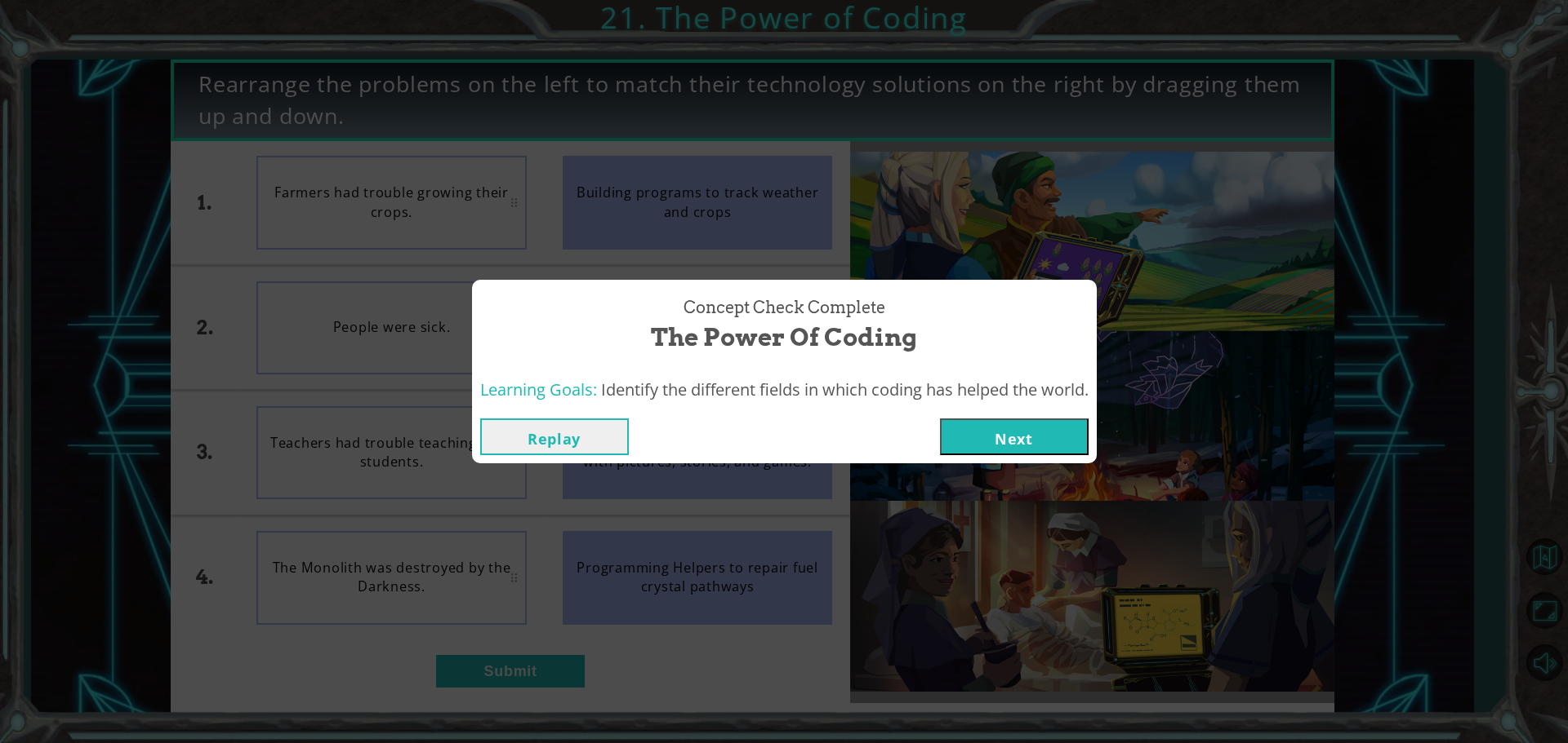
click at [953, 441] on button "Next" at bounding box center [1014, 437] width 149 height 36
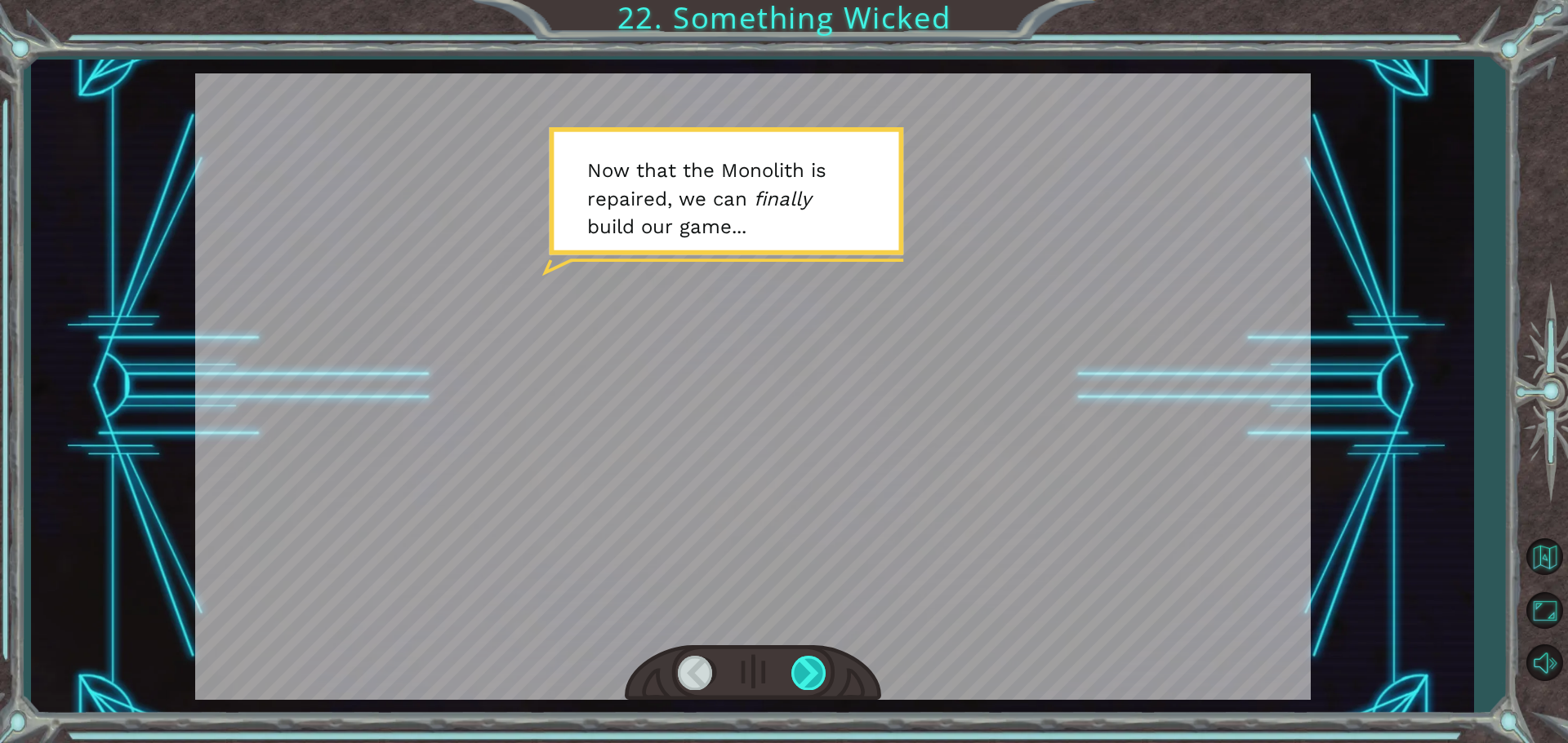
click at [804, 675] on div at bounding box center [808, 673] width 36 height 34
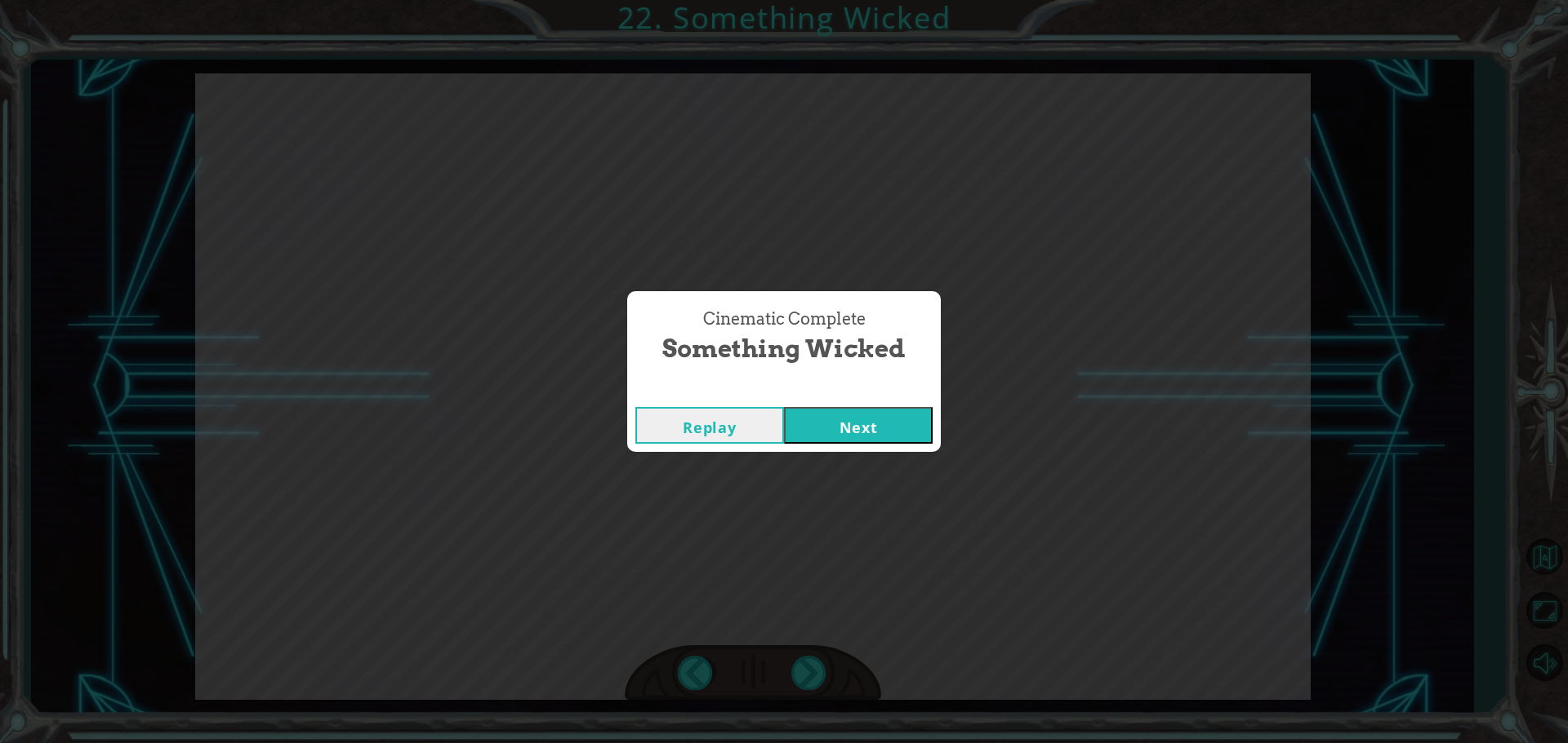
click at [811, 435] on button "Next" at bounding box center [858, 425] width 149 height 36
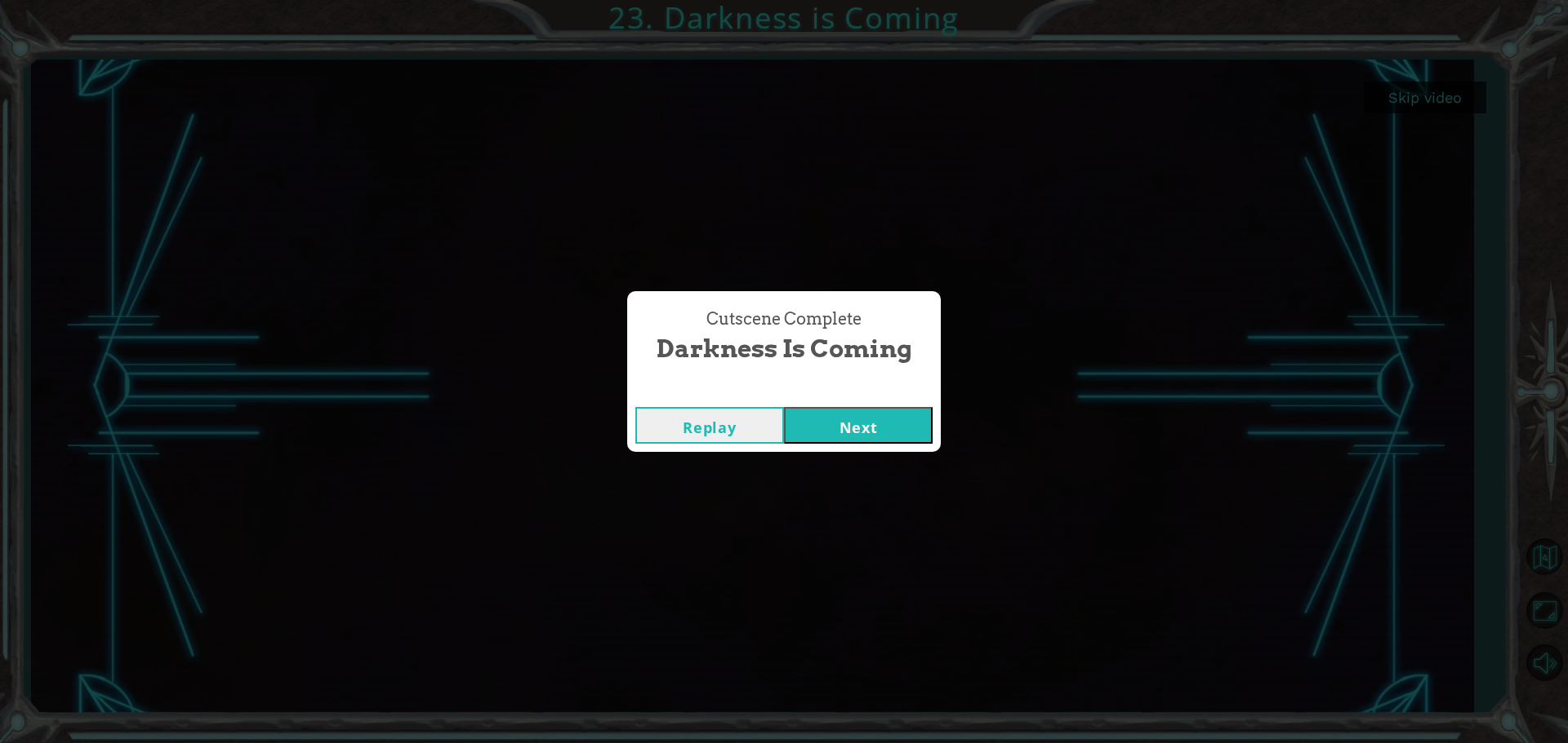
click at [817, 459] on div "Cutscene Complete Darkness is Coming Replay Next" at bounding box center [784, 372] width 1568 height 743
click at [829, 407] on button "Next" at bounding box center [858, 425] width 149 height 36
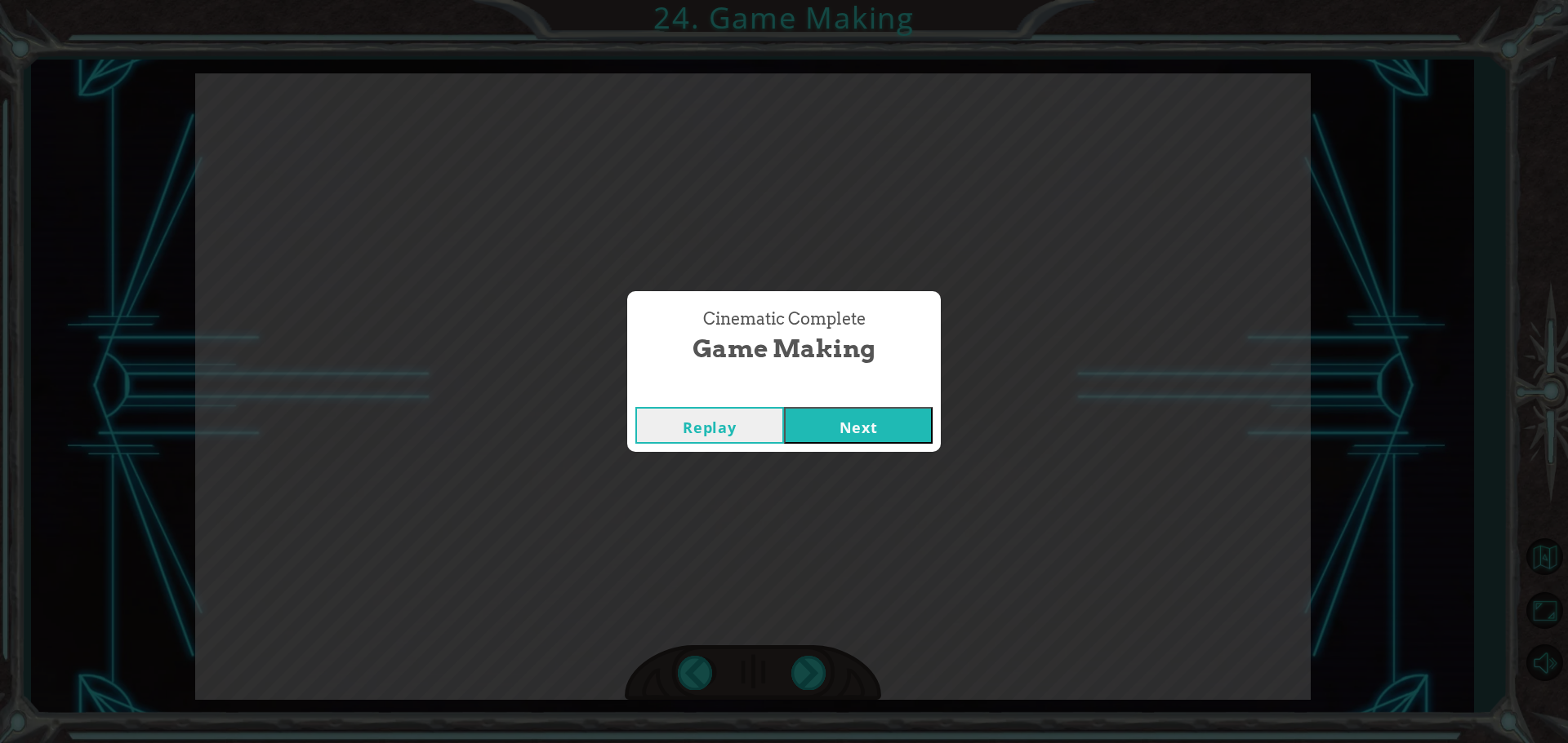
click at [841, 423] on button "Next" at bounding box center [858, 425] width 149 height 36
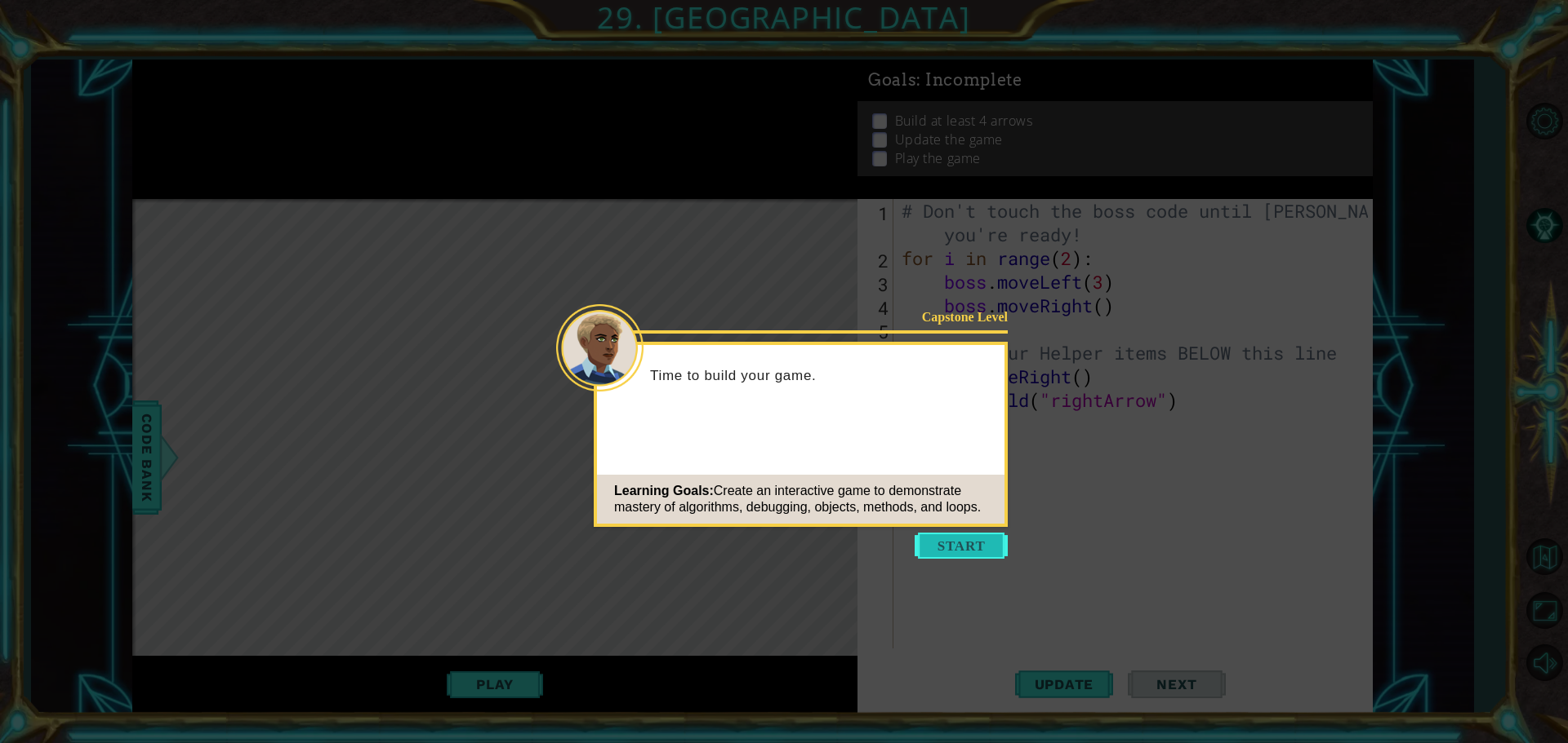
click at [970, 546] on button "Start" at bounding box center [961, 545] width 93 height 26
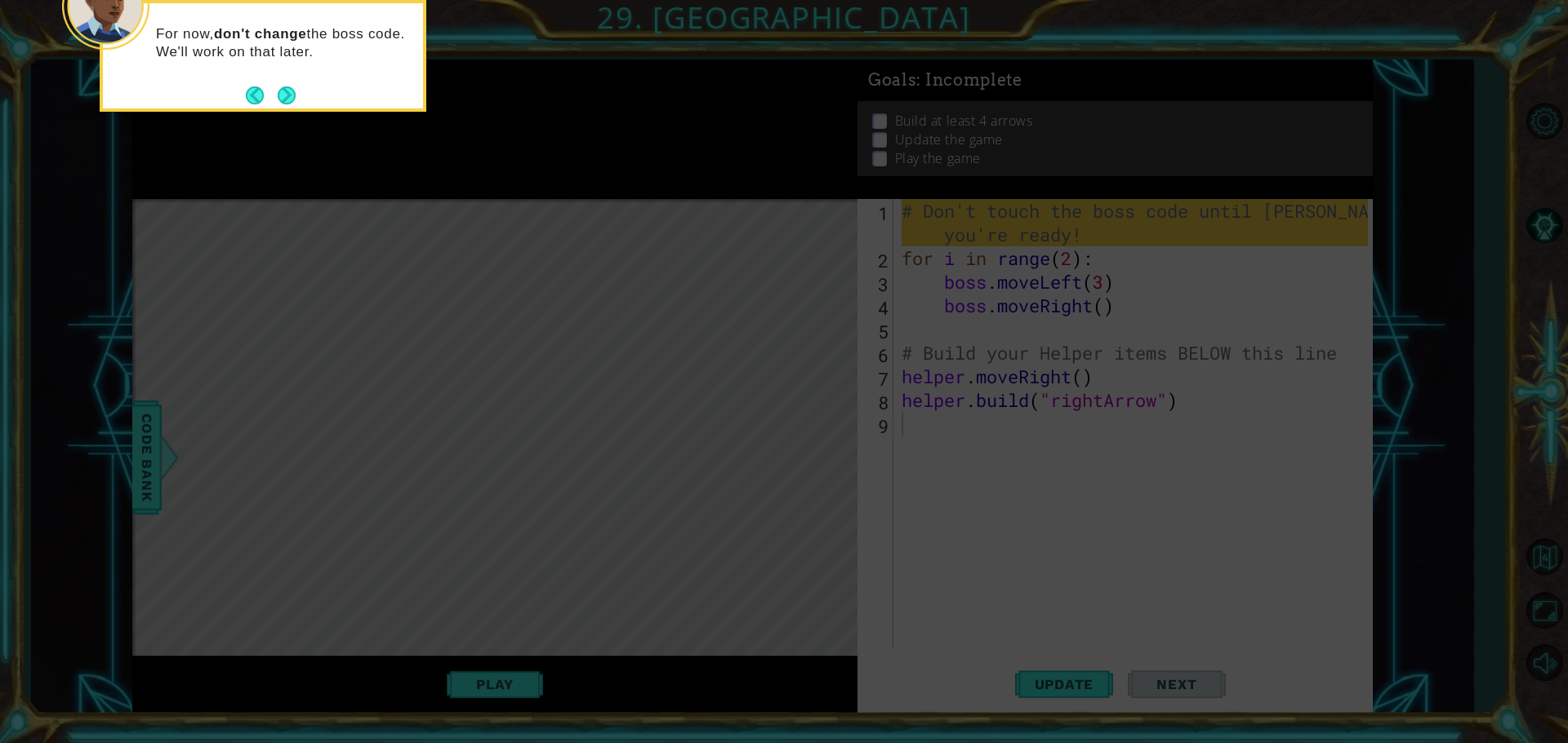
drag, startPoint x: 289, startPoint y: 96, endPoint x: 284, endPoint y: 84, distance: 13.0
click at [285, 85] on button "Next" at bounding box center [287, 95] width 20 height 20
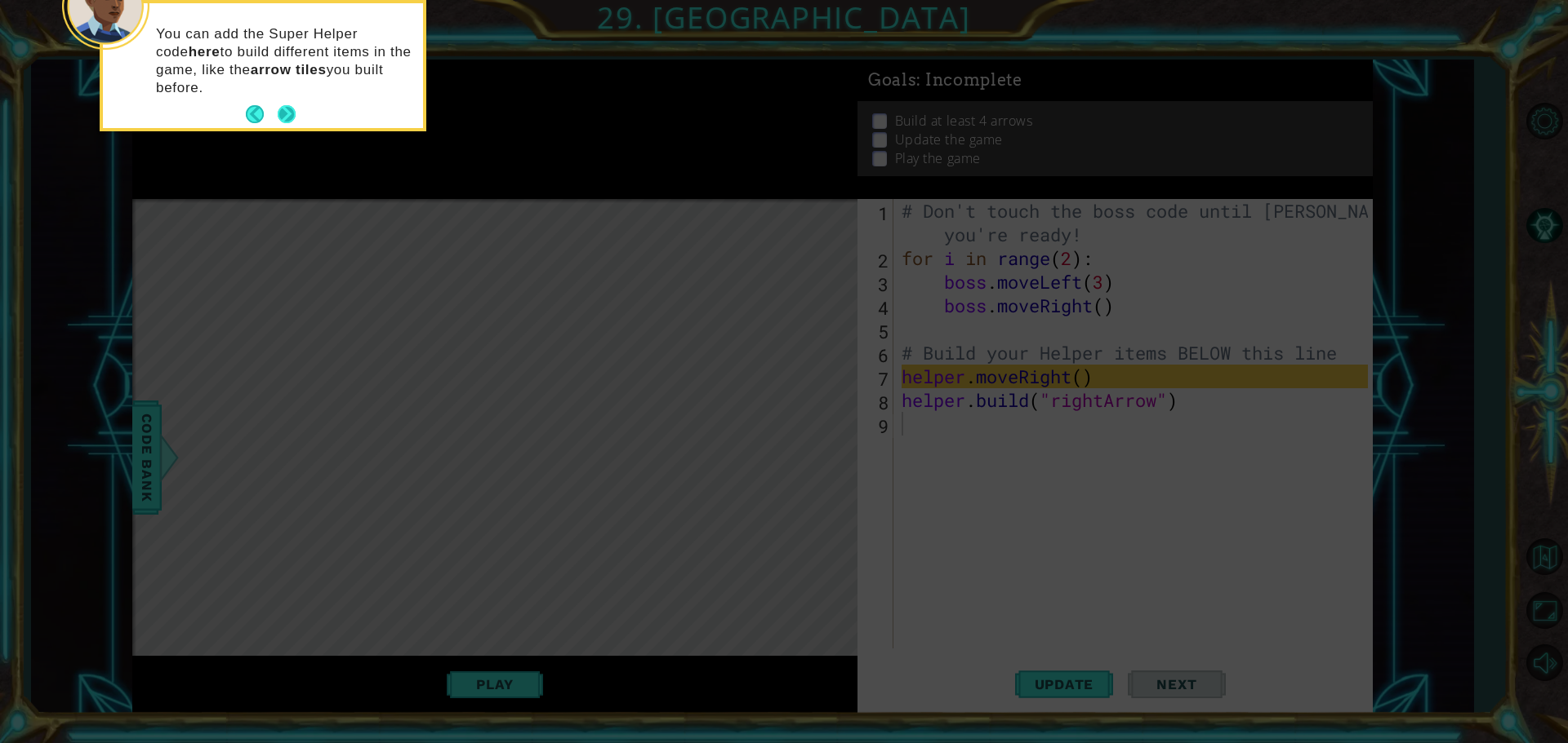
click at [284, 111] on button "Next" at bounding box center [286, 114] width 23 height 23
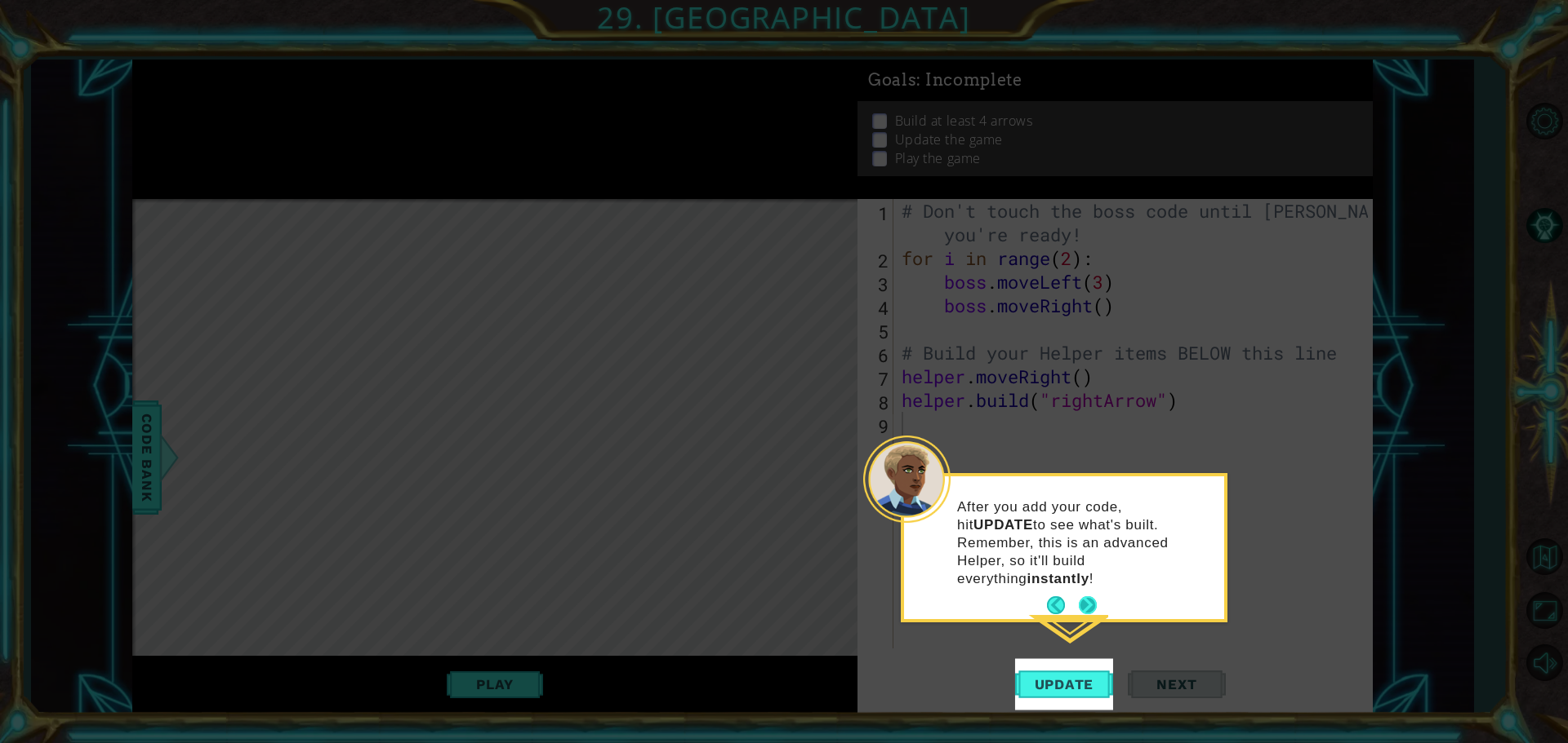
click at [1083, 596] on button "Next" at bounding box center [1088, 606] width 20 height 20
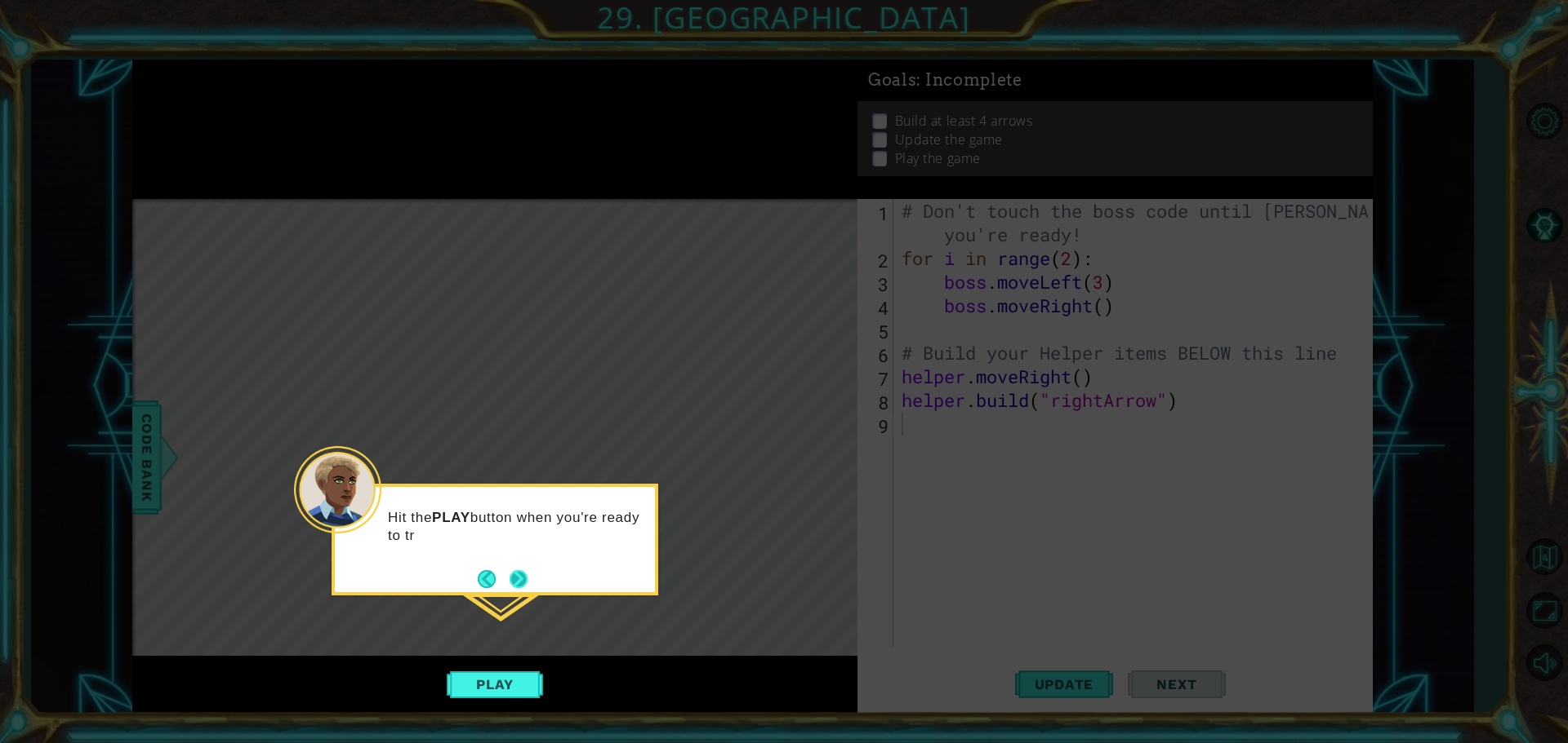
click at [523, 583] on button "Next" at bounding box center [518, 579] width 30 height 30
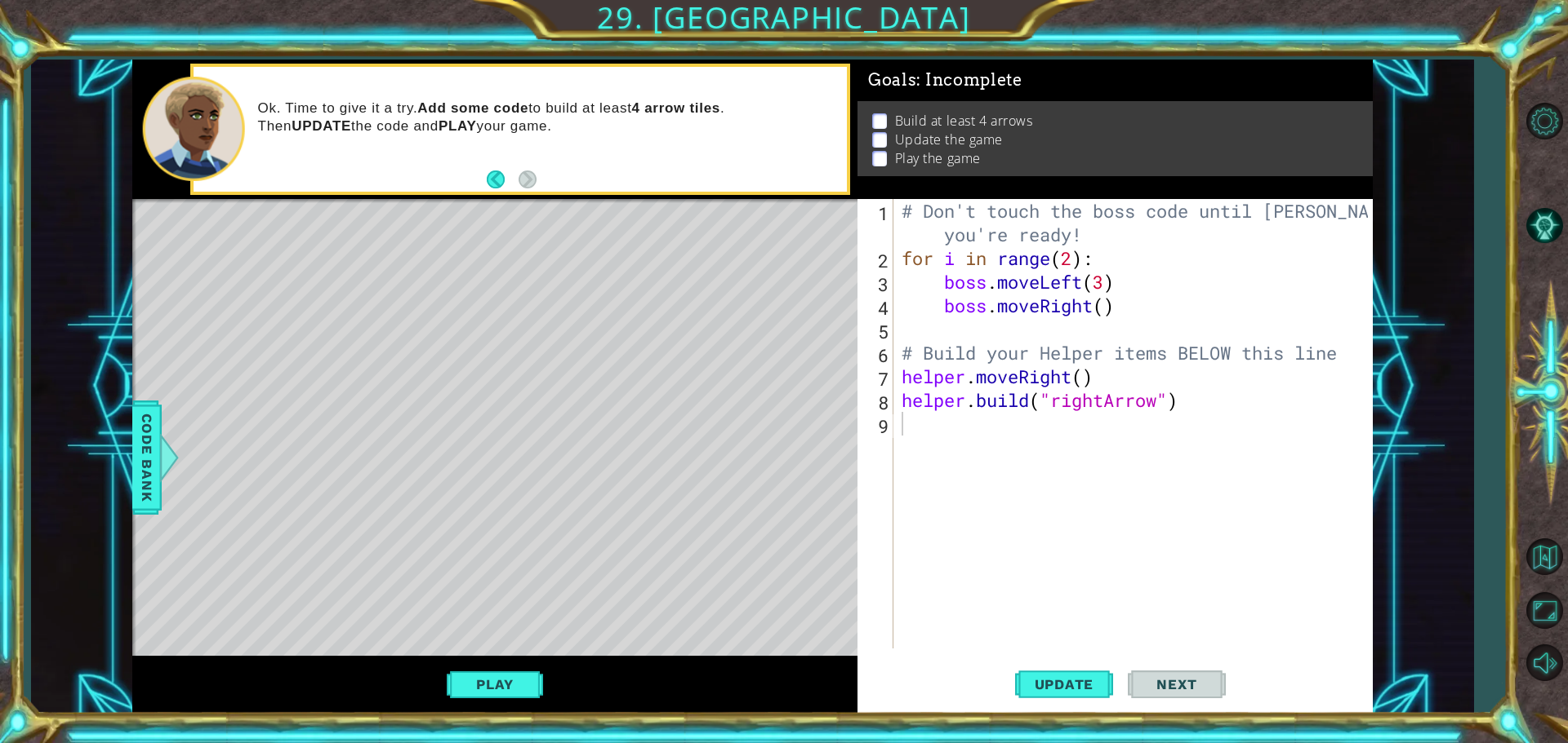
type textarea "helper.moveRight()"
click at [1128, 377] on div "# Don't touch the boss code until [PERSON_NAME] says you're ready! for i in ran…" at bounding box center [1136, 459] width 477 height 521
click at [896, 374] on div "helper.moveRight() 1 2 3 4 5 6 7 8 9 # Don't touch the boss code until [PERSON_…" at bounding box center [1113, 424] width 510 height 450
click at [902, 375] on div "# Don't touch the boss code until [PERSON_NAME] says you're ready! for i in ran…" at bounding box center [1136, 459] width 477 height 521
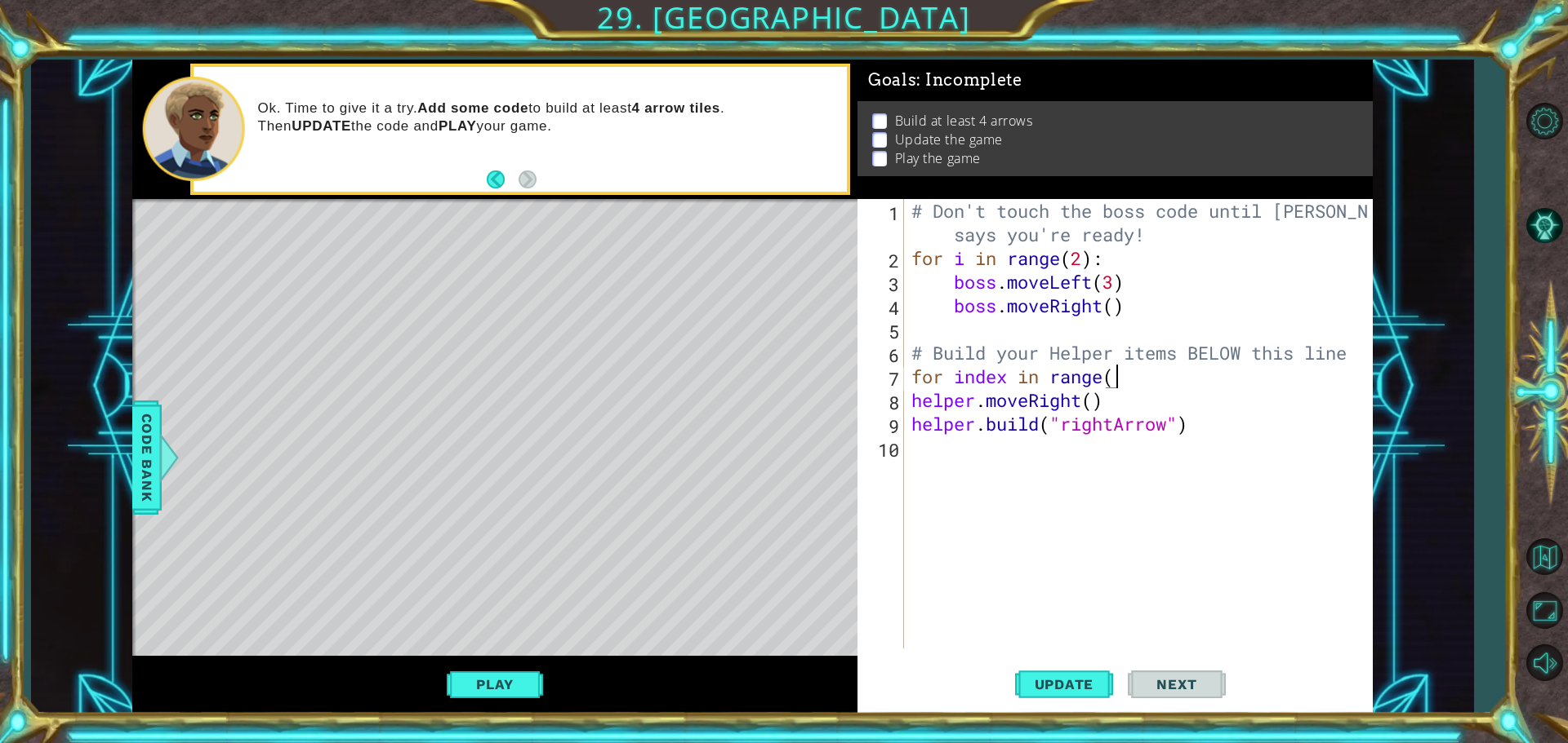
scroll to position [0, 9]
click at [1079, 679] on span "Update" at bounding box center [1064, 684] width 92 height 16
click at [1066, 690] on span "Update" at bounding box center [1064, 684] width 92 height 16
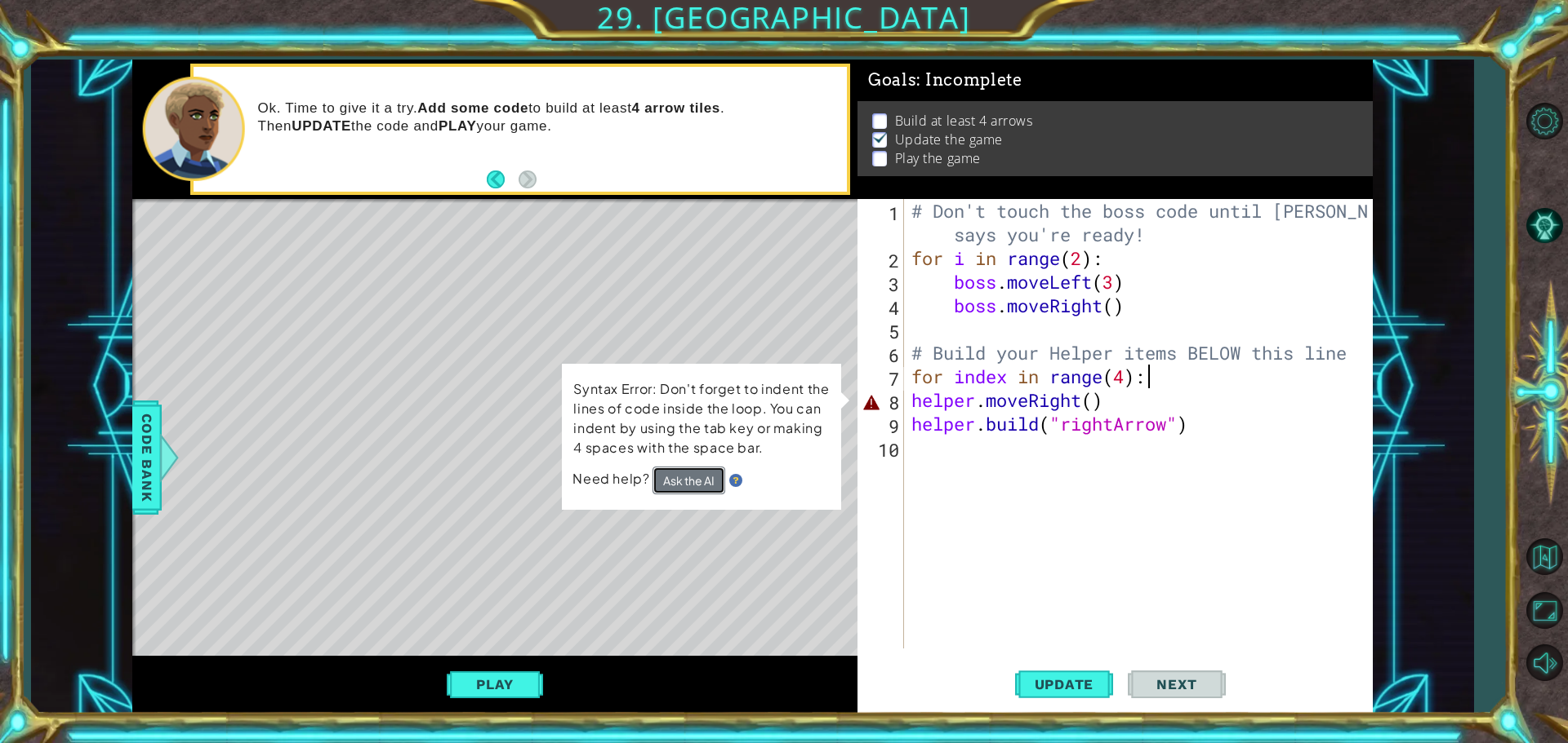
click at [688, 493] on button "Ask the AI" at bounding box center [689, 480] width 73 height 28
click at [692, 485] on button "Ask the AI" at bounding box center [689, 480] width 73 height 28
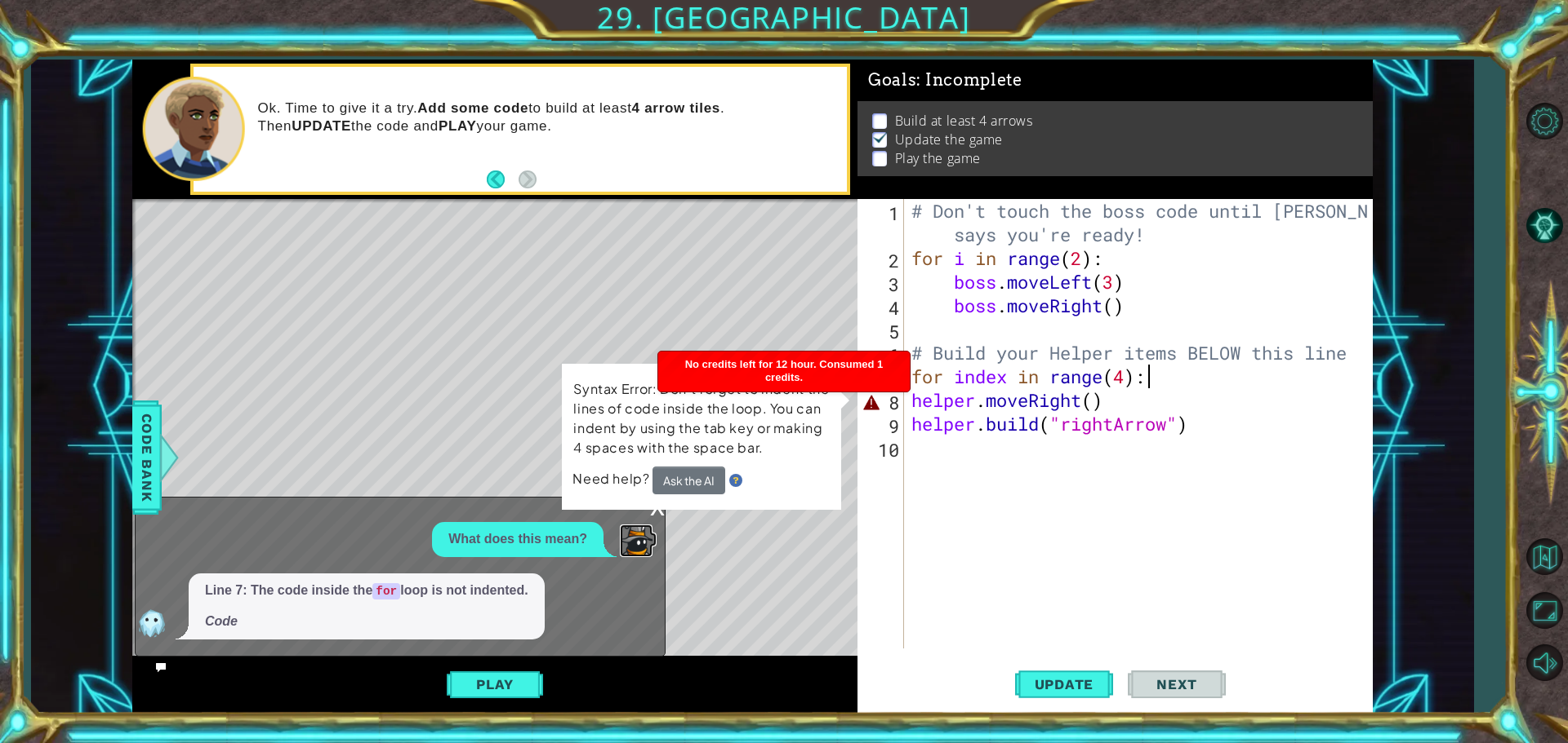
click at [645, 539] on div "What does this mean? Line 7: The code inside the for loop is not indented. Code" at bounding box center [395, 581] width 521 height 117
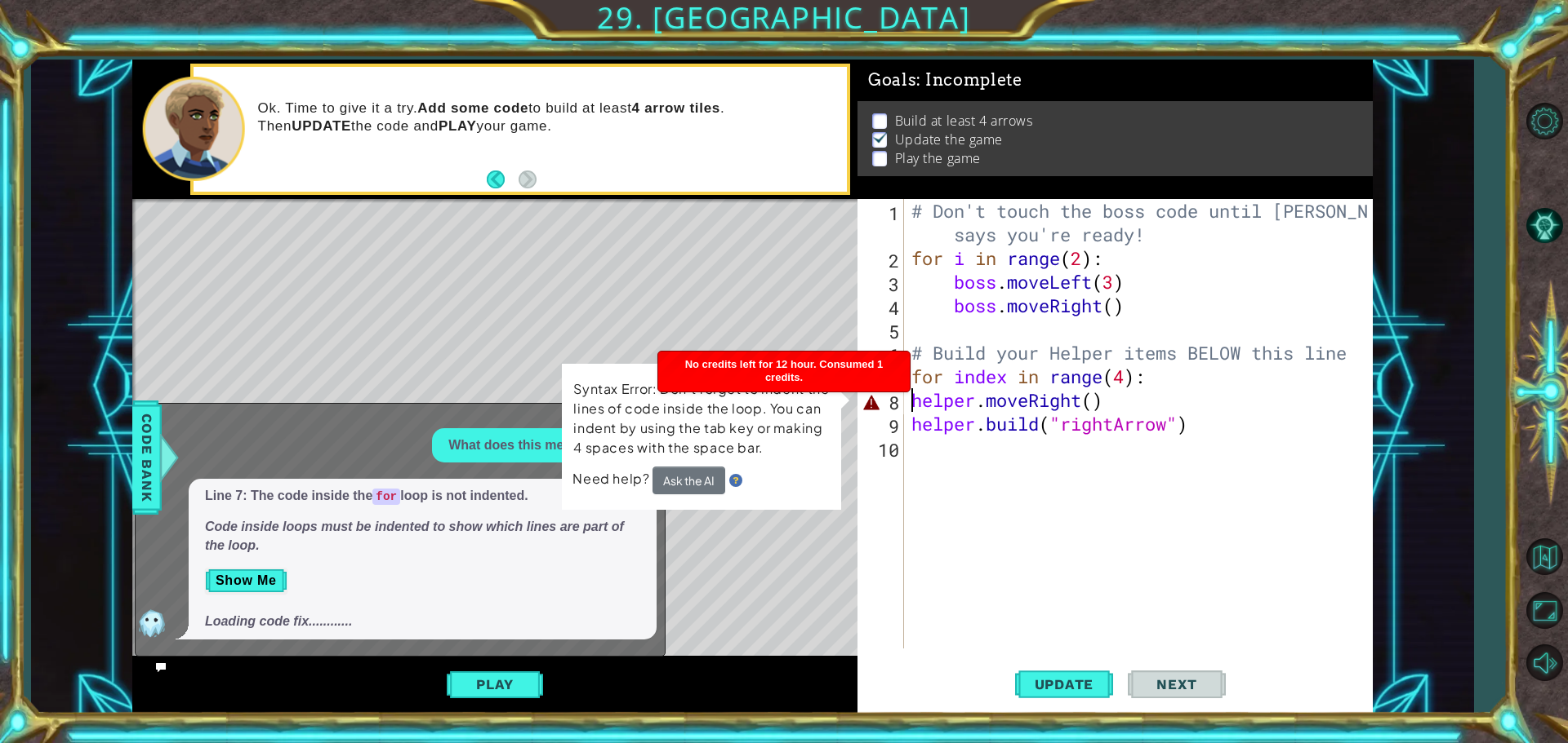
scroll to position [0, 8]
drag, startPoint x: 913, startPoint y: 390, endPoint x: 909, endPoint y: 399, distance: 9.8
click at [912, 394] on div "# Don't touch the boss code until [PERSON_NAME] says you're ready! for i in ran…" at bounding box center [1142, 459] width 468 height 521
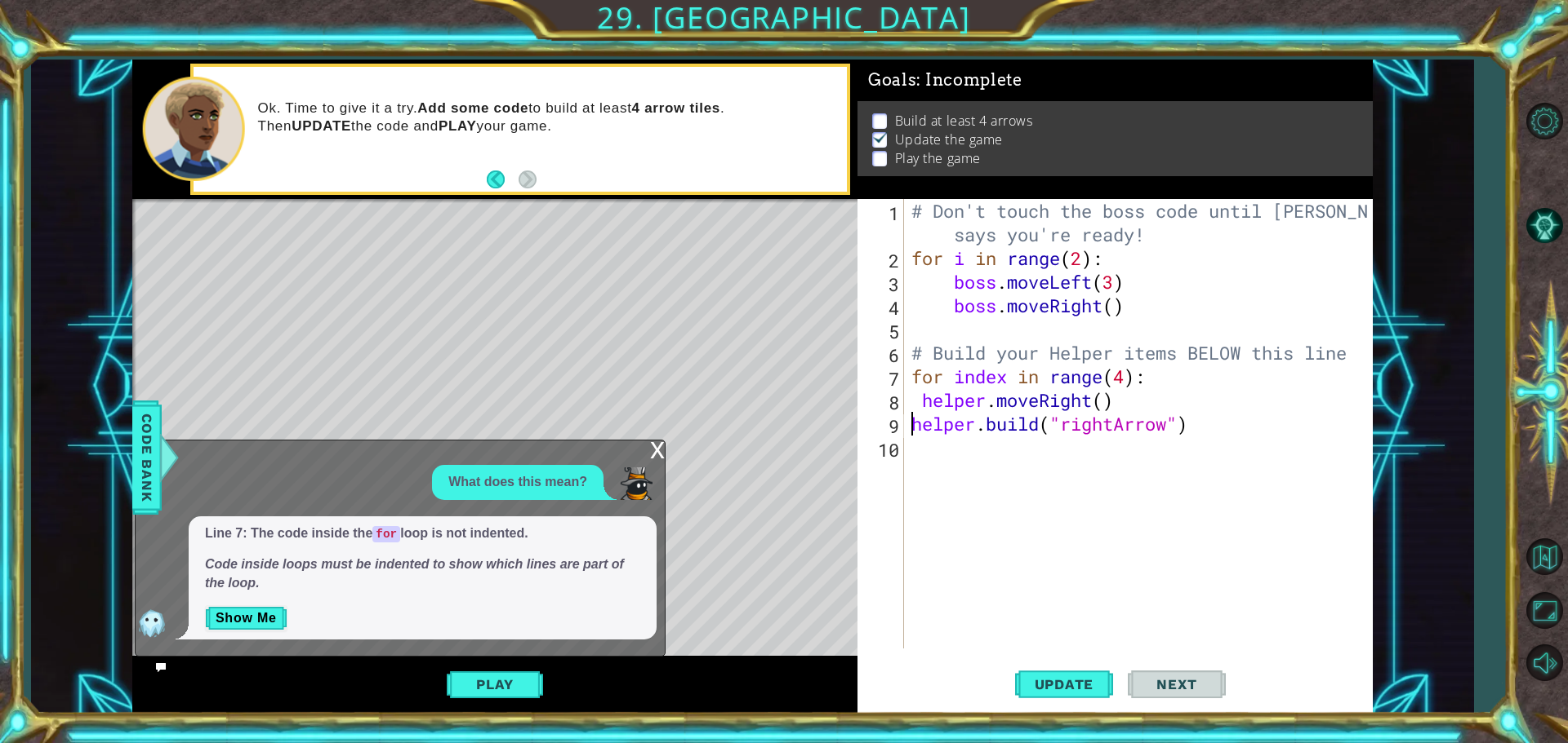
click at [913, 426] on div "# Don't touch the boss code until [PERSON_NAME] says you're ready! for i in ran…" at bounding box center [1142, 459] width 468 height 521
click at [914, 403] on div "# Don't touch the boss code until [PERSON_NAME] says you're ready! for i in ran…" at bounding box center [1142, 459] width 468 height 521
type textarea "helper.moveRight()"
click at [1078, 686] on span "Update" at bounding box center [1064, 684] width 92 height 16
click at [651, 453] on div "x" at bounding box center [656, 448] width 14 height 16
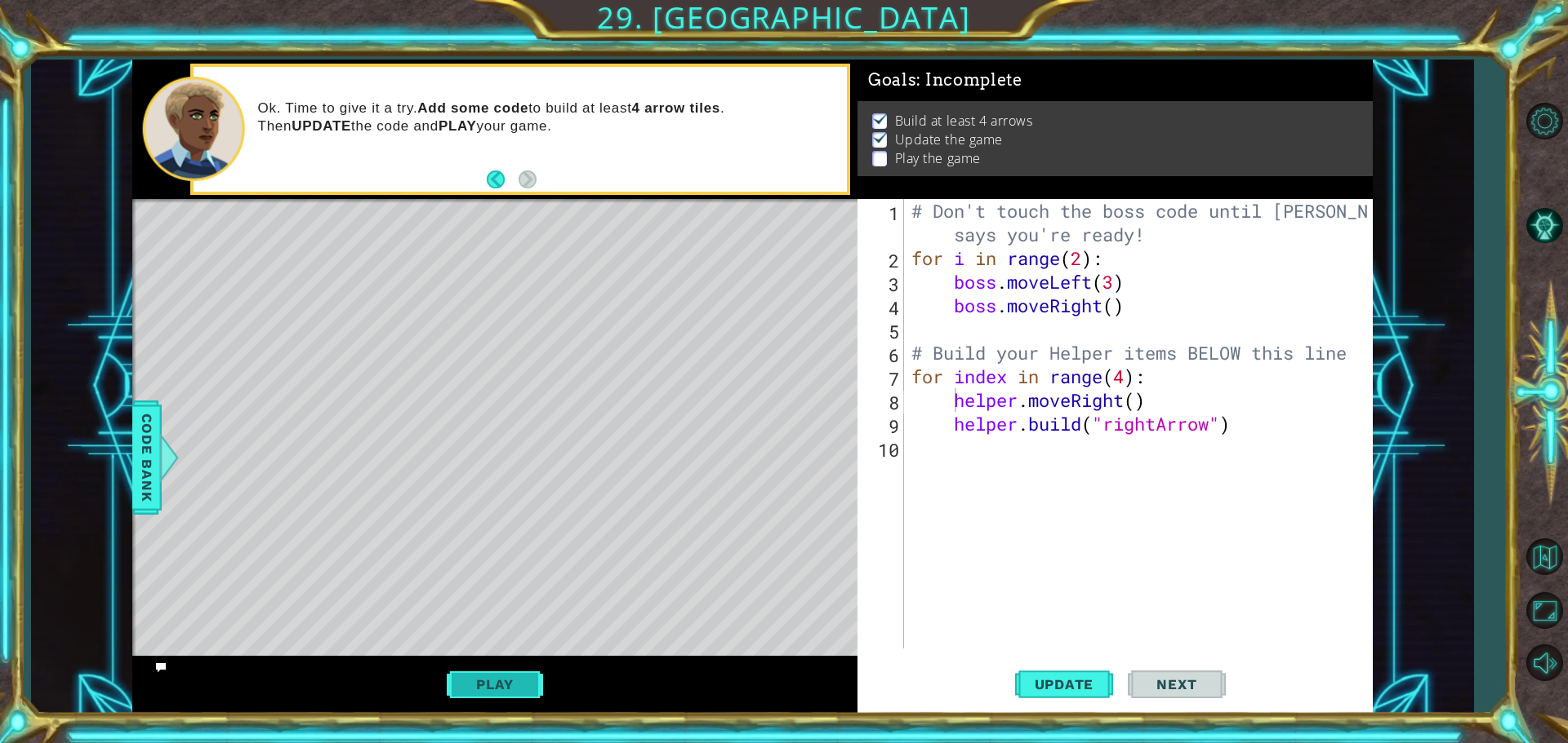
click at [498, 687] on button "Play" at bounding box center [494, 684] width 95 height 31
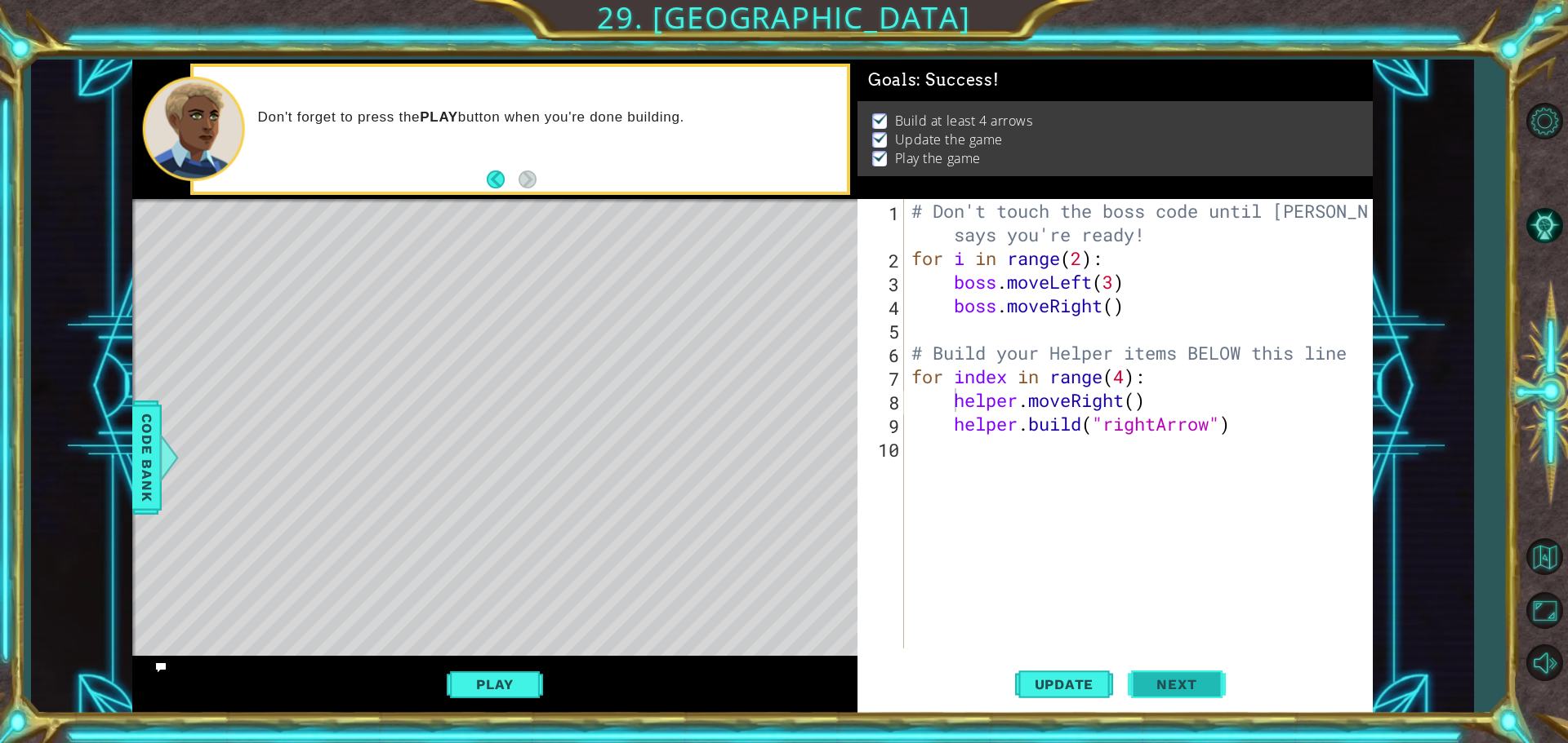
click at [1198, 681] on span "Next" at bounding box center [1176, 688] width 73 height 16
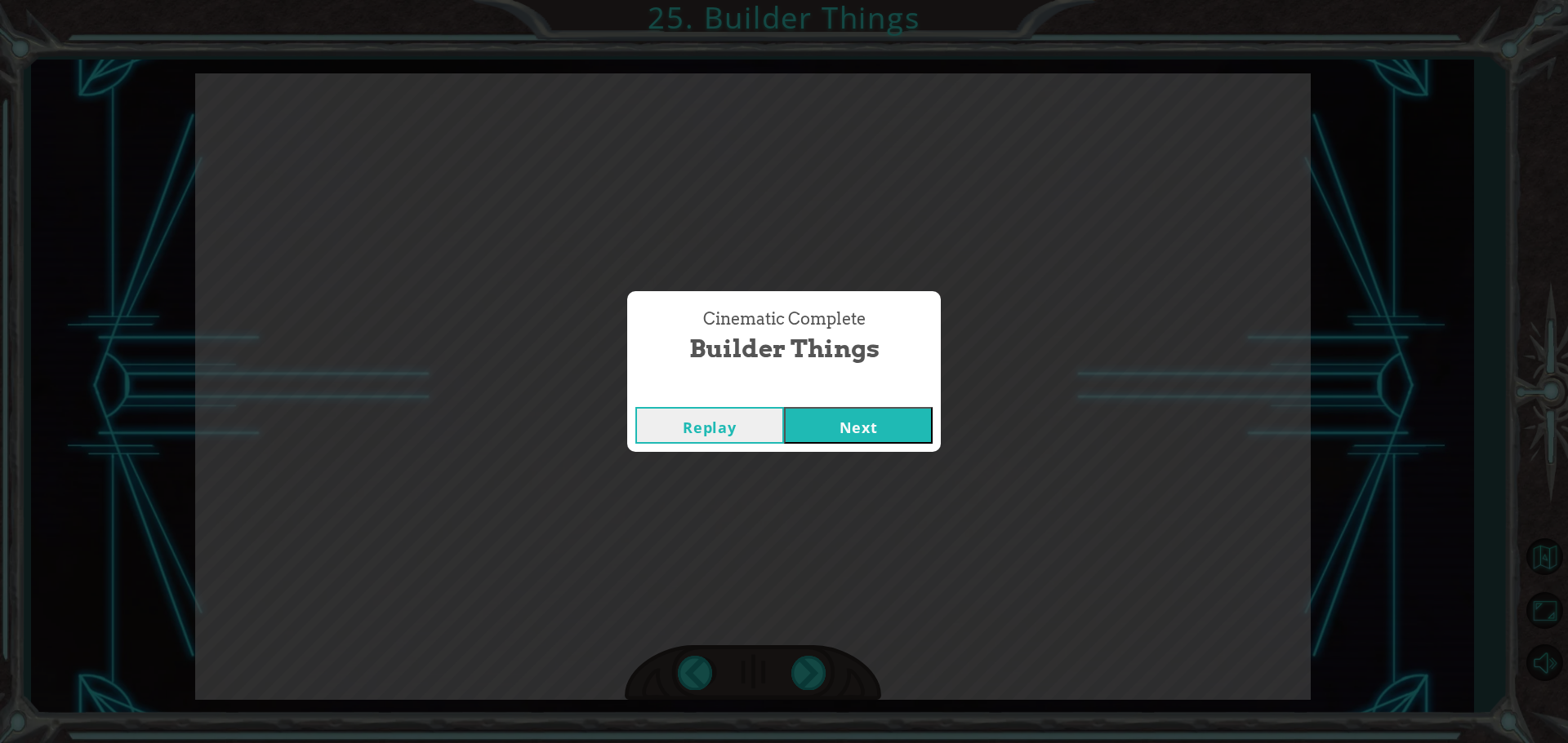
click at [912, 442] on button "Next" at bounding box center [858, 425] width 149 height 36
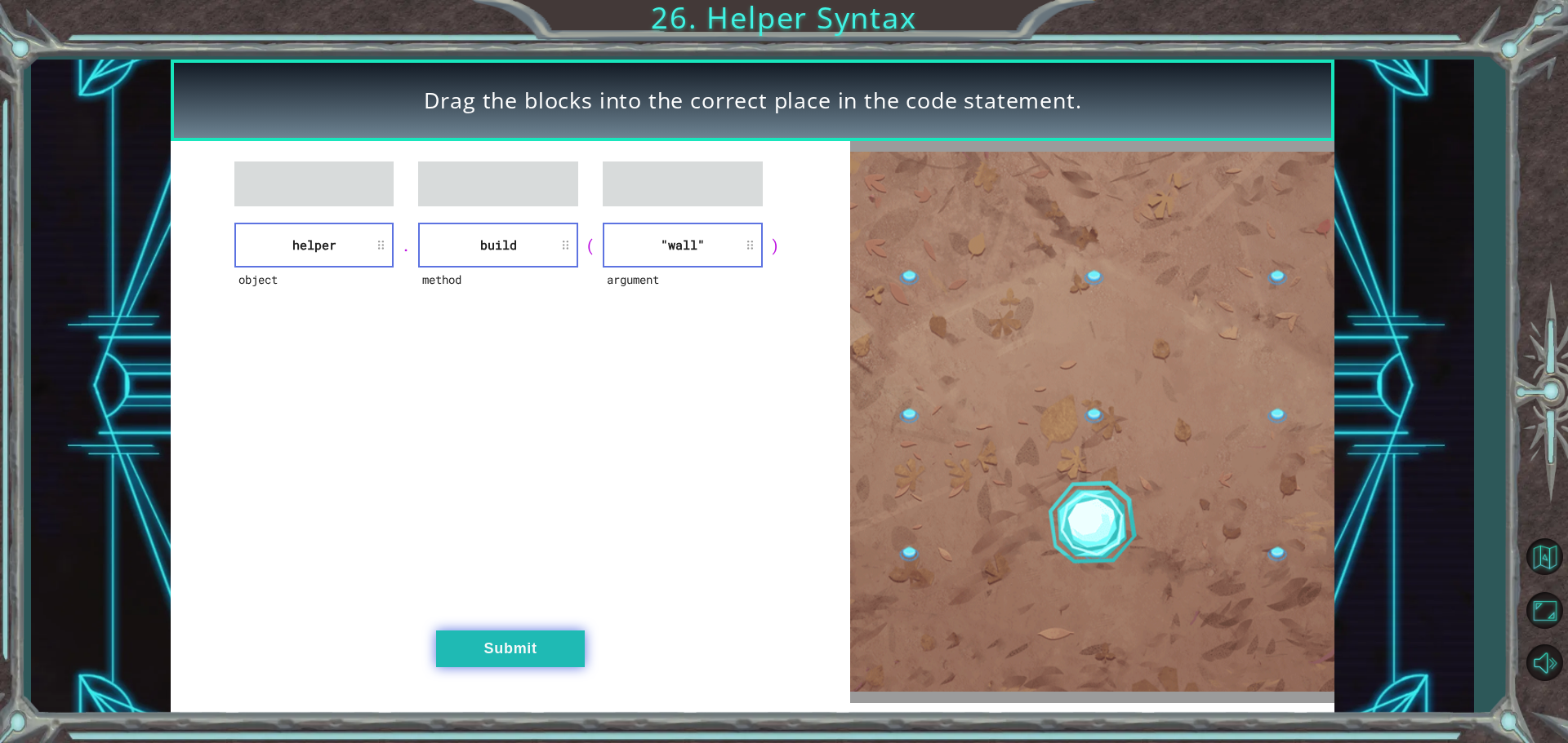
click at [531, 643] on button "Submit" at bounding box center [510, 648] width 149 height 36
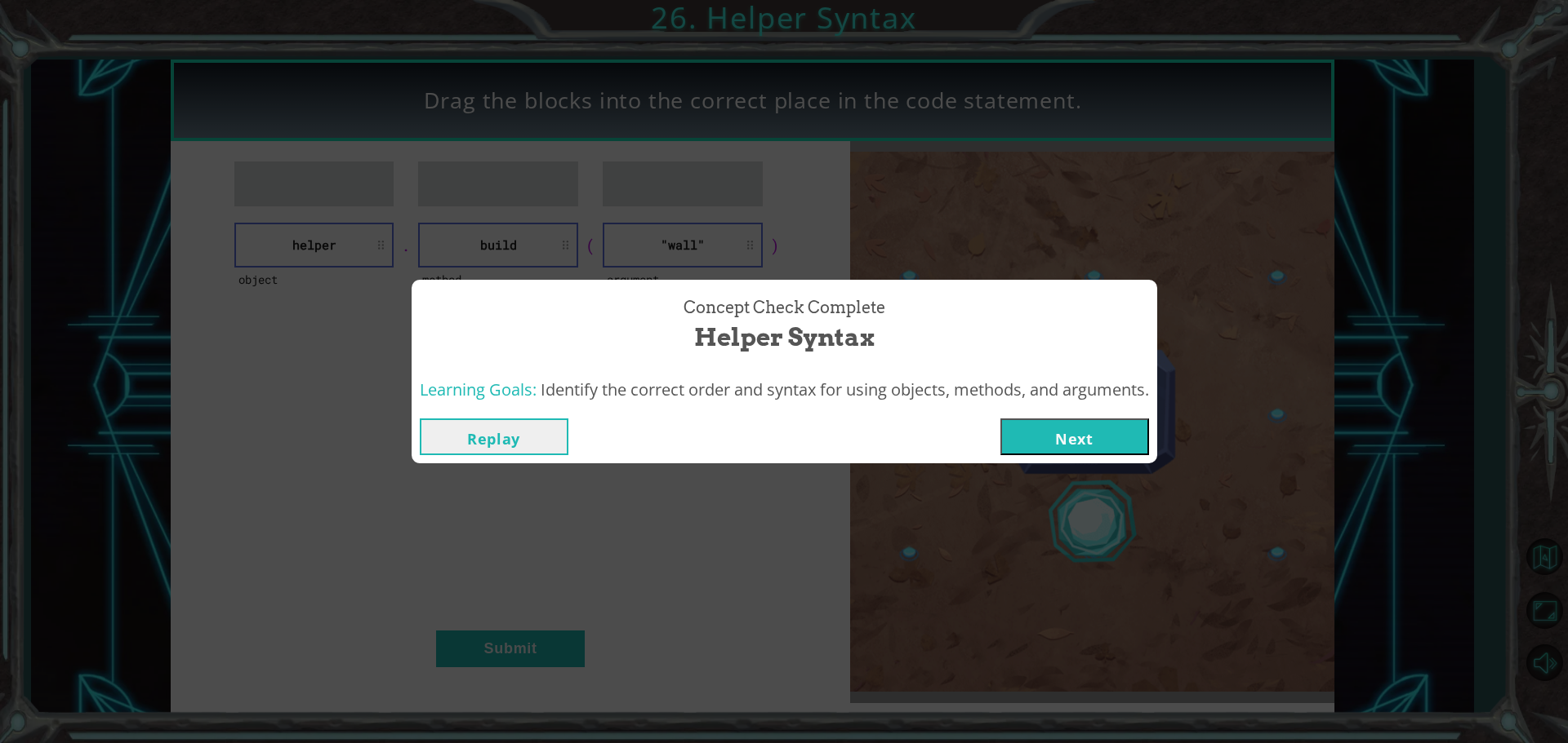
click at [1069, 437] on button "Next" at bounding box center [1075, 437] width 149 height 36
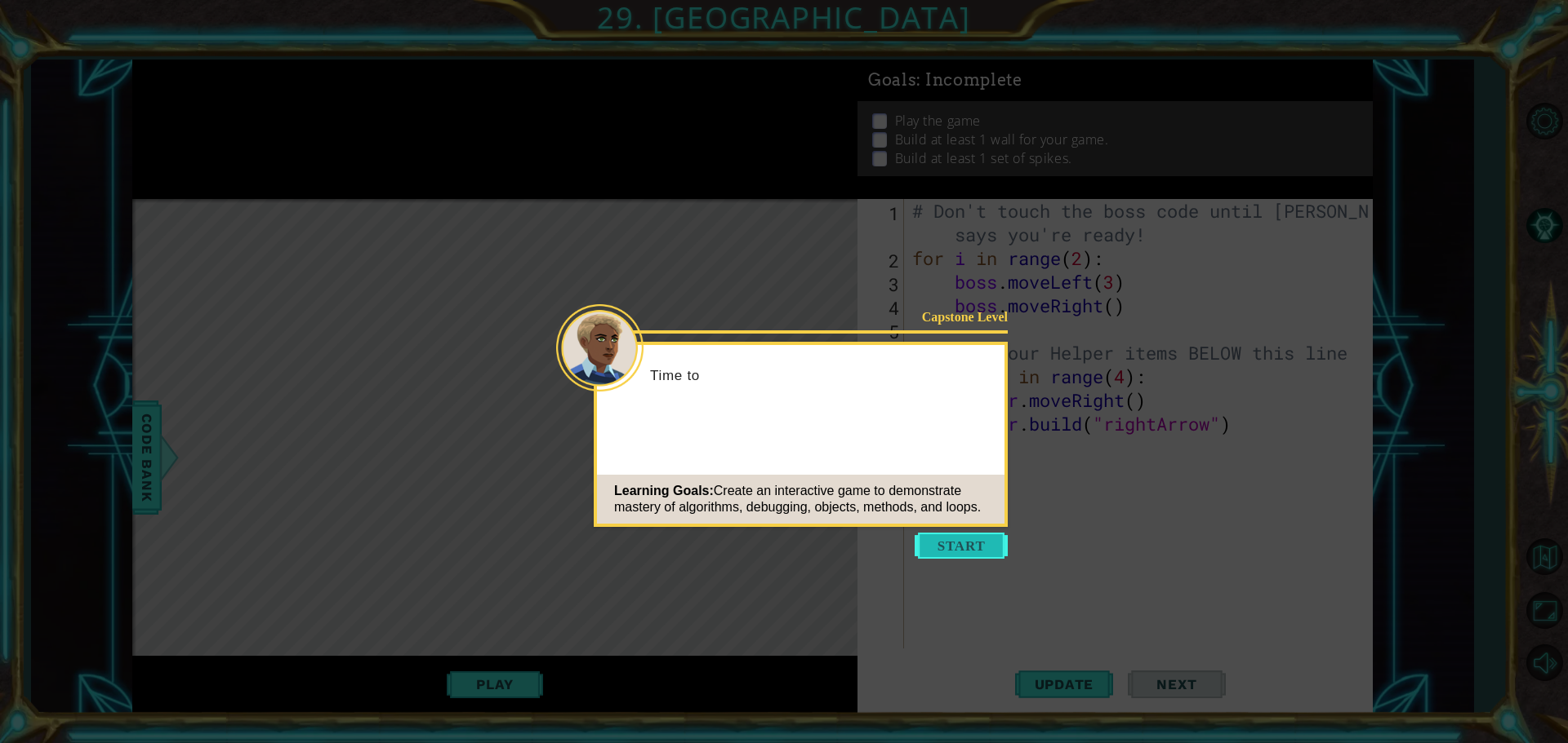
drag, startPoint x: 953, startPoint y: 543, endPoint x: 939, endPoint y: 555, distance: 18.4
click at [953, 542] on button "Start" at bounding box center [961, 545] width 93 height 26
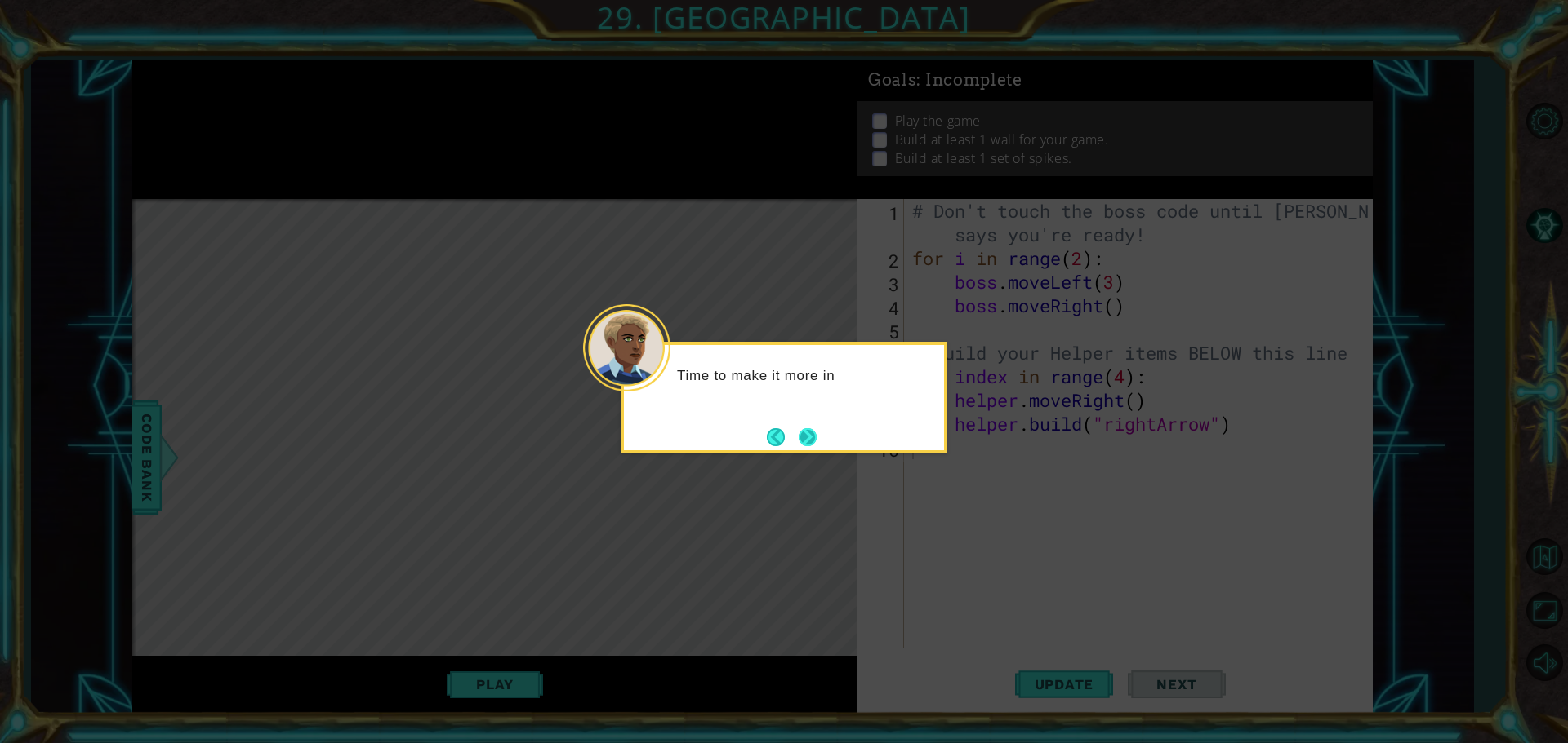
click at [815, 440] on button "Next" at bounding box center [808, 437] width 24 height 24
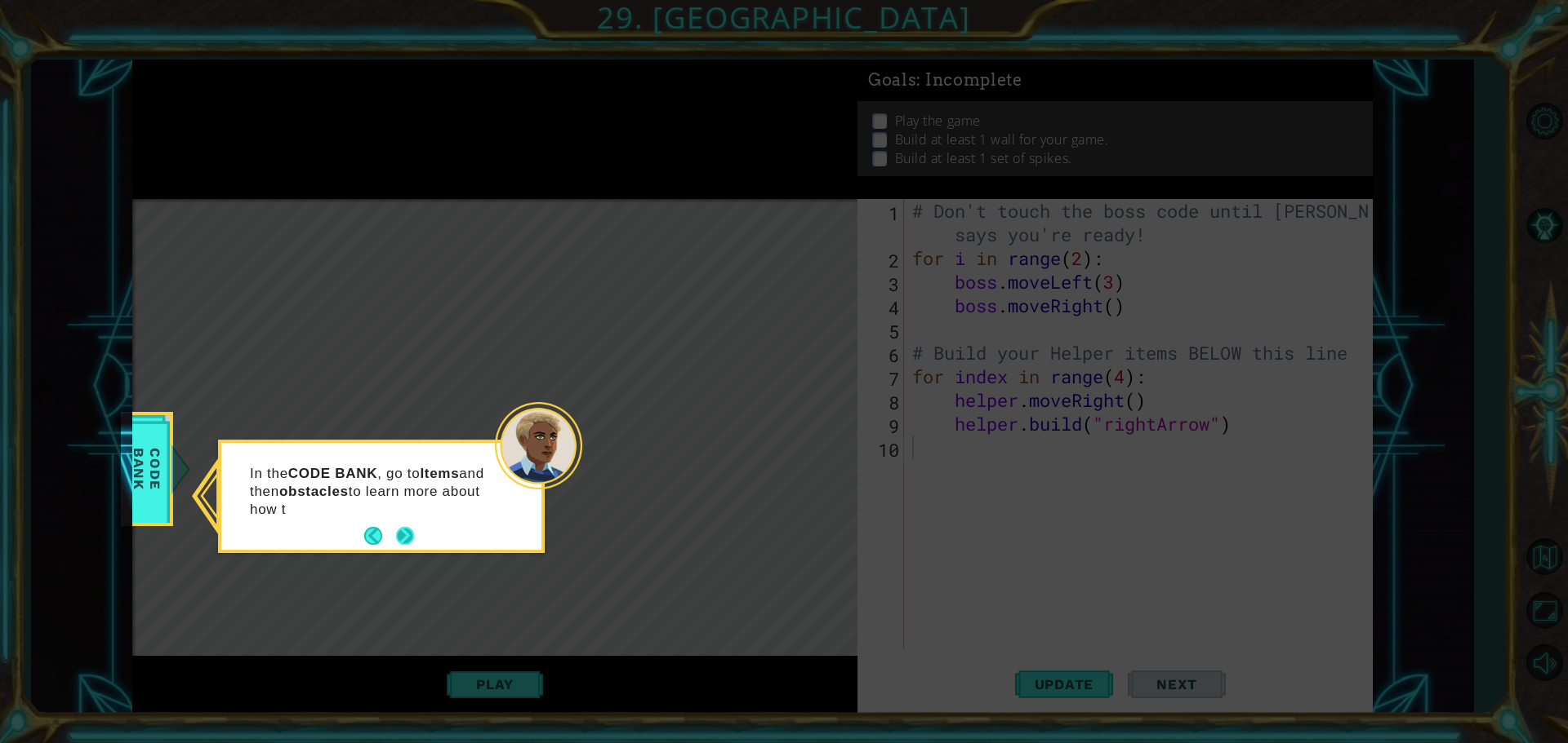
click at [404, 532] on button "Next" at bounding box center [405, 535] width 19 height 19
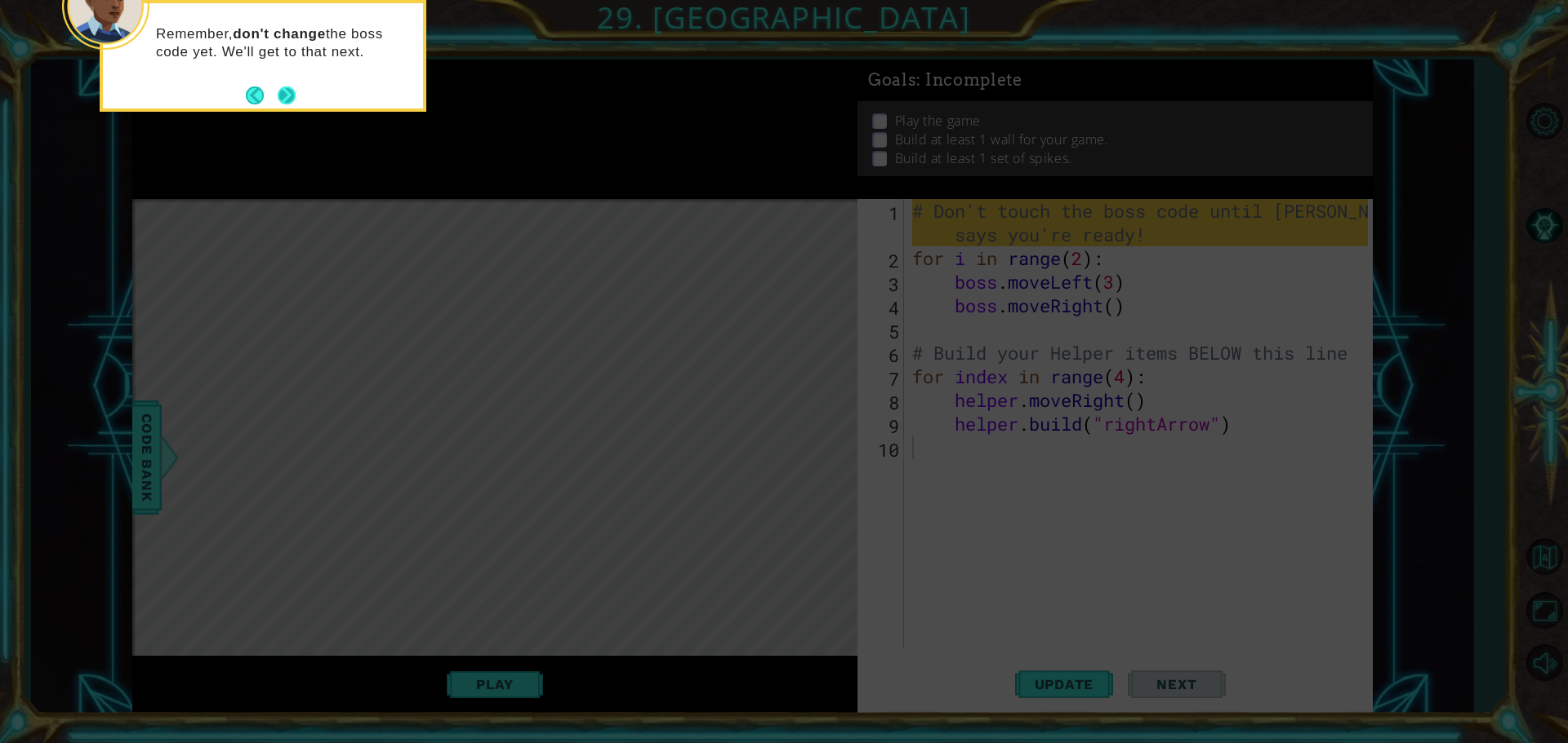
click at [290, 100] on button "Next" at bounding box center [286, 95] width 29 height 29
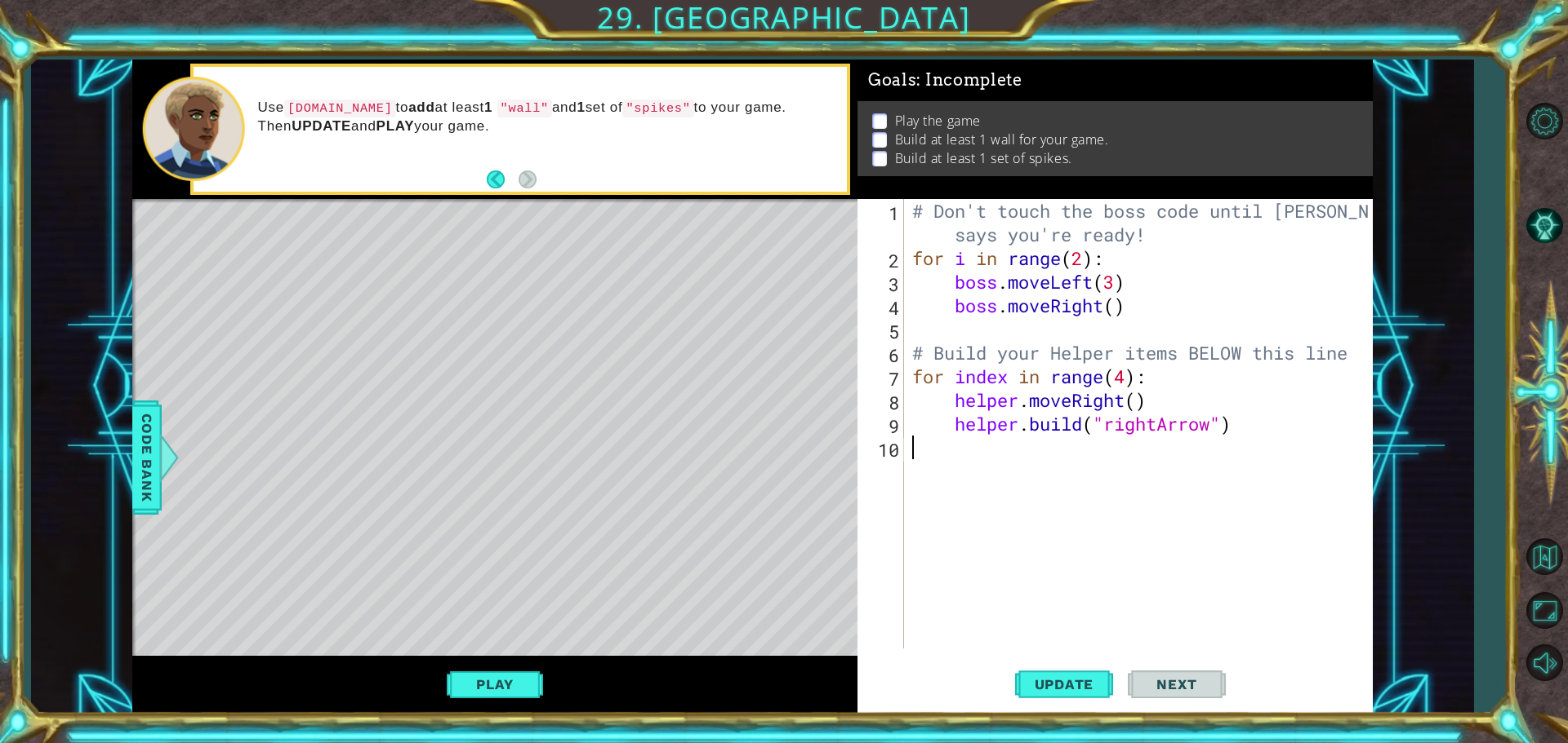
click at [1146, 429] on div "# Don't touch the boss code until [PERSON_NAME] says you're ready! for i in ran…" at bounding box center [1142, 459] width 467 height 521
click at [1176, 417] on div "# Don't touch the boss code until [PERSON_NAME] says you're ready! for i in ran…" at bounding box center [1142, 459] width 467 height 521
click at [1180, 417] on div "# Don't touch the boss code until [PERSON_NAME] says you're ready! for i in ran…" at bounding box center [1142, 459] width 467 height 521
click at [1175, 419] on div "# Don't touch the boss code until [PERSON_NAME] says you're ready! for i in ran…" at bounding box center [1142, 459] width 467 height 521
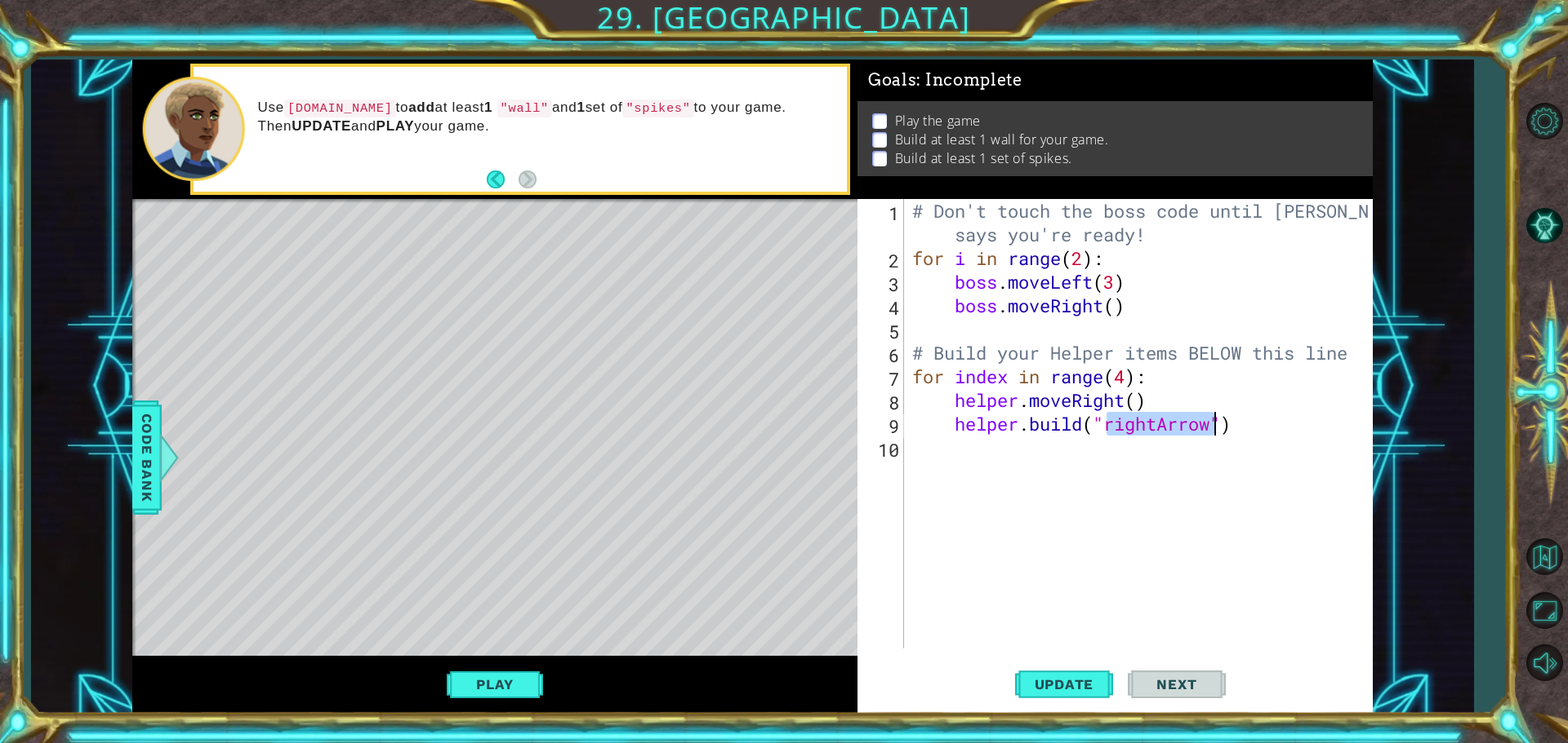
click at [1108, 407] on div "# Don't touch the boss code until [PERSON_NAME] says you're ready! for i in ran…" at bounding box center [1142, 459] width 467 height 521
click at [1244, 426] on div "# Don't touch the boss code until [PERSON_NAME] says you're ready! for i in ran…" at bounding box center [1142, 459] width 467 height 521
type textarea "[DOMAIN_NAME]("rightArrow")"
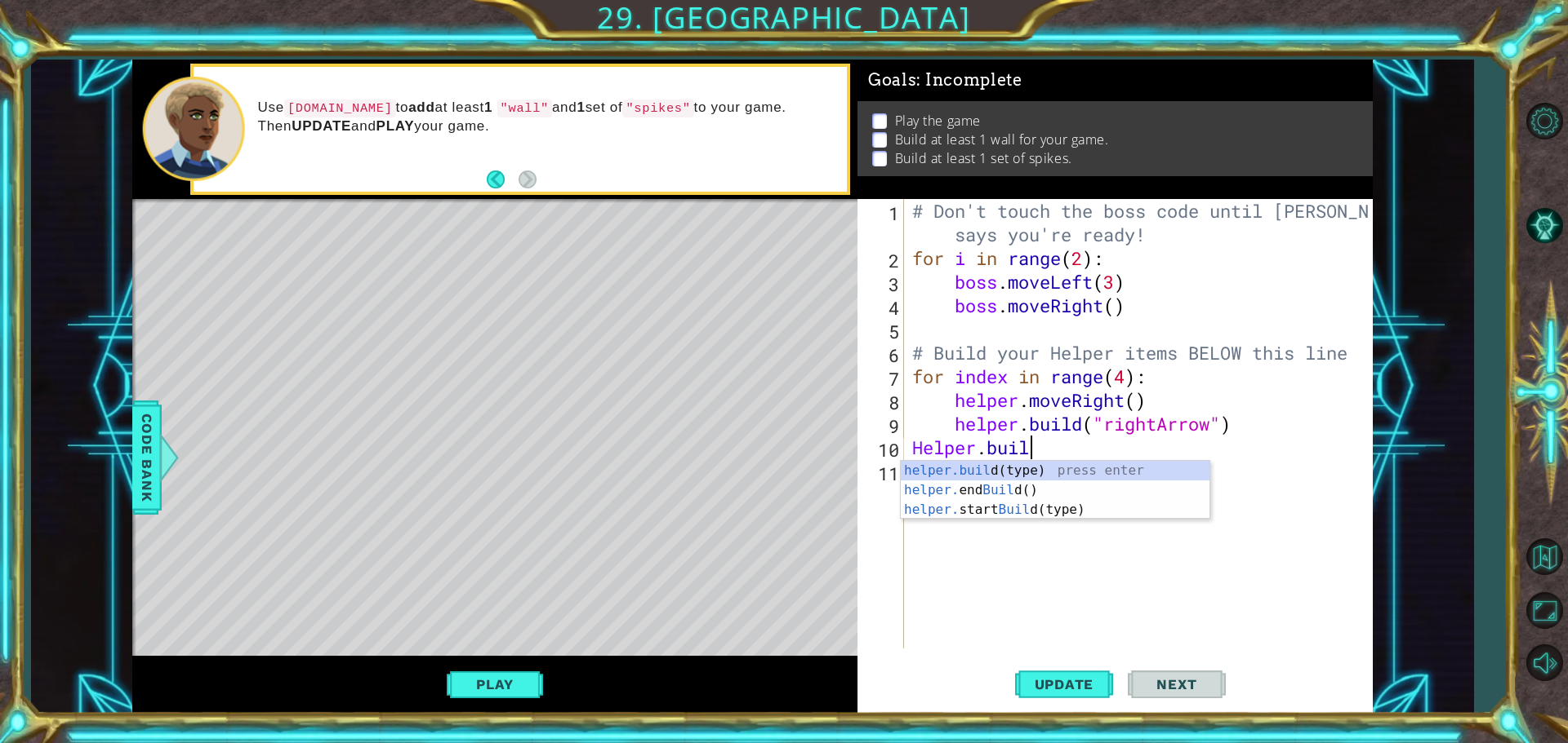
scroll to position [0, 5]
type textarea "[DOMAIN_NAME]("wall")"
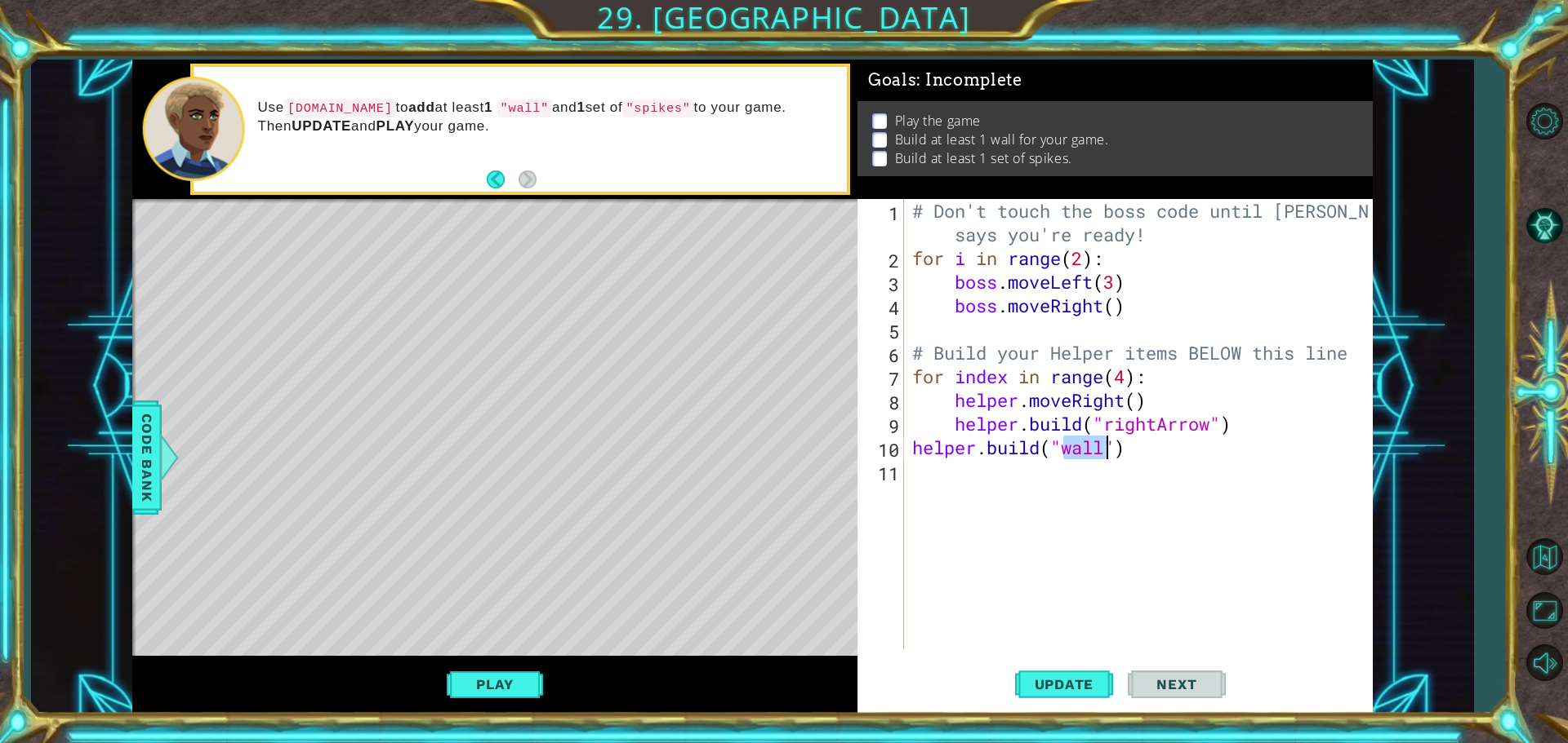
click at [1135, 453] on div "# Don't touch the boss code until [PERSON_NAME] says you're ready! for i in ran…" at bounding box center [1142, 459] width 467 height 521
click at [922, 456] on div "# Don't touch the boss code until [PERSON_NAME] says you're ready! for i in ran…" at bounding box center [1142, 459] width 467 height 521
click at [917, 456] on div "# Don't touch the boss code until [PERSON_NAME] says you're ready! for i in ran…" at bounding box center [1142, 459] width 467 height 521
click at [912, 456] on div "# Don't touch the boss code until [PERSON_NAME] says you're ready! for i in ran…" at bounding box center [1142, 459] width 467 height 521
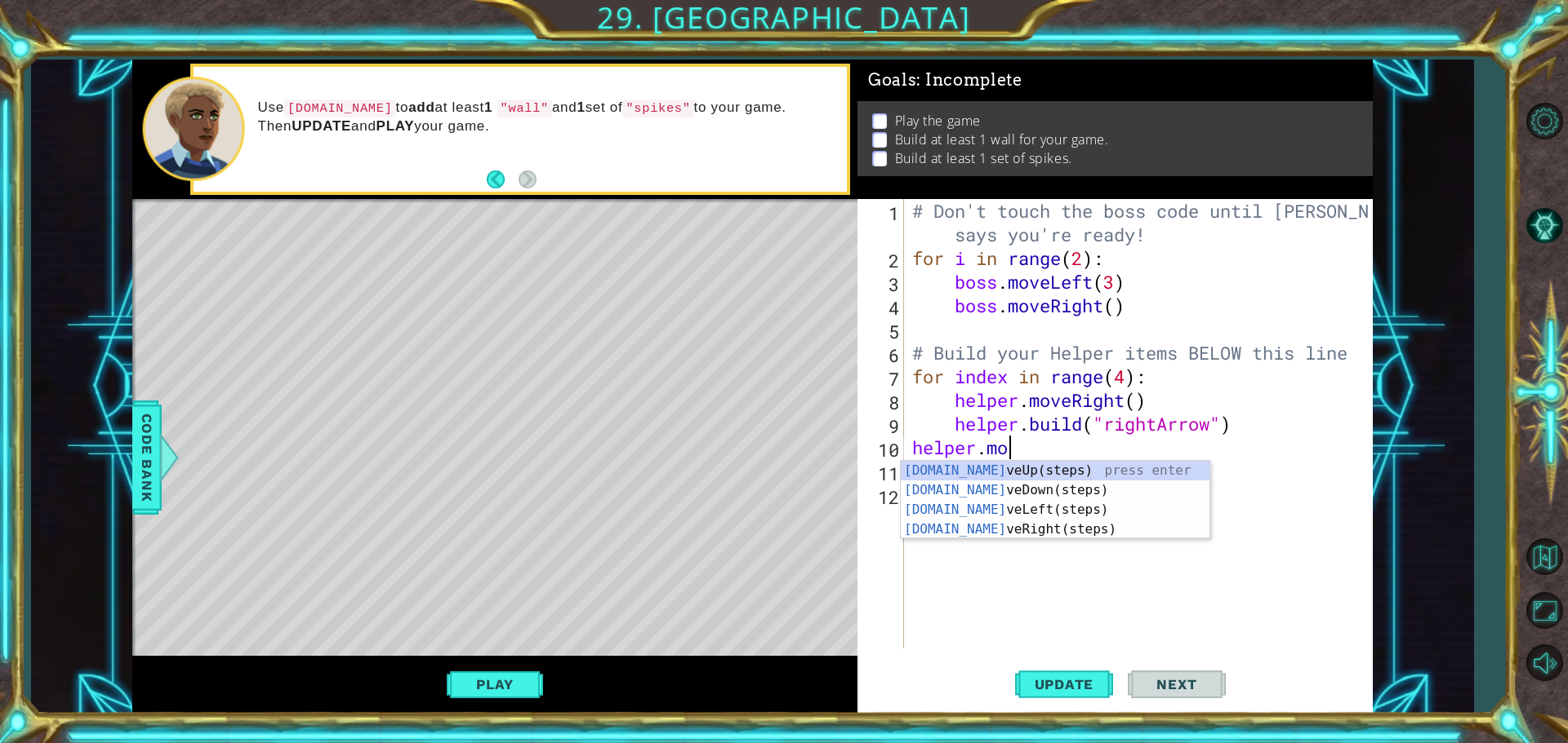
scroll to position [0, 4]
type textarea "helper.move"
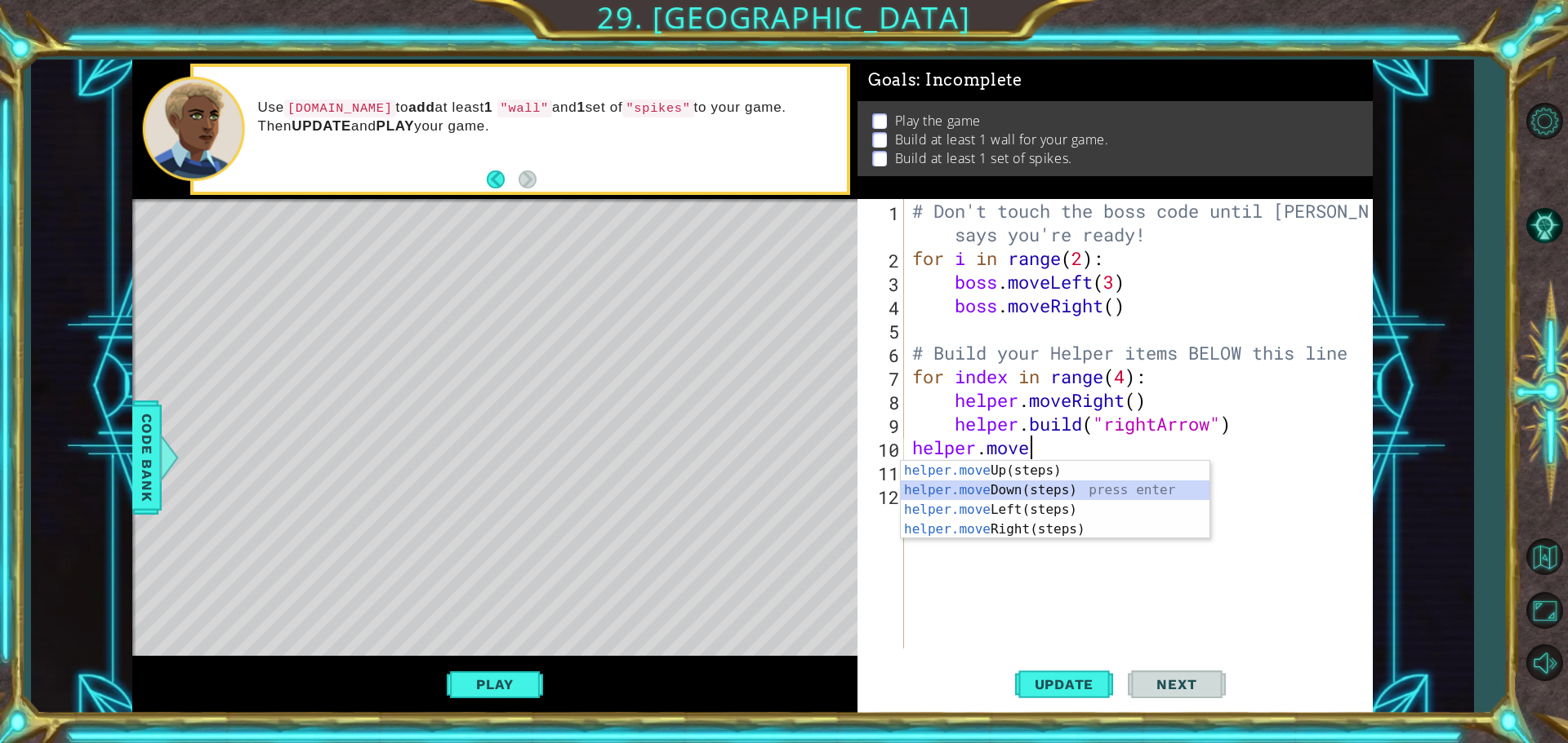
click at [961, 485] on div "helper.move Up(steps) press enter helper.move Down(steps) press enter helper.mo…" at bounding box center [1054, 519] width 308 height 117
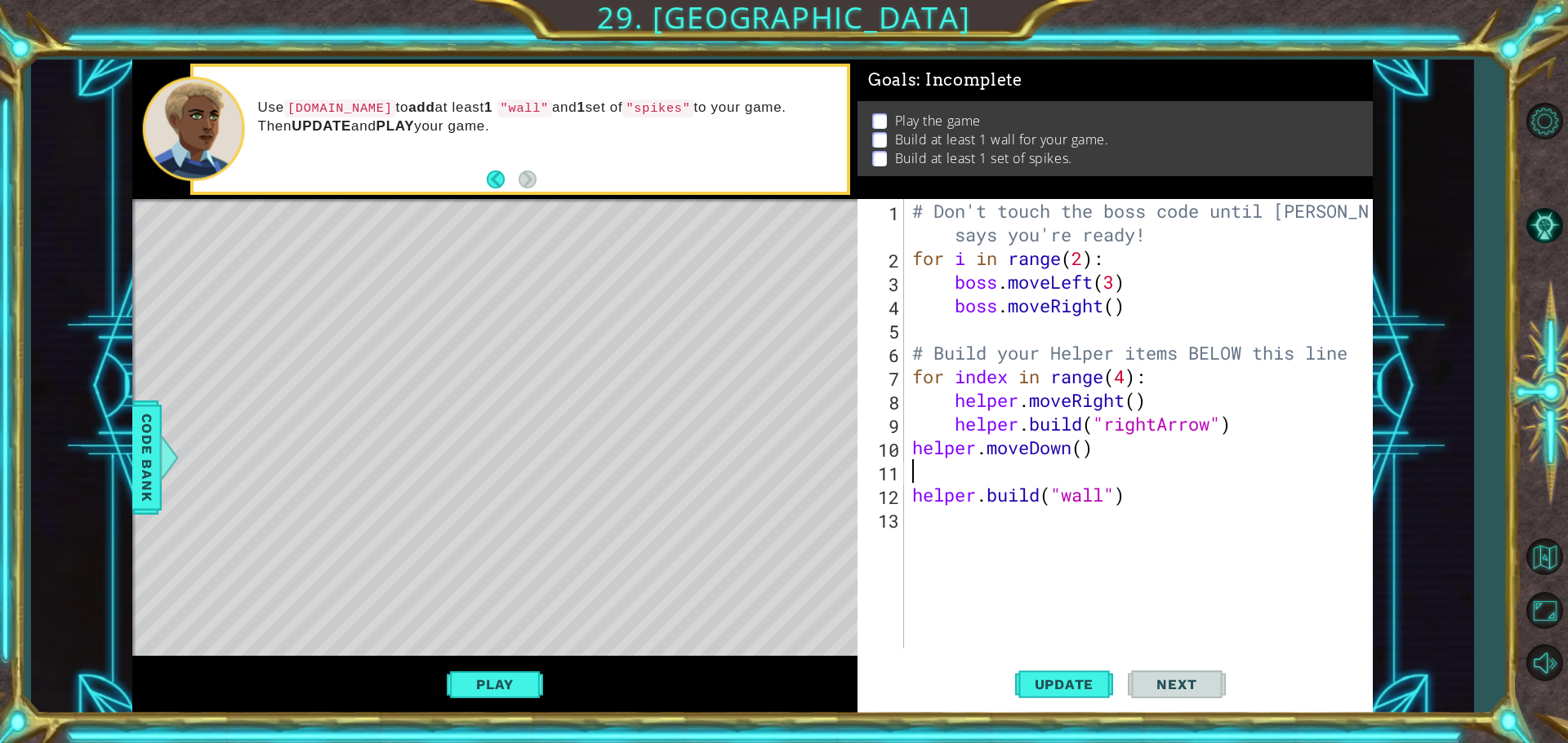
click at [909, 495] on div "1 2 3 4 5 6 7 8 9 10 11 12 13 # Don't touch the boss code until [PERSON_NAME] s…" at bounding box center [1113, 424] width 510 height 450
click at [911, 495] on div "# Don't touch the boss code until [PERSON_NAME] says you're ready! for i in ran…" at bounding box center [1142, 459] width 467 height 521
type textarea "[DOMAIN_NAME]("wall")"
